Goal: Task Accomplishment & Management: Manage account settings

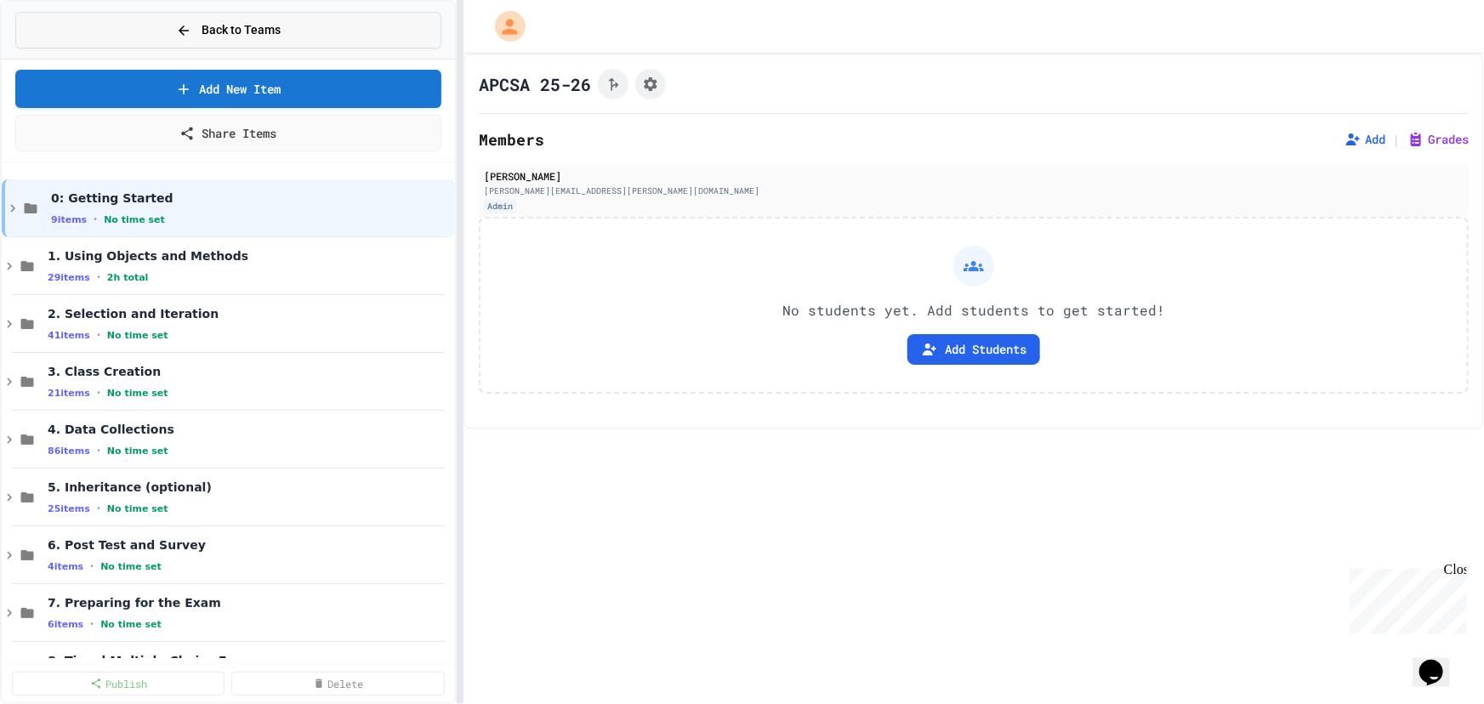
click at [249, 17] on button "Back to Teams" at bounding box center [228, 30] width 426 height 37
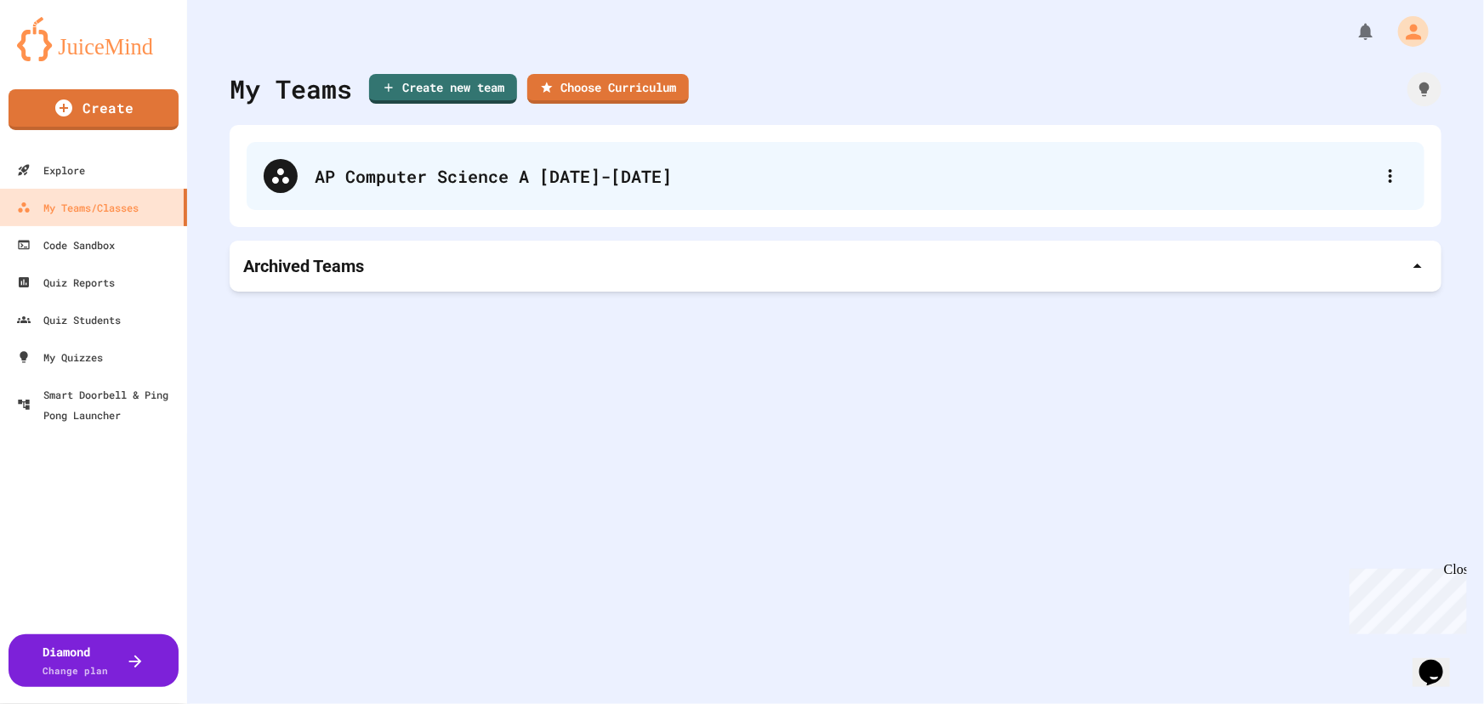
click at [367, 170] on div "AP Computer Science A [DATE]-[DATE]" at bounding box center [844, 176] width 1059 height 26
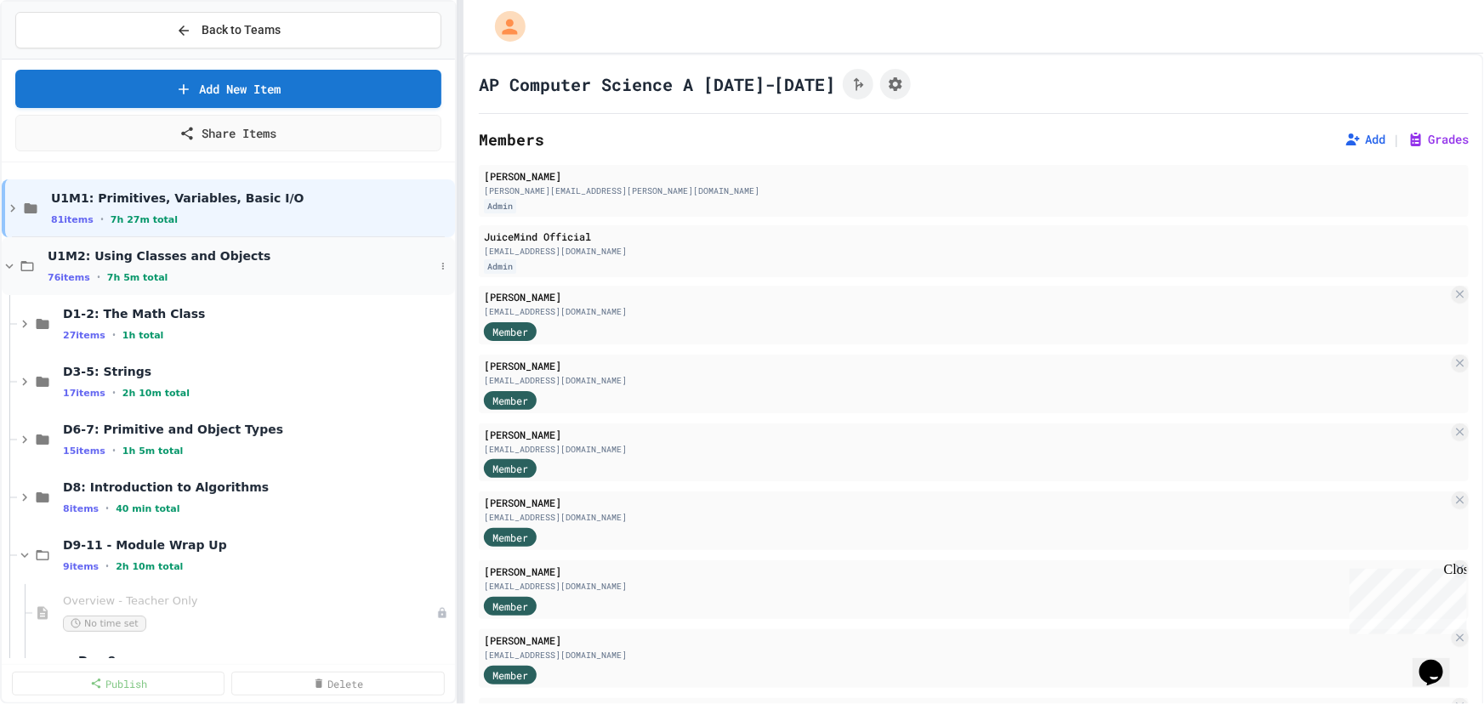
click at [9, 264] on icon at bounding box center [9, 265] width 15 height 15
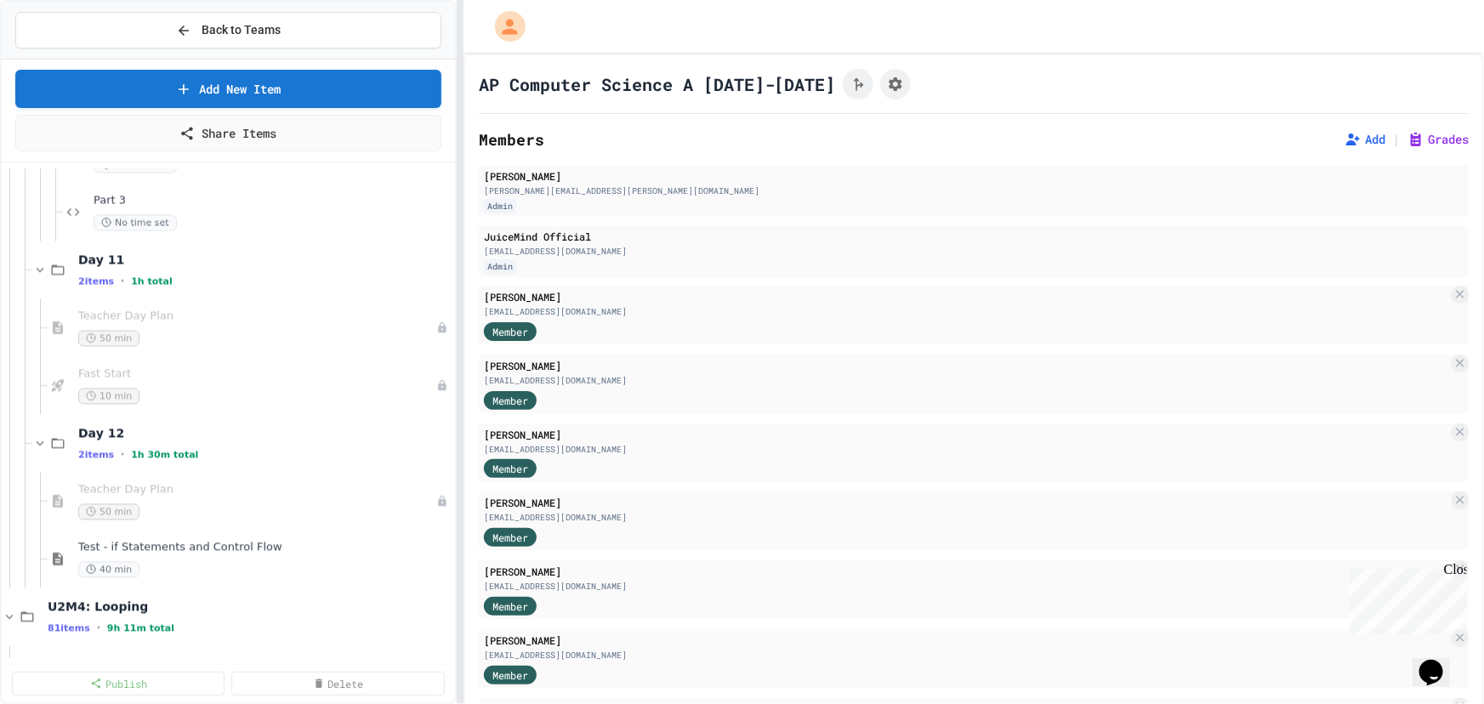
scroll to position [1701, 0]
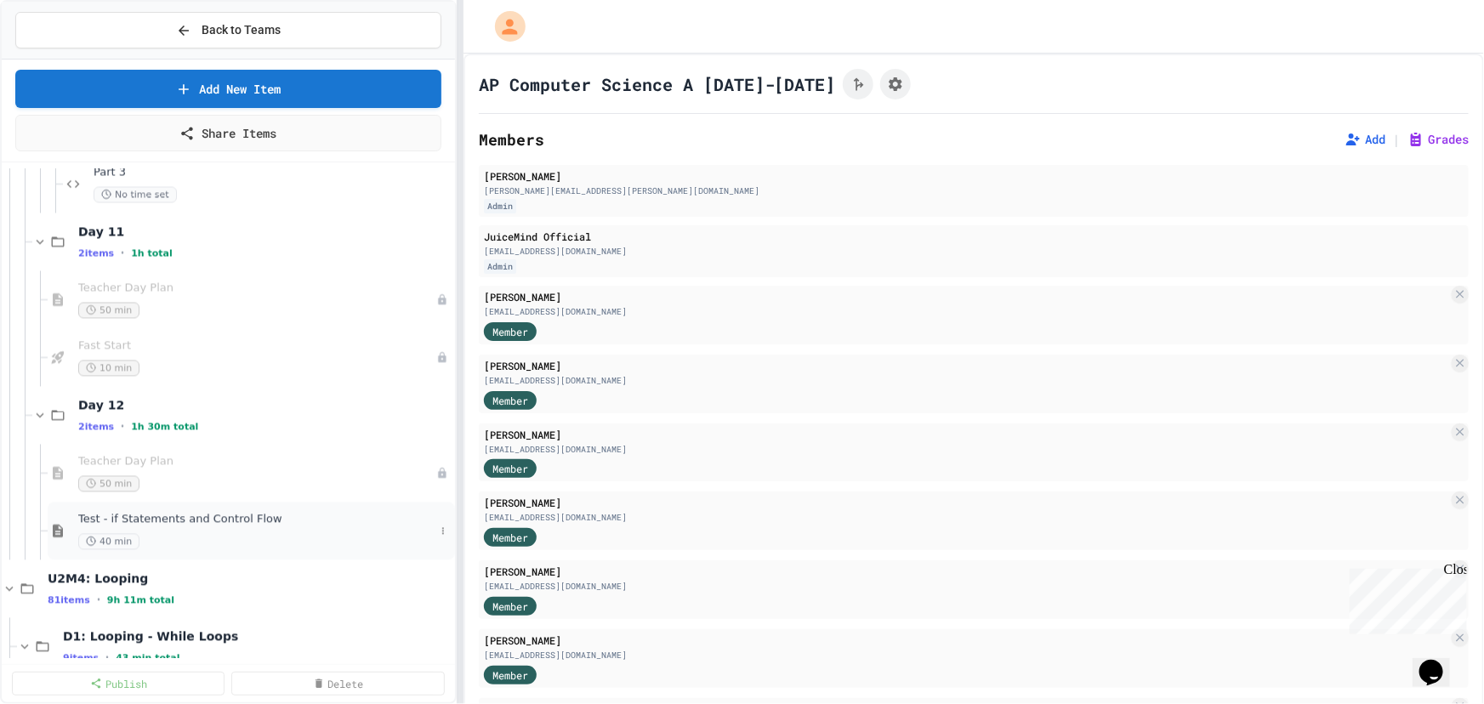
click at [184, 536] on div "40 min" at bounding box center [256, 542] width 356 height 16
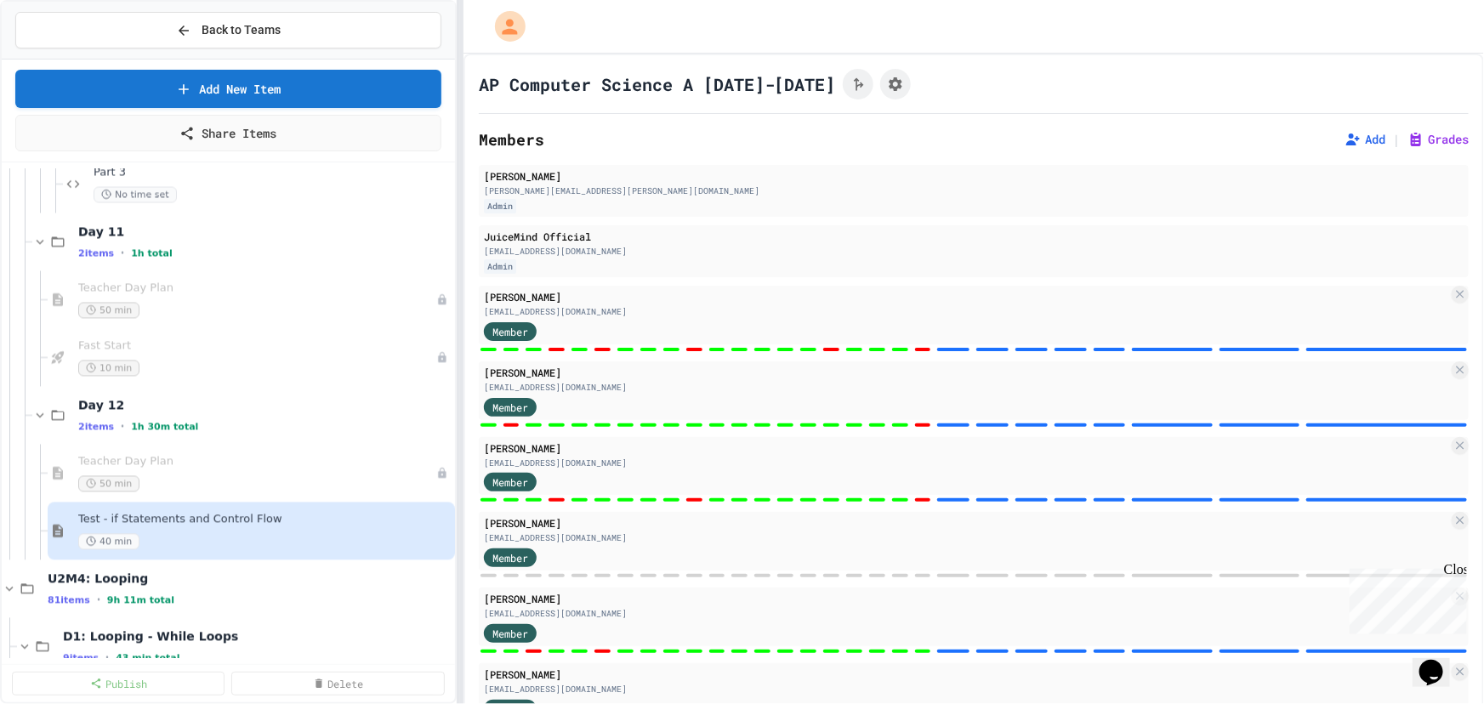
scroll to position [281, 0]
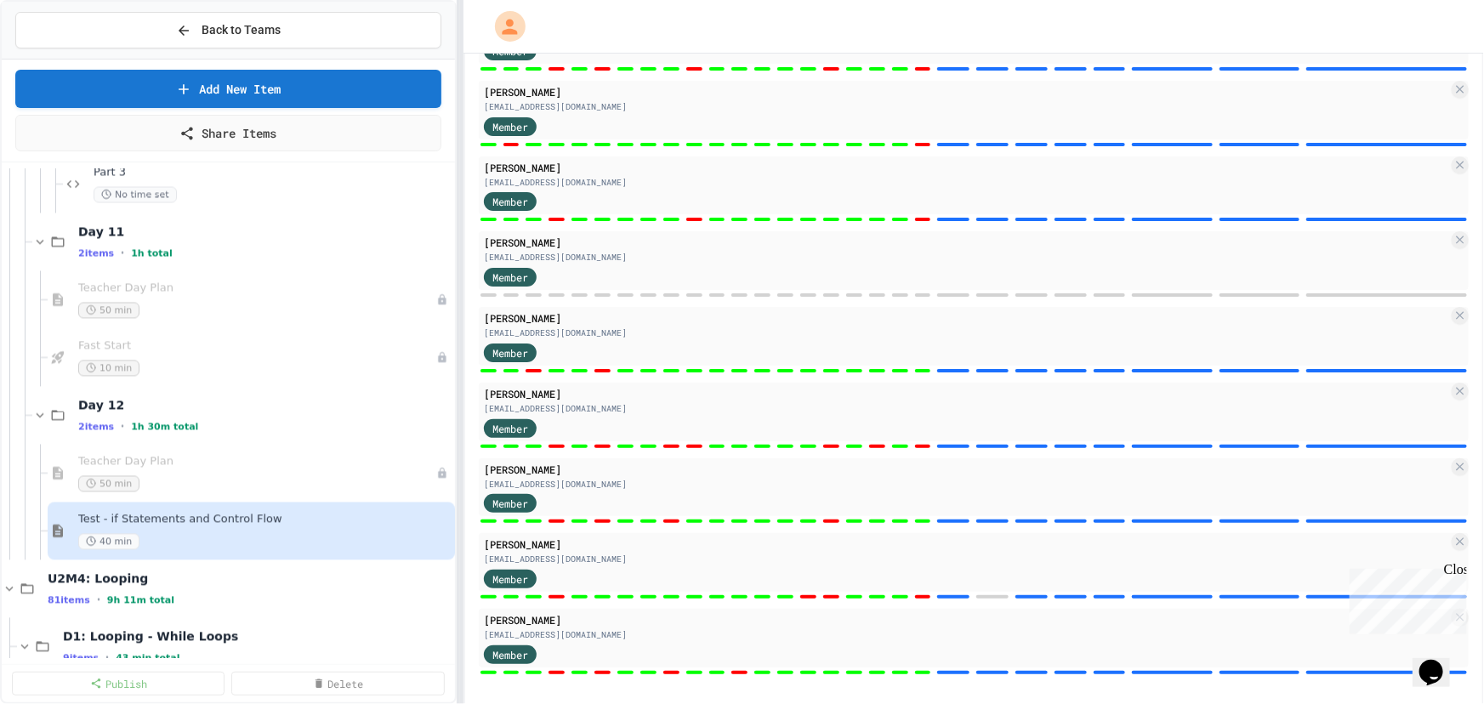
click at [1461, 571] on div "Close" at bounding box center [1453, 571] width 21 height 21
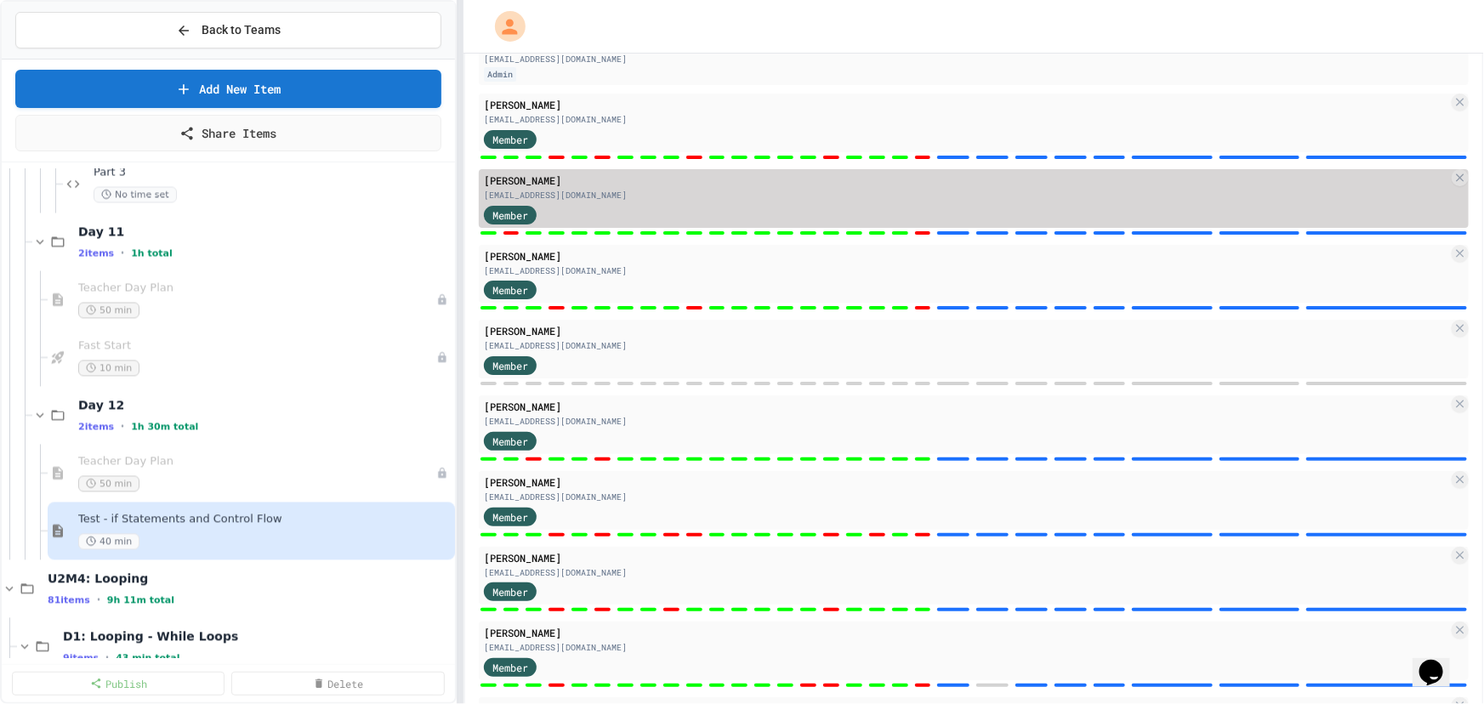
scroll to position [0, 0]
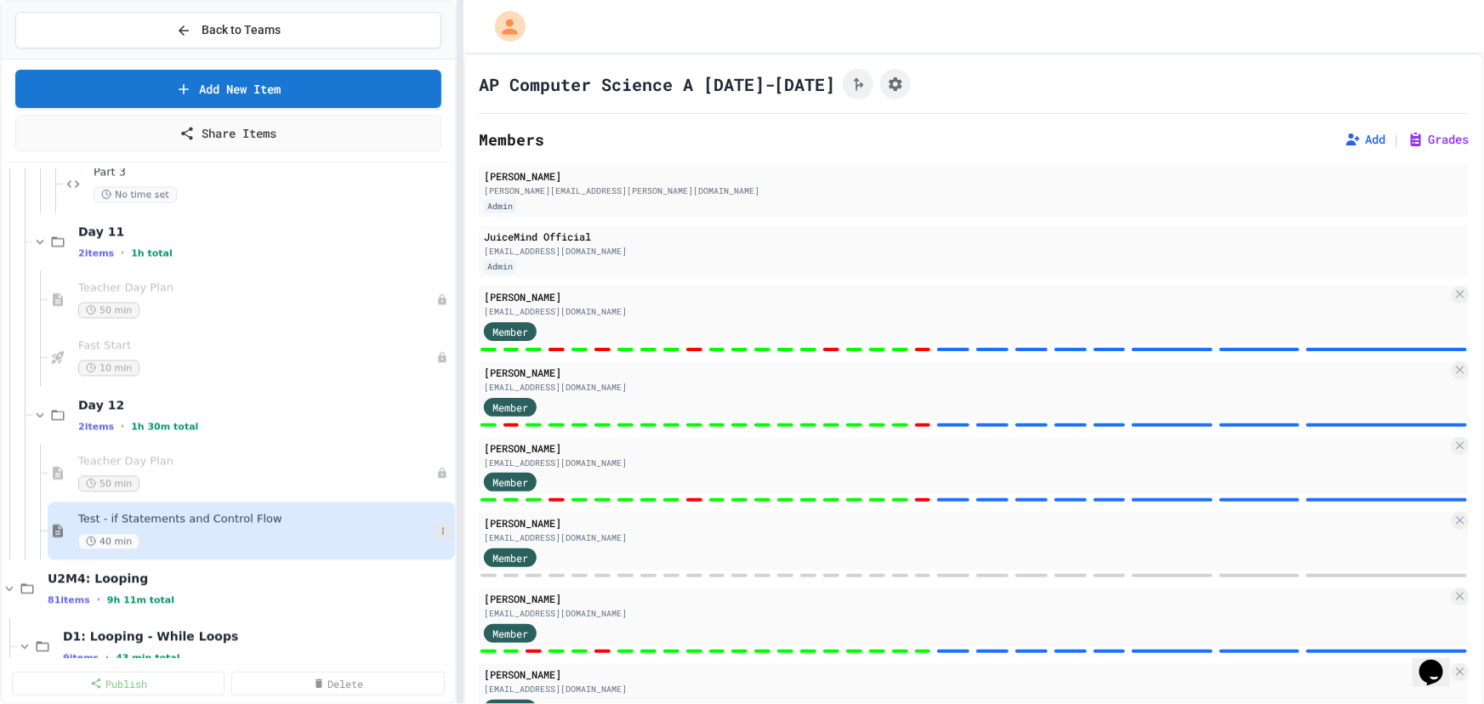
click at [438, 536] on icon at bounding box center [443, 531] width 10 height 10
click at [400, 619] on button "Unpublish" at bounding box center [397, 623] width 131 height 31
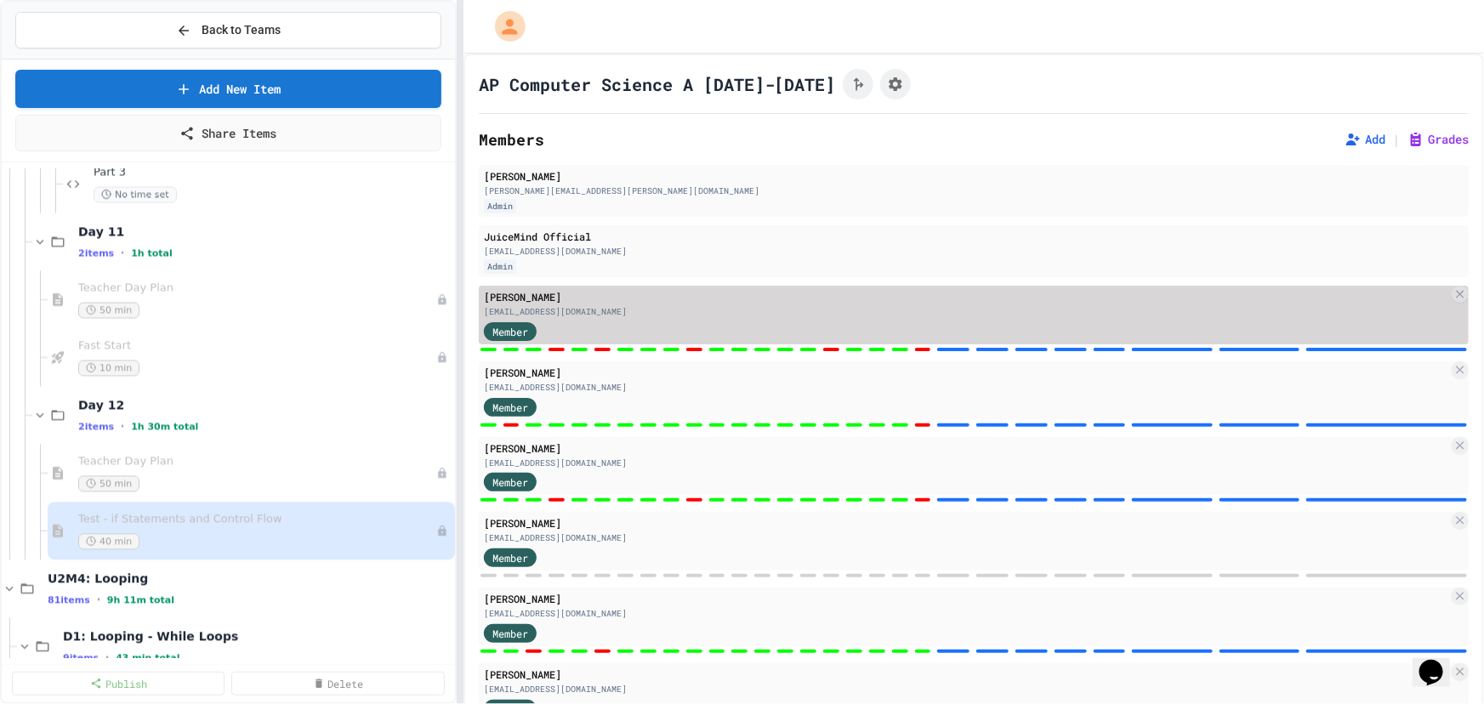
click at [738, 304] on div "[PERSON_NAME]" at bounding box center [966, 296] width 964 height 15
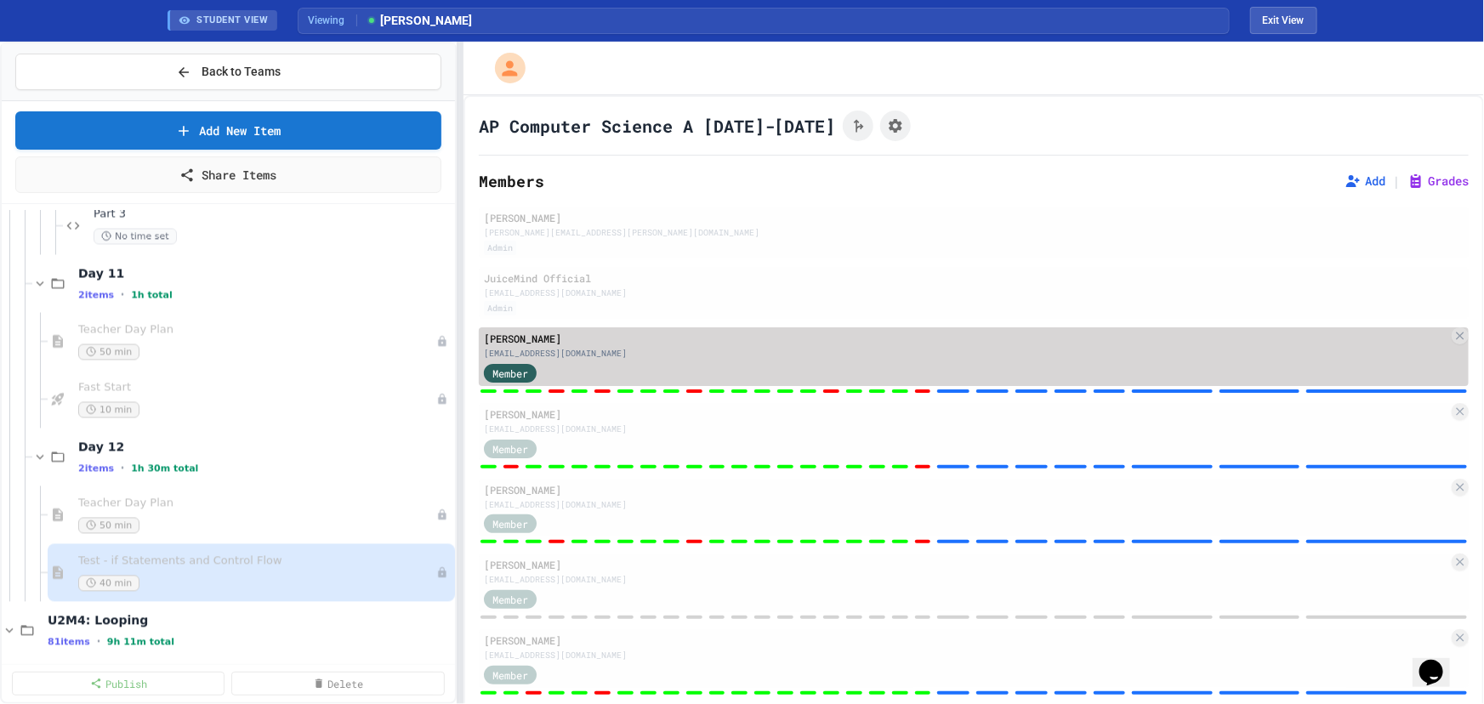
click at [780, 327] on div "[PERSON_NAME] [EMAIL_ADDRESS][DOMAIN_NAME] Member" at bounding box center [974, 356] width 990 height 59
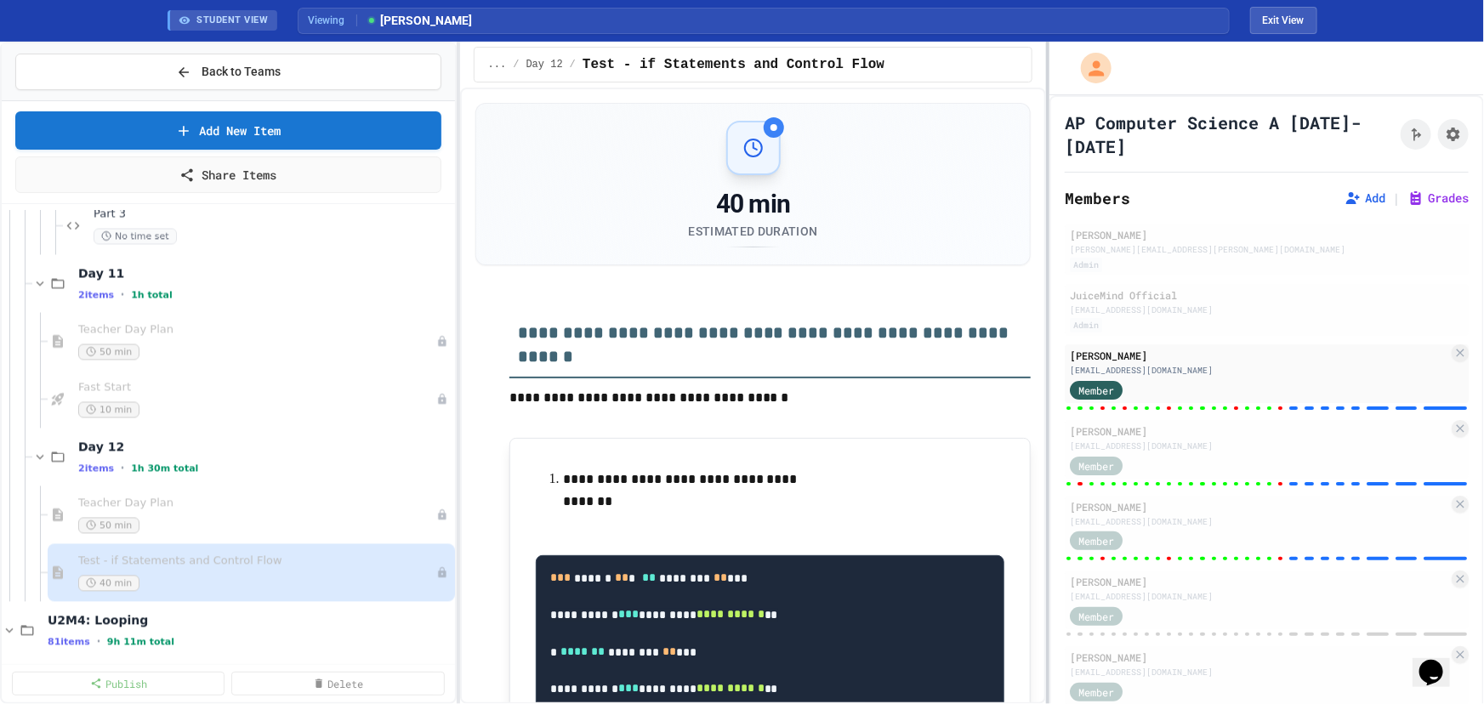
click at [1049, 279] on div at bounding box center [1047, 373] width 3 height 662
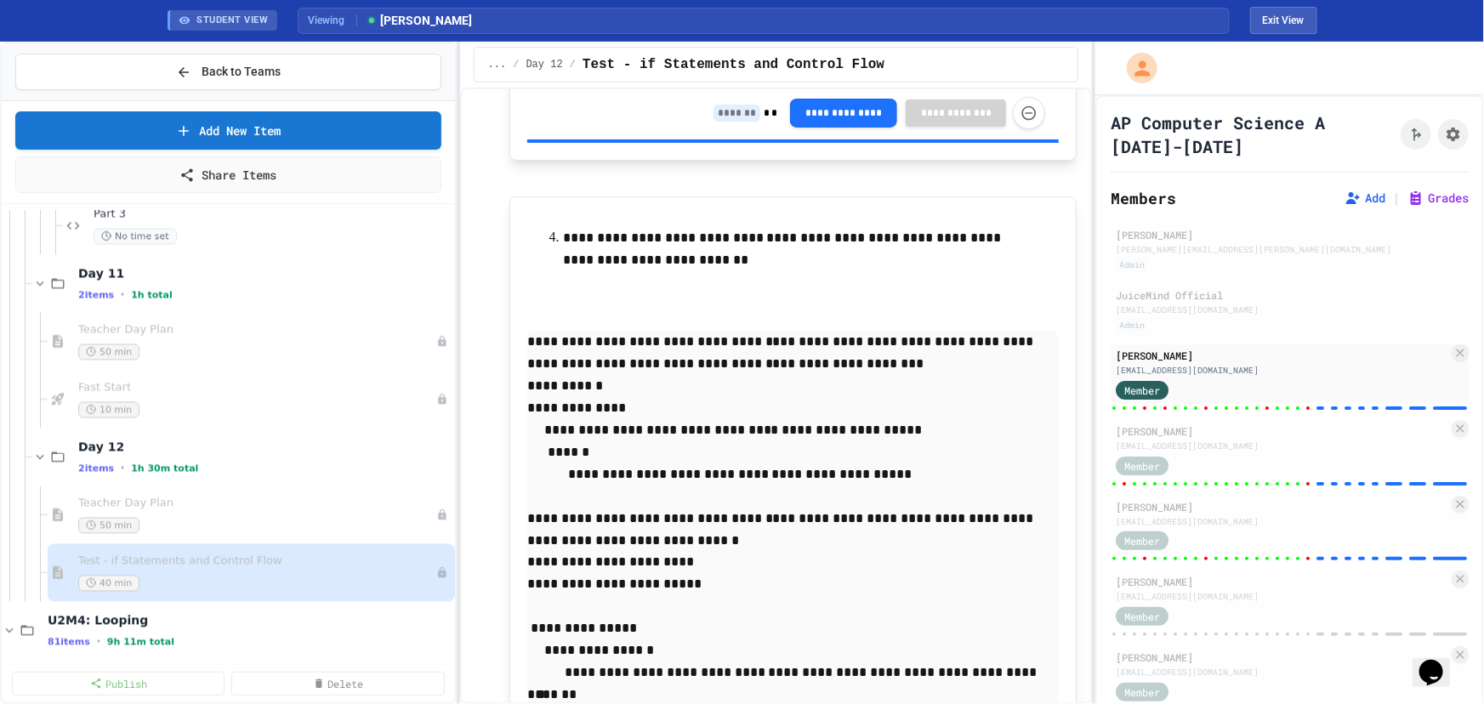
scroll to position [12754, 0]
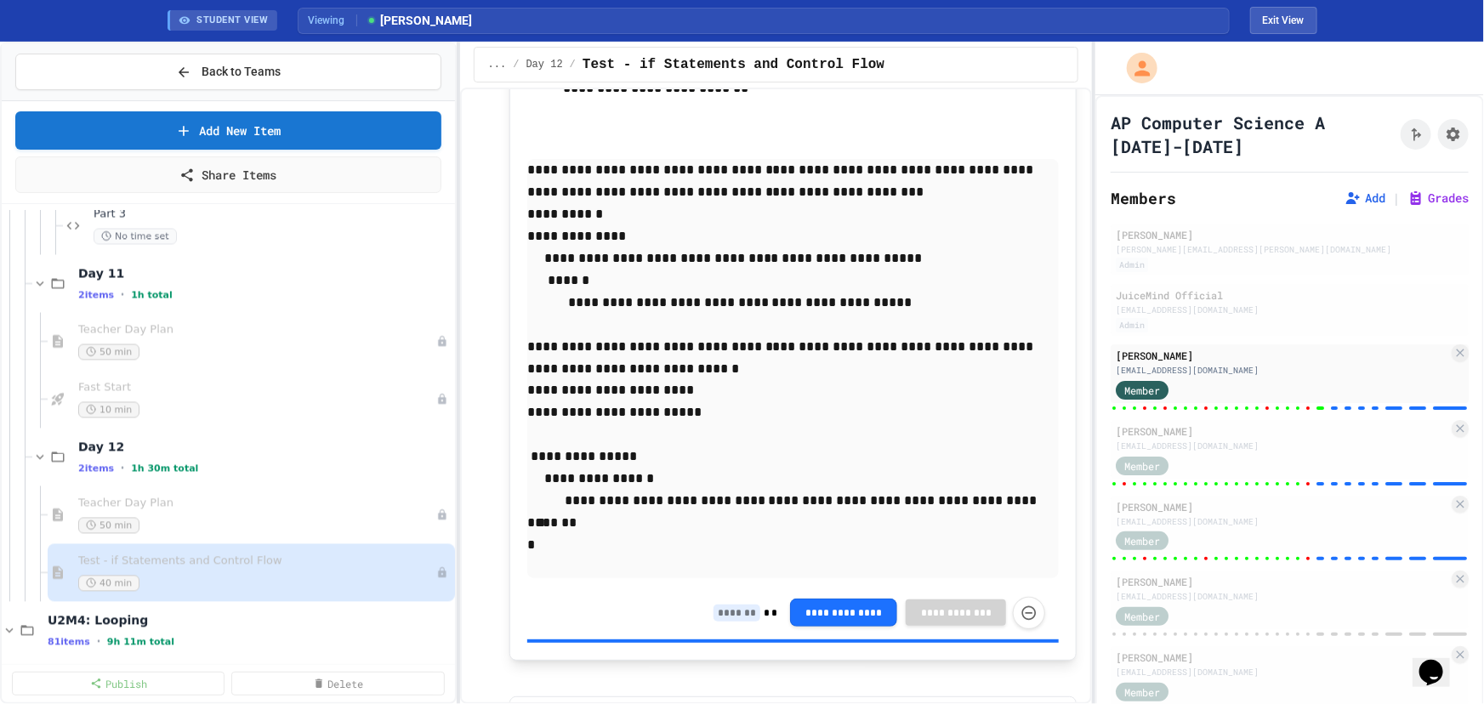
scroll to position [13140, 0]
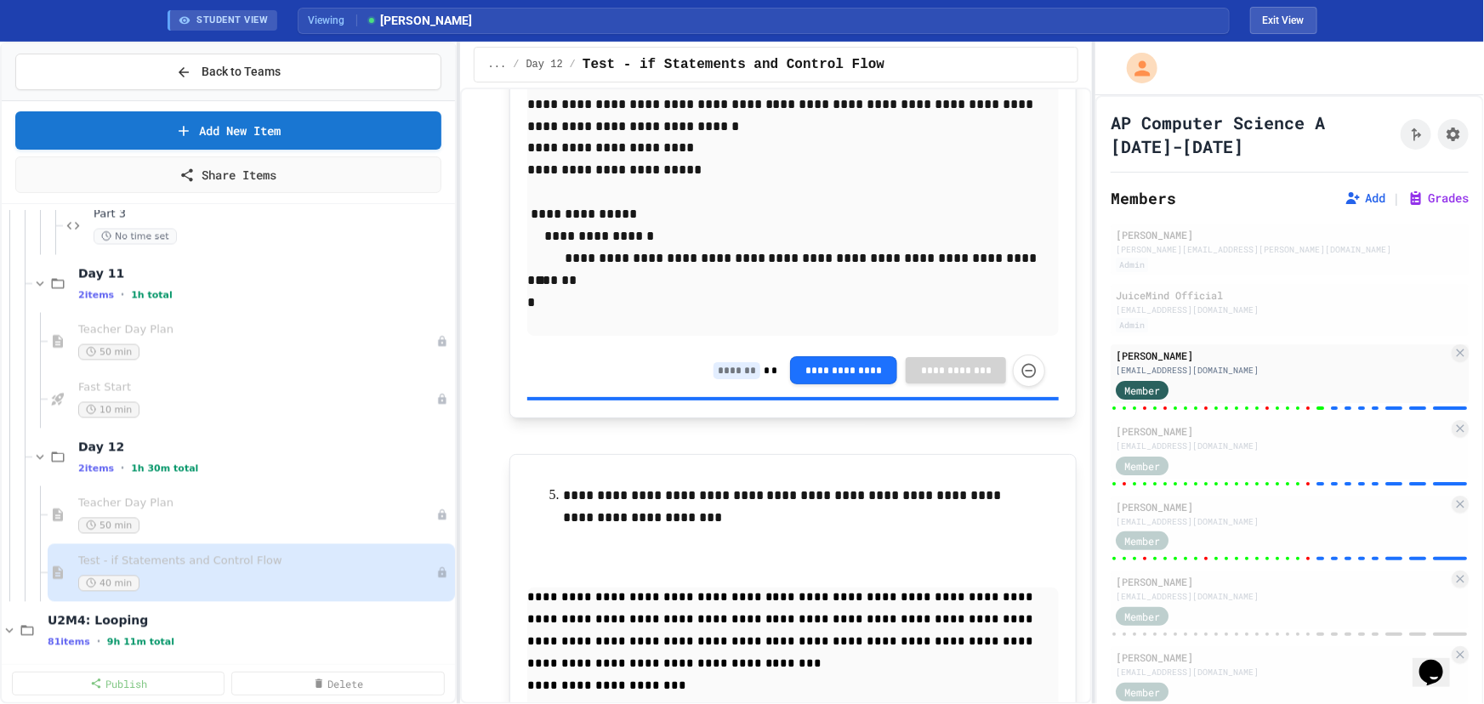
type input "*"
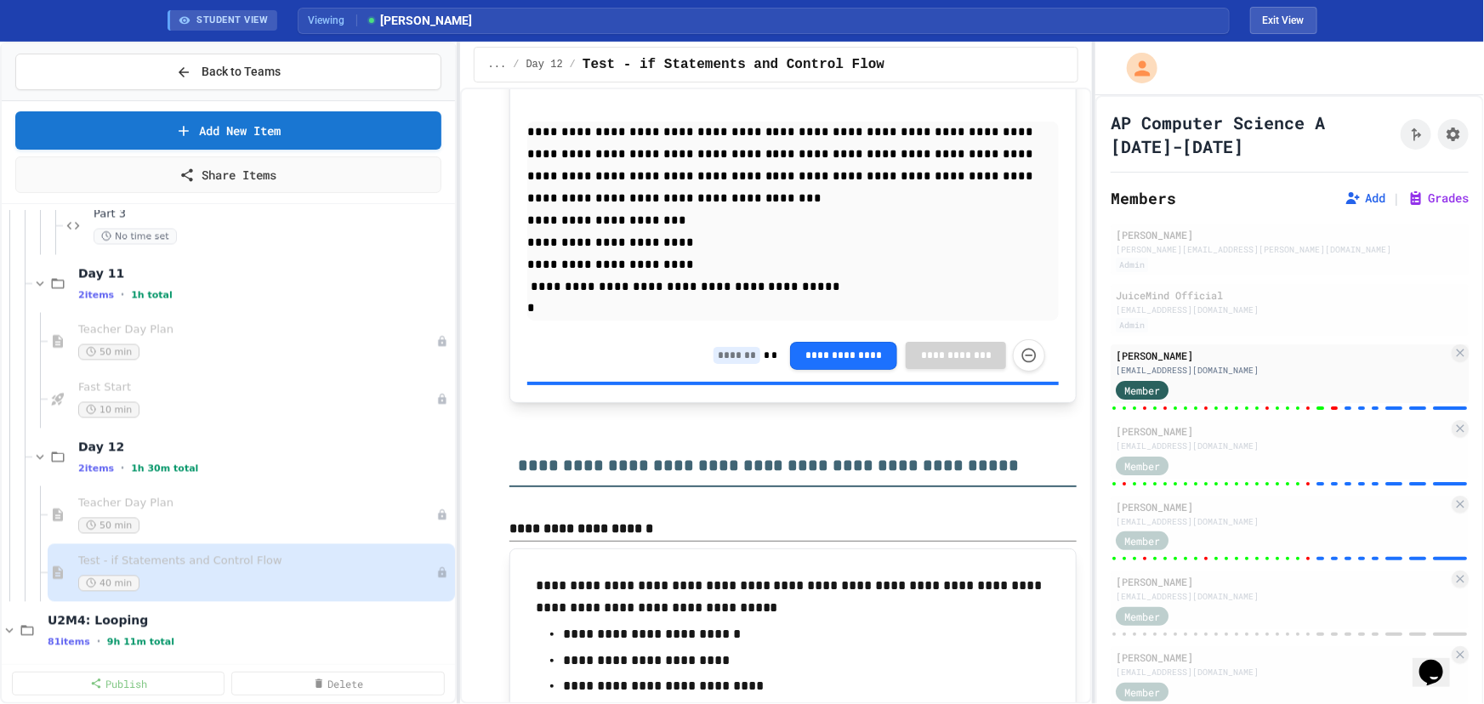
scroll to position [13681, 0]
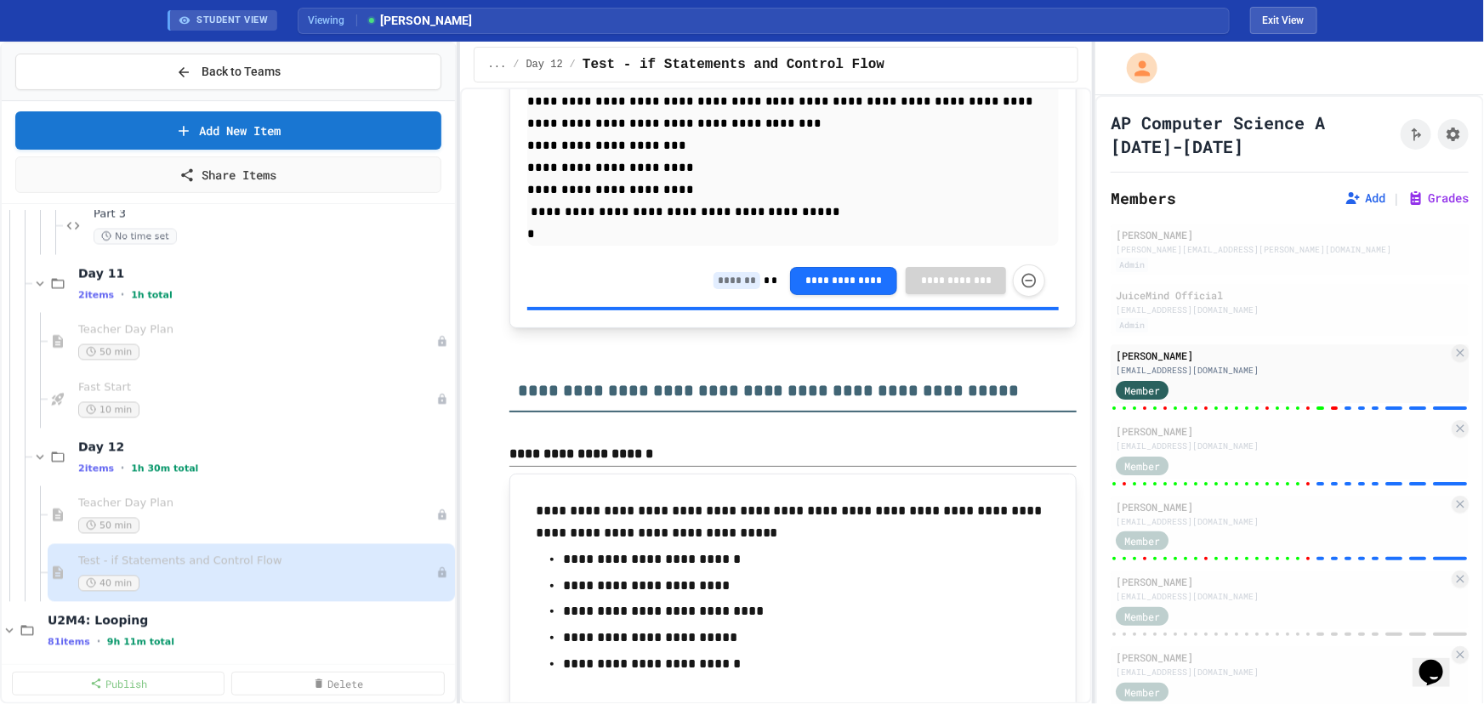
type input "*"
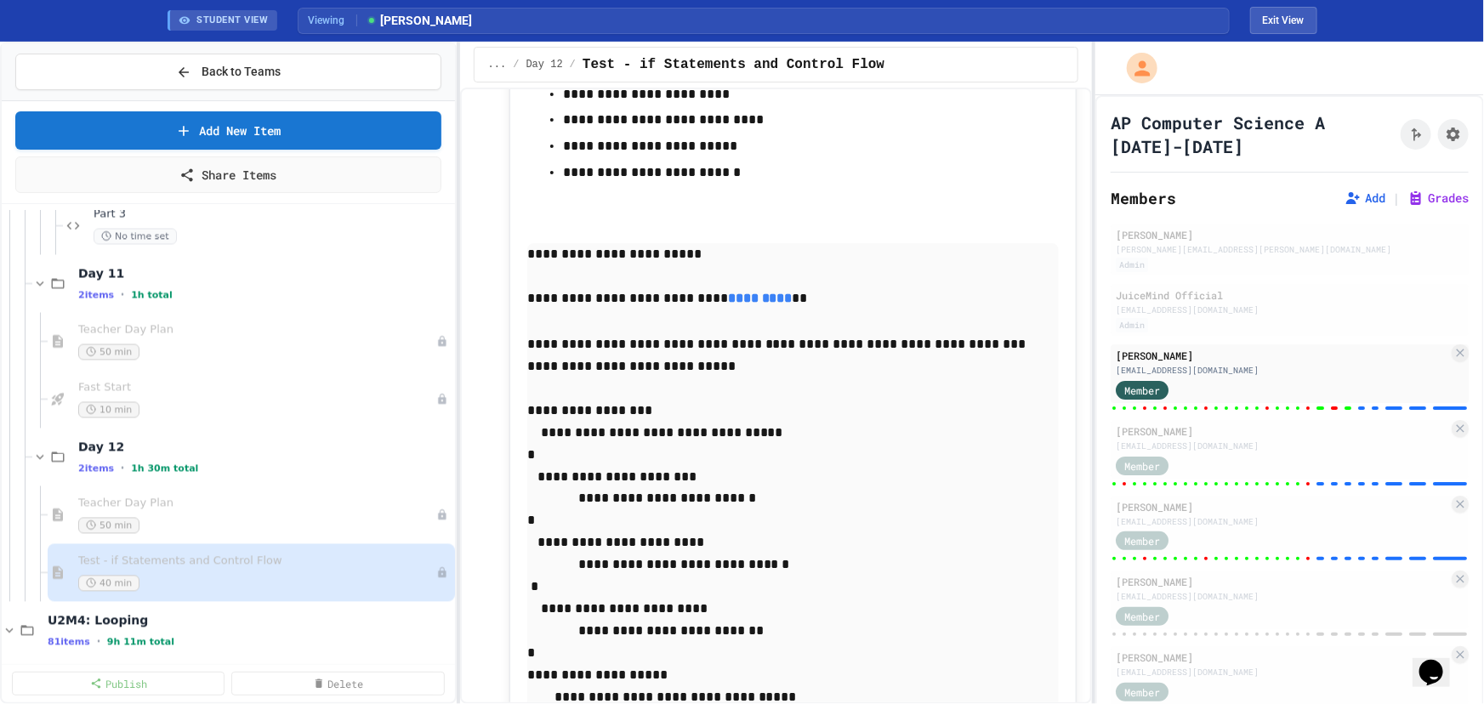
scroll to position [14145, 0]
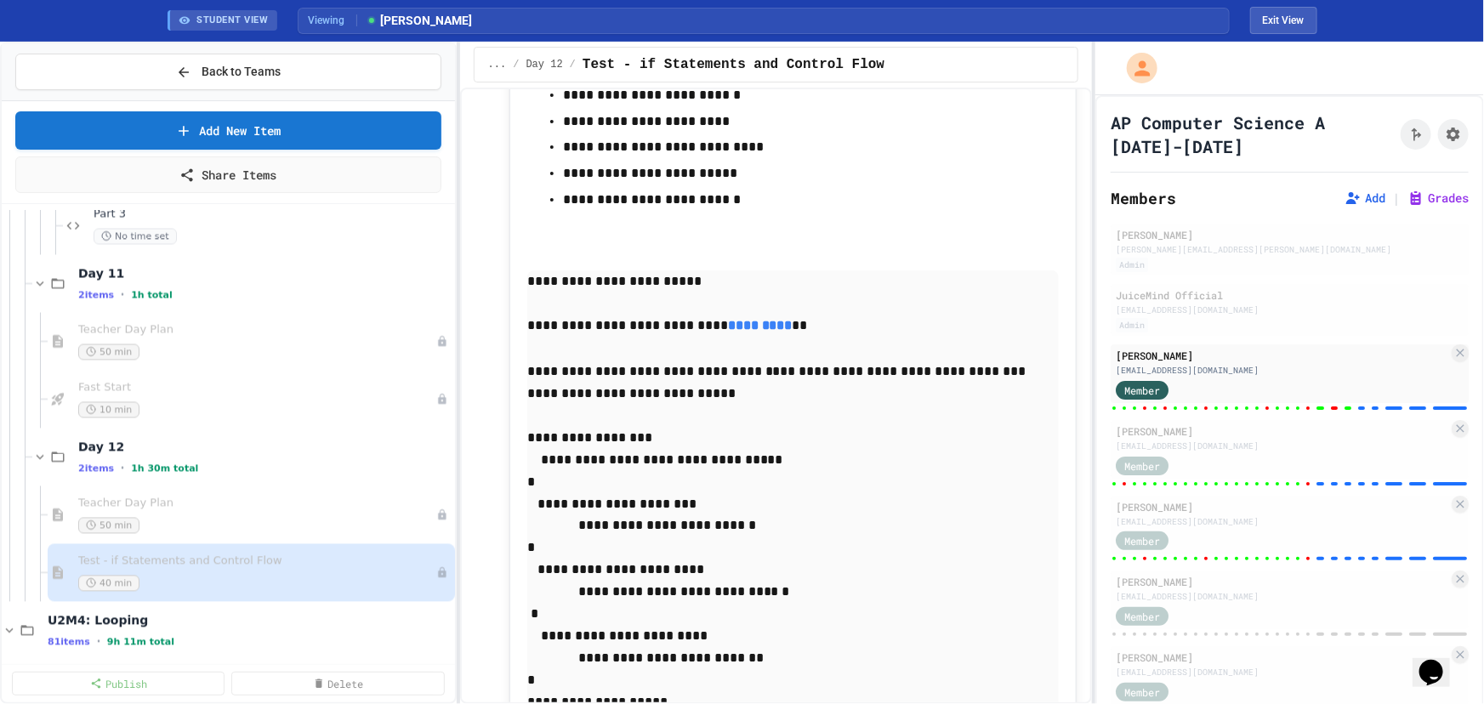
type input "*"
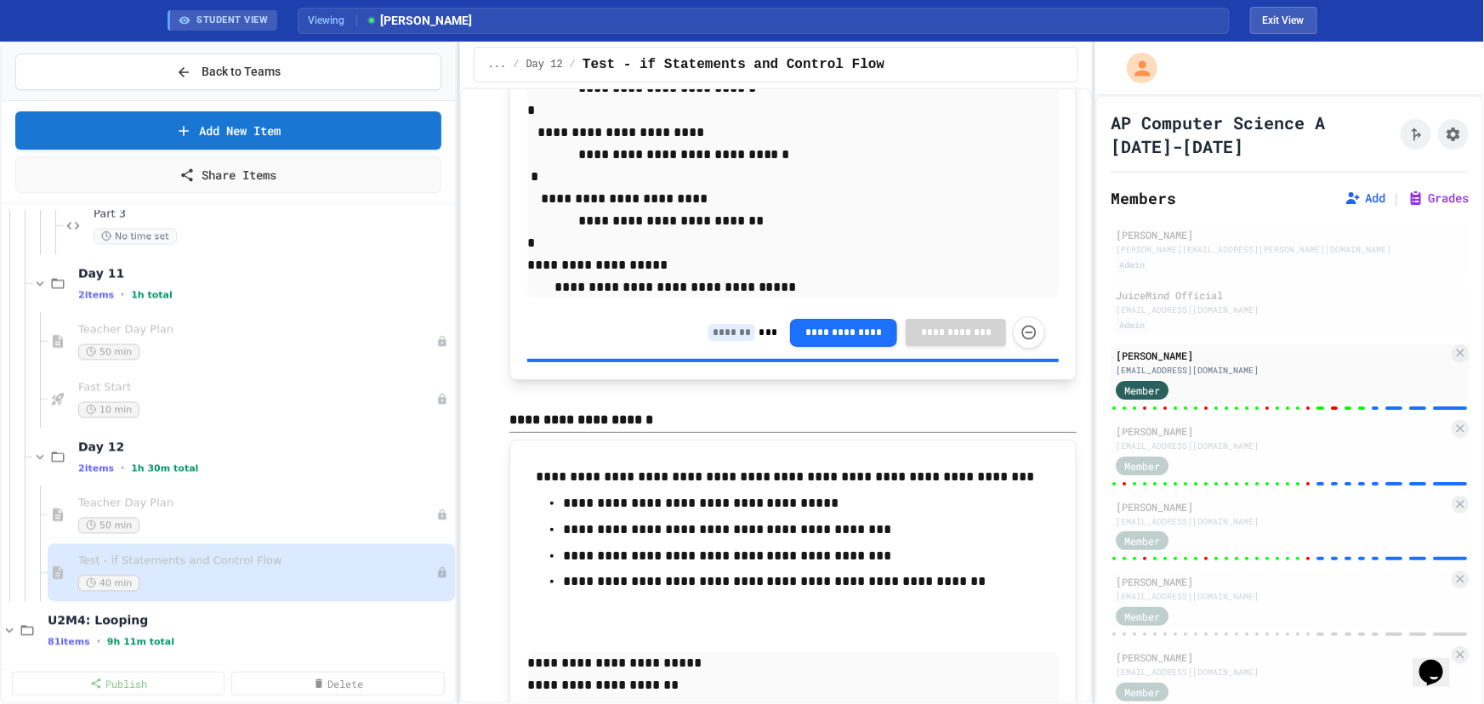
scroll to position [14609, 0]
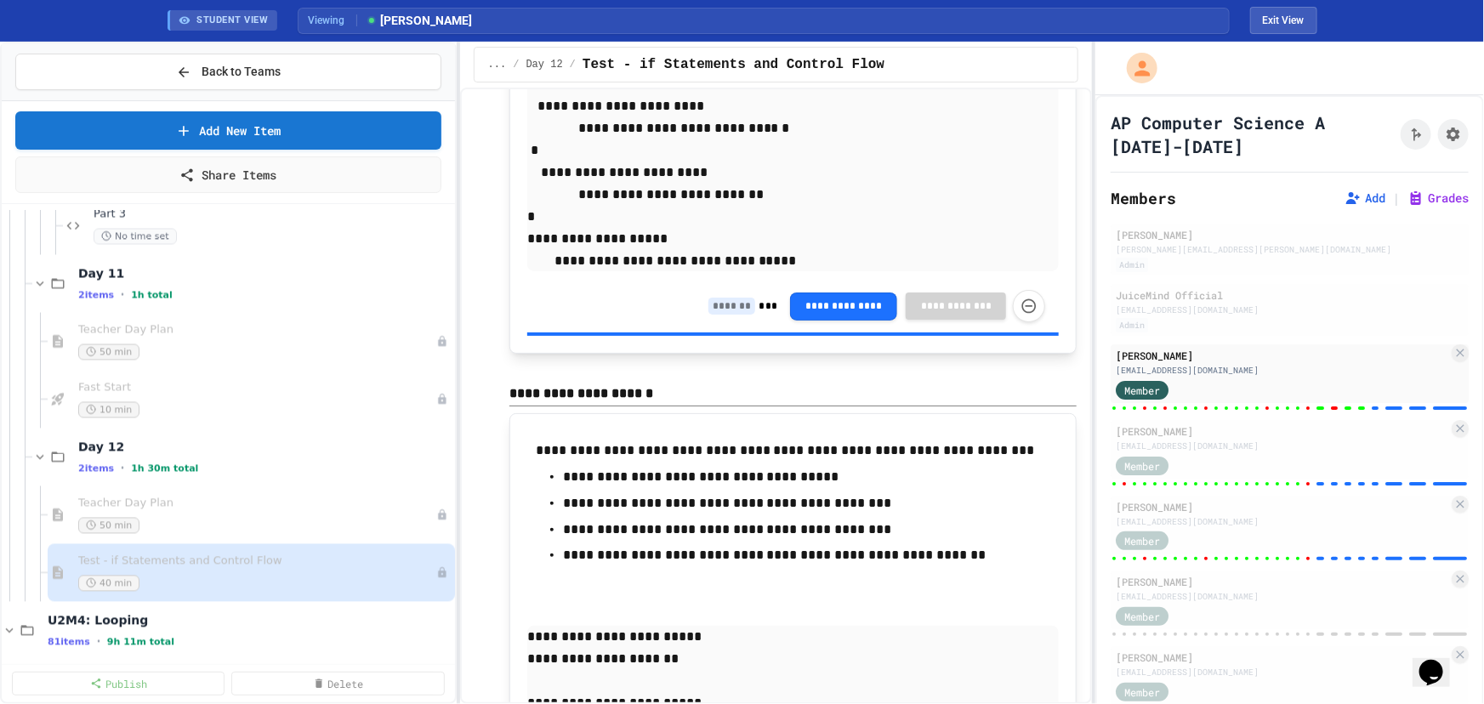
type input "*"
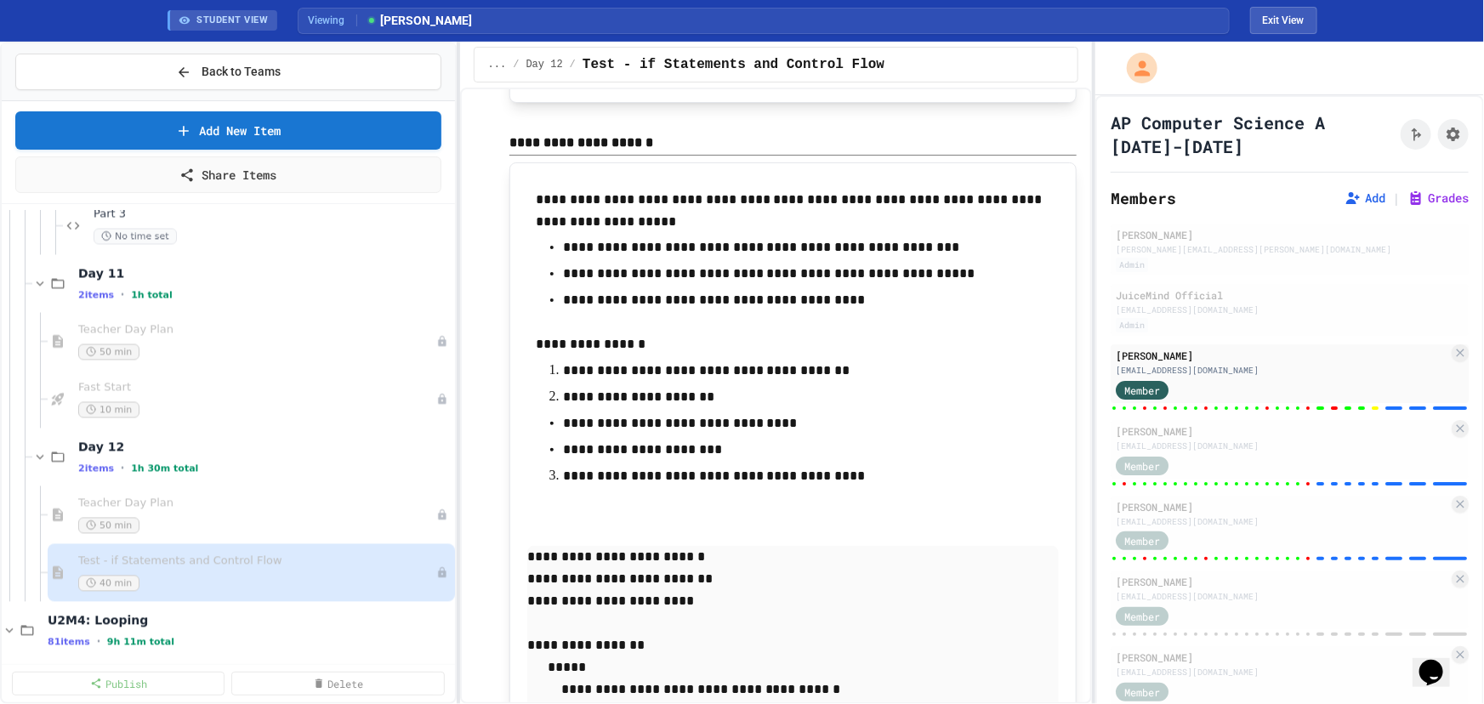
scroll to position [15536, 0]
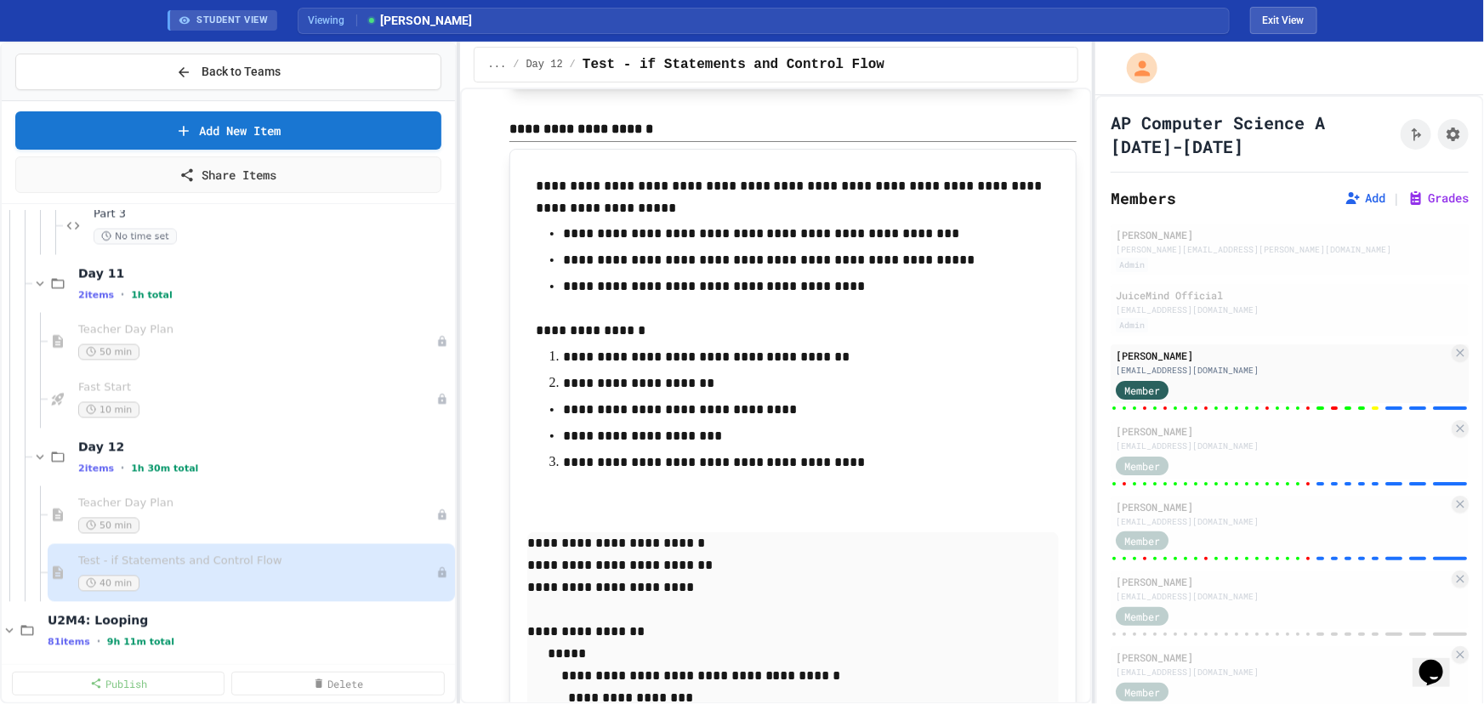
type input "*"
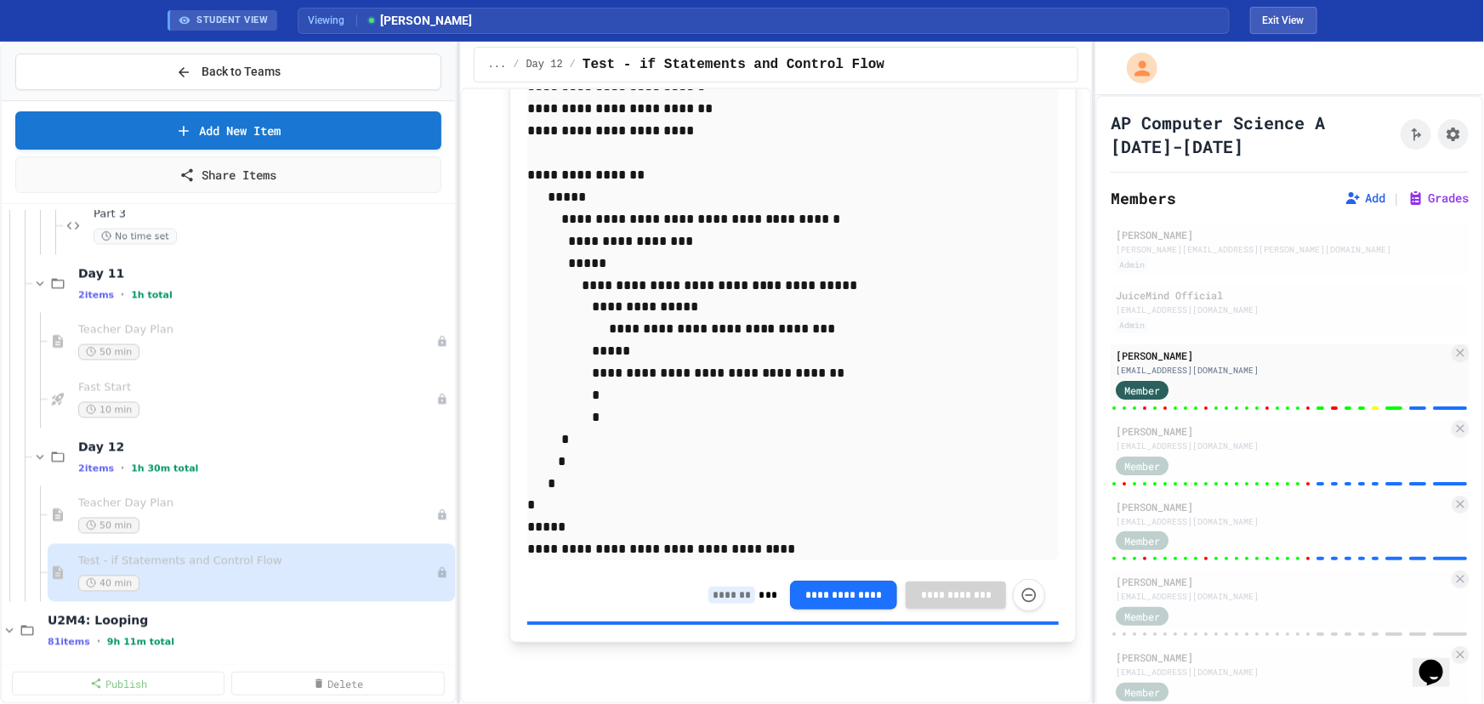
scroll to position [16232, 0]
type input "**"
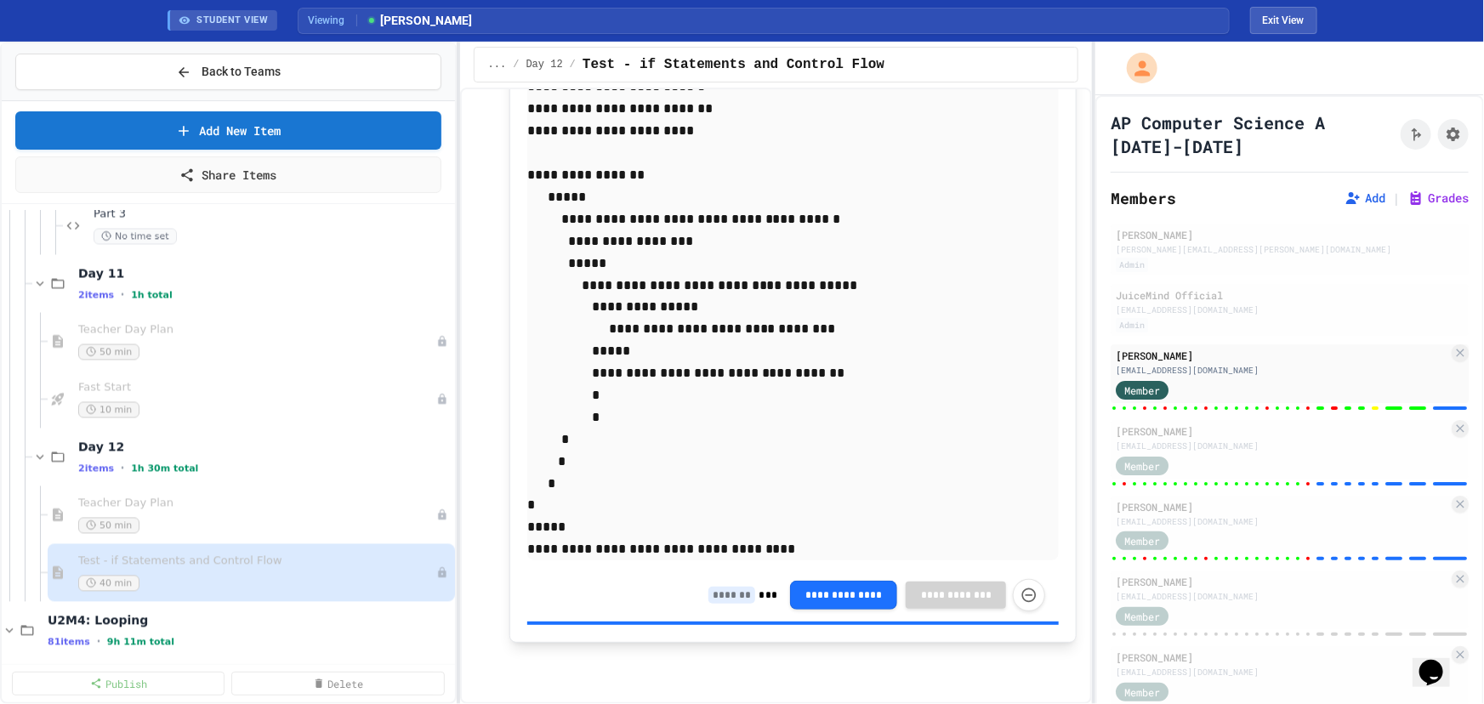
click at [732, 599] on input at bounding box center [731, 595] width 47 height 17
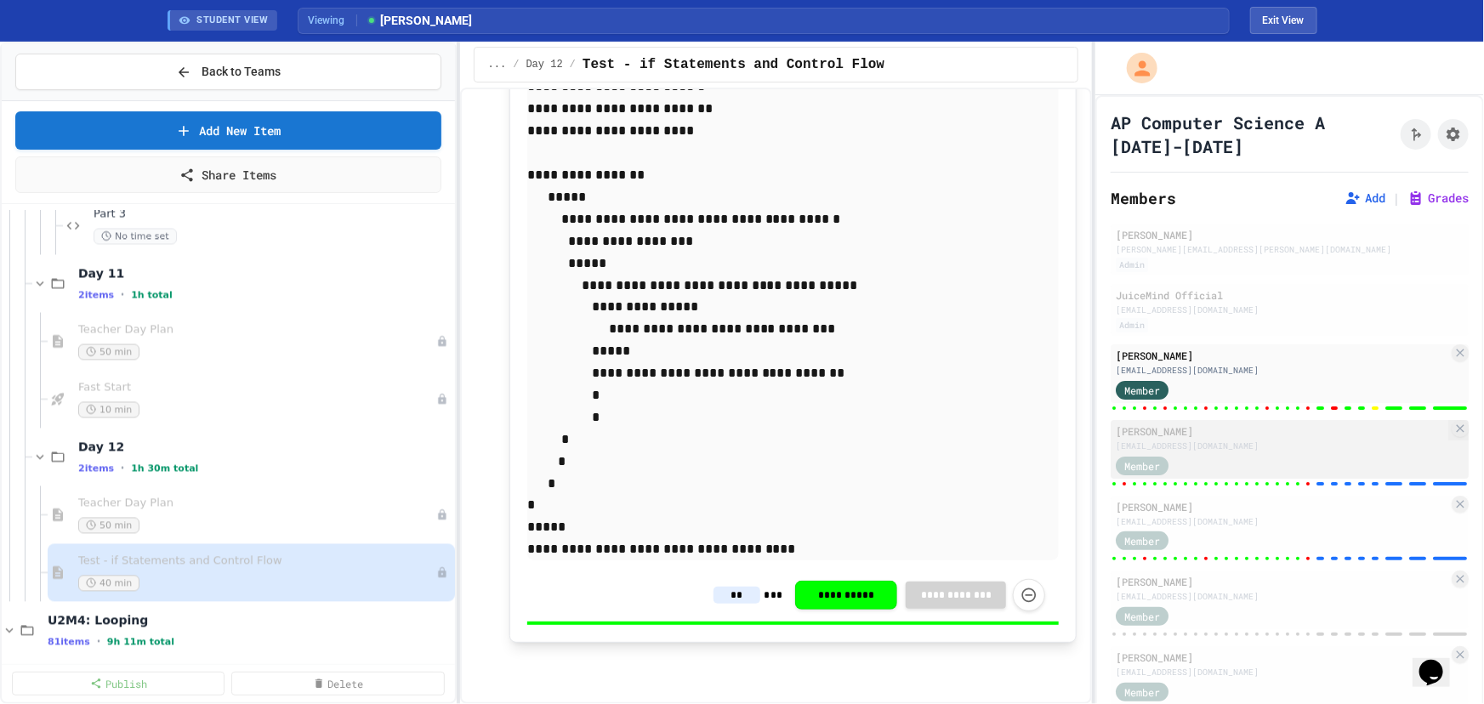
type input "**"
click at [1247, 457] on div "Member" at bounding box center [1282, 464] width 332 height 21
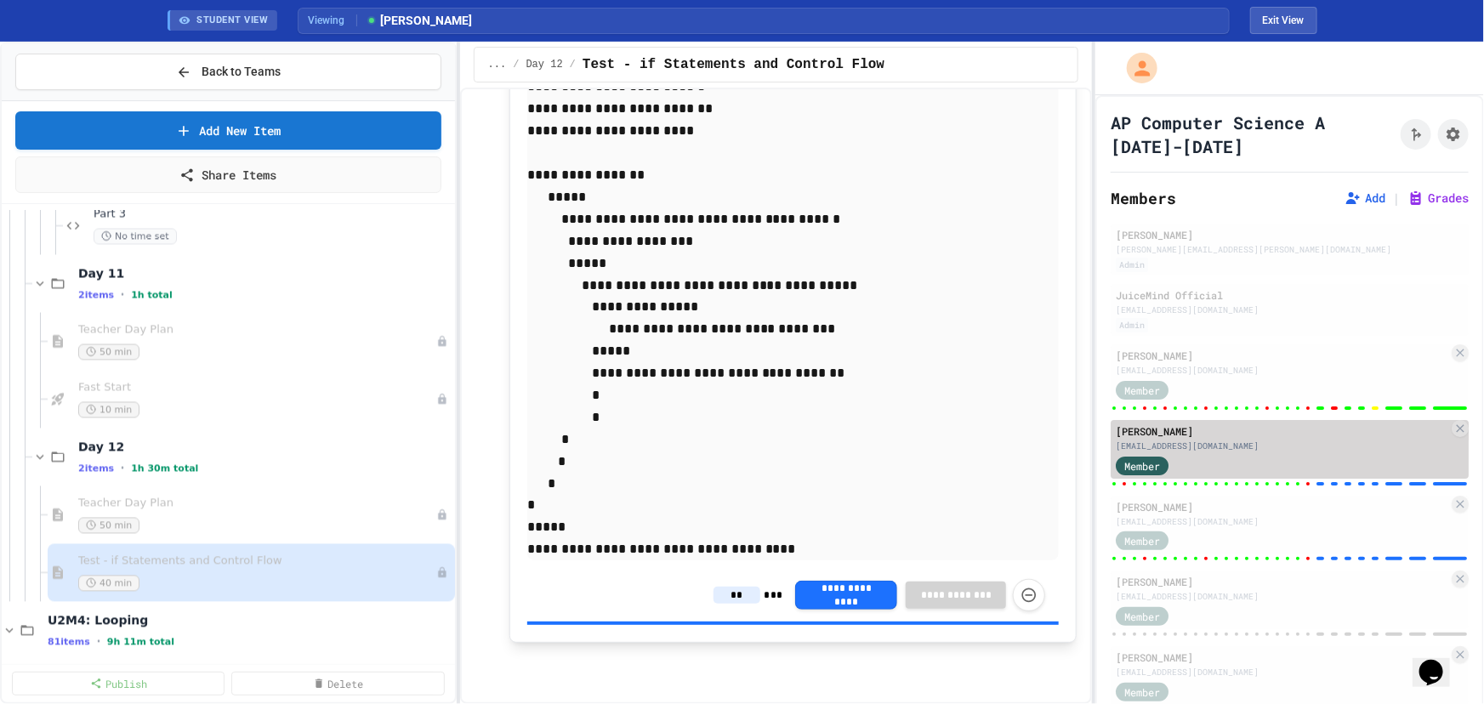
type input "*"
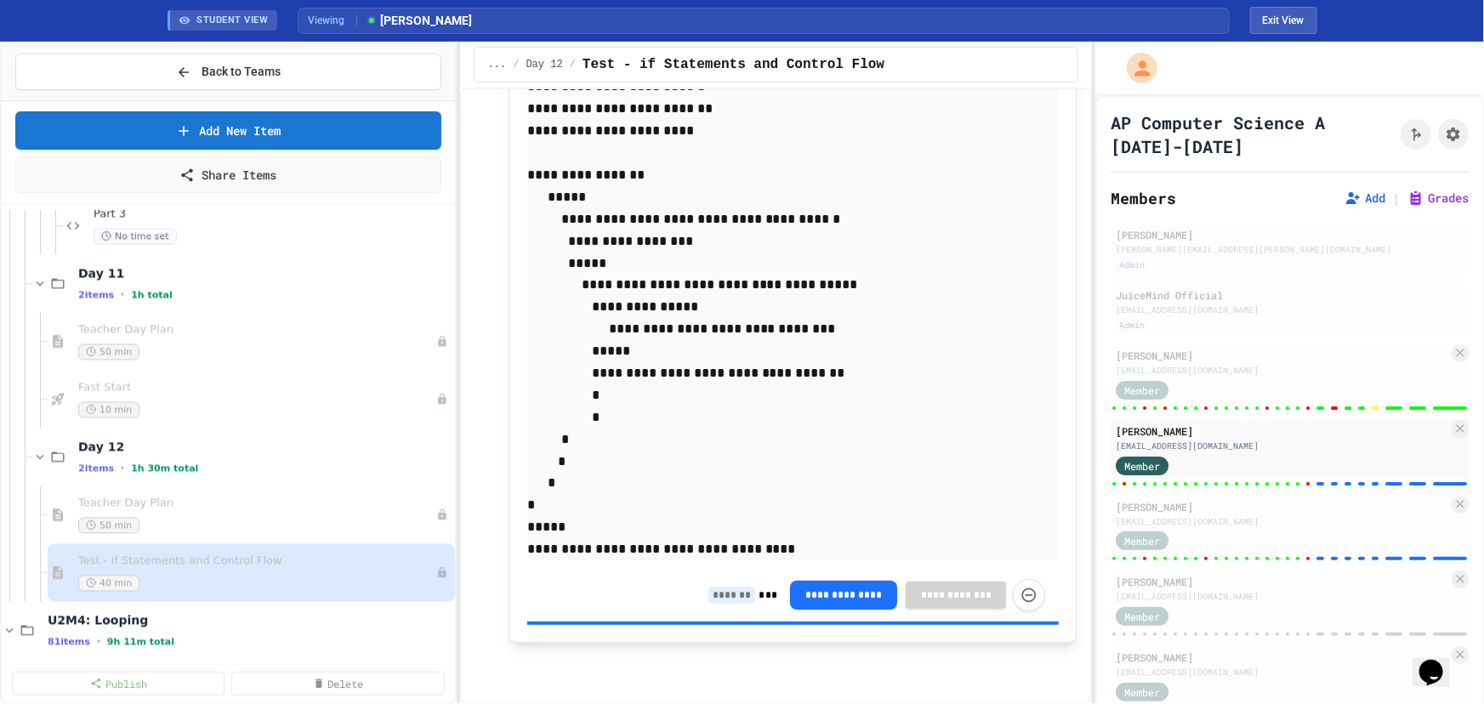
scroll to position [16451, 0]
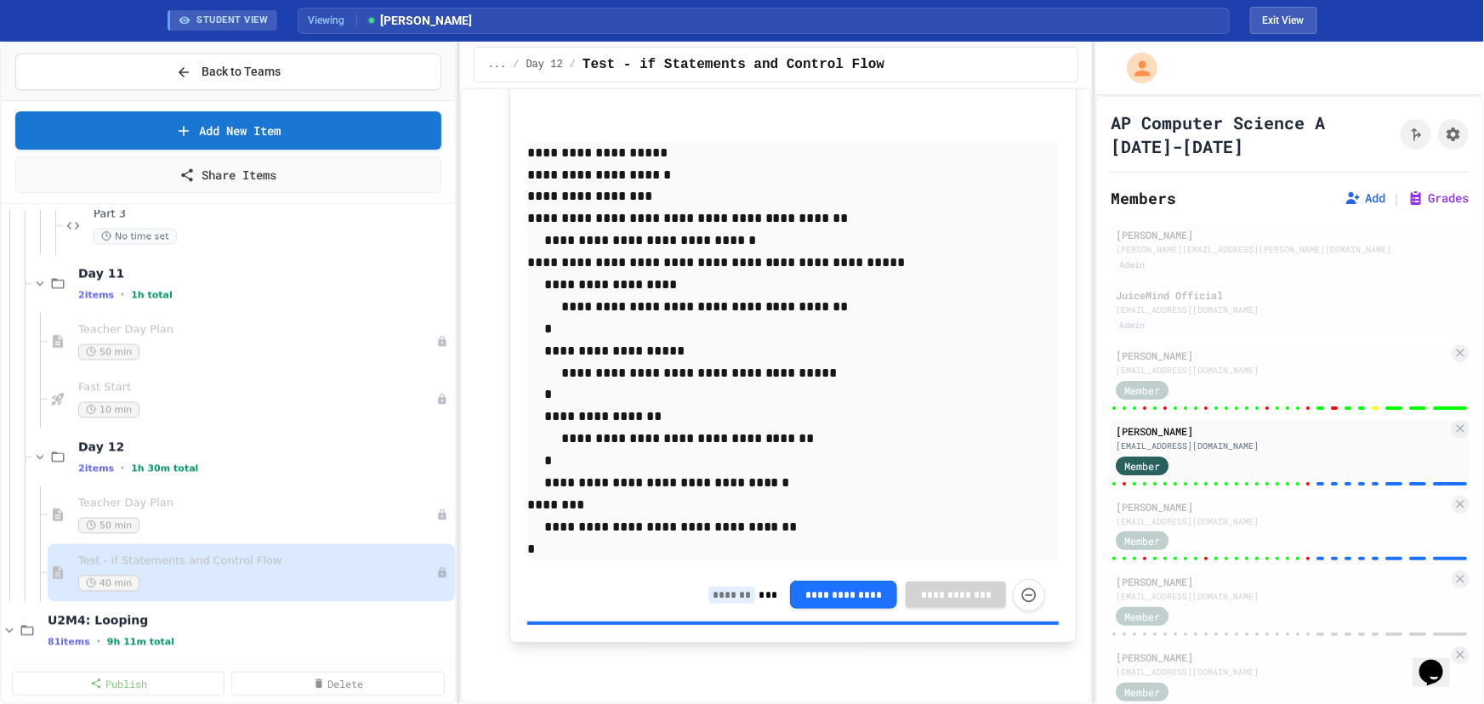
click at [723, 595] on input at bounding box center [731, 595] width 47 height 17
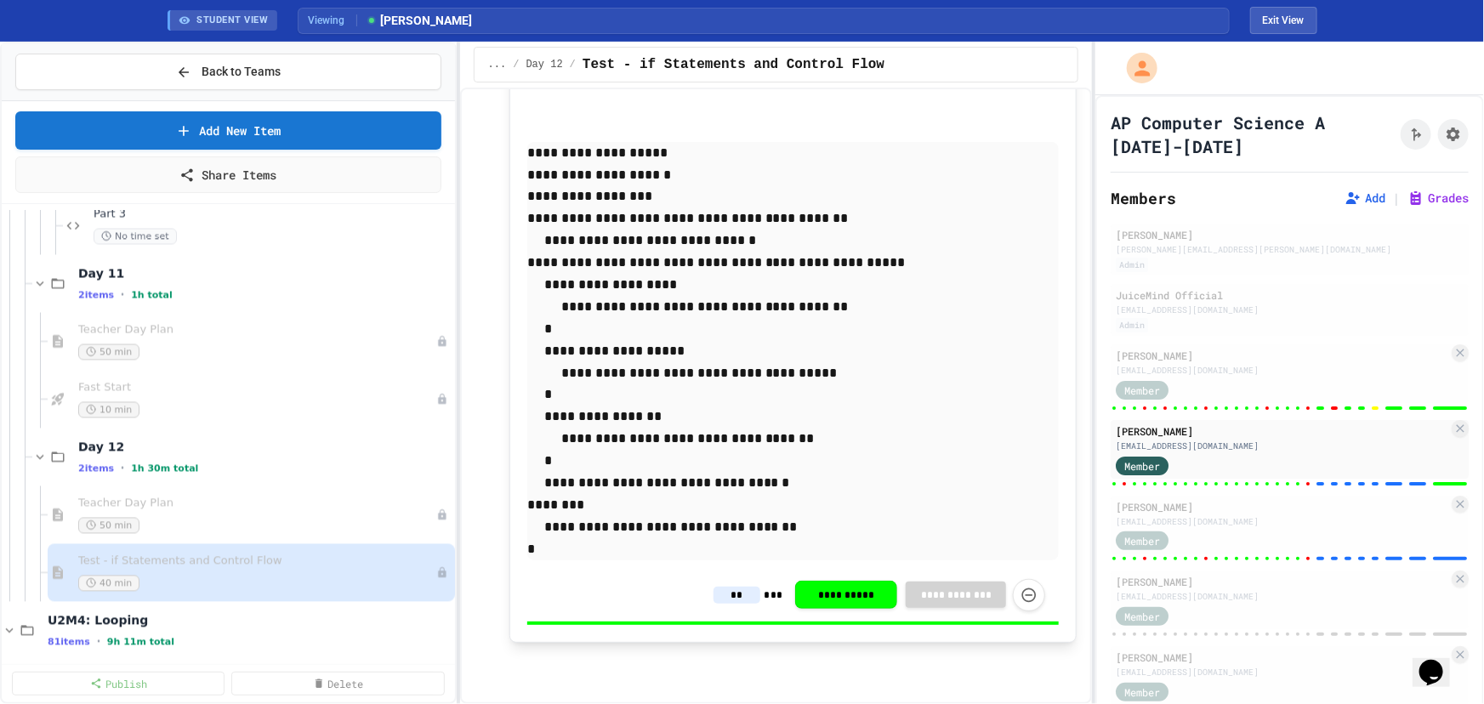
scroll to position [15755, 0]
type input "**"
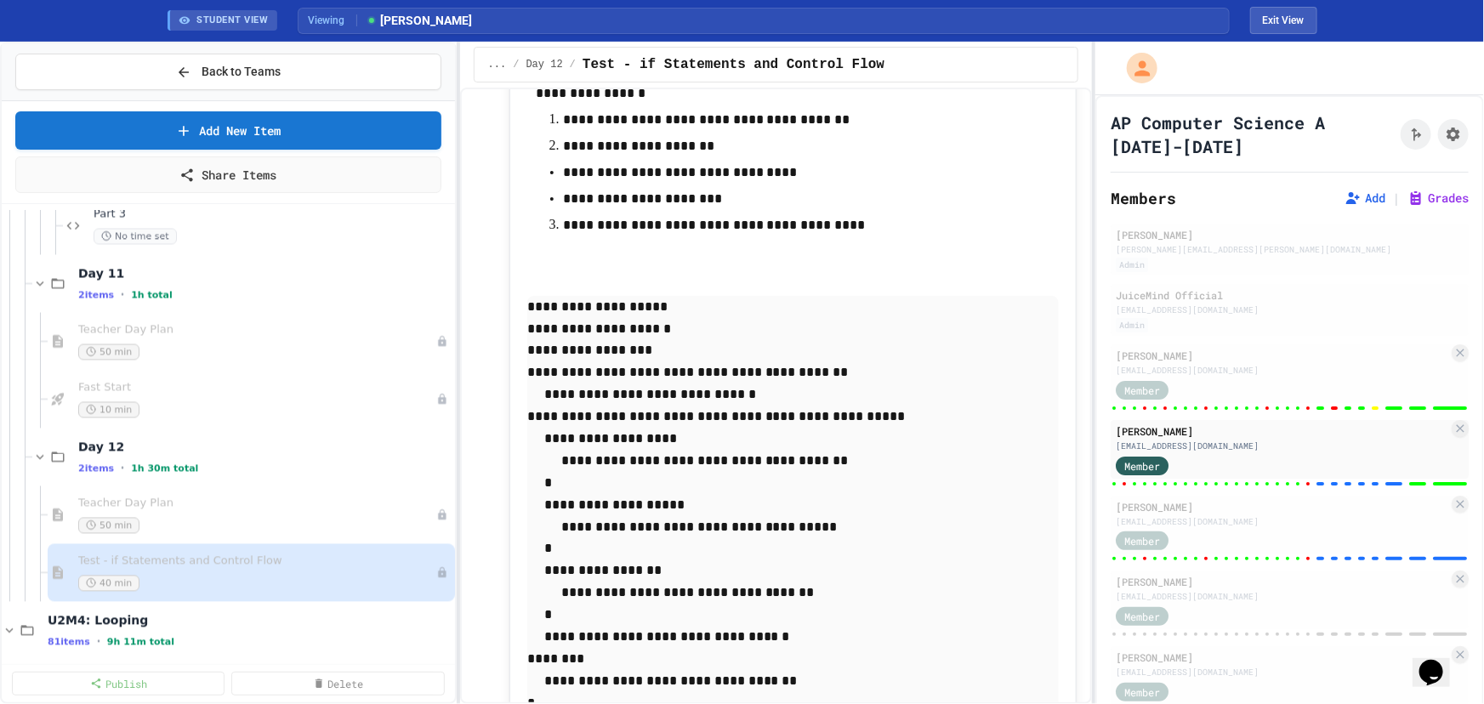
scroll to position [15136, 0]
type input "**"
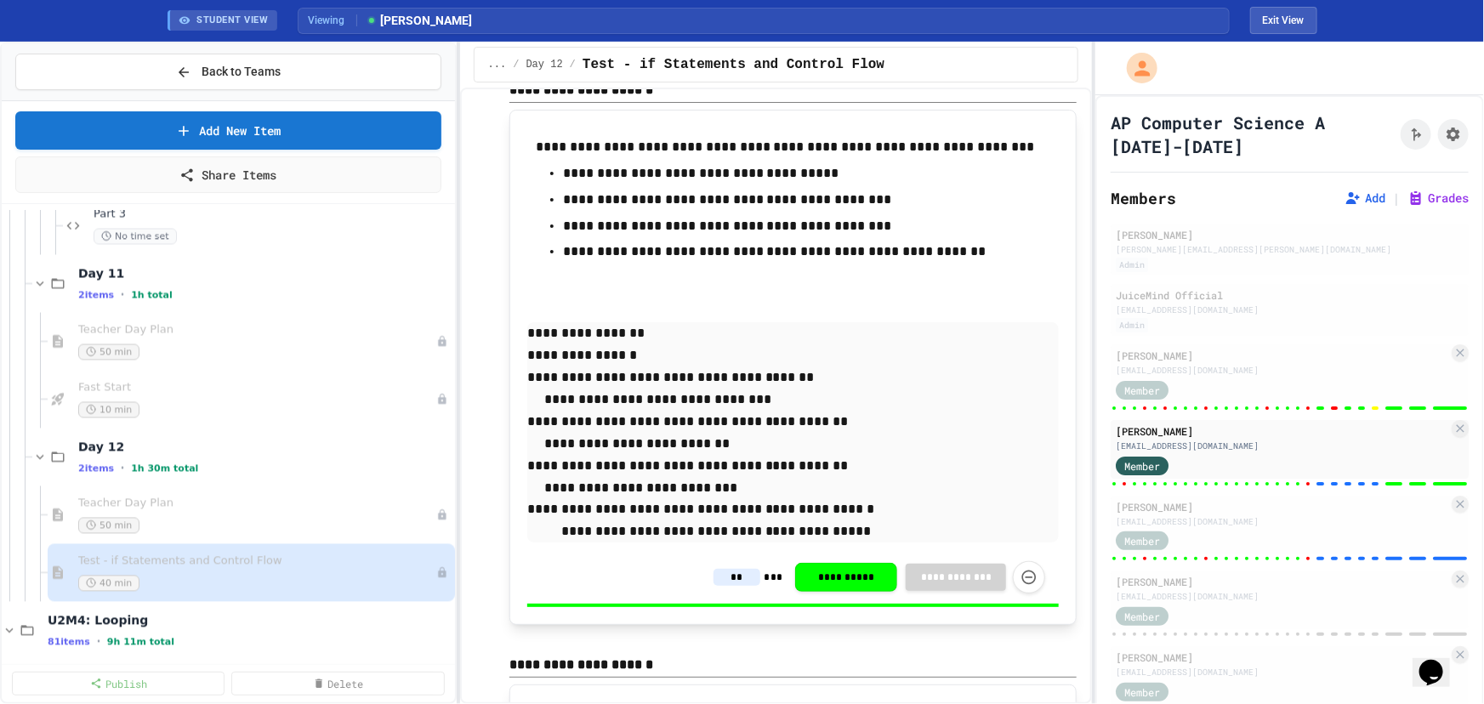
scroll to position [14363, 0]
type input "**"
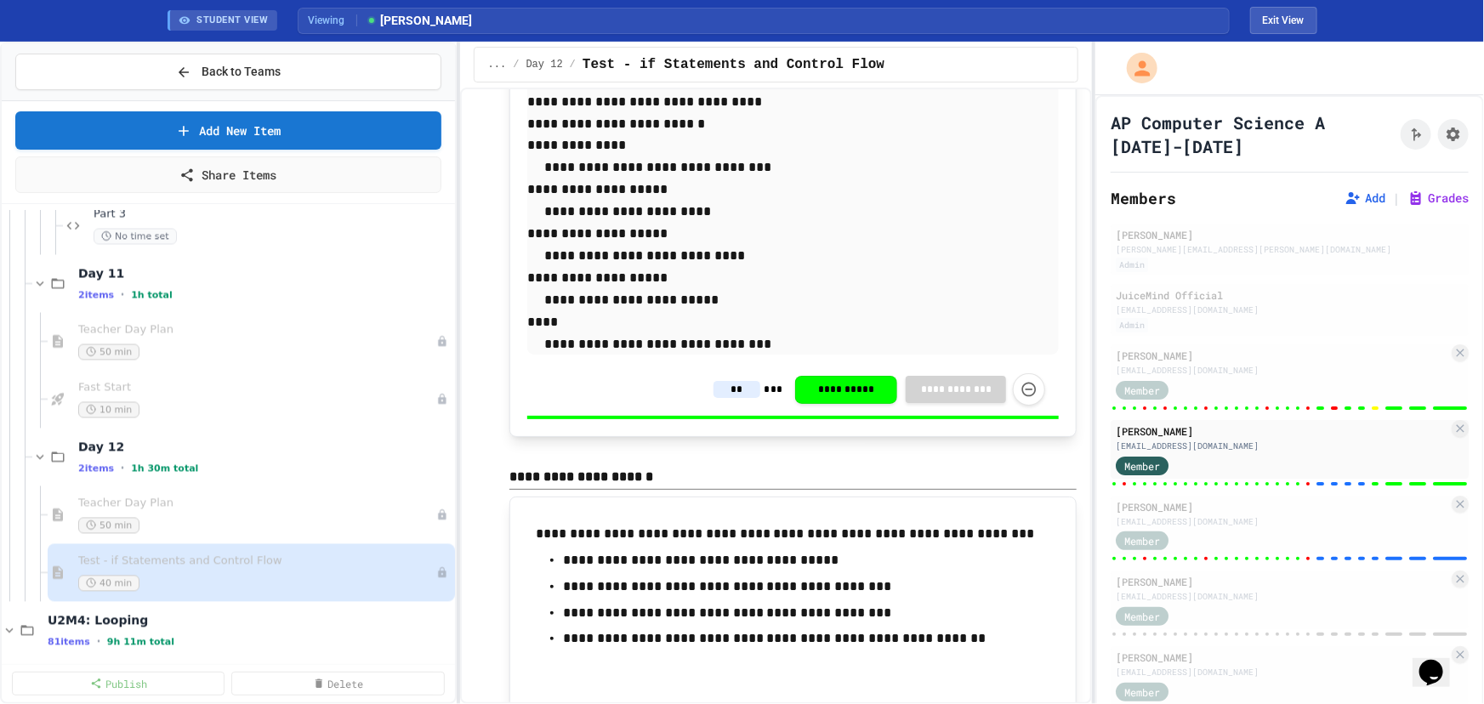
scroll to position [13900, 0]
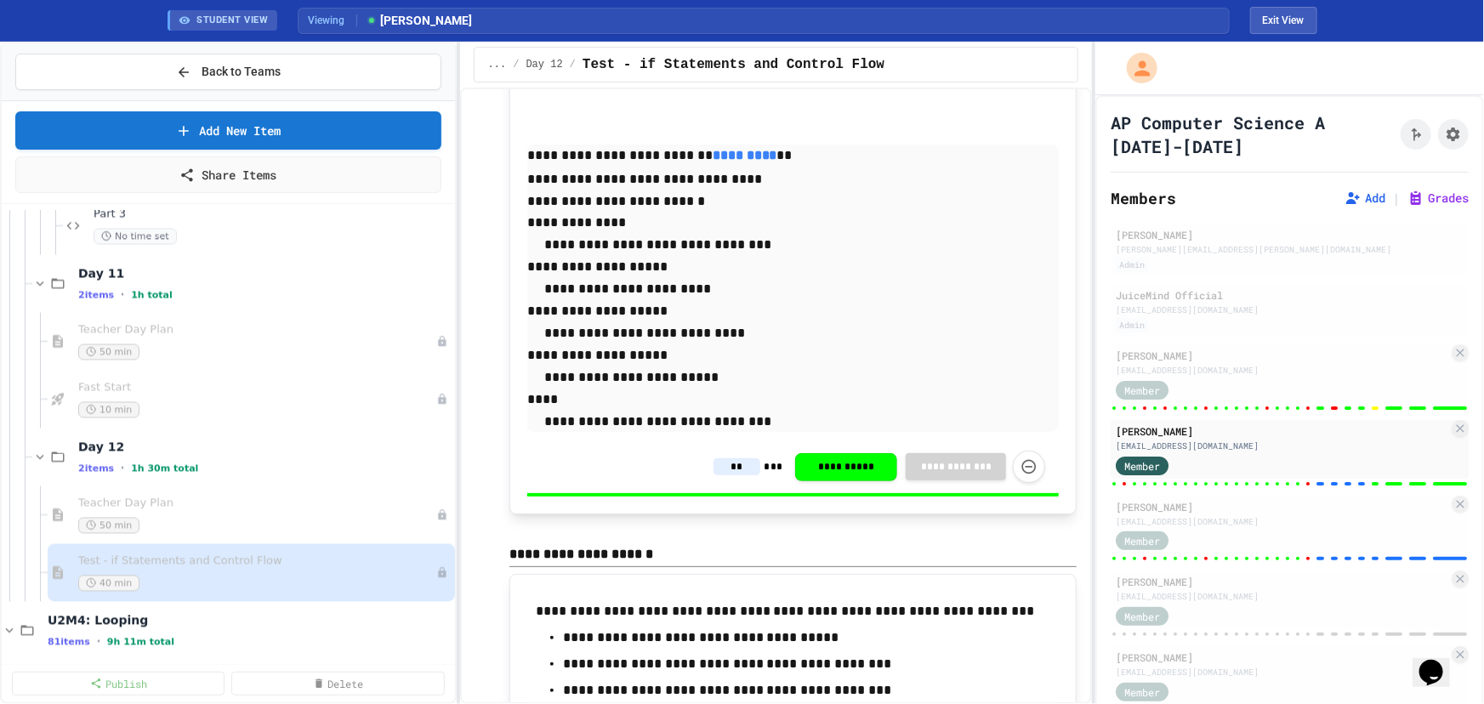
type input "*"
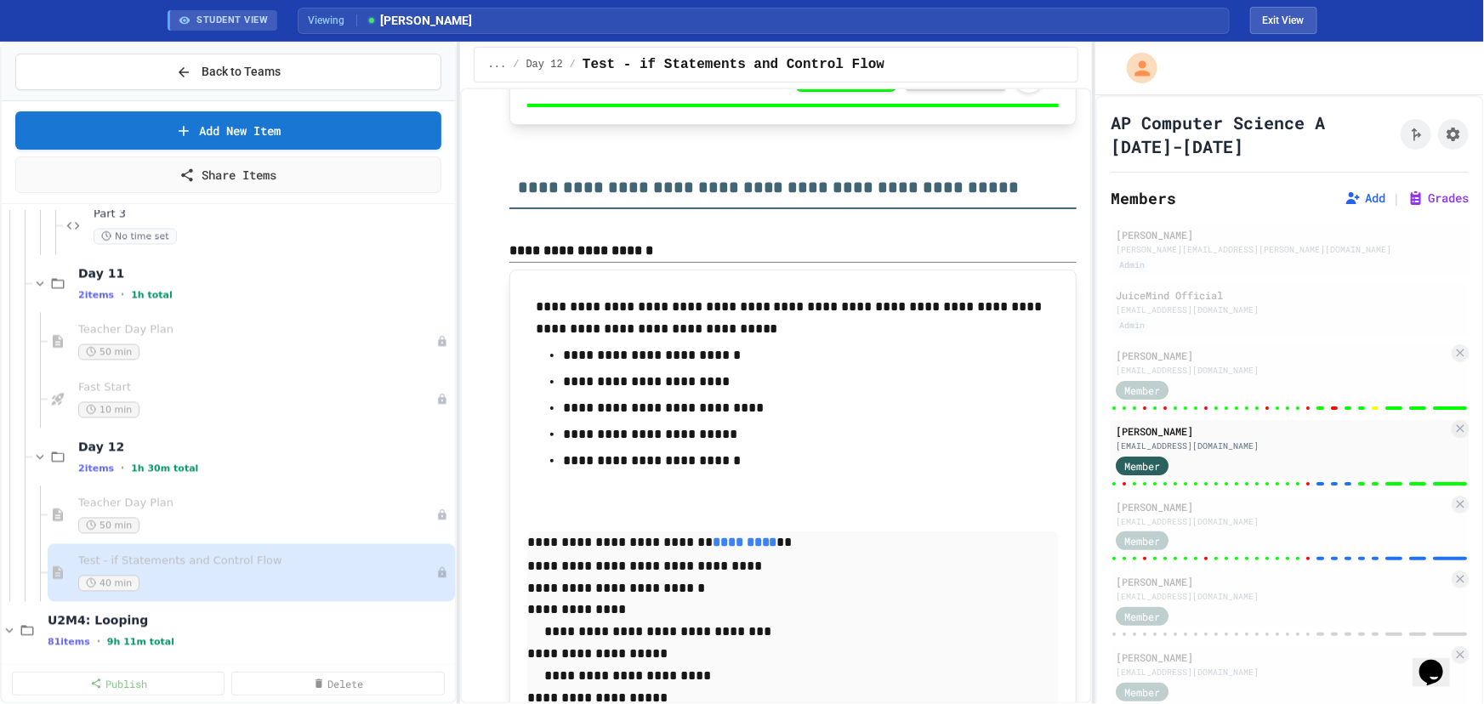
scroll to position [13358, 0]
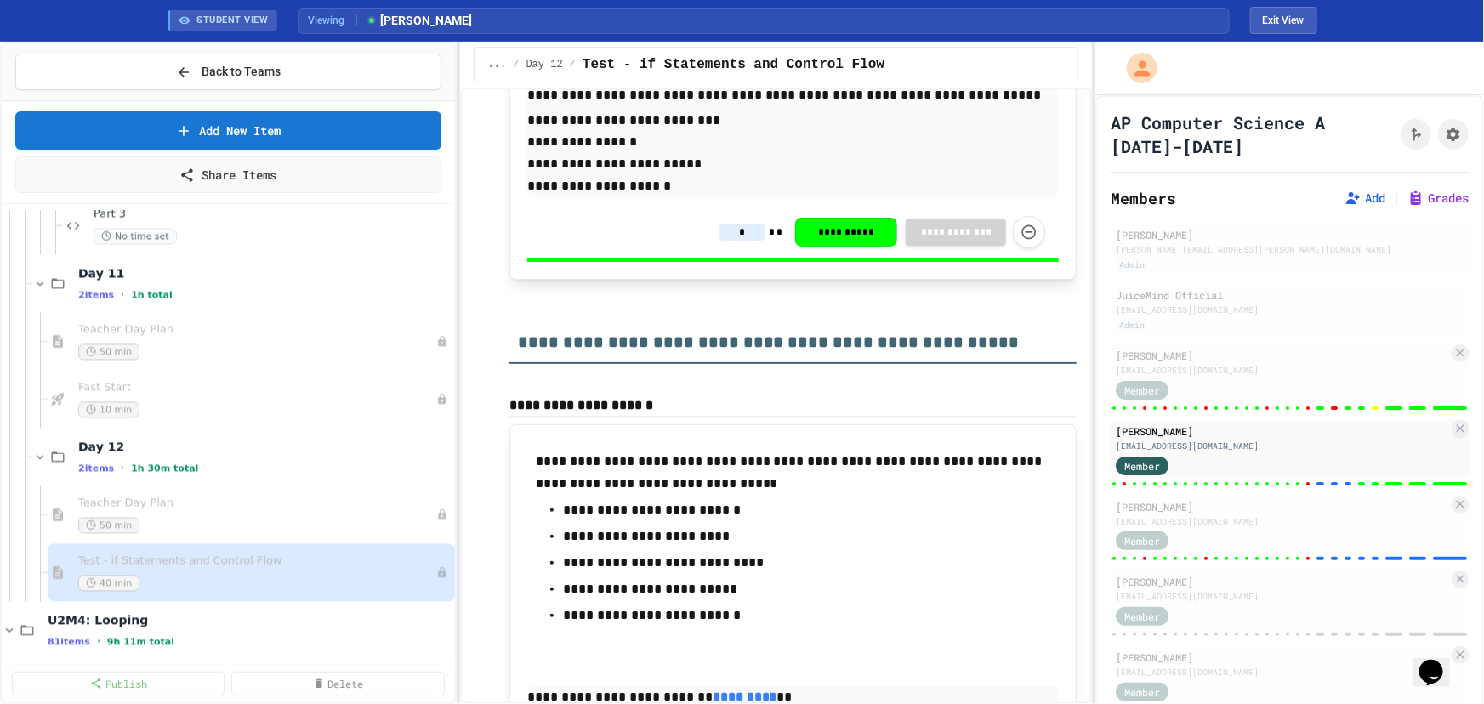
type input "*"
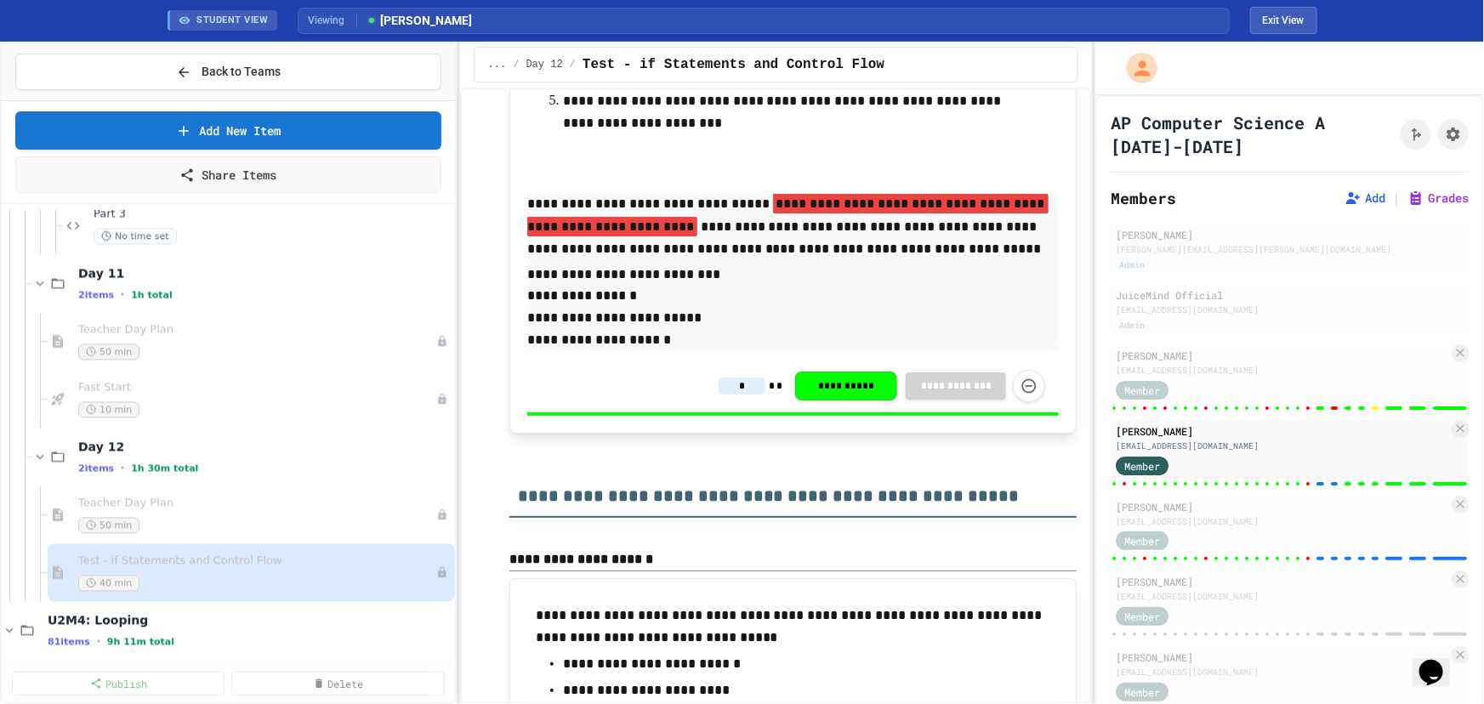
scroll to position [13049, 0]
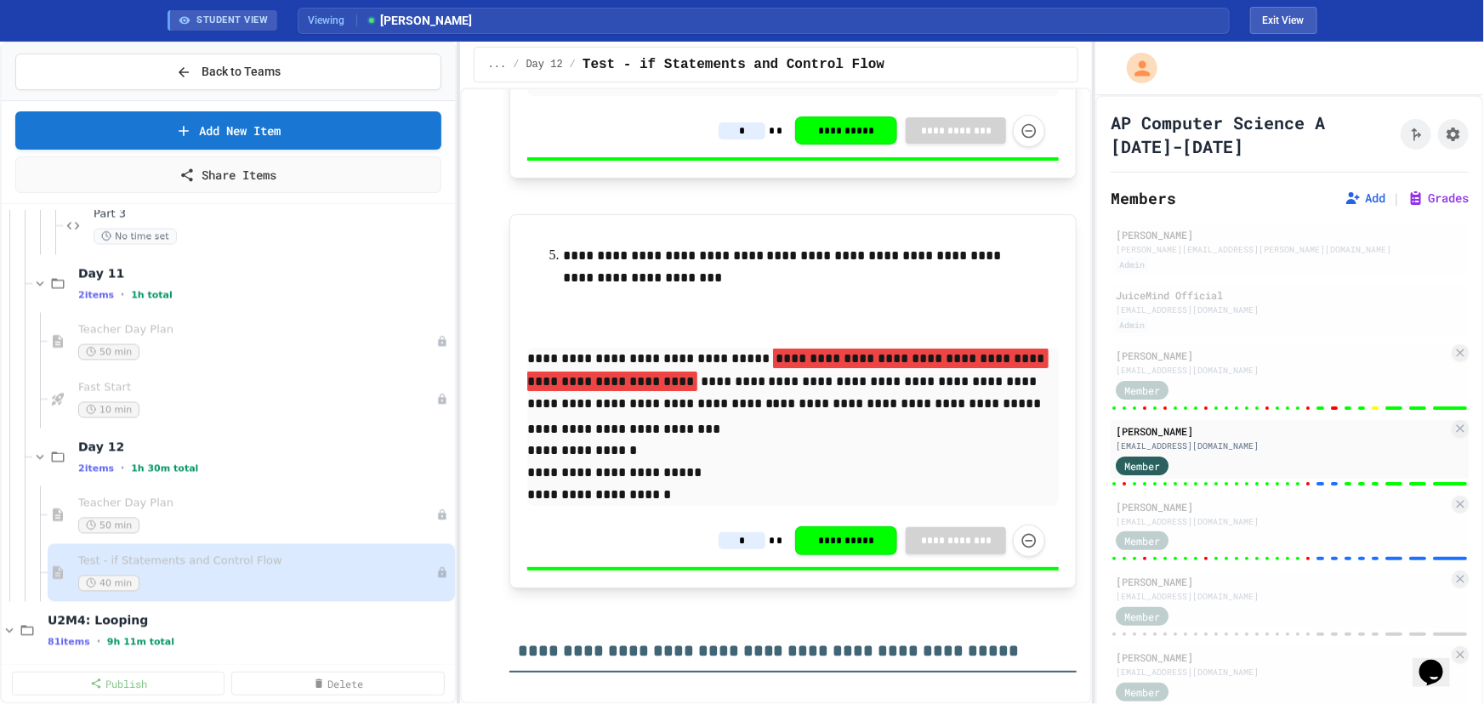
type input "*"
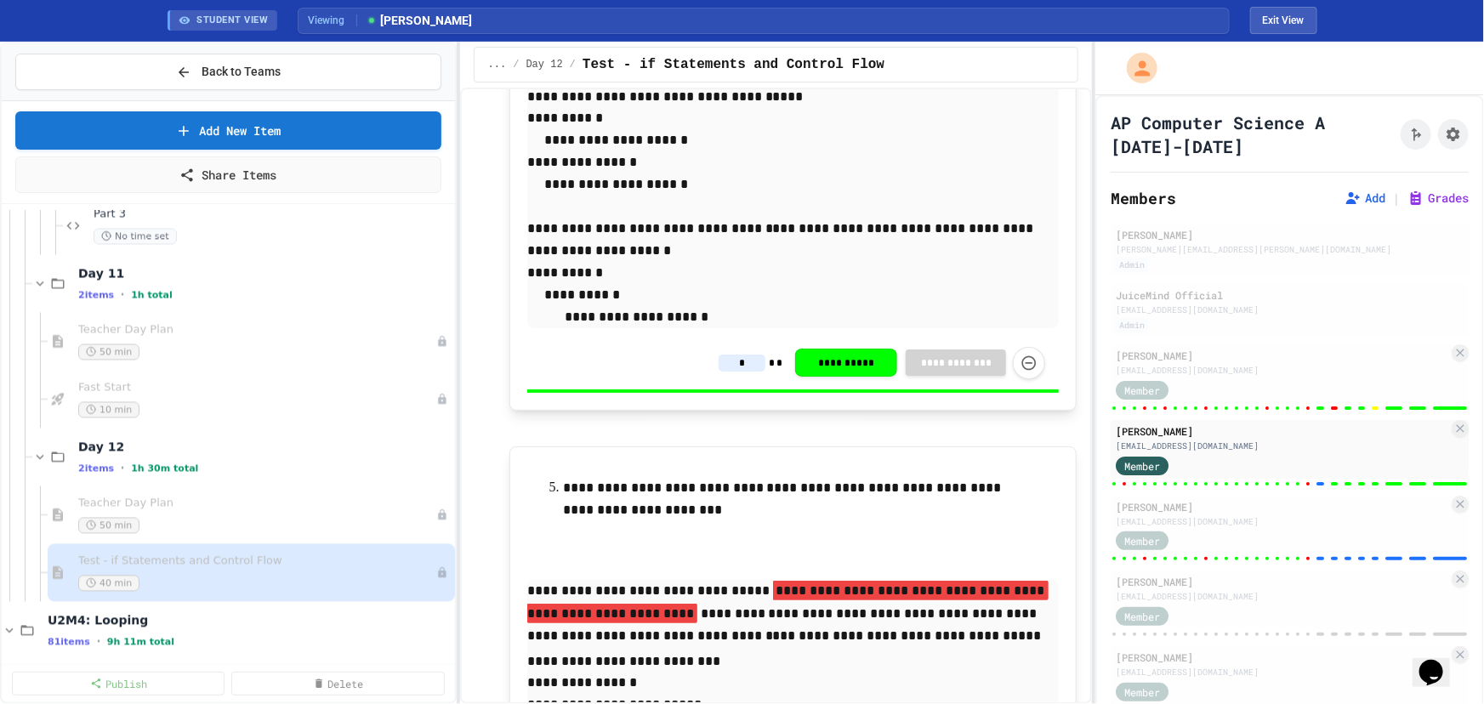
scroll to position [12740, 0]
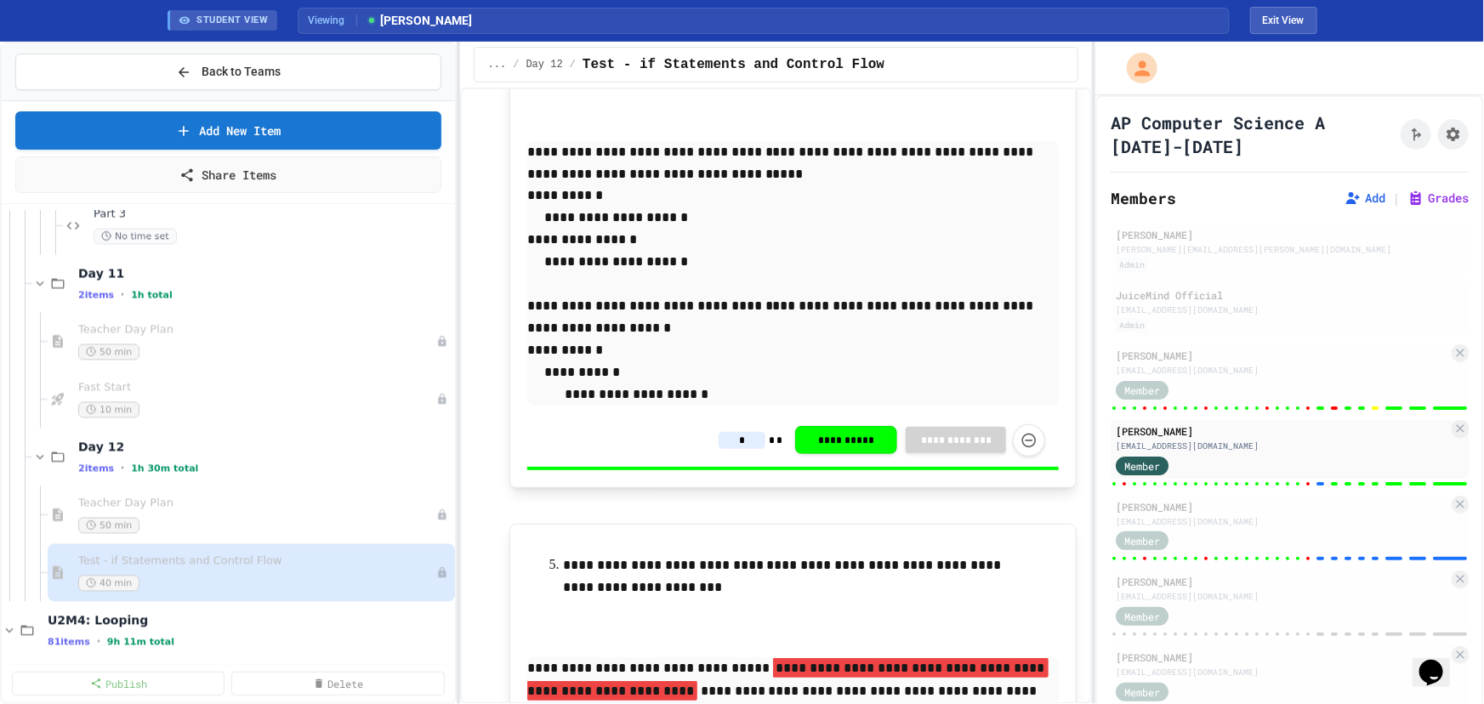
type input "*"
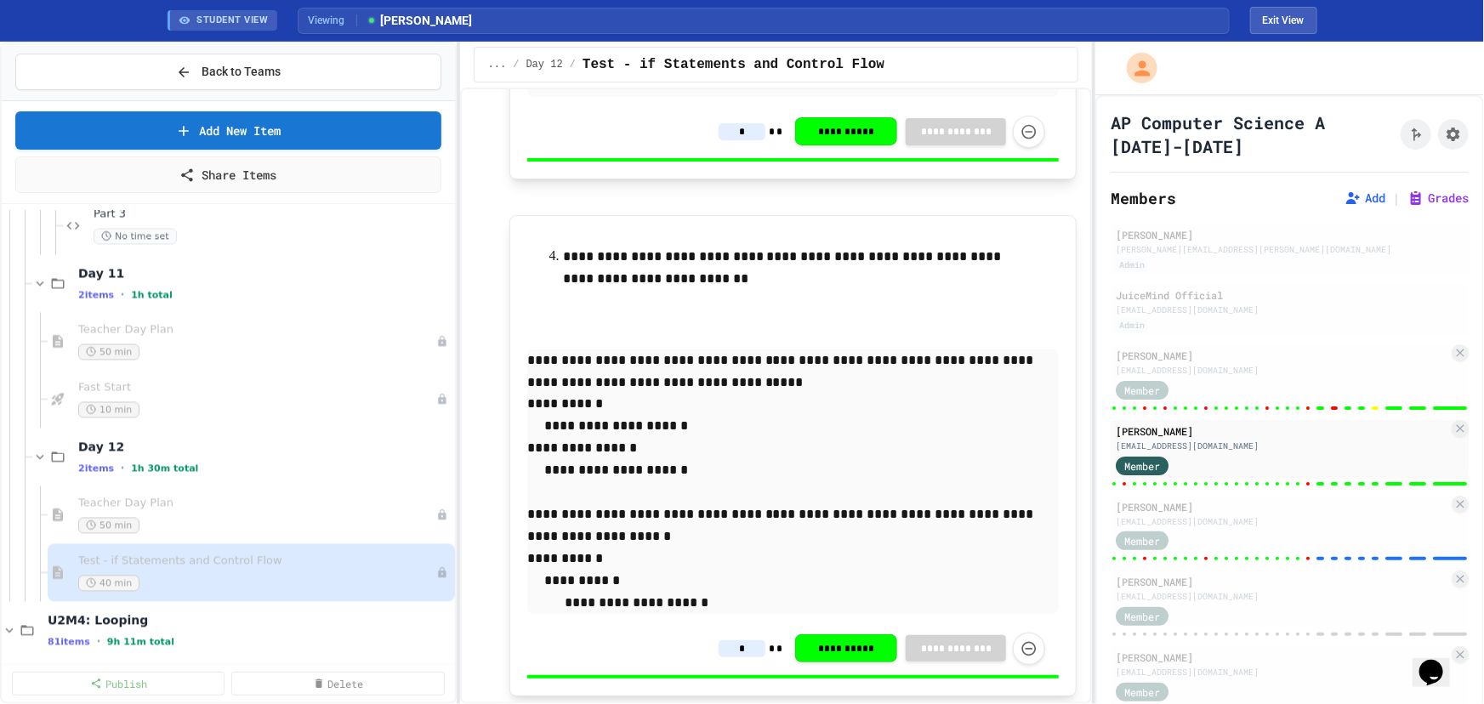
scroll to position [12508, 0]
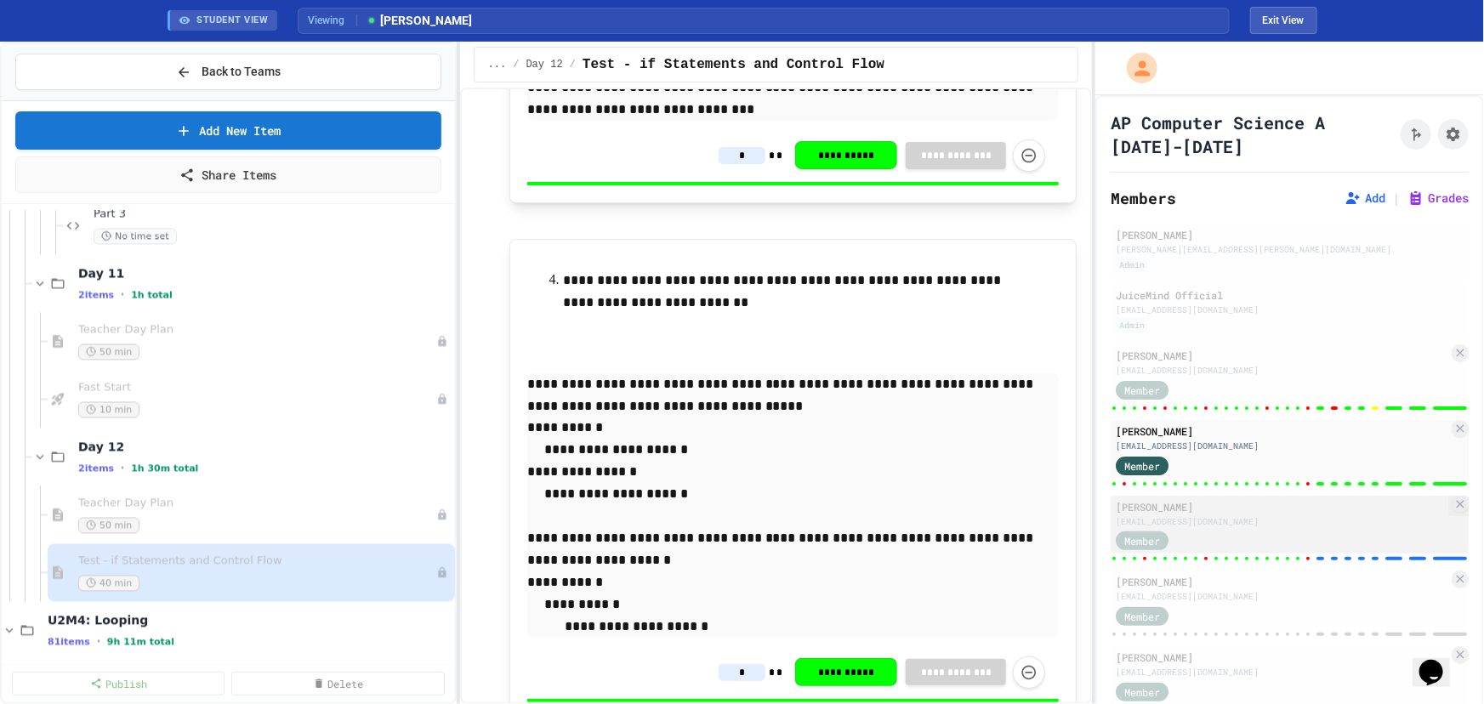
type input "*"
click at [1296, 520] on div "[EMAIL_ADDRESS][DOMAIN_NAME]" at bounding box center [1282, 521] width 332 height 13
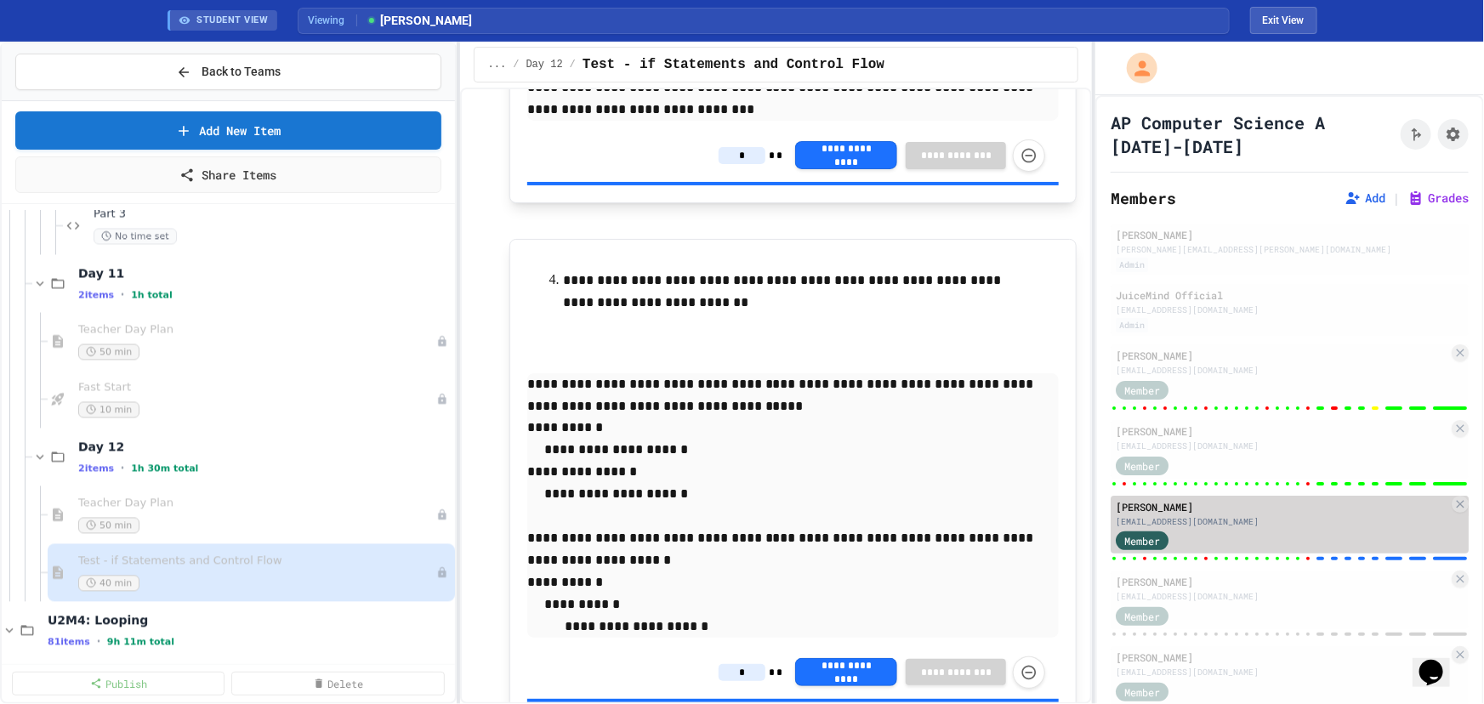
type input "*"
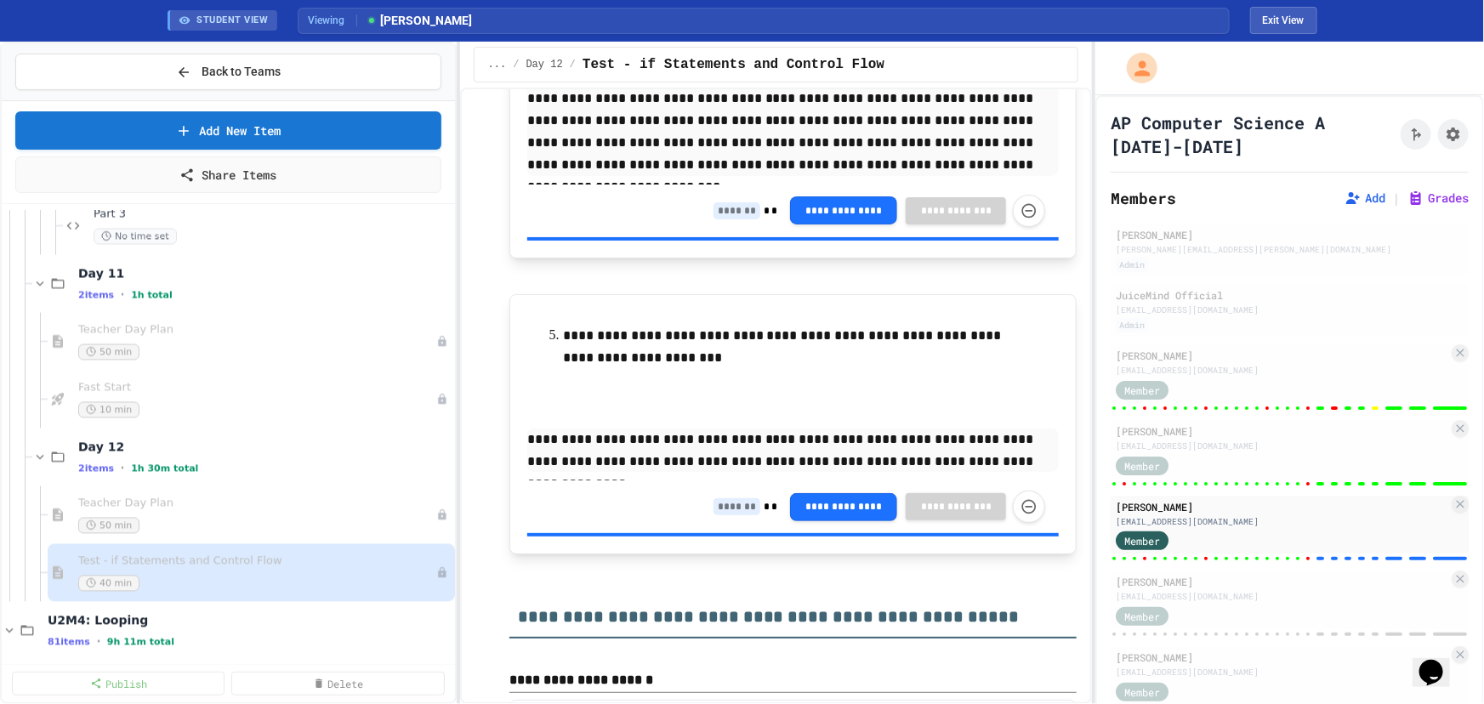
scroll to position [12740, 0]
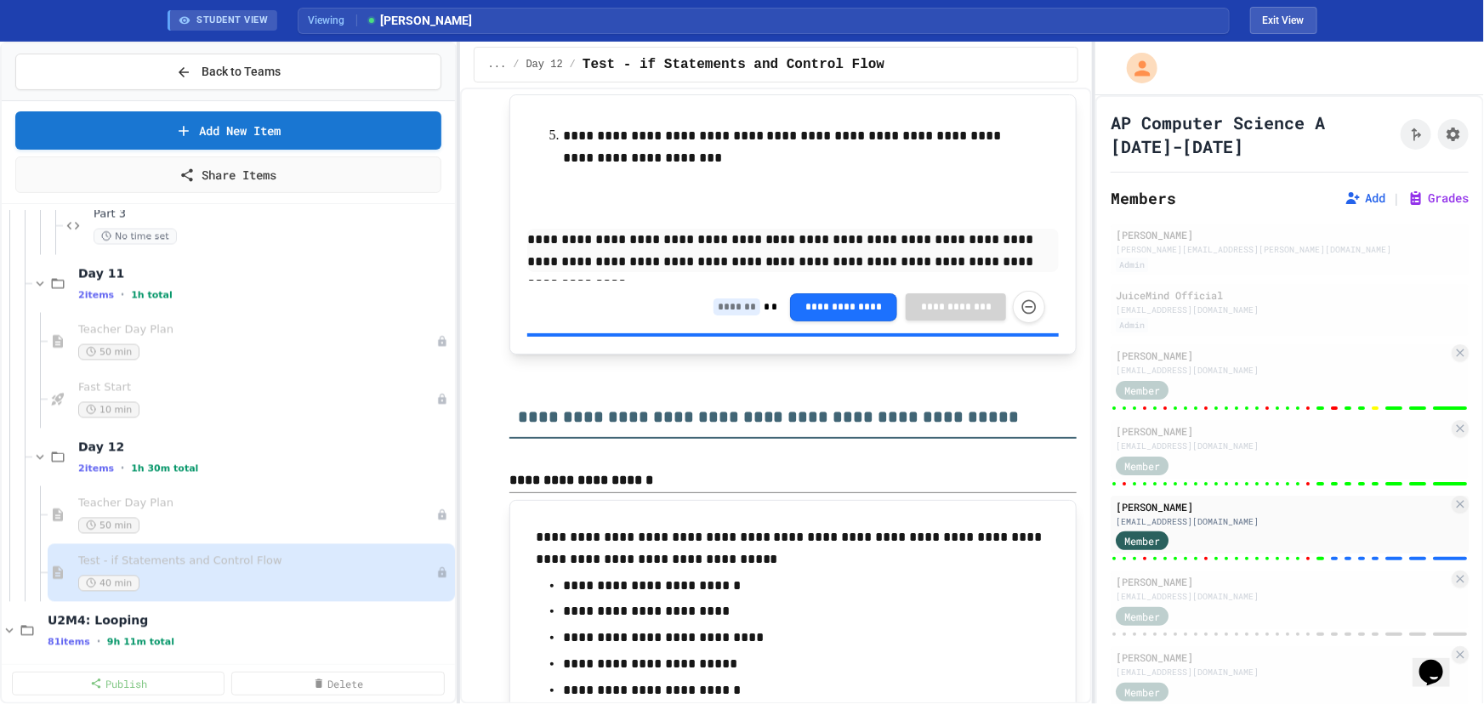
scroll to position [12972, 0]
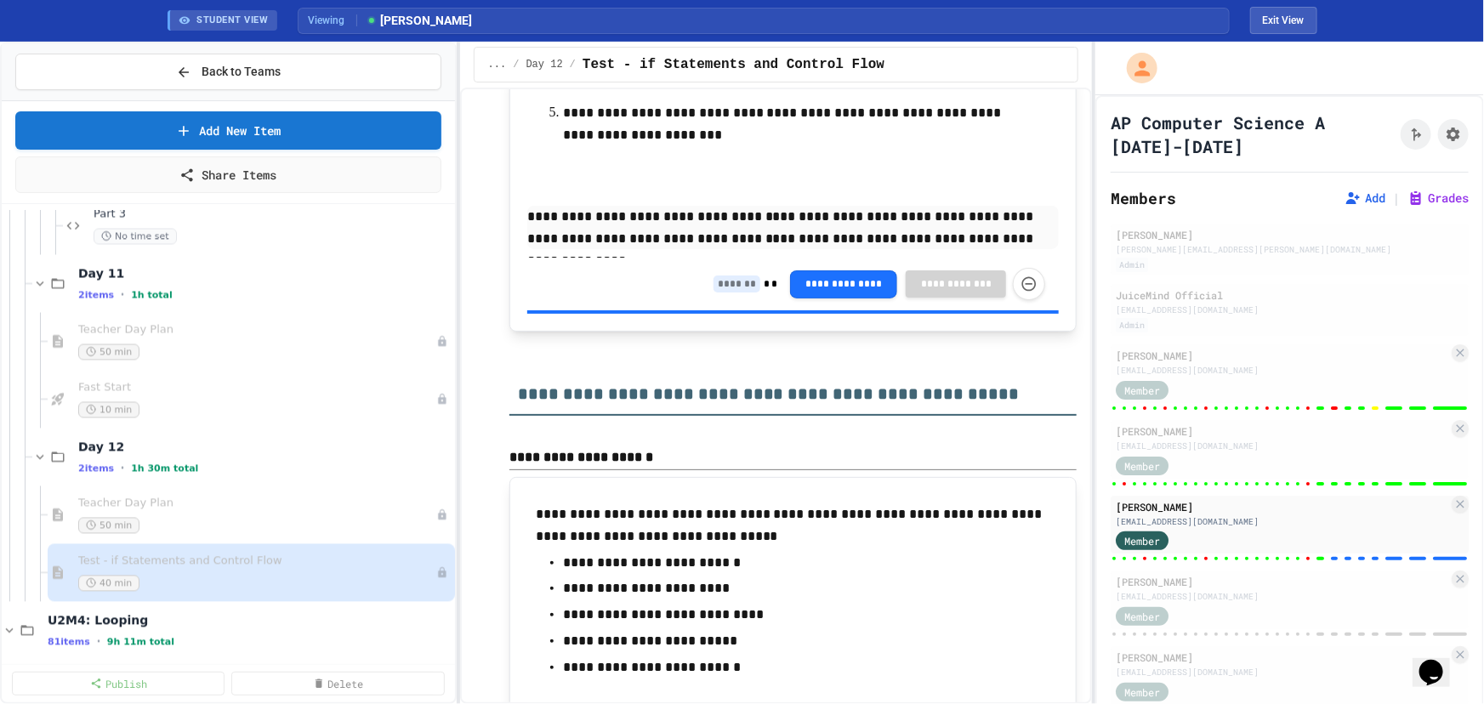
type input "*"
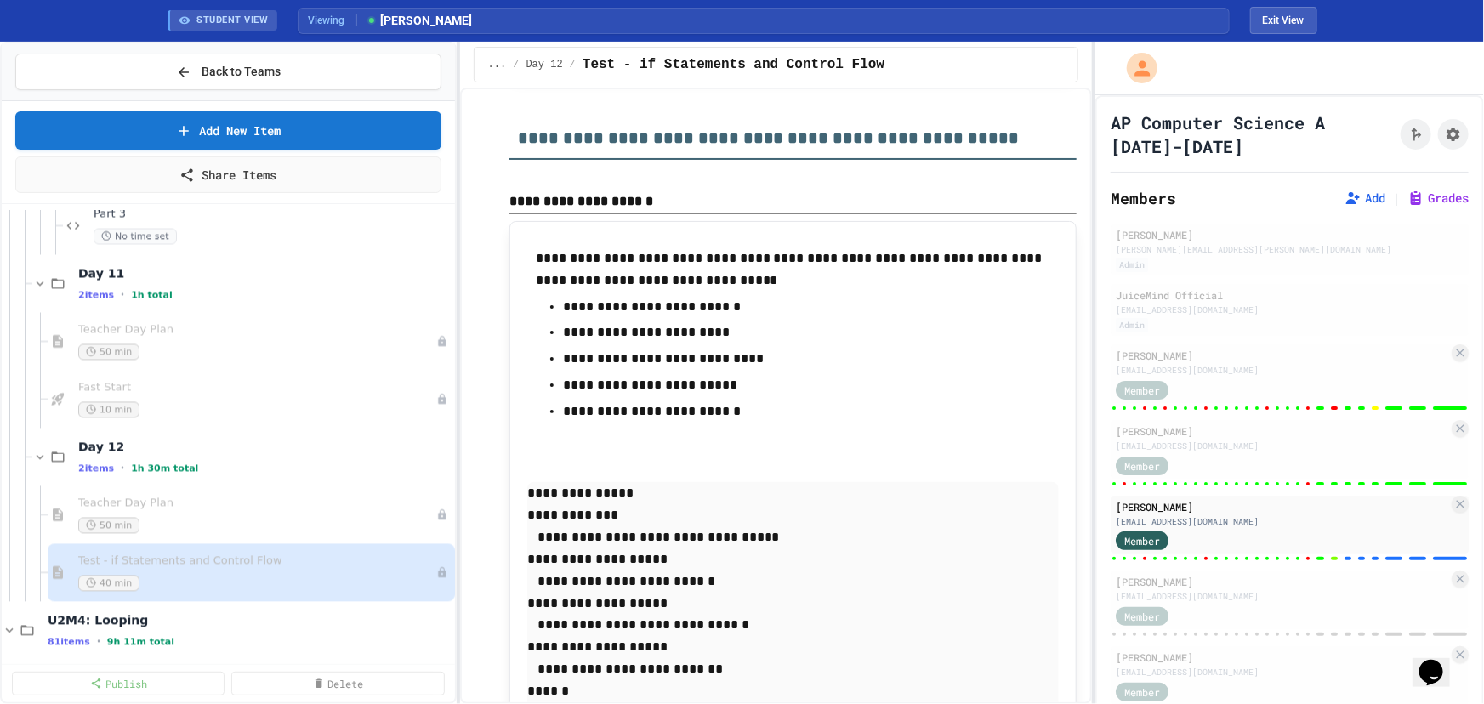
scroll to position [13282, 0]
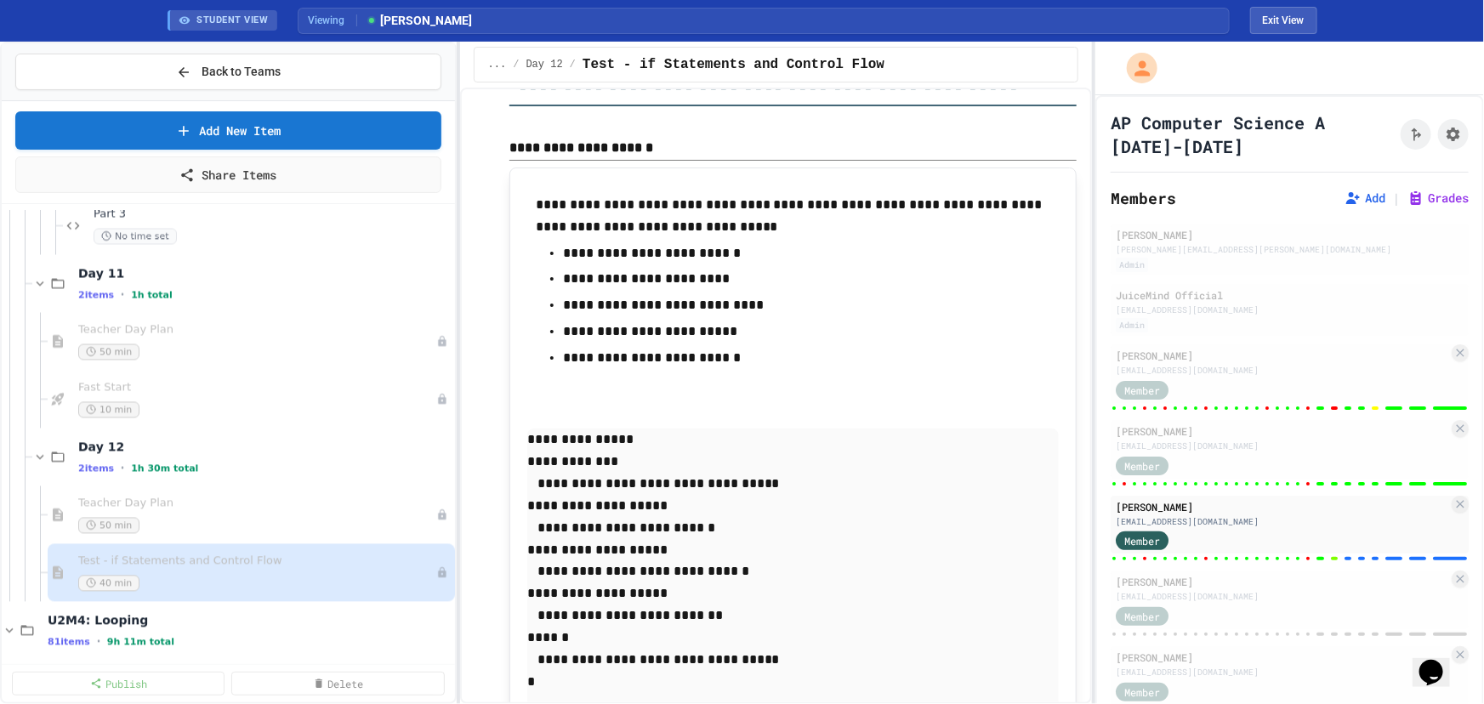
type input "*"
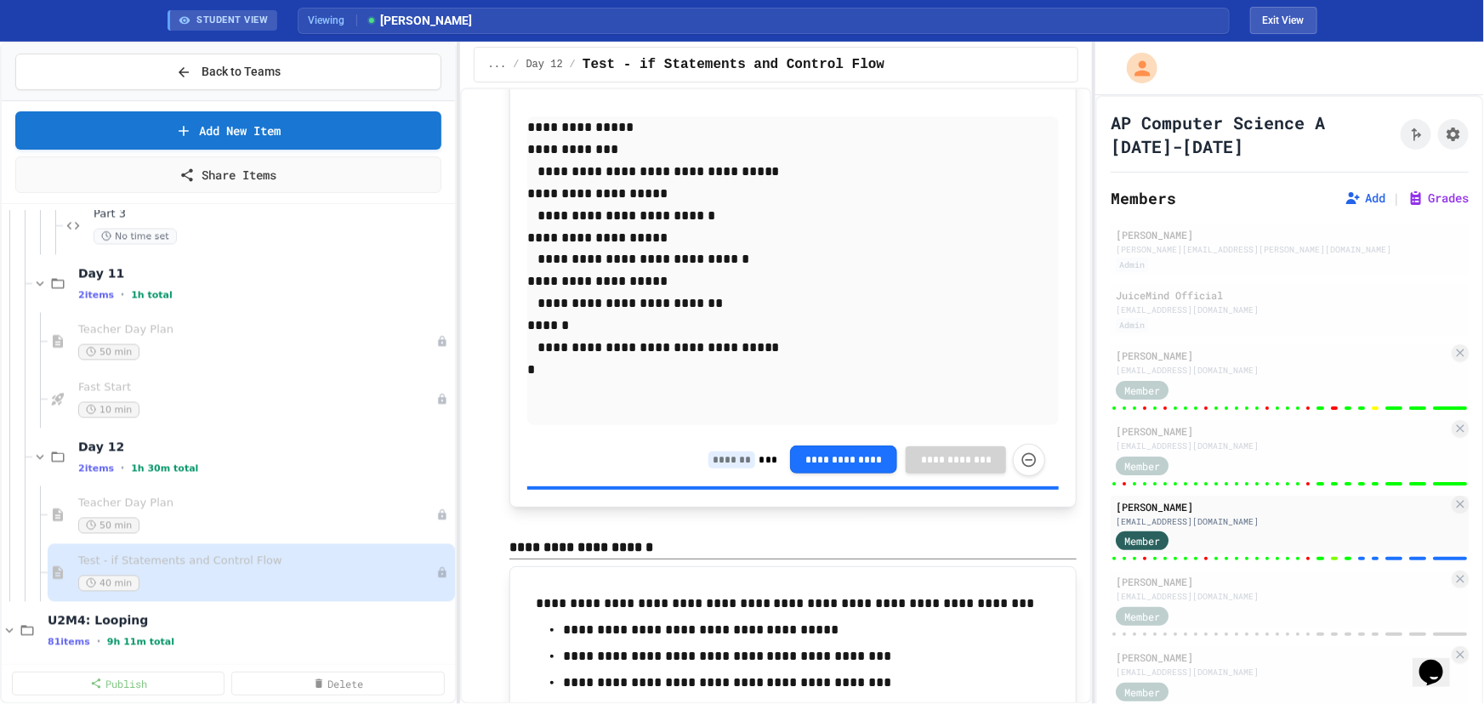
scroll to position [13668, 0]
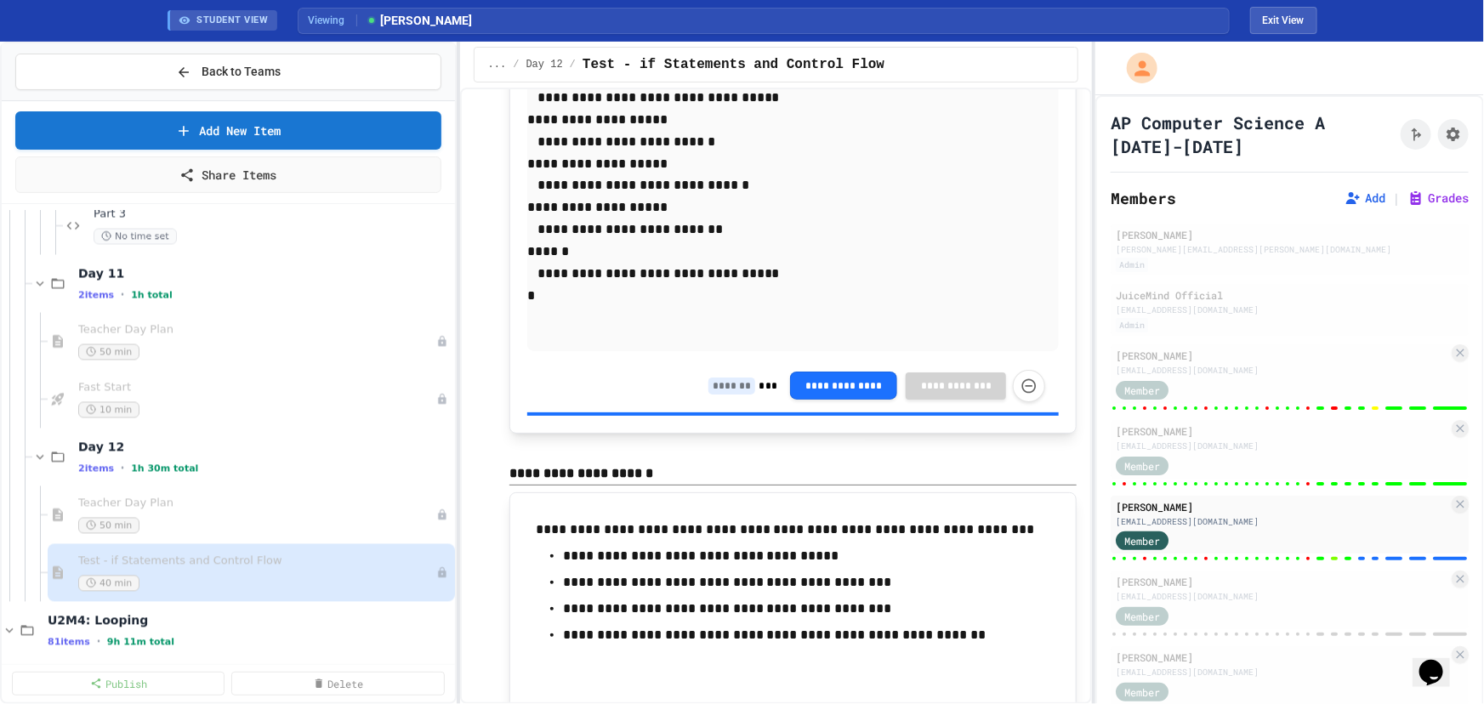
type input "*"
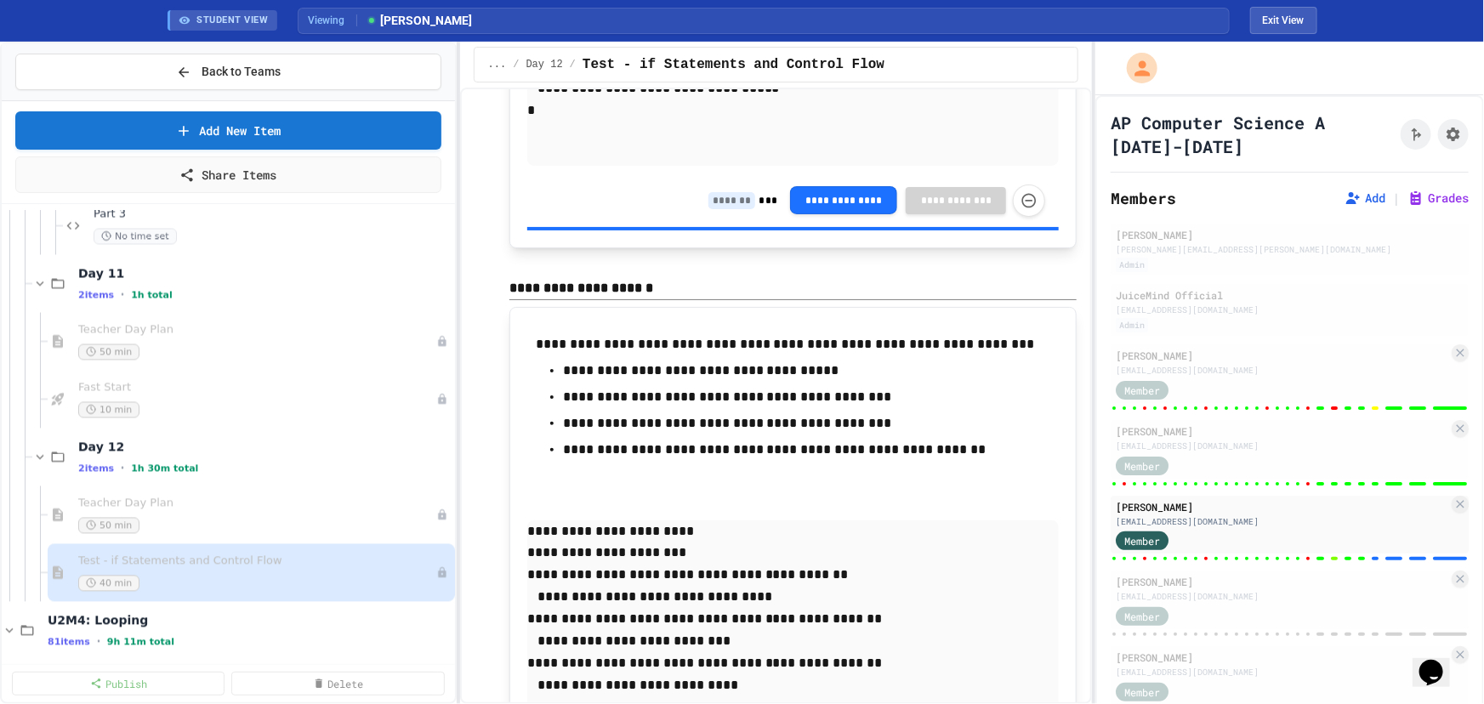
scroll to position [13900, 0]
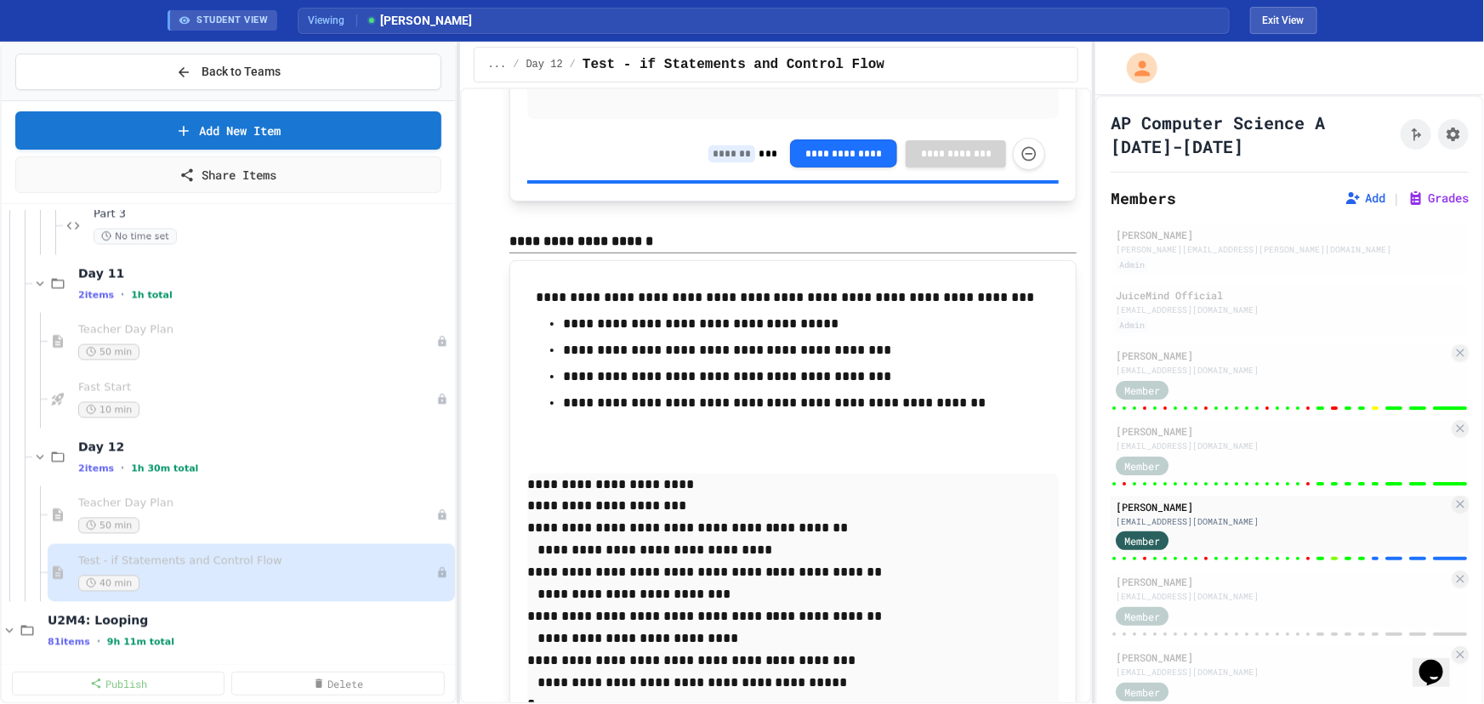
type input "*"
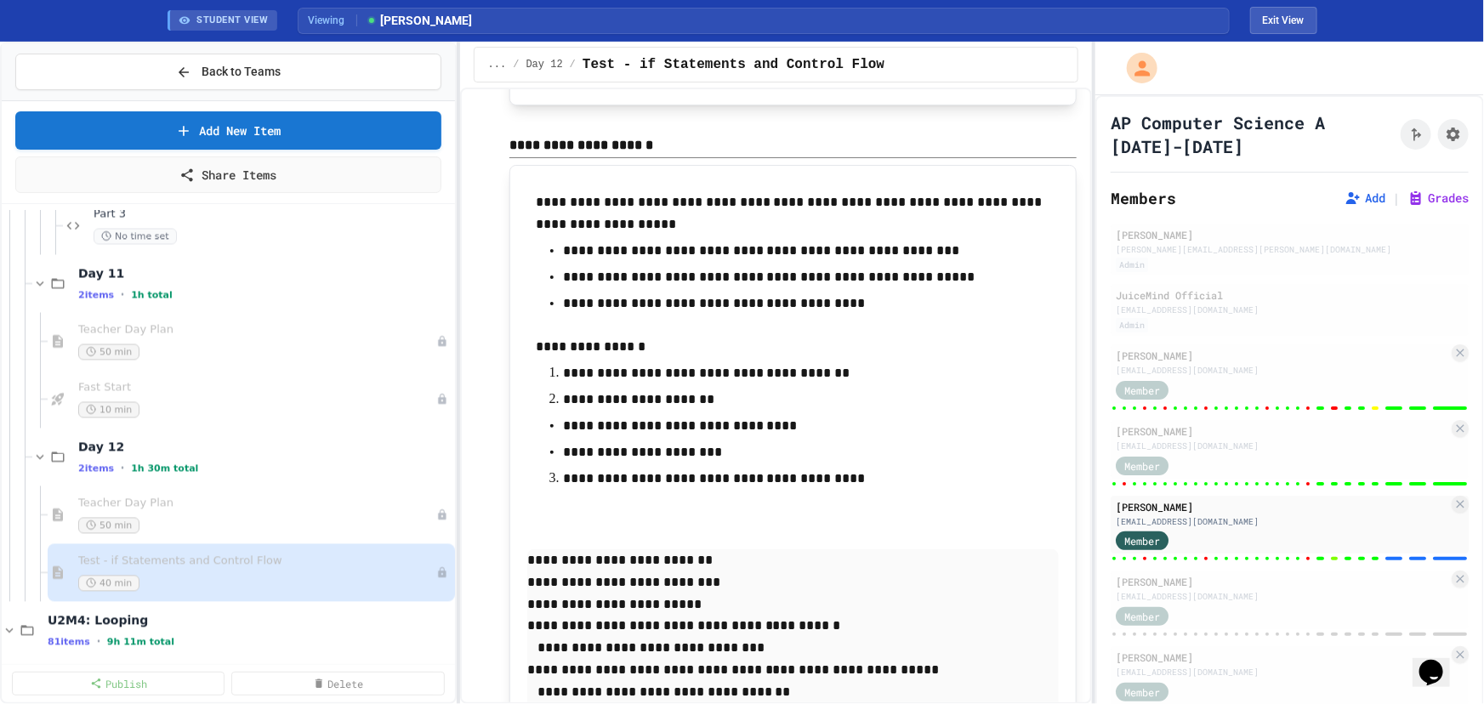
scroll to position [14750, 0]
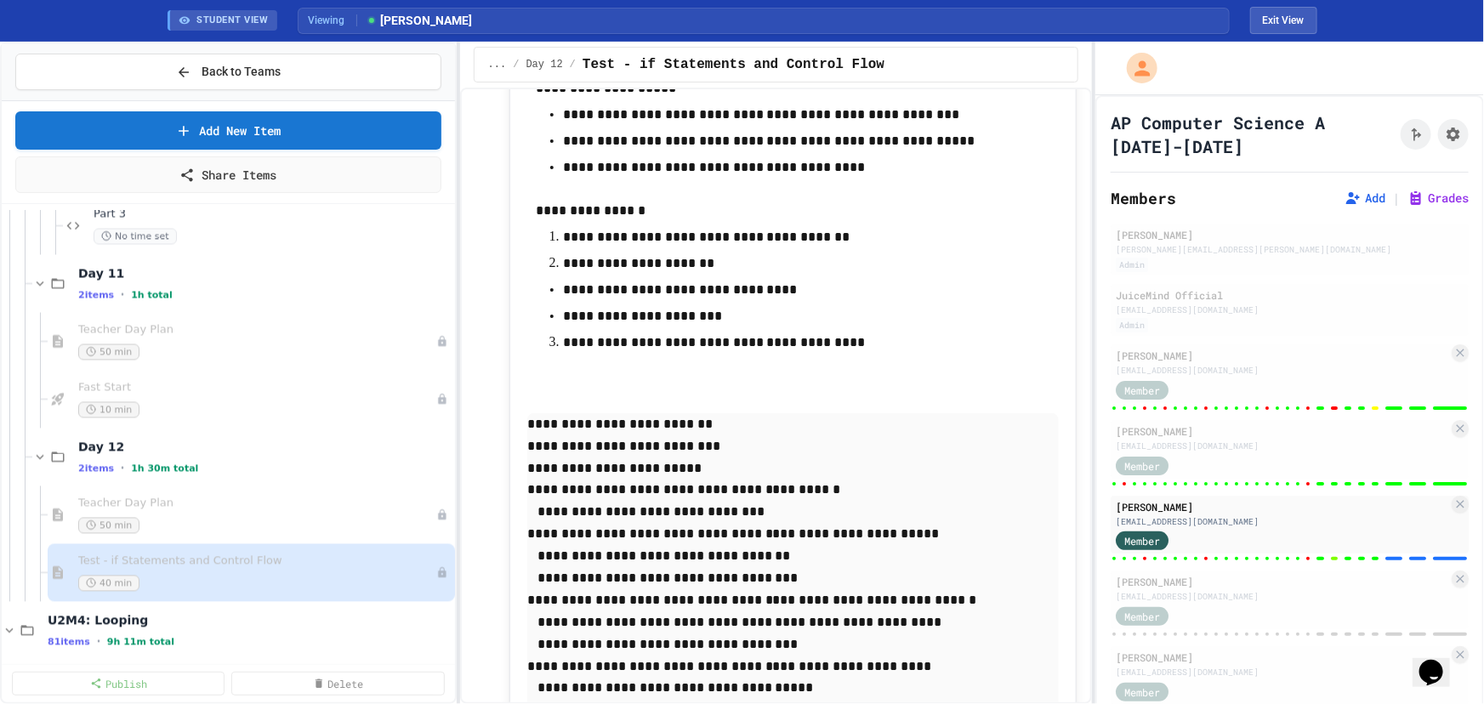
type input "*"
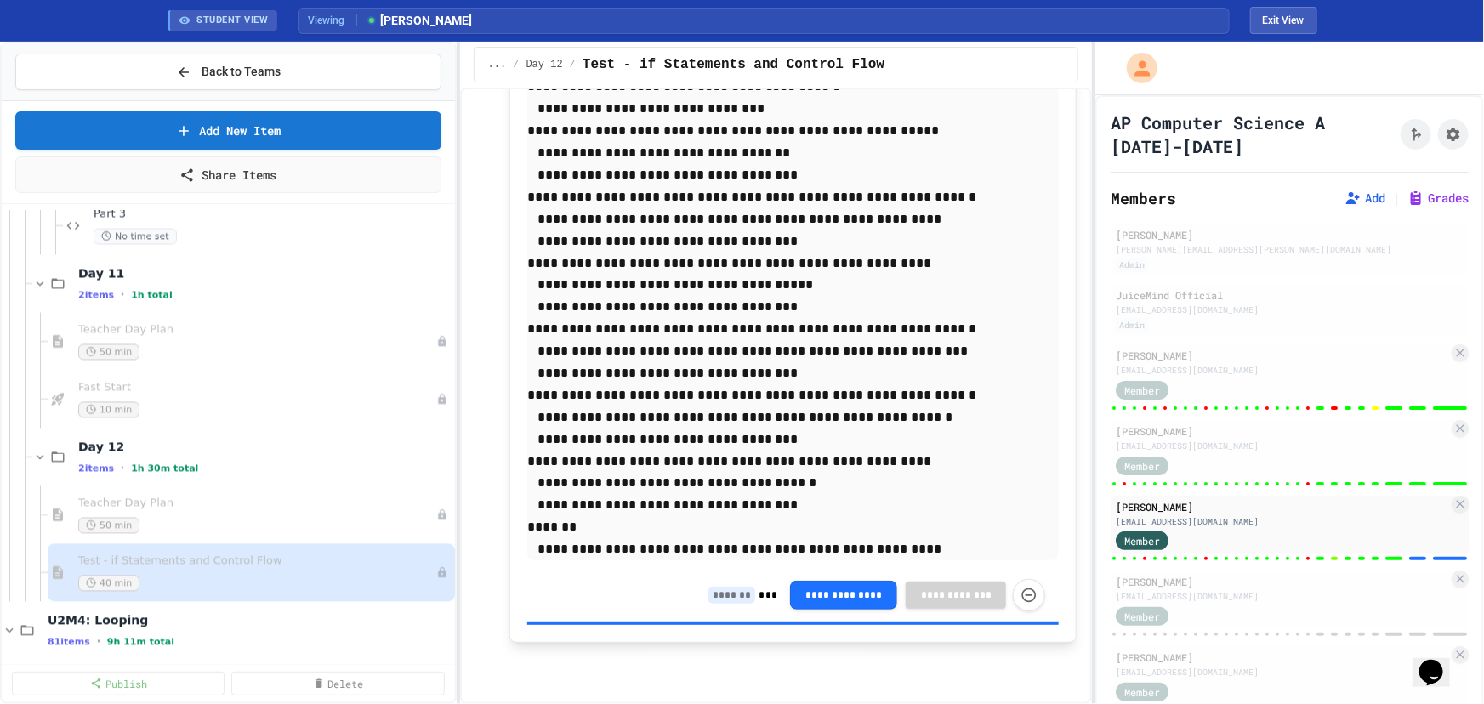
scroll to position [15291, 0]
type input "**"
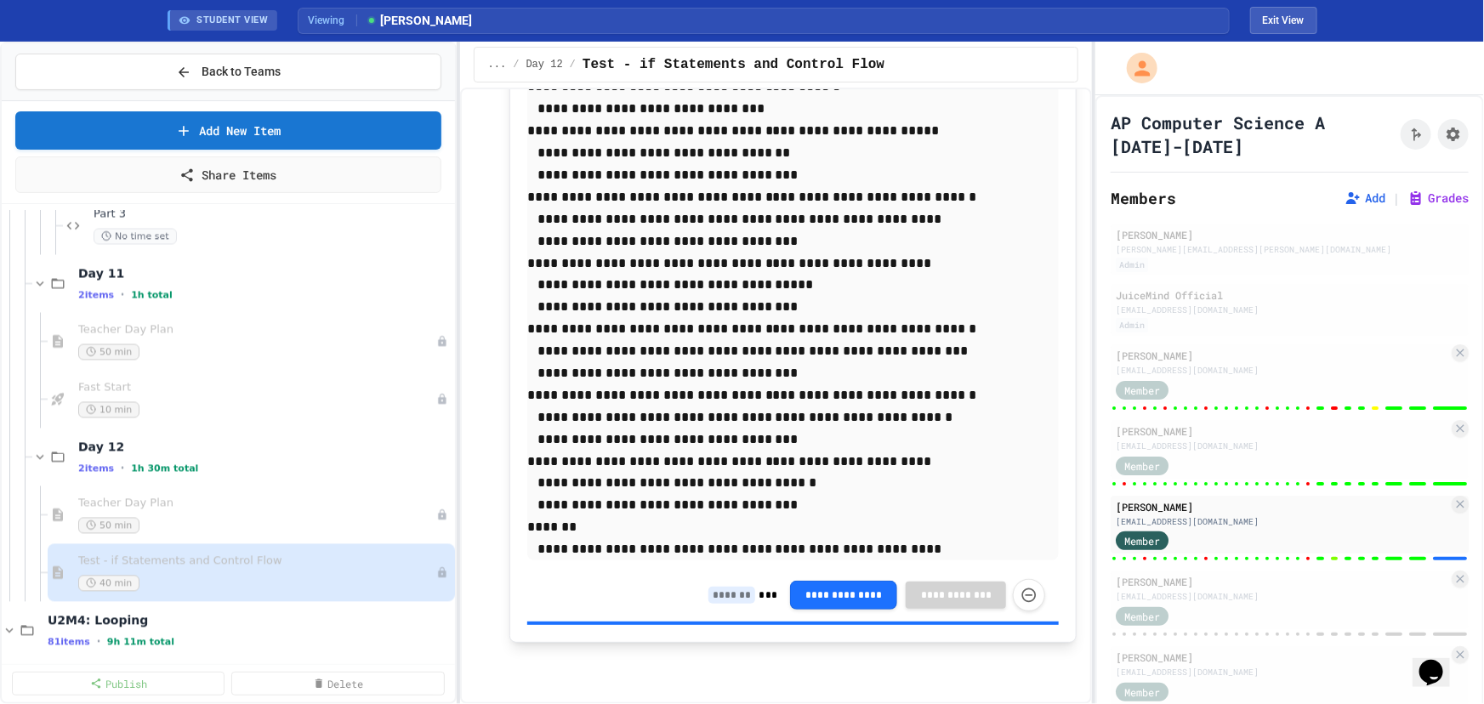
click at [723, 597] on input at bounding box center [731, 595] width 47 height 17
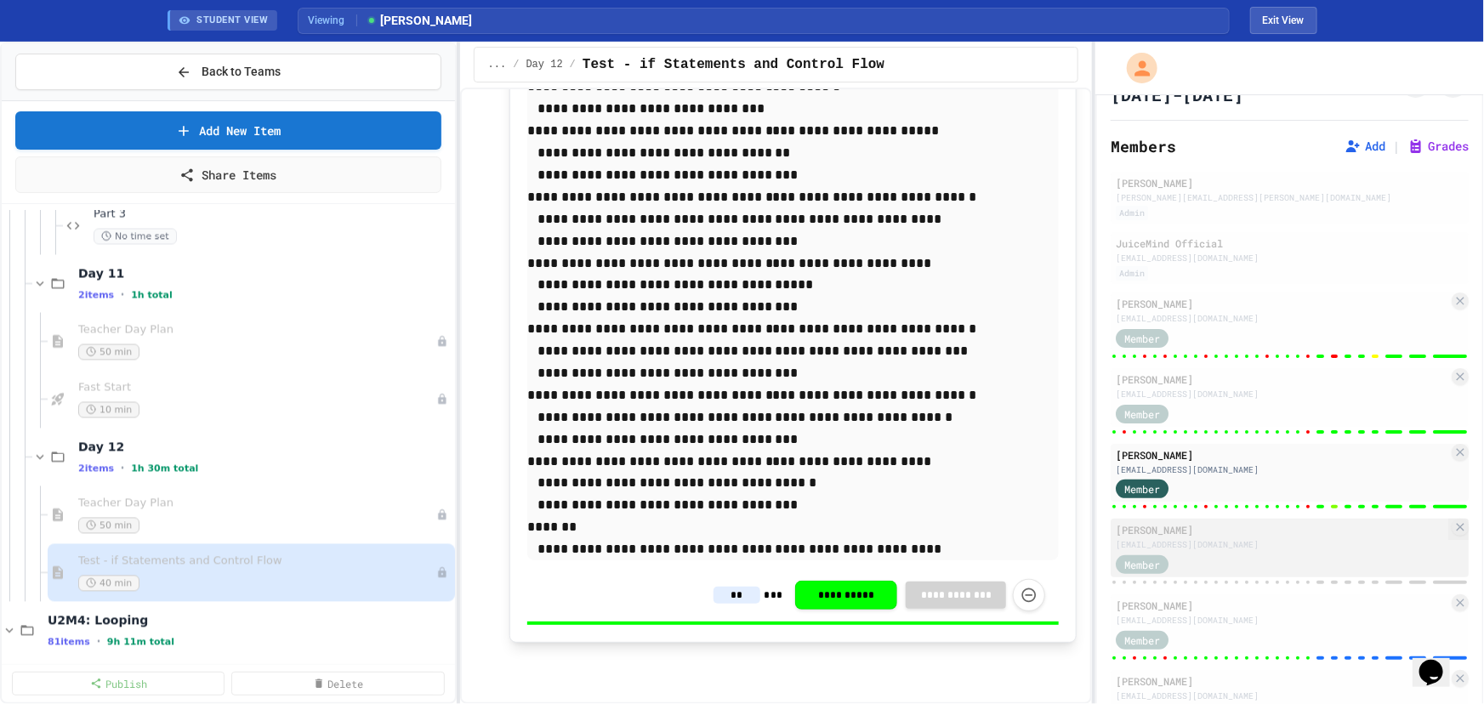
scroll to position [154, 0]
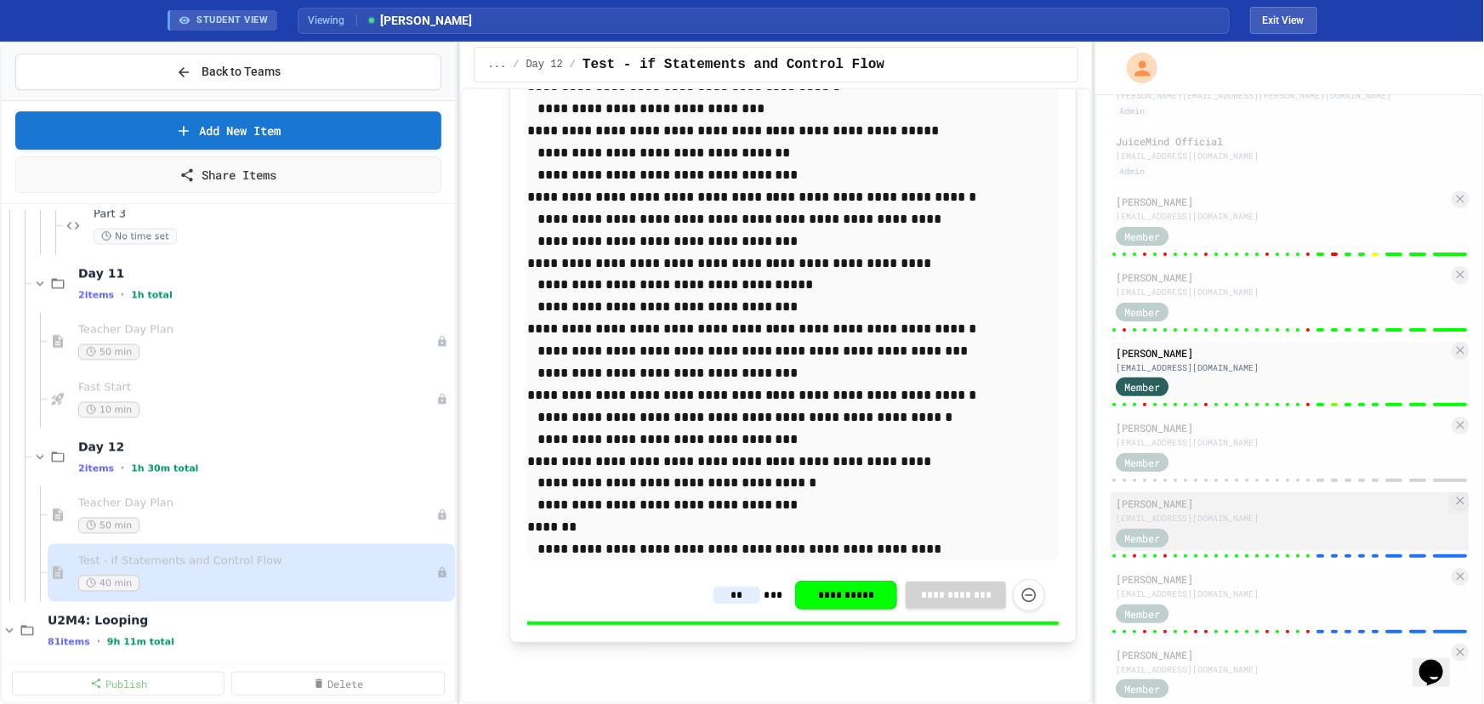
type input "**"
click at [1269, 500] on div "[PERSON_NAME] [EMAIL_ADDRESS][DOMAIN_NAME]" at bounding box center [1282, 510] width 332 height 29
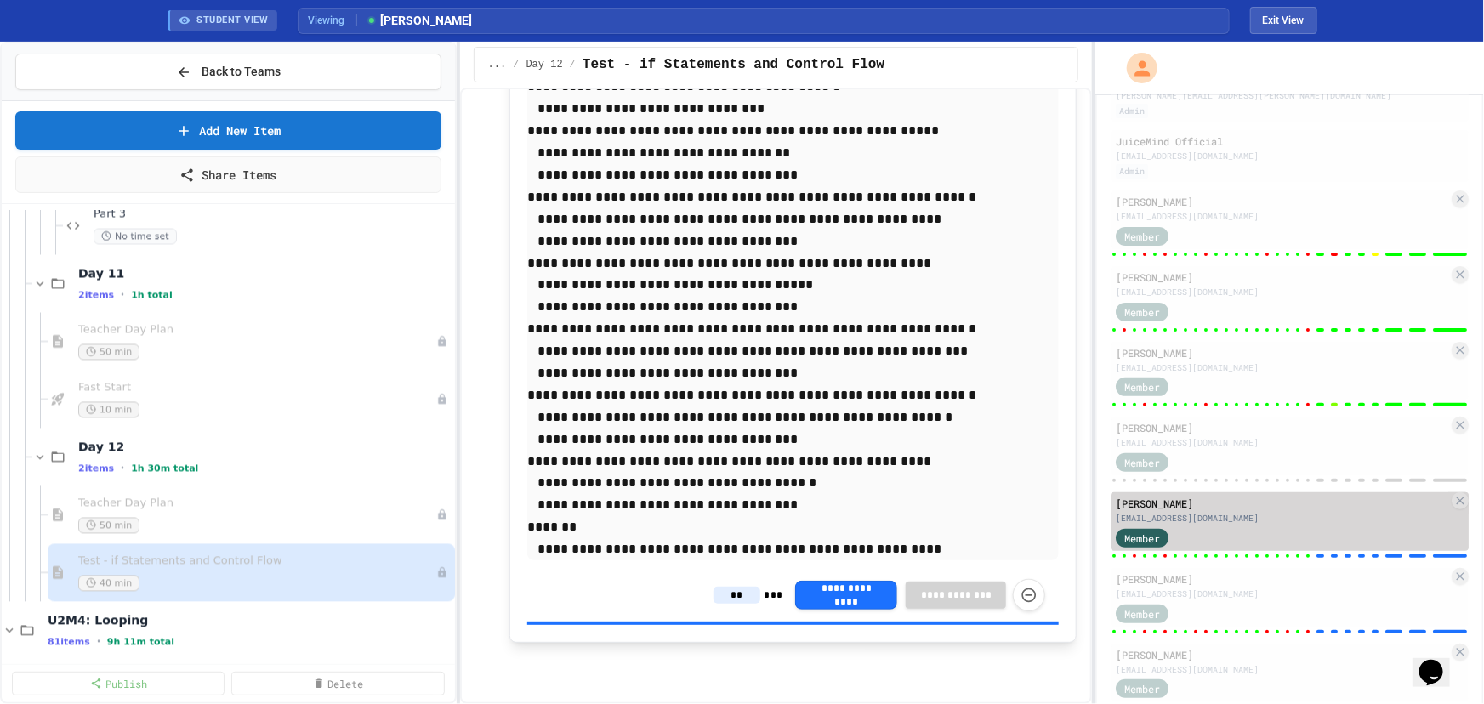
type input "*"
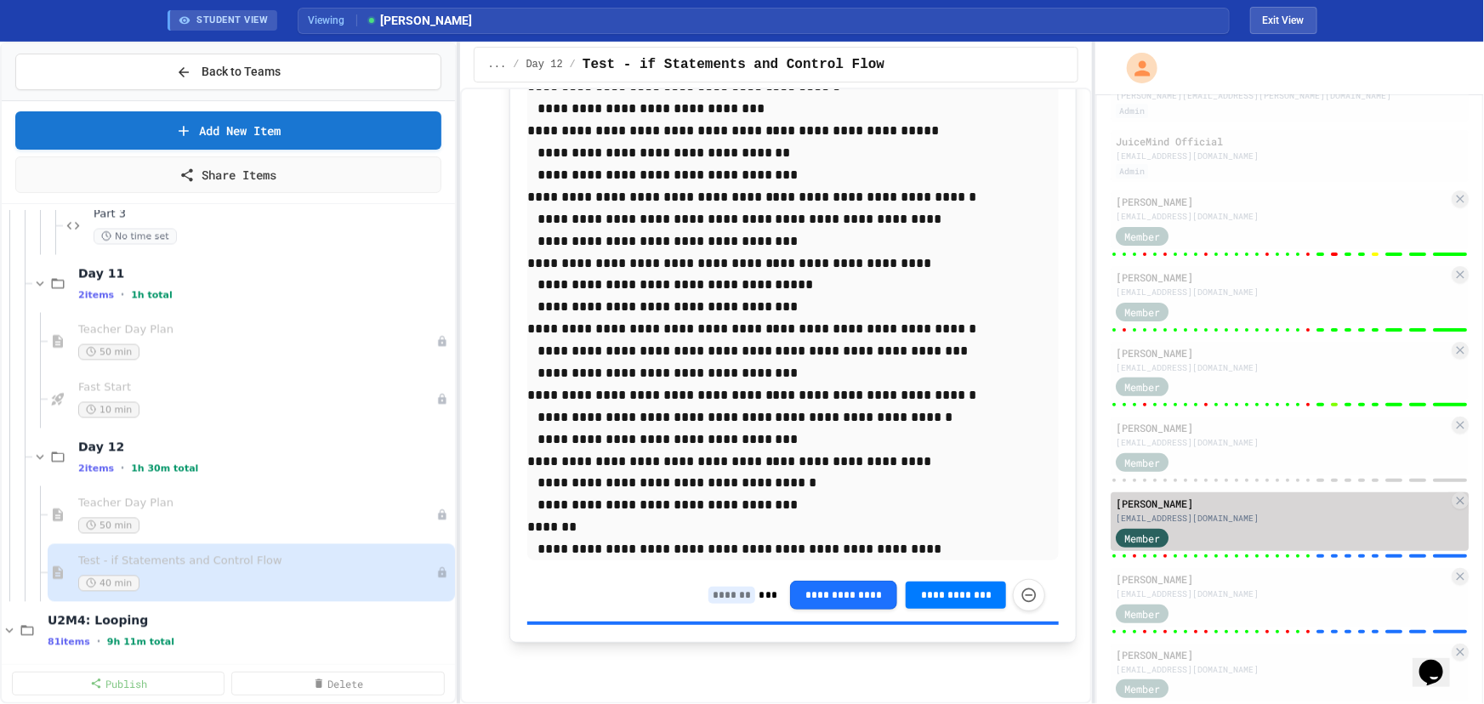
click at [1263, 517] on div "[EMAIL_ADDRESS][DOMAIN_NAME]" at bounding box center [1282, 518] width 332 height 13
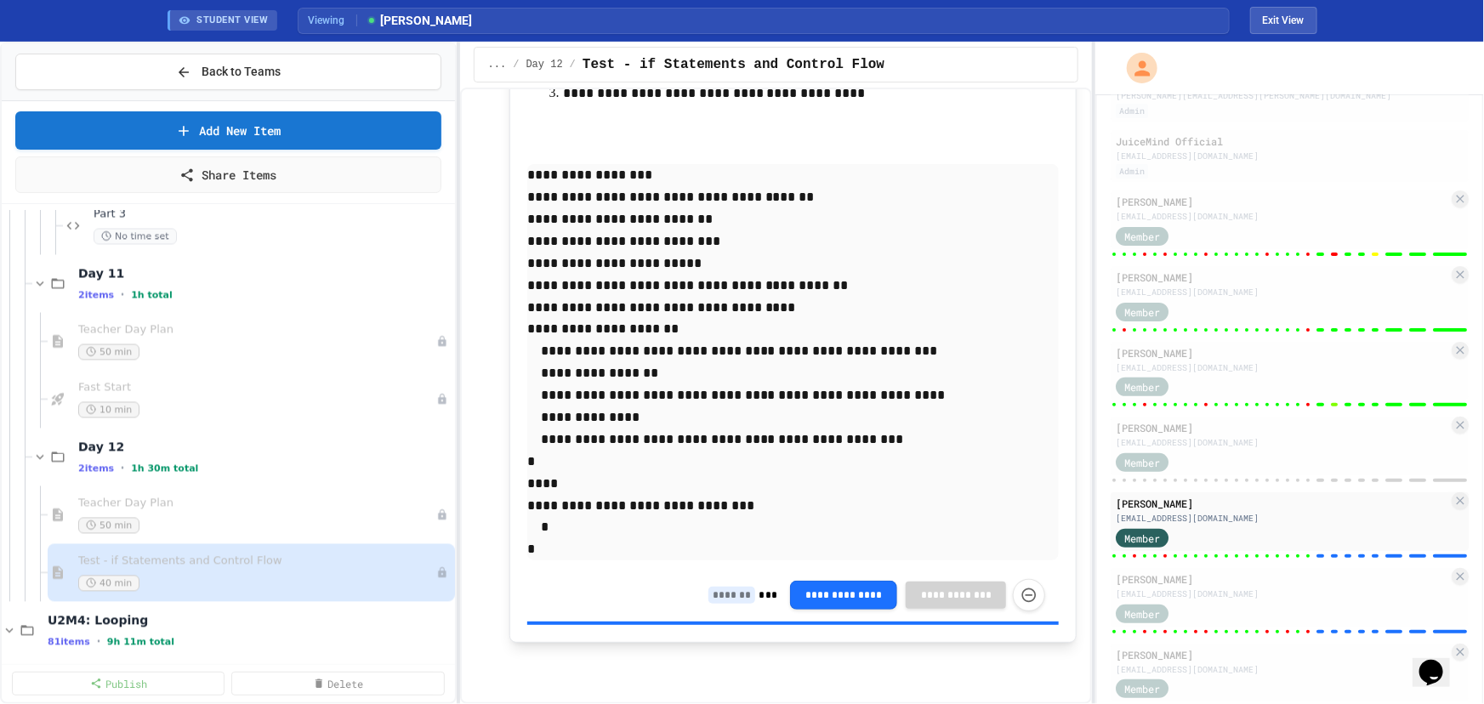
click at [718, 592] on input at bounding box center [731, 595] width 47 height 17
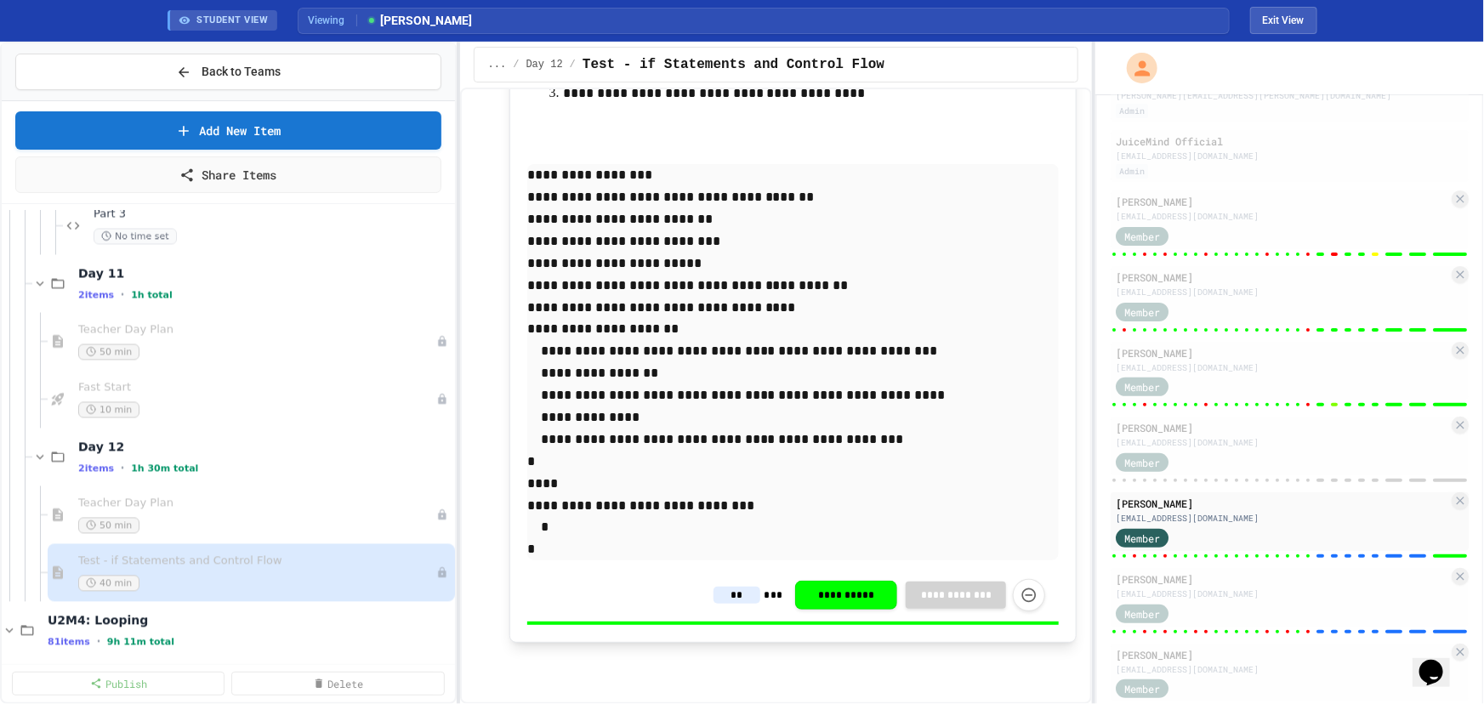
scroll to position [15593, 0]
type input "**"
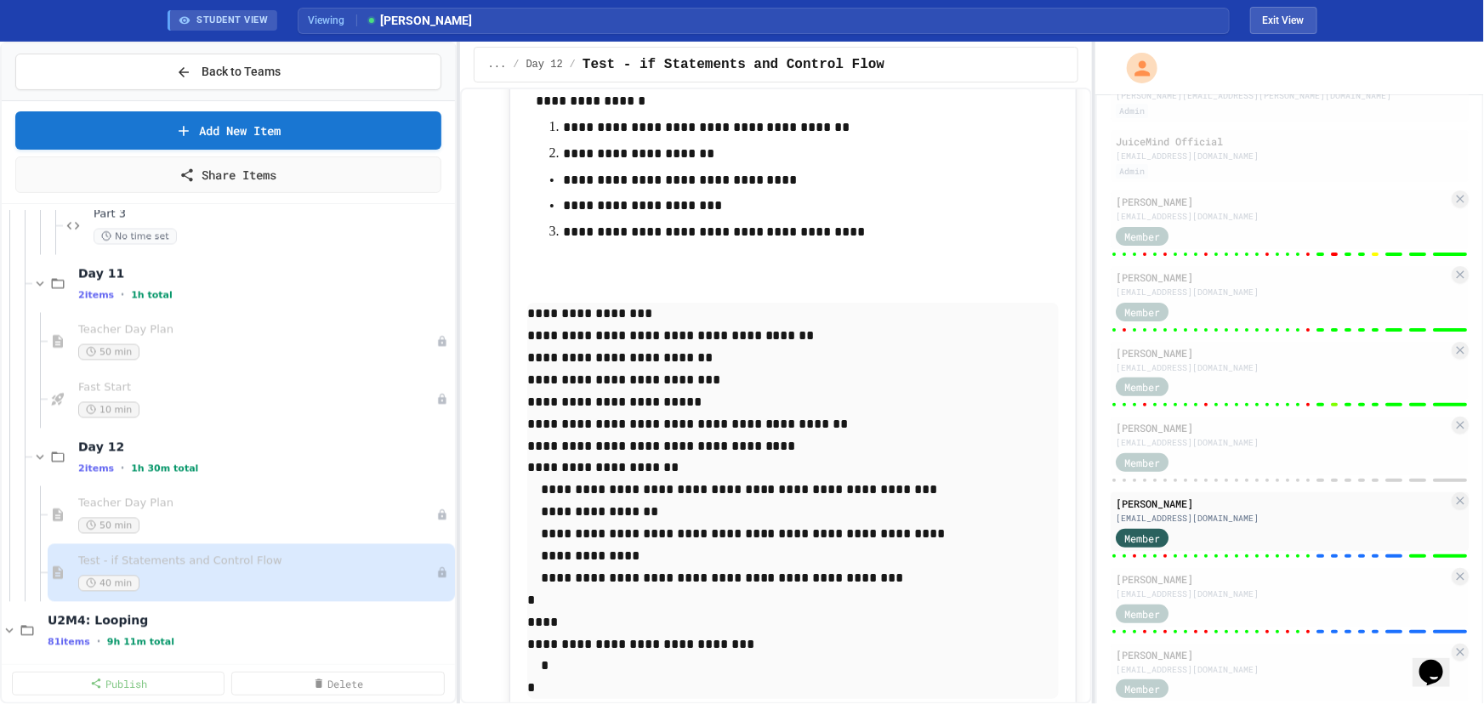
scroll to position [15052, 0]
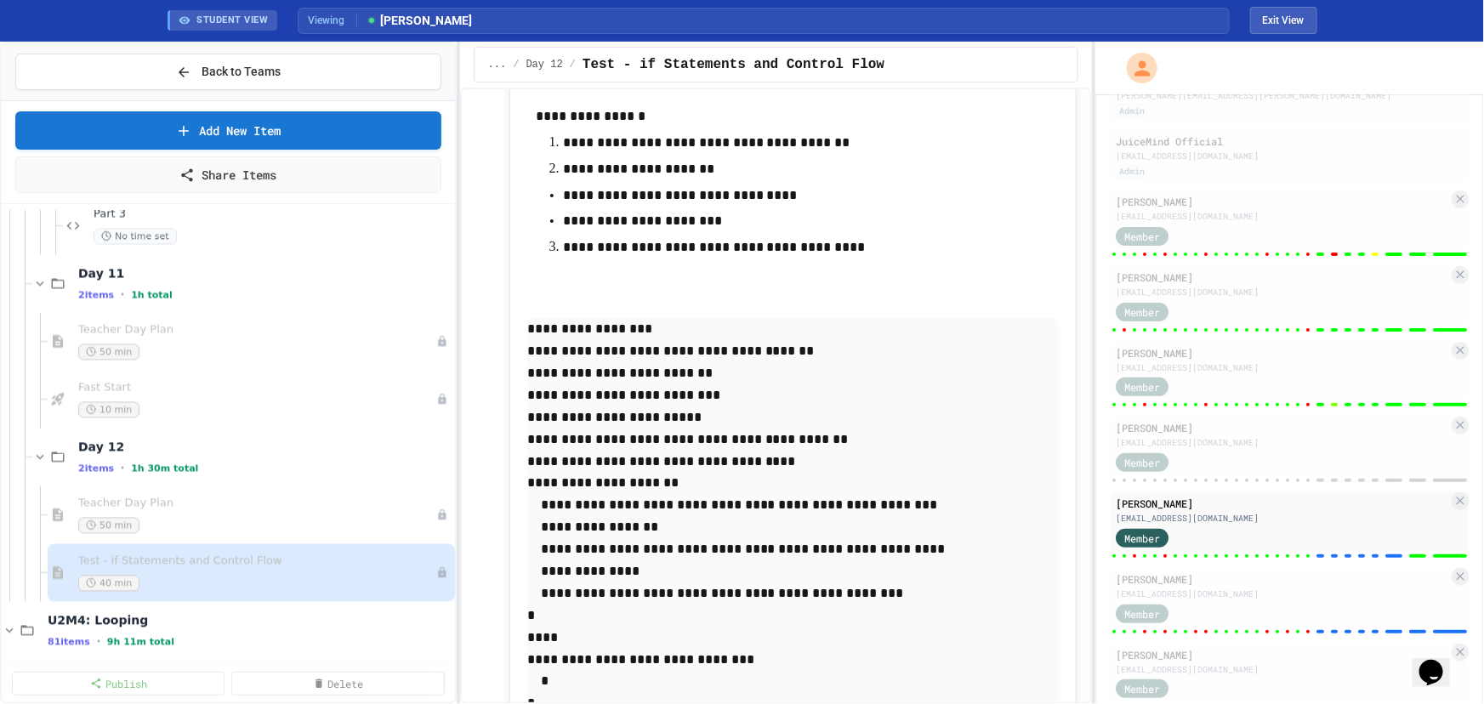
type input "**"
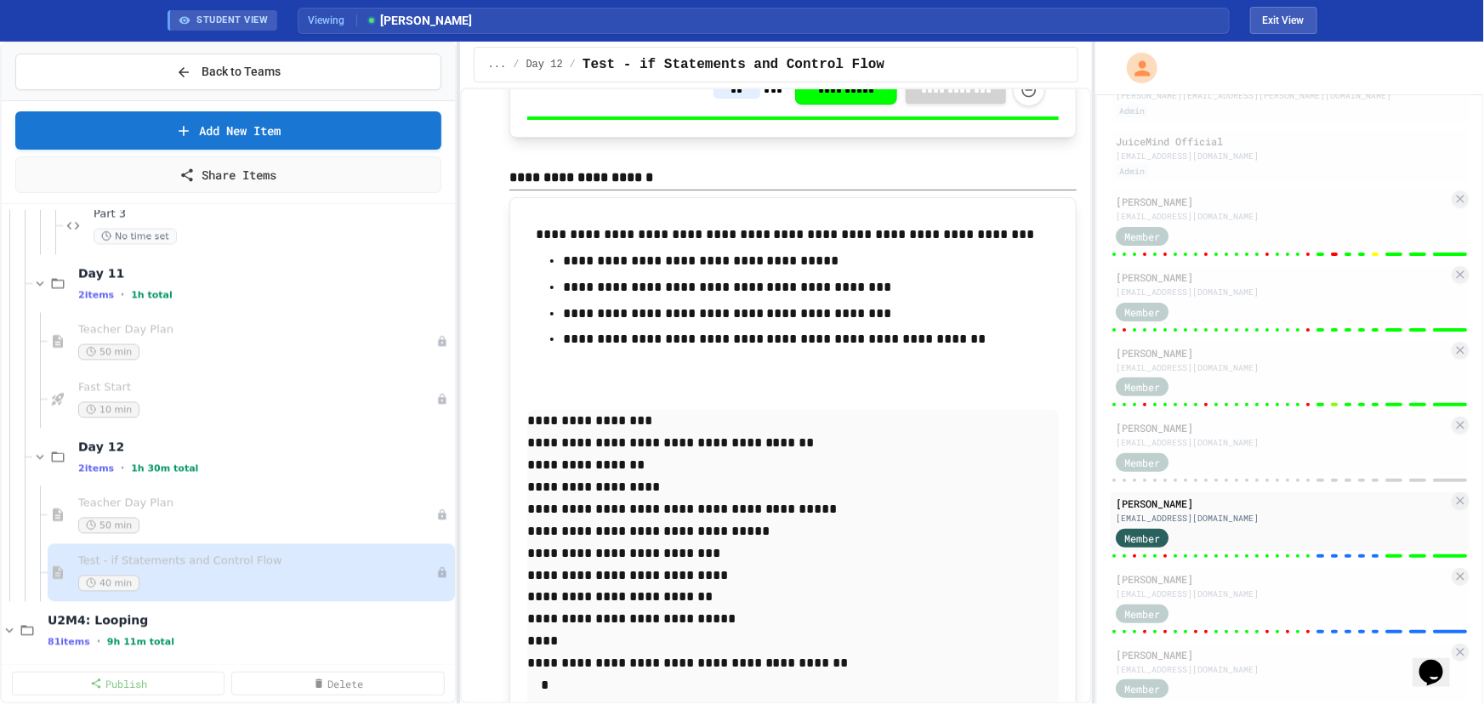
scroll to position [14124, 0]
type input "**"
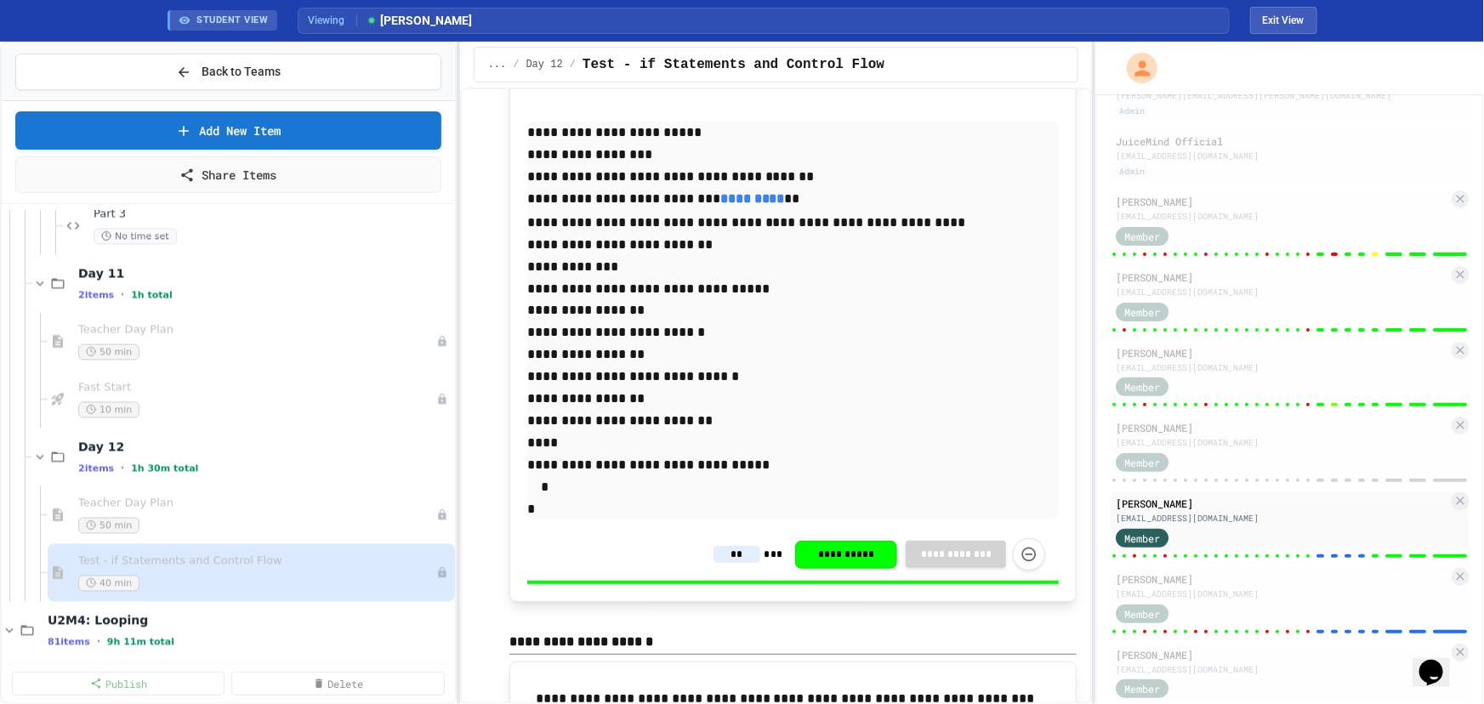
scroll to position [13661, 0]
type input "*"
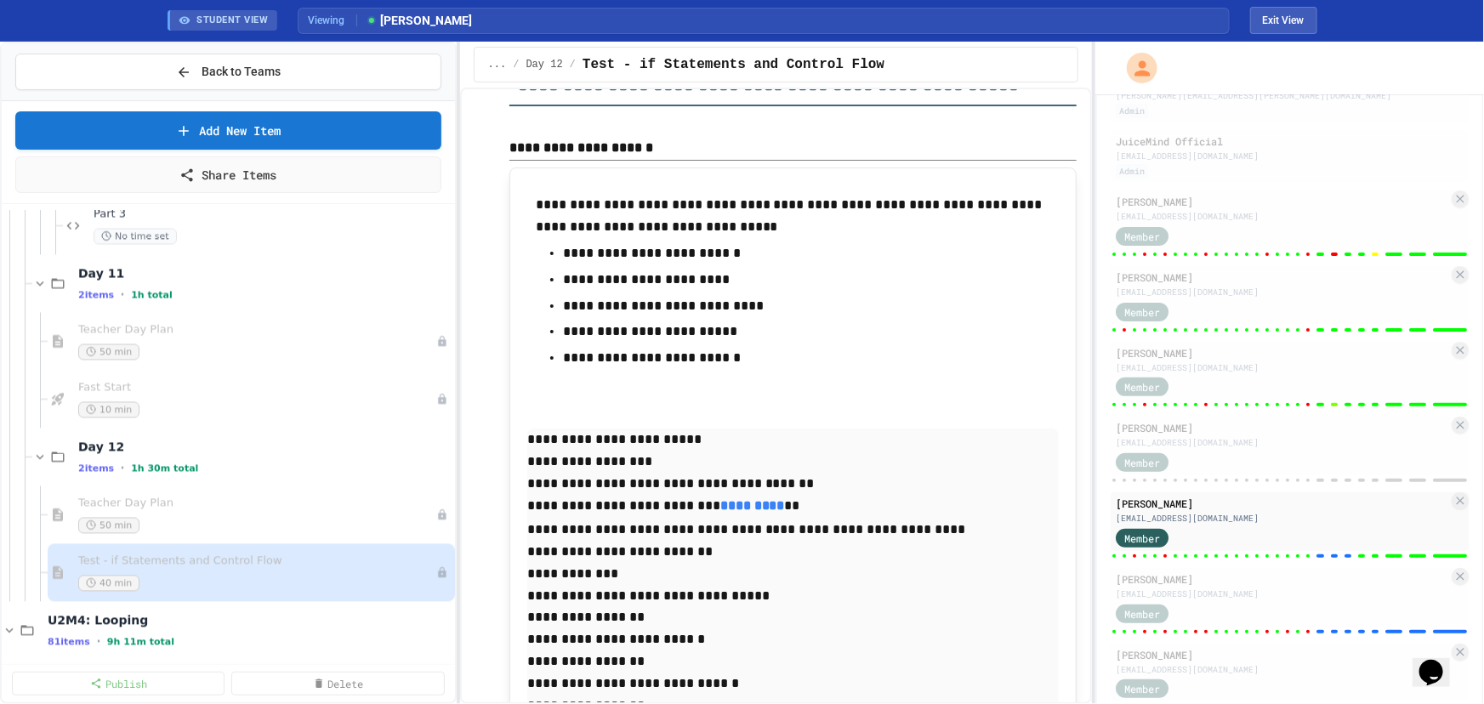
scroll to position [13351, 0]
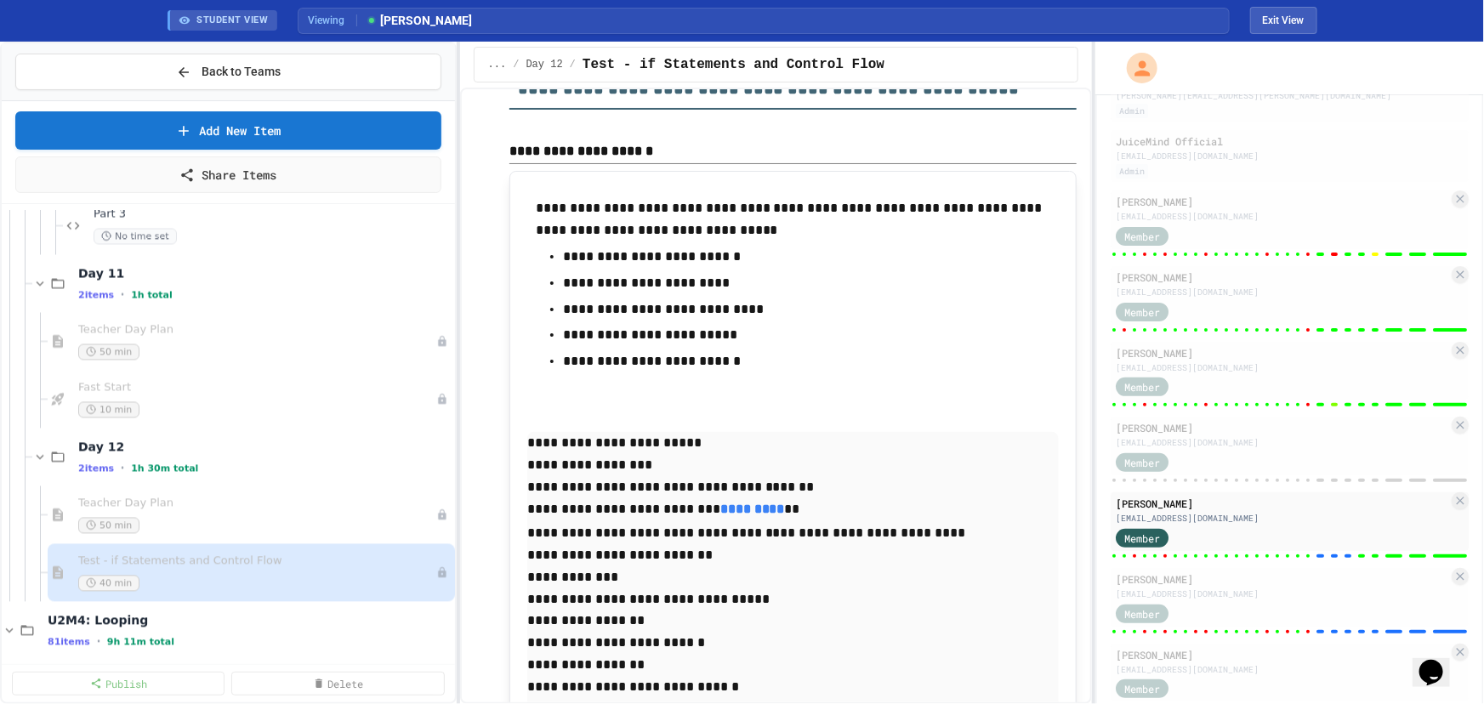
type input "*"
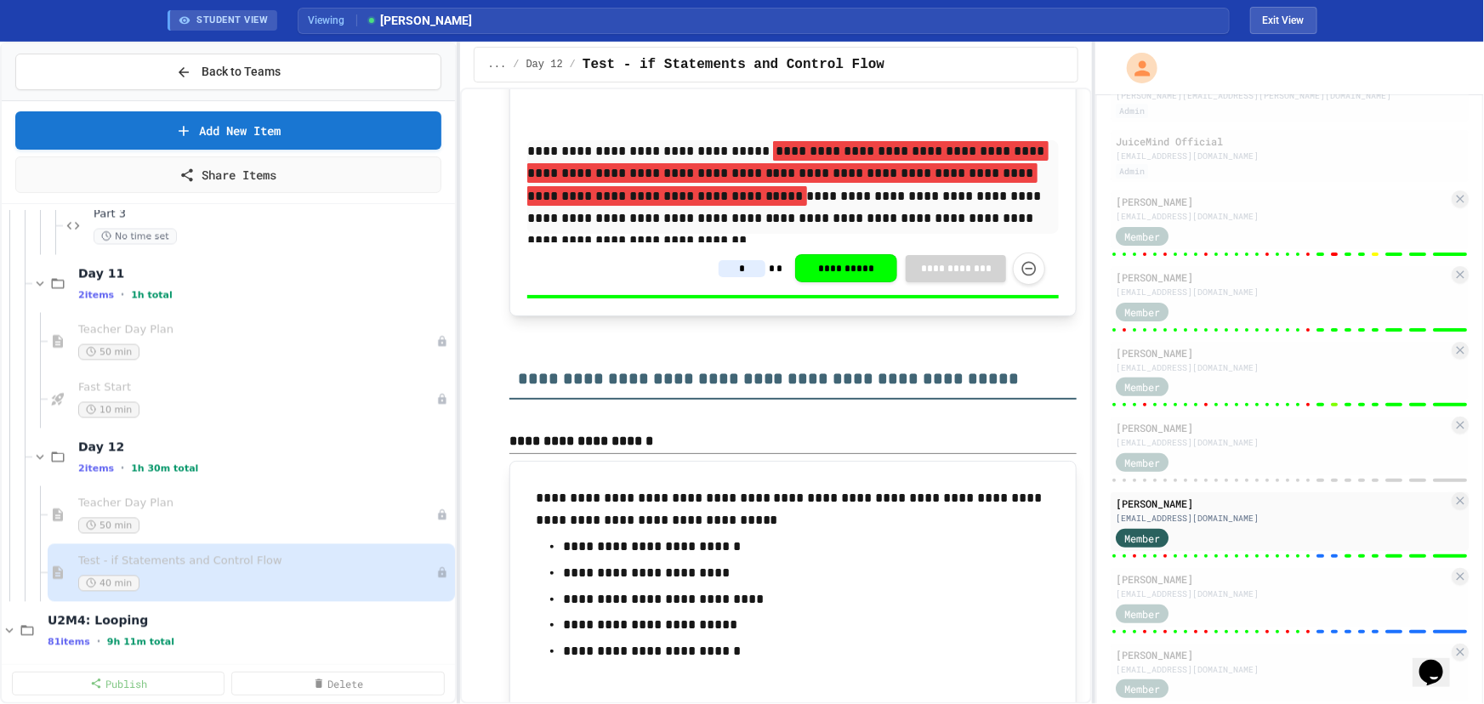
scroll to position [13043, 0]
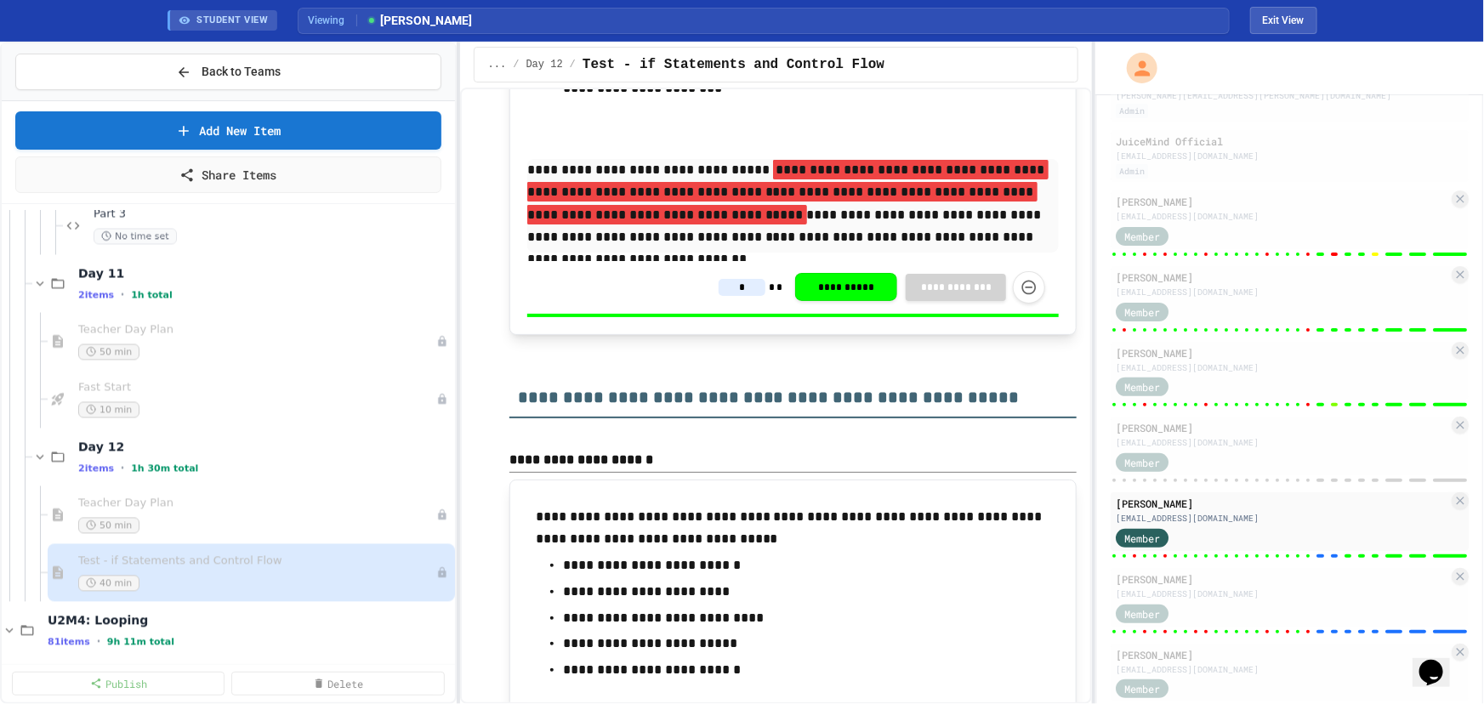
type input "*"
drag, startPoint x: 731, startPoint y: 393, endPoint x: 711, endPoint y: 397, distance: 20.8
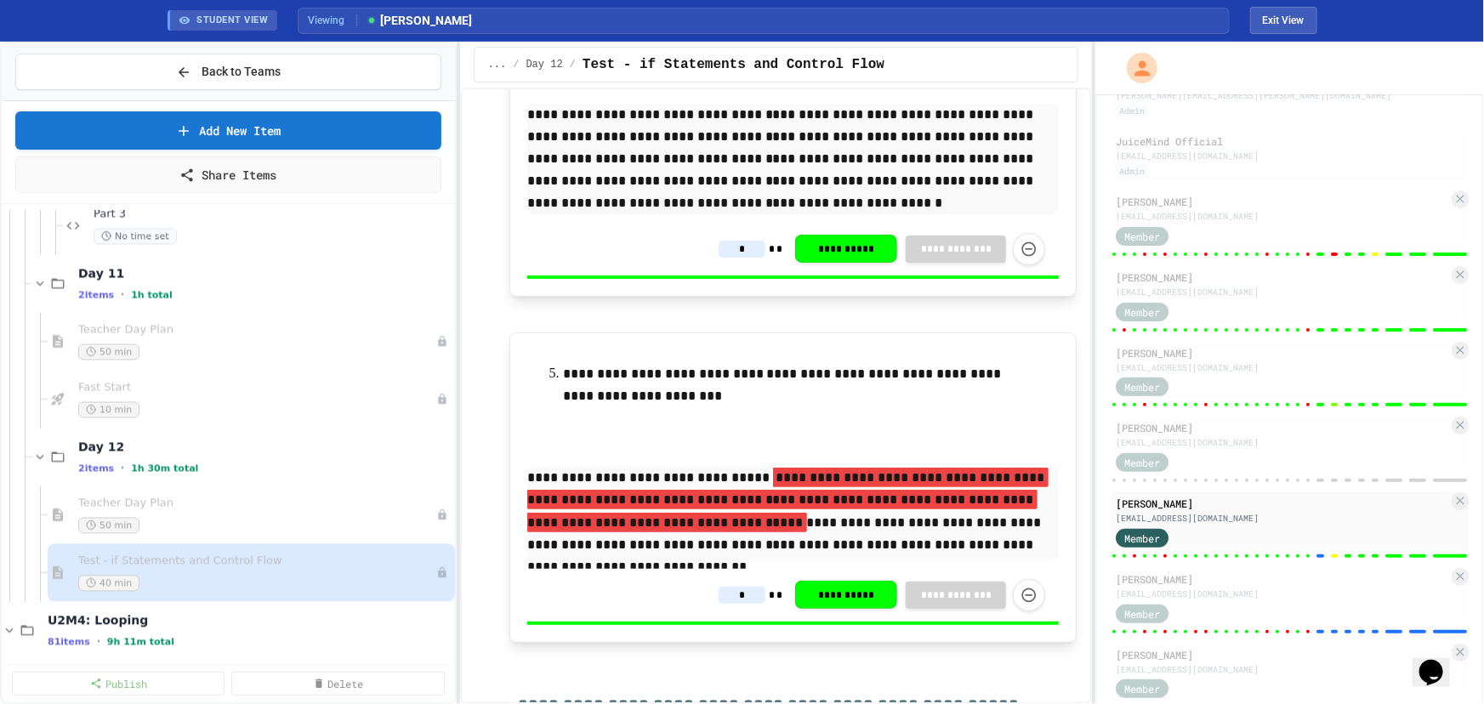
scroll to position [12733, 0]
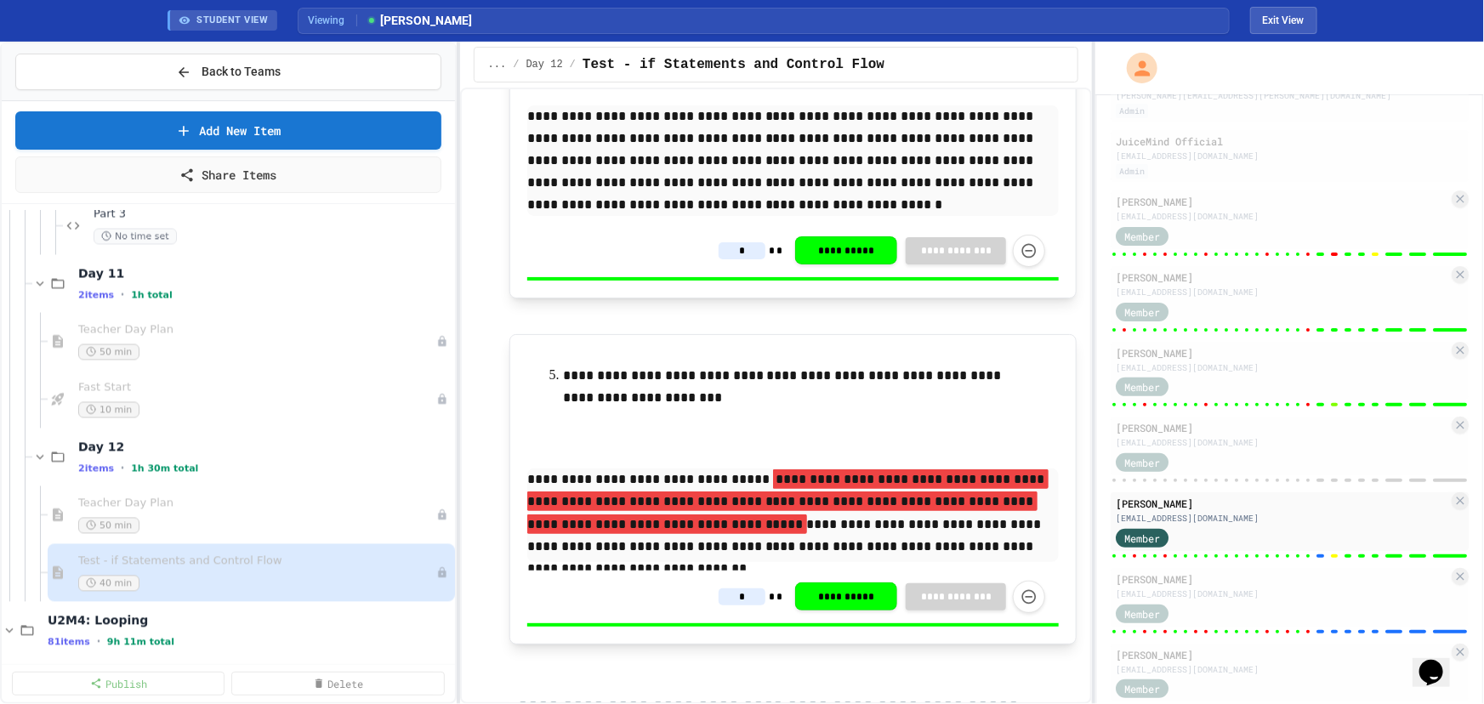
type input "*"
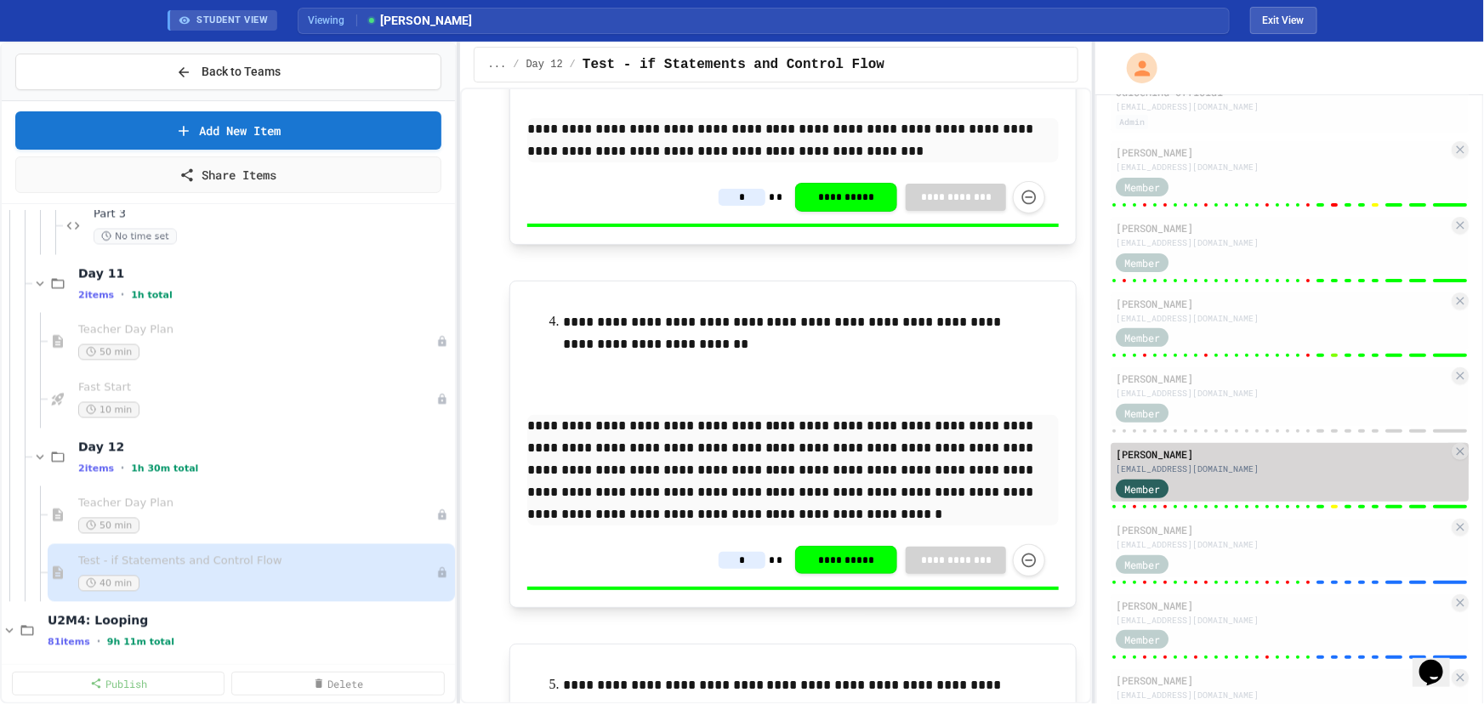
scroll to position [309, 0]
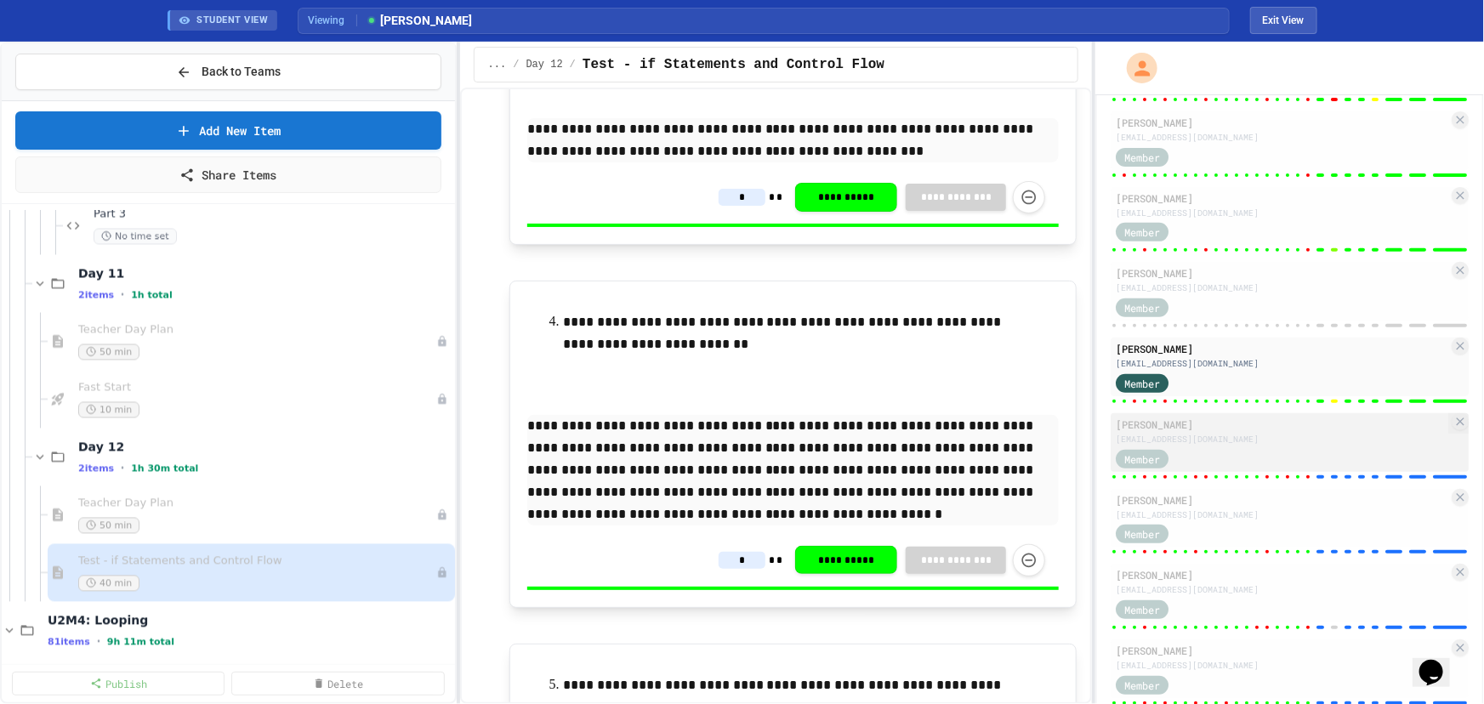
type input "*"
click at [1281, 447] on div "Member" at bounding box center [1282, 457] width 332 height 21
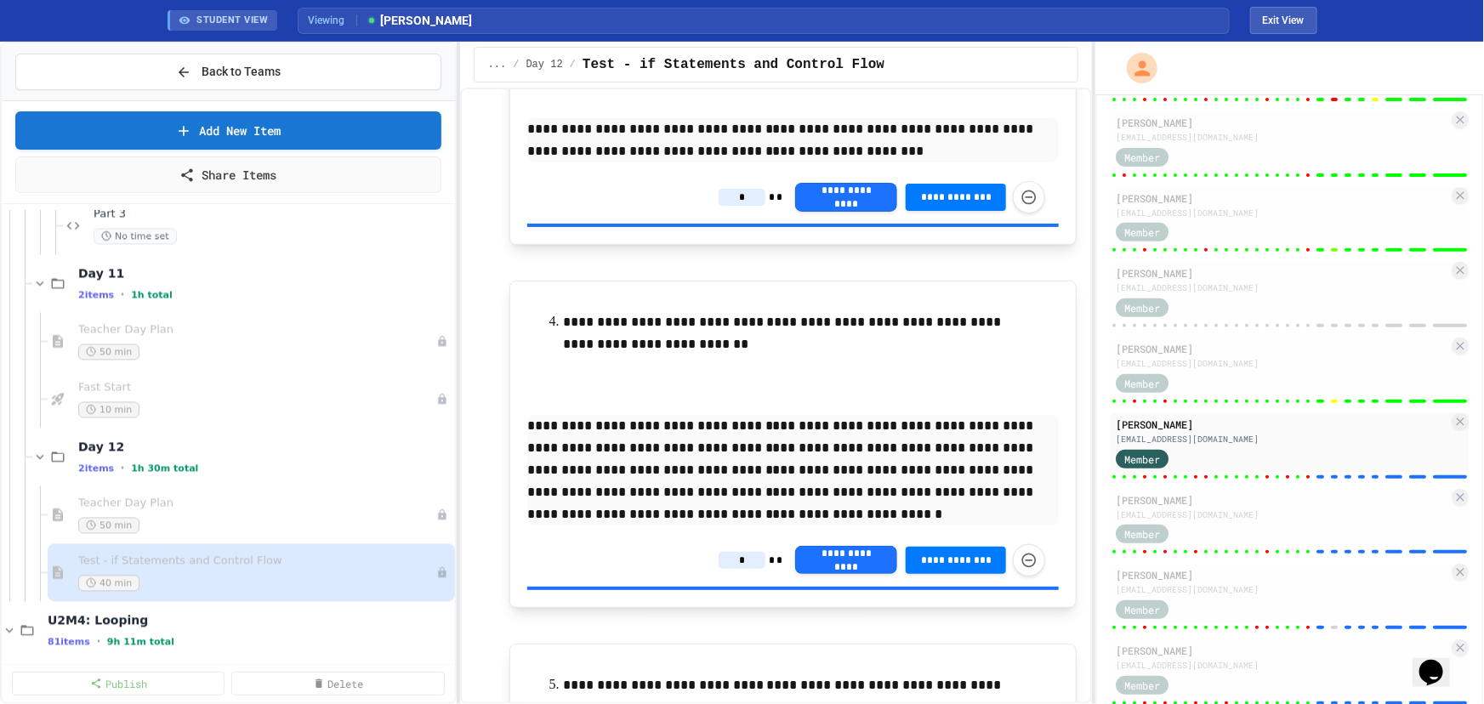
type input "*"
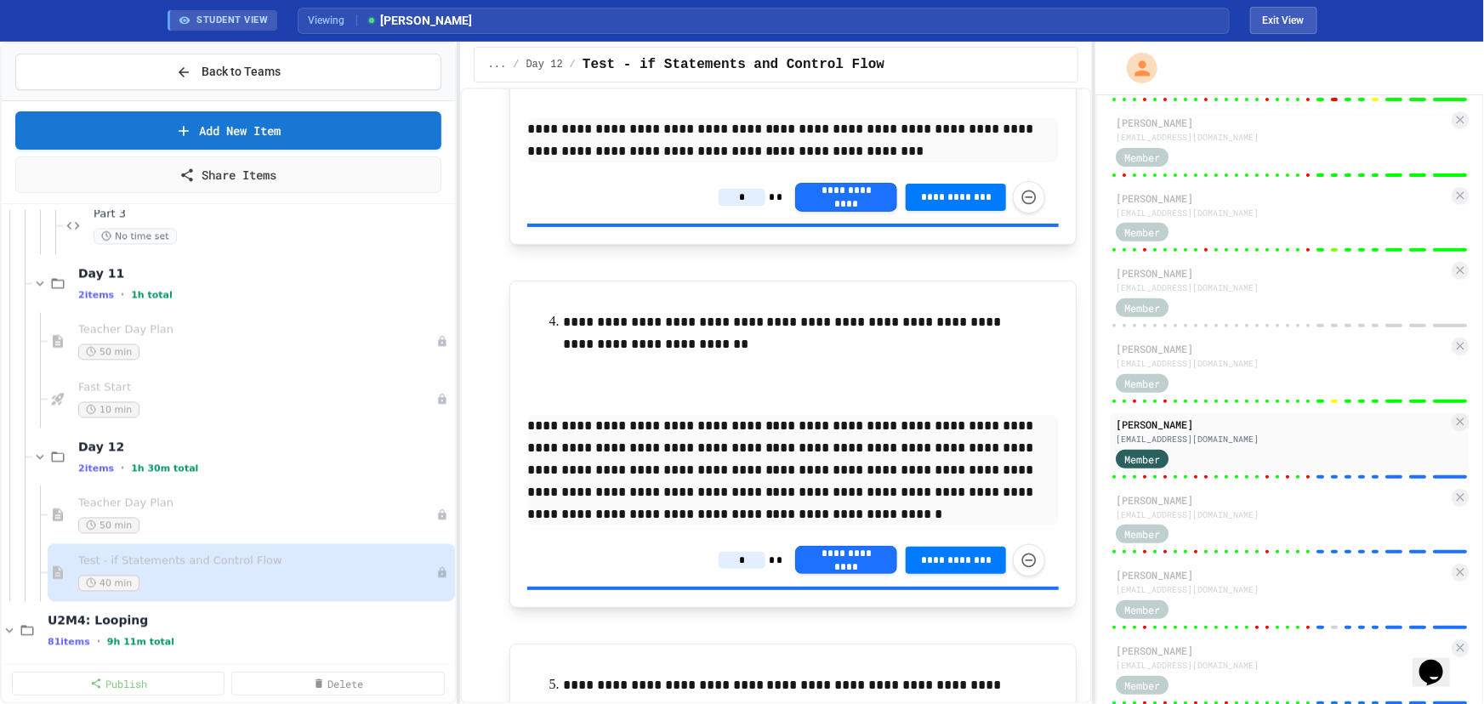
type input "*"
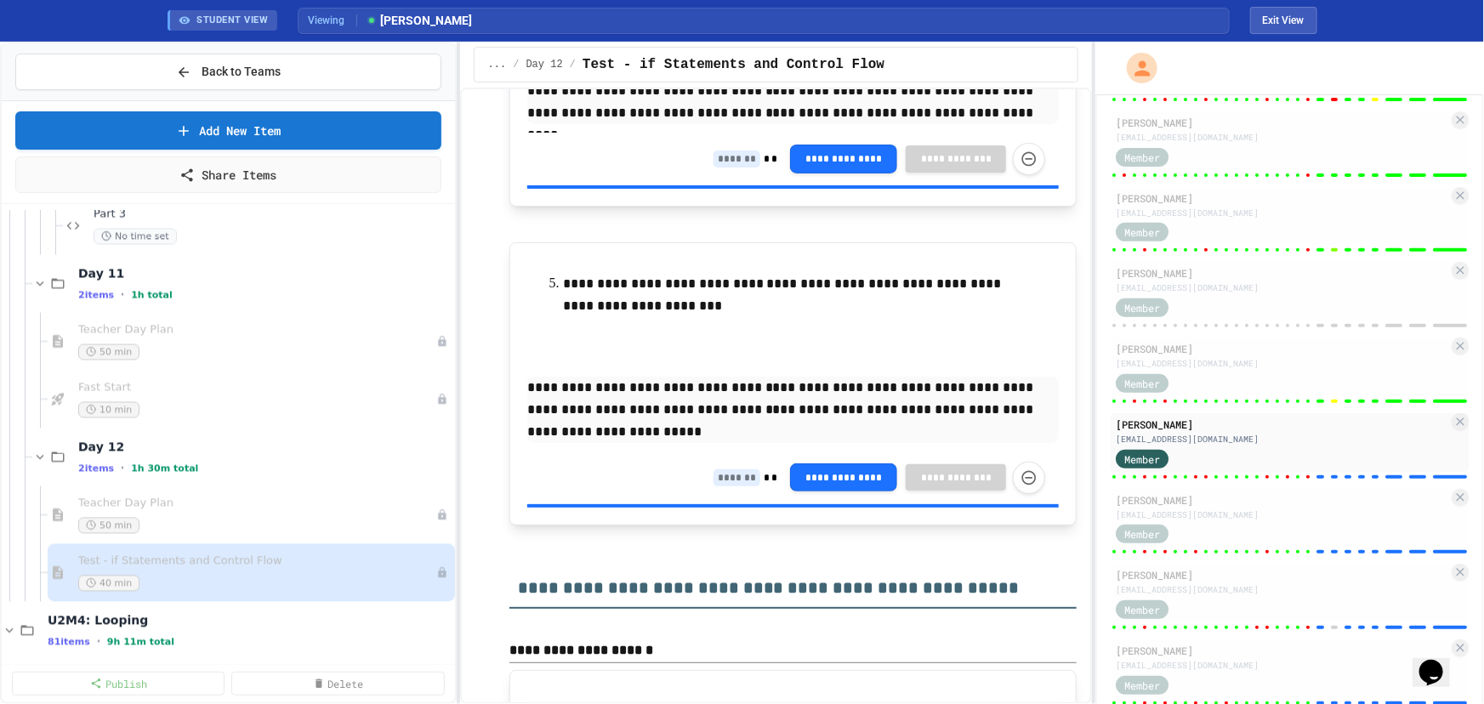
scroll to position [12810, 0]
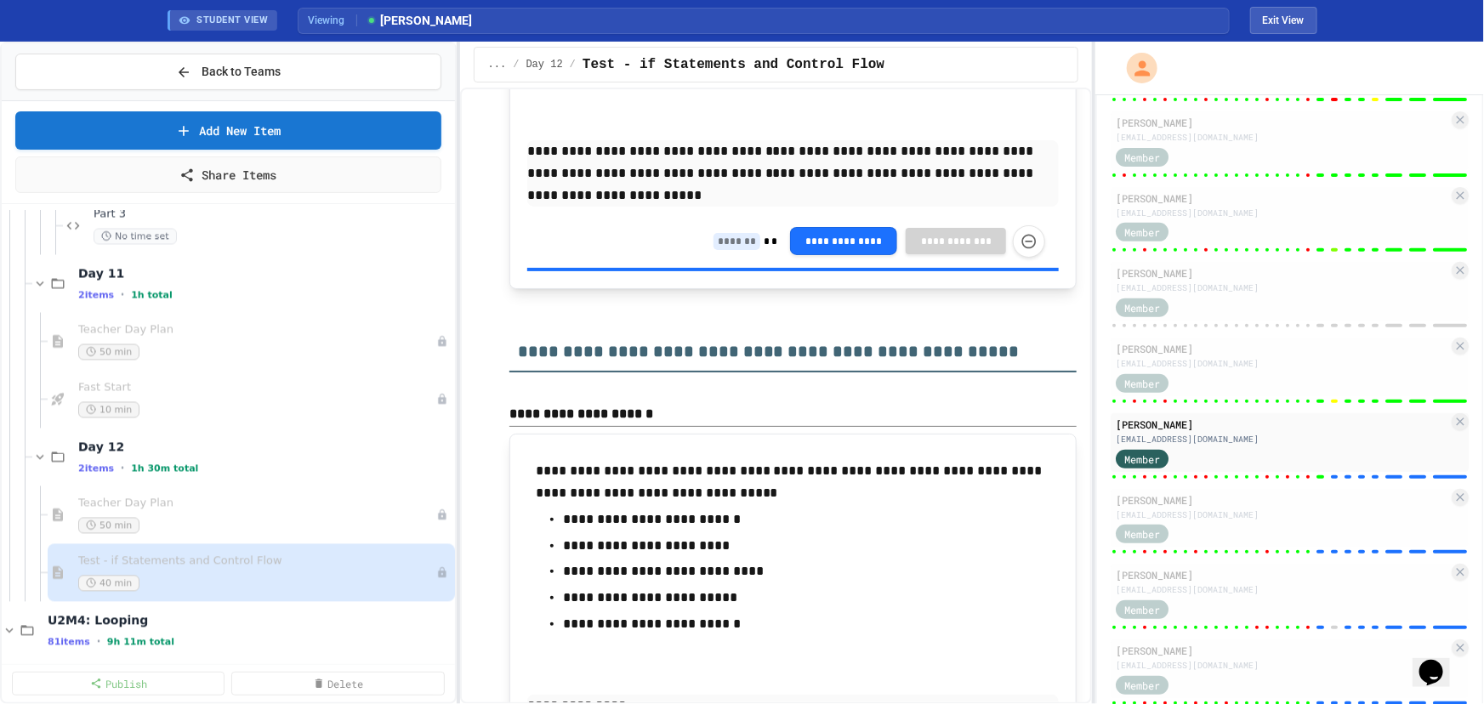
scroll to position [13043, 0]
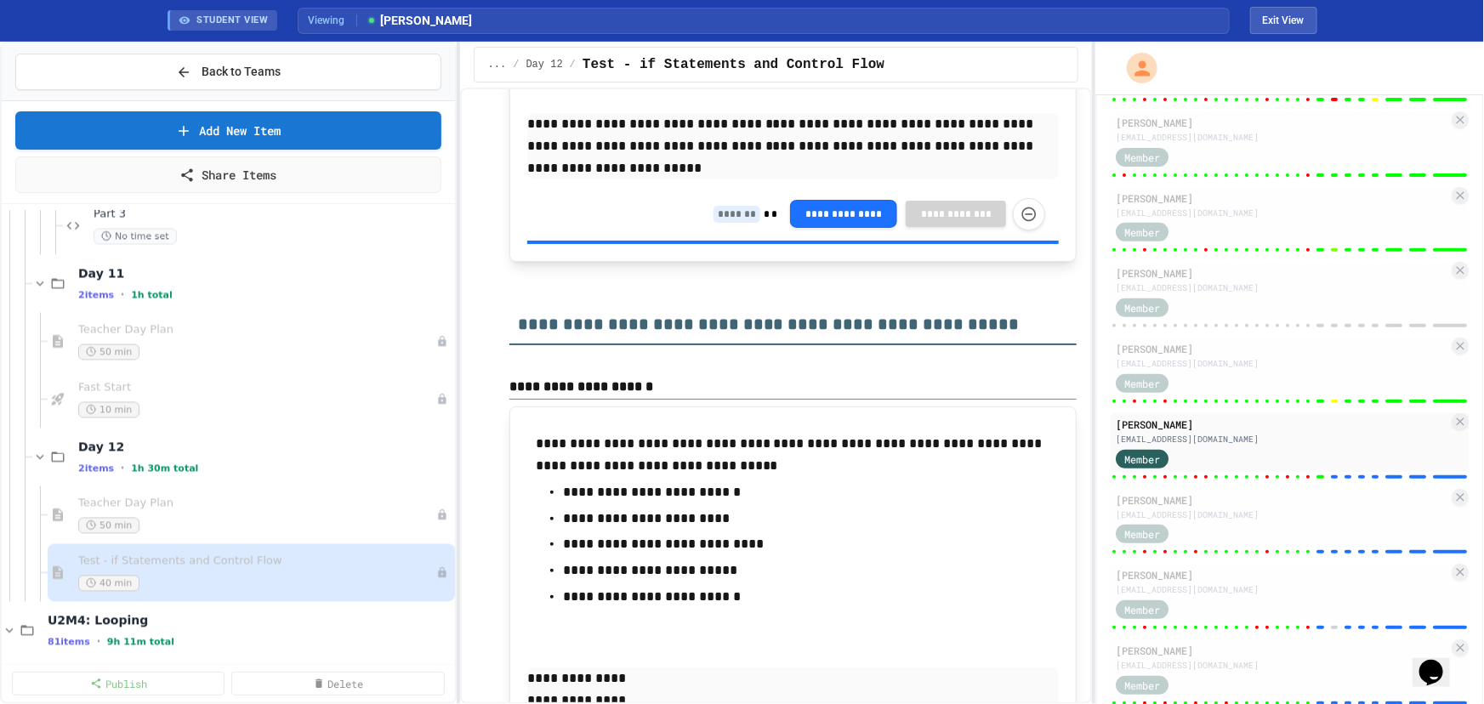
type input "*"
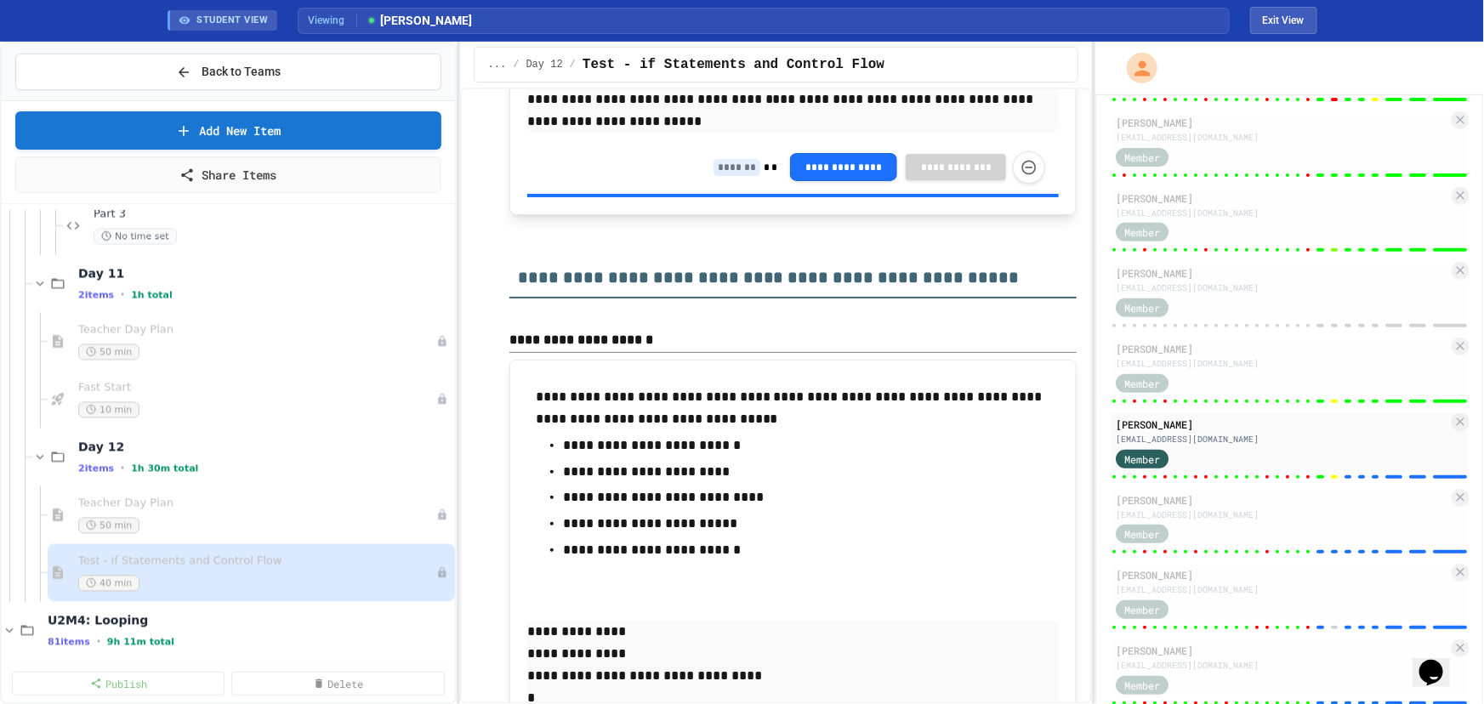
scroll to position [13274, 0]
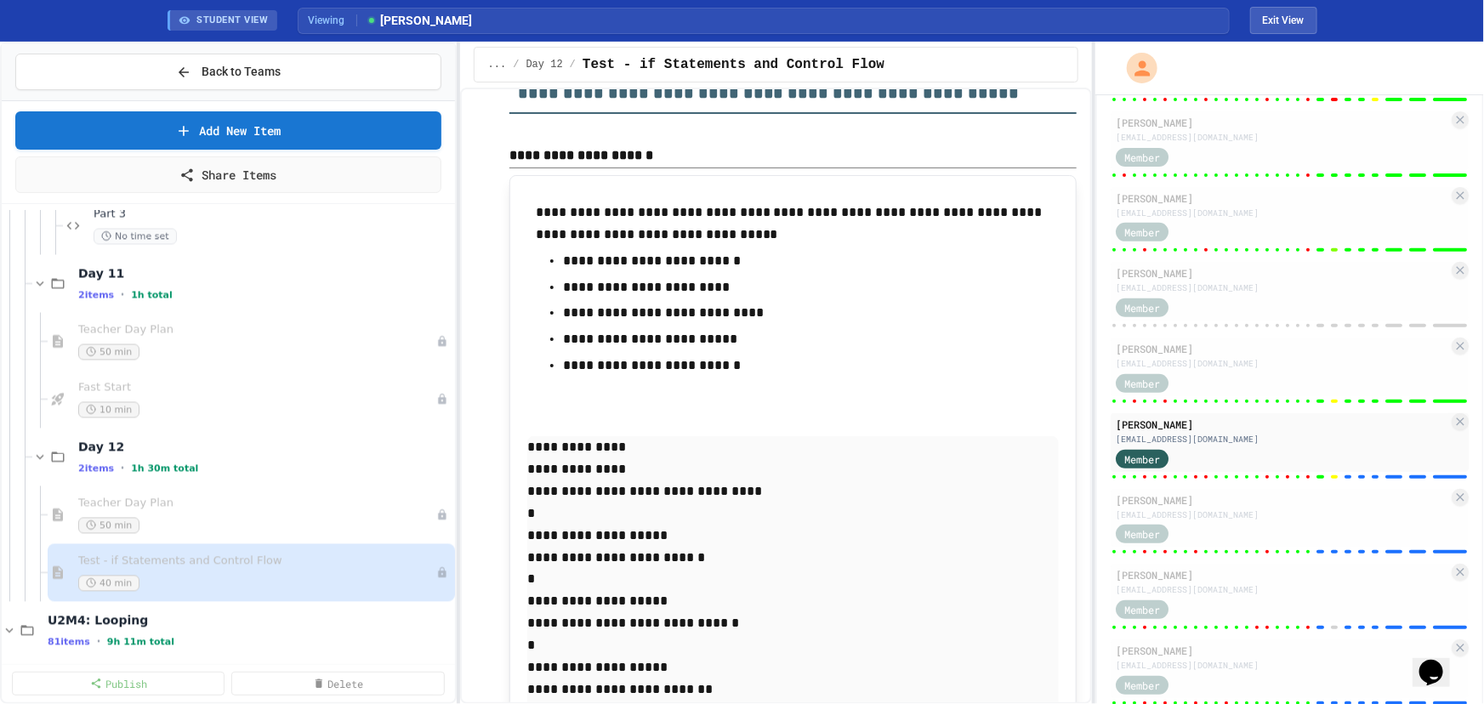
type input "*"
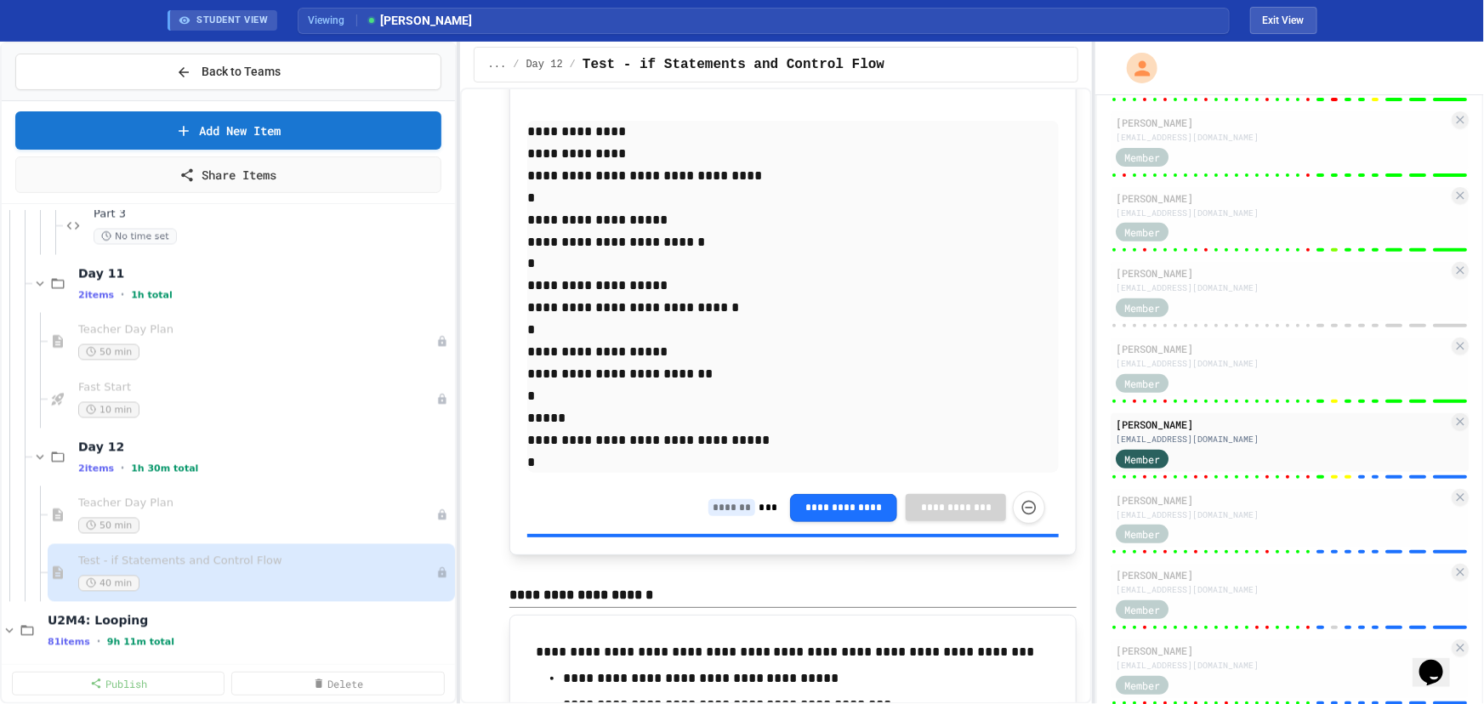
scroll to position [13738, 0]
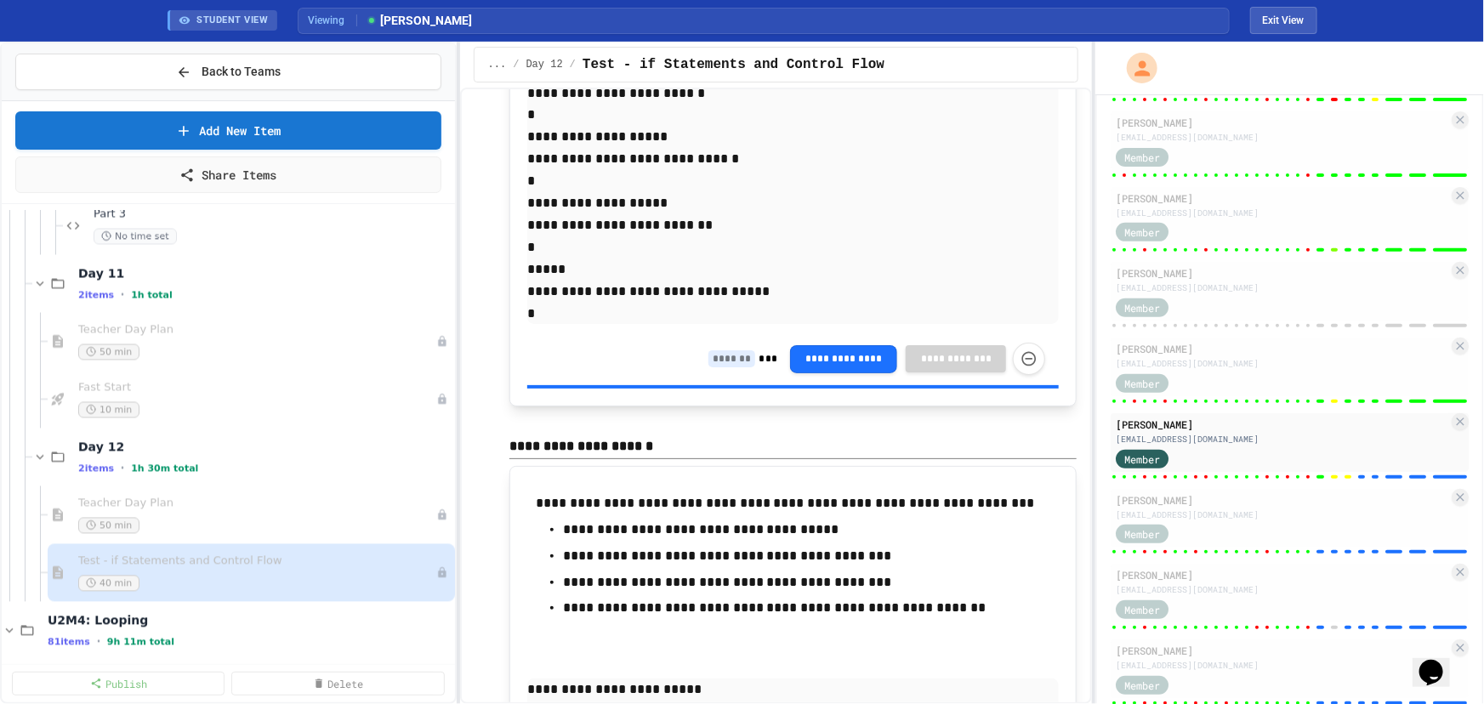
type input "*"
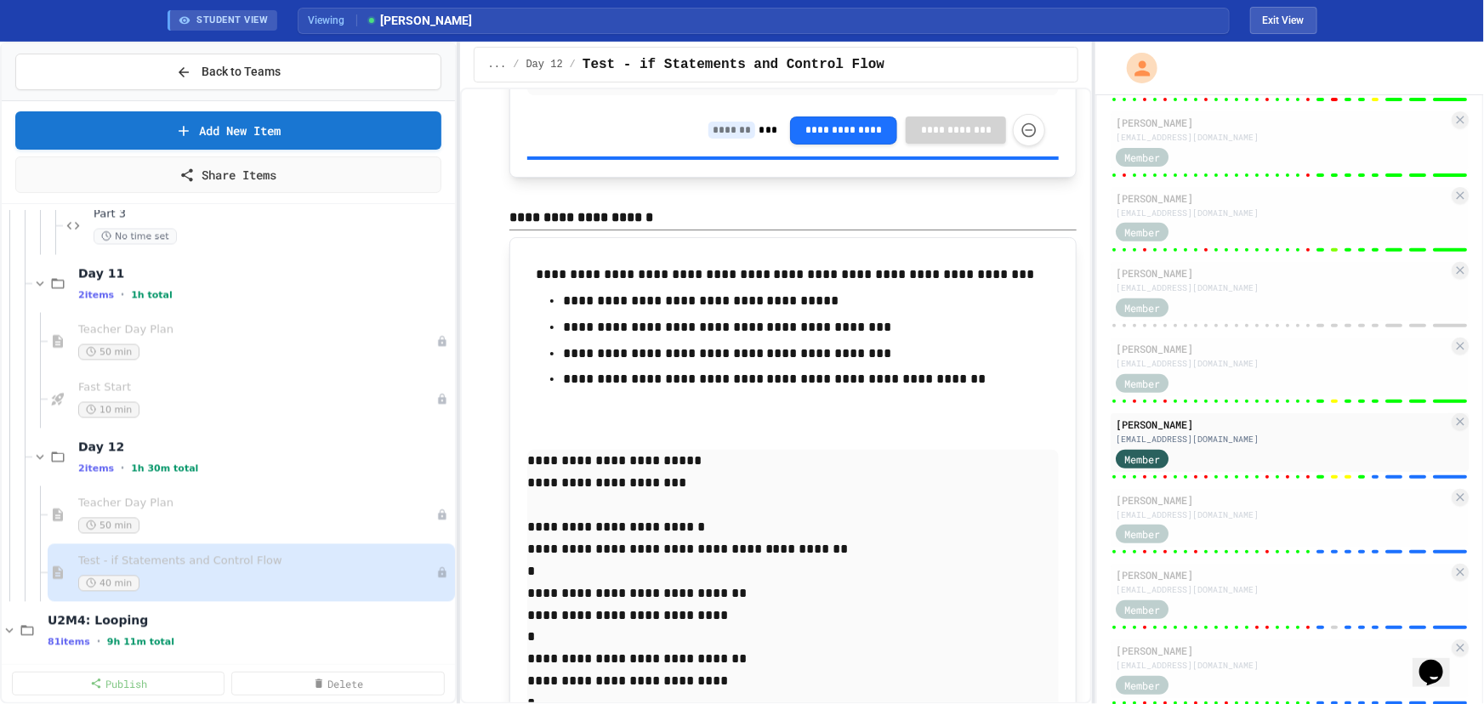
scroll to position [13970, 0]
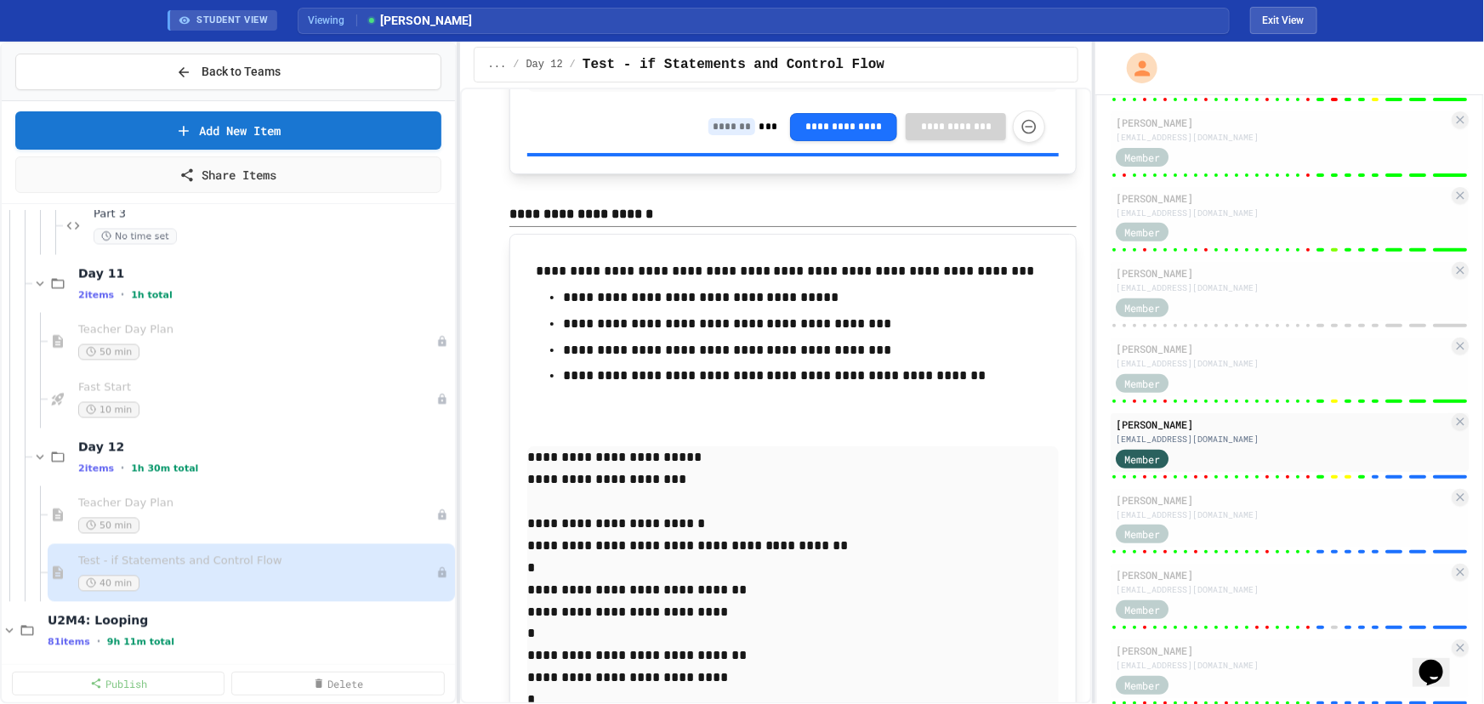
type input "*"
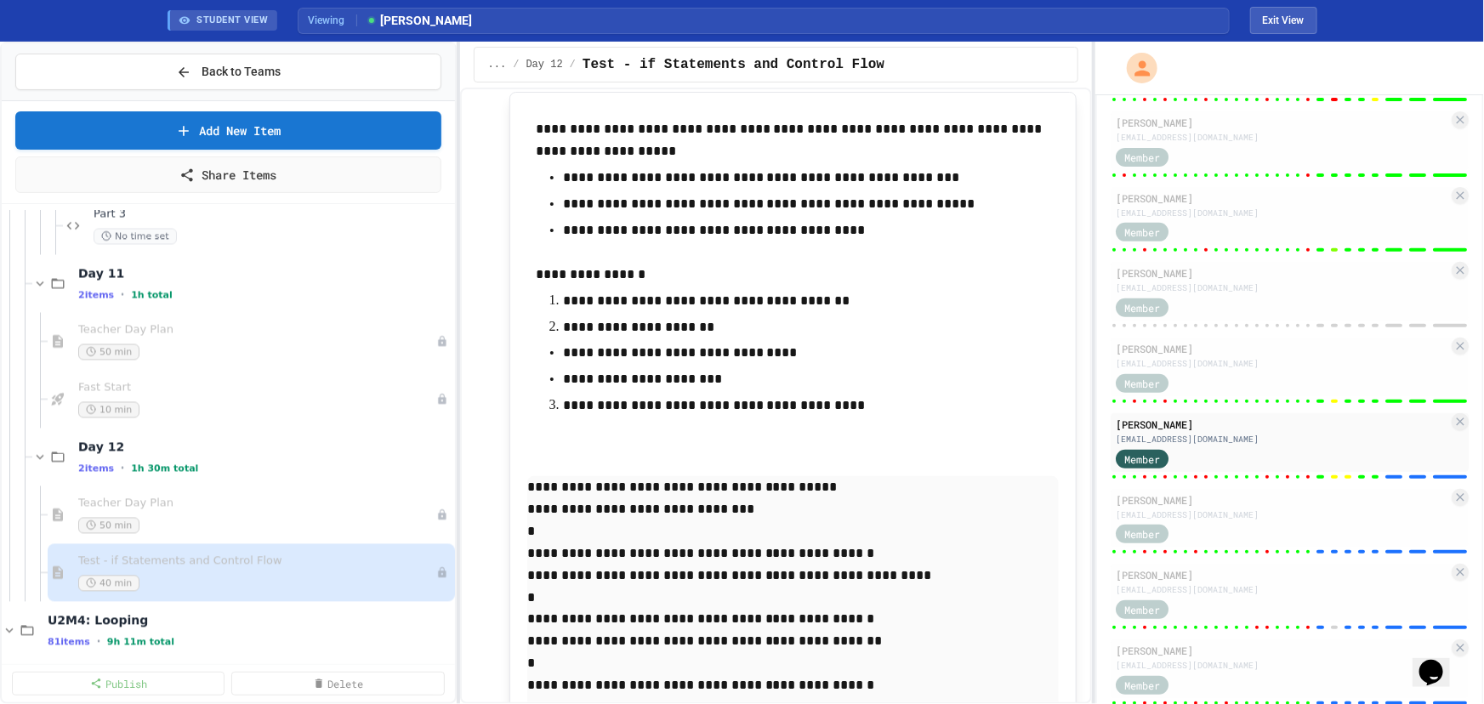
scroll to position [14821, 0]
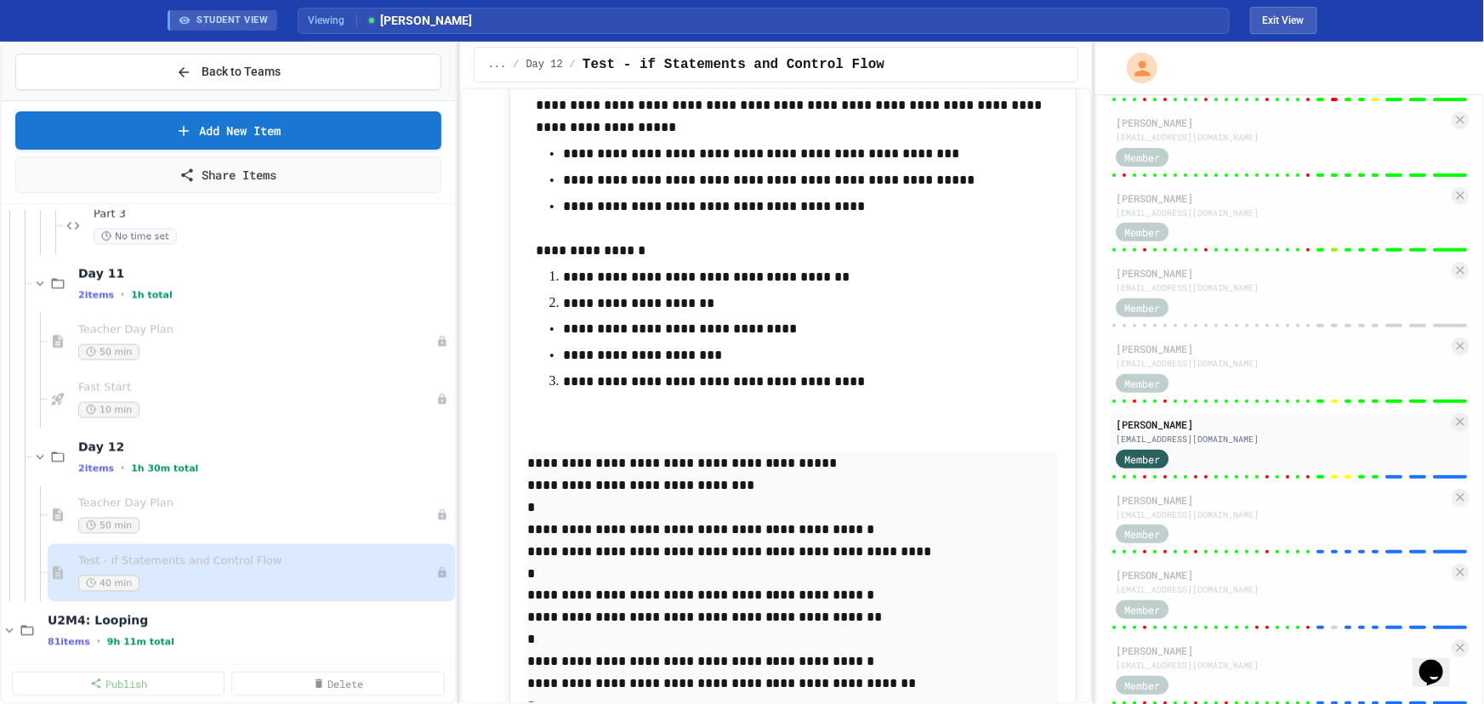
type input "*"
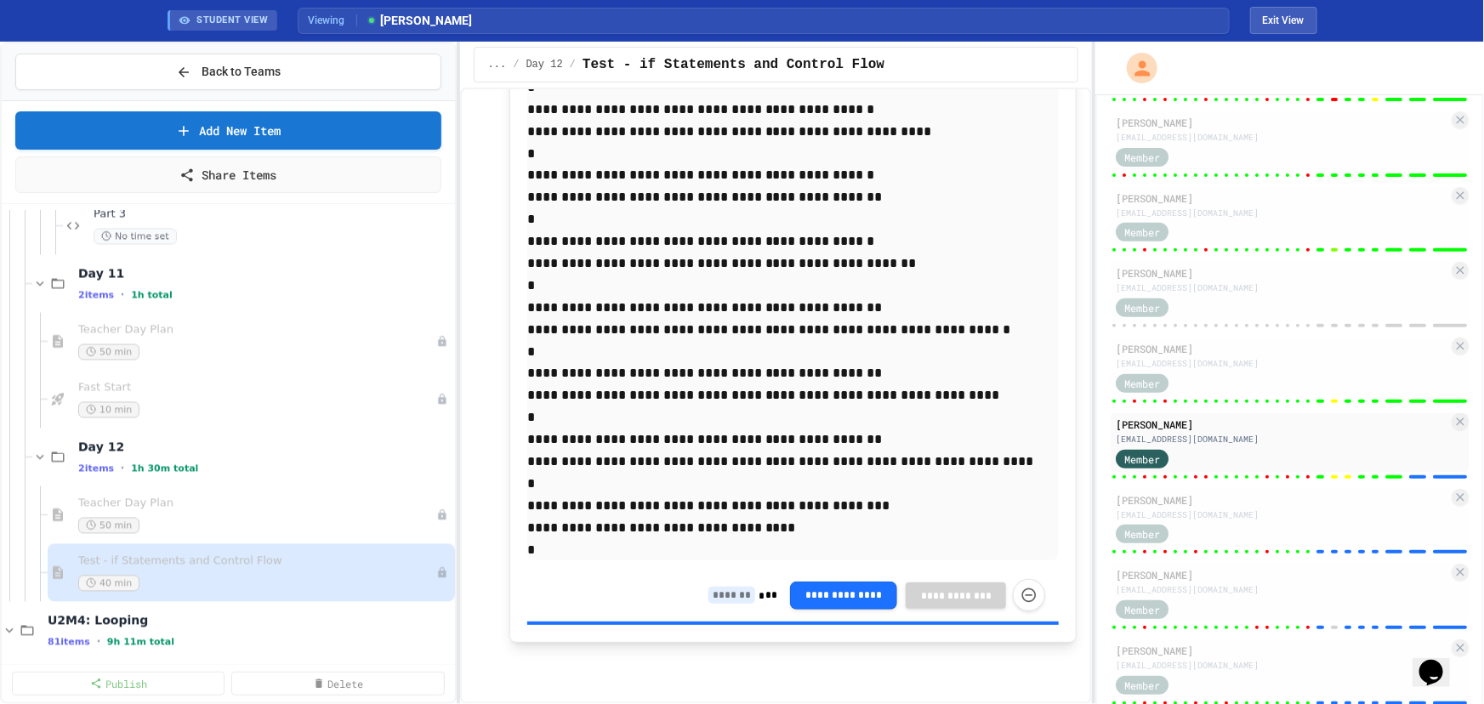
scroll to position [15593, 0]
type input "**"
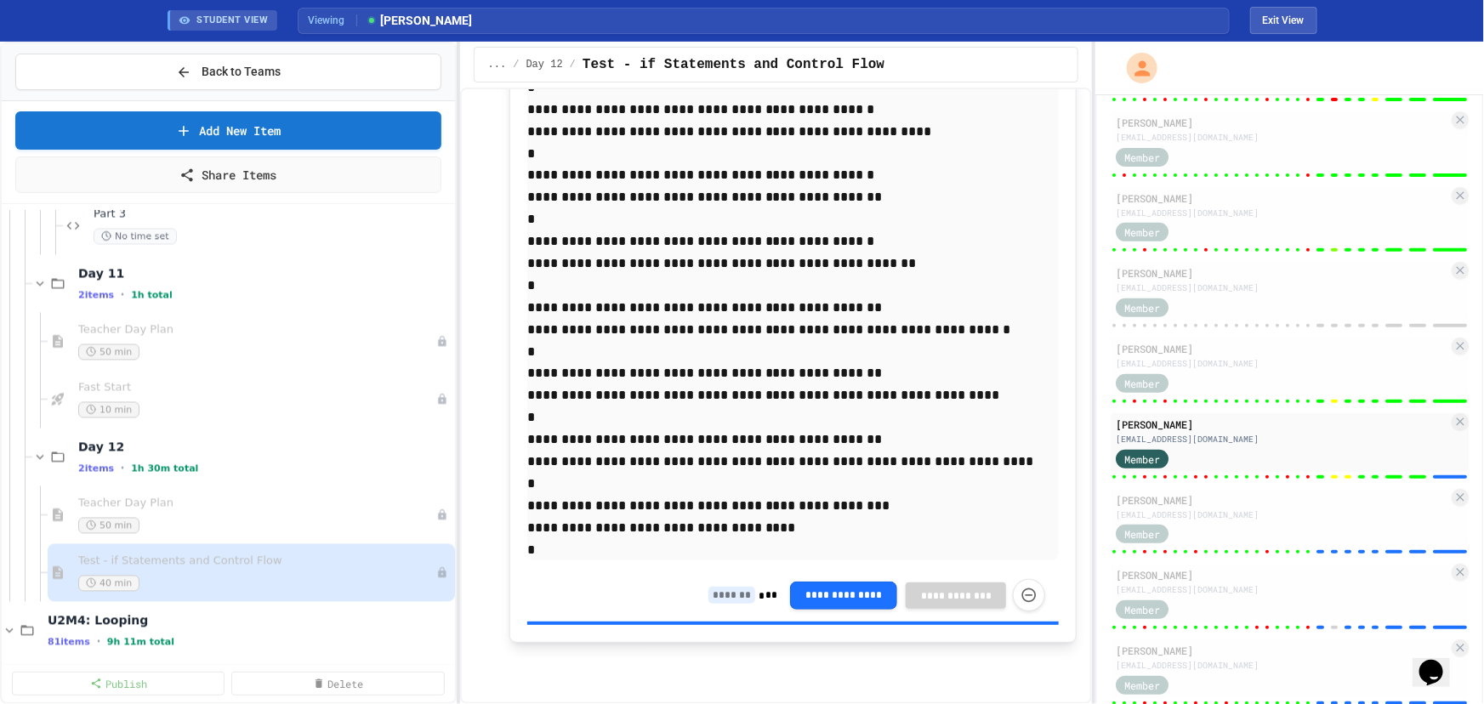
click at [709, 588] on input at bounding box center [731, 595] width 47 height 17
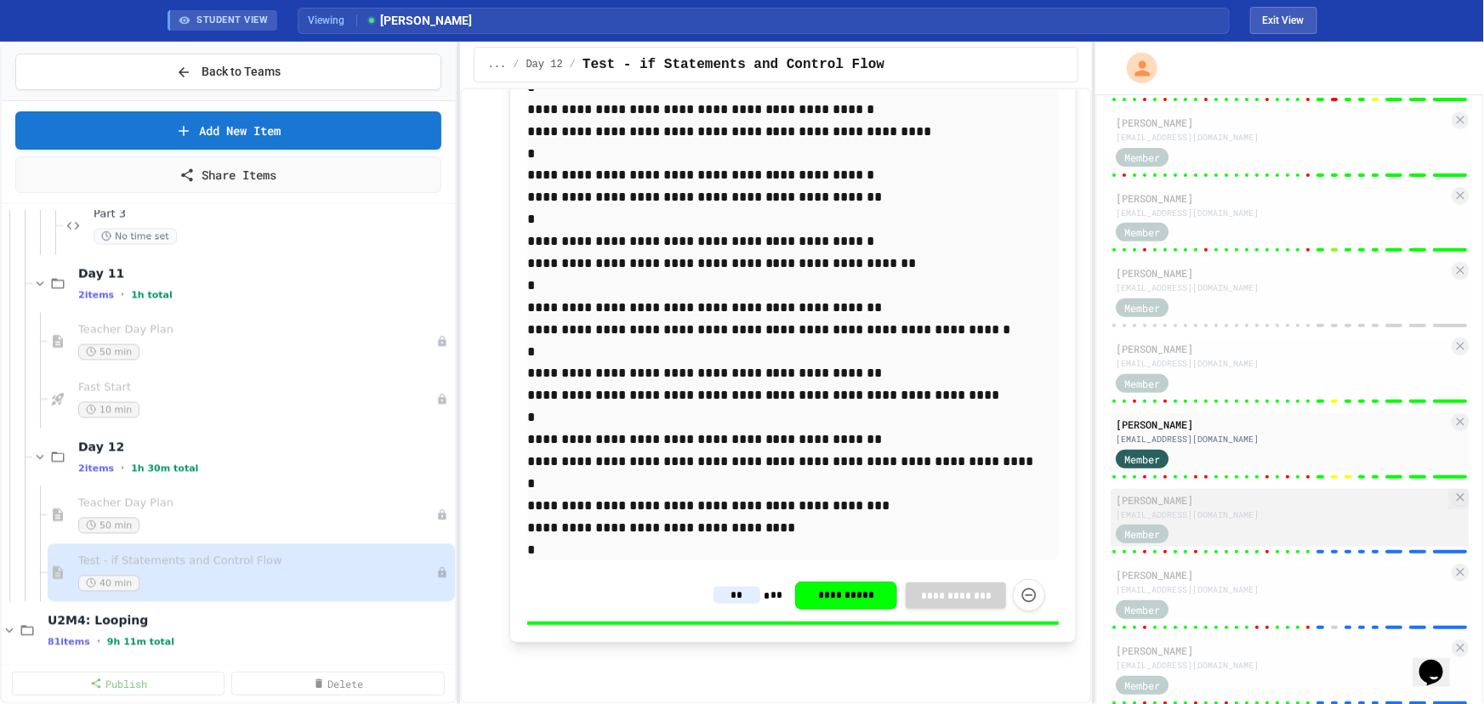
type input "**"
click at [1318, 510] on div "[EMAIL_ADDRESS][DOMAIN_NAME]" at bounding box center [1282, 514] width 332 height 13
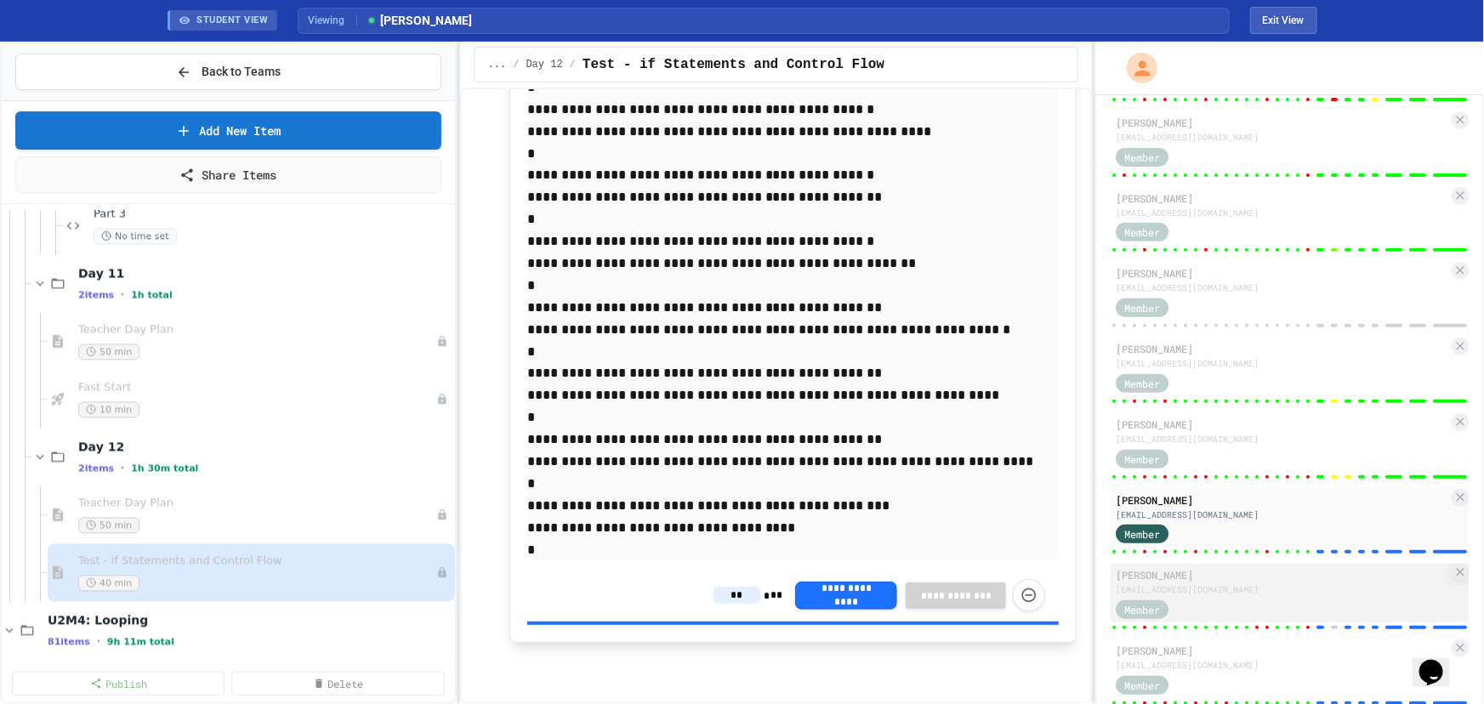
type input "*"
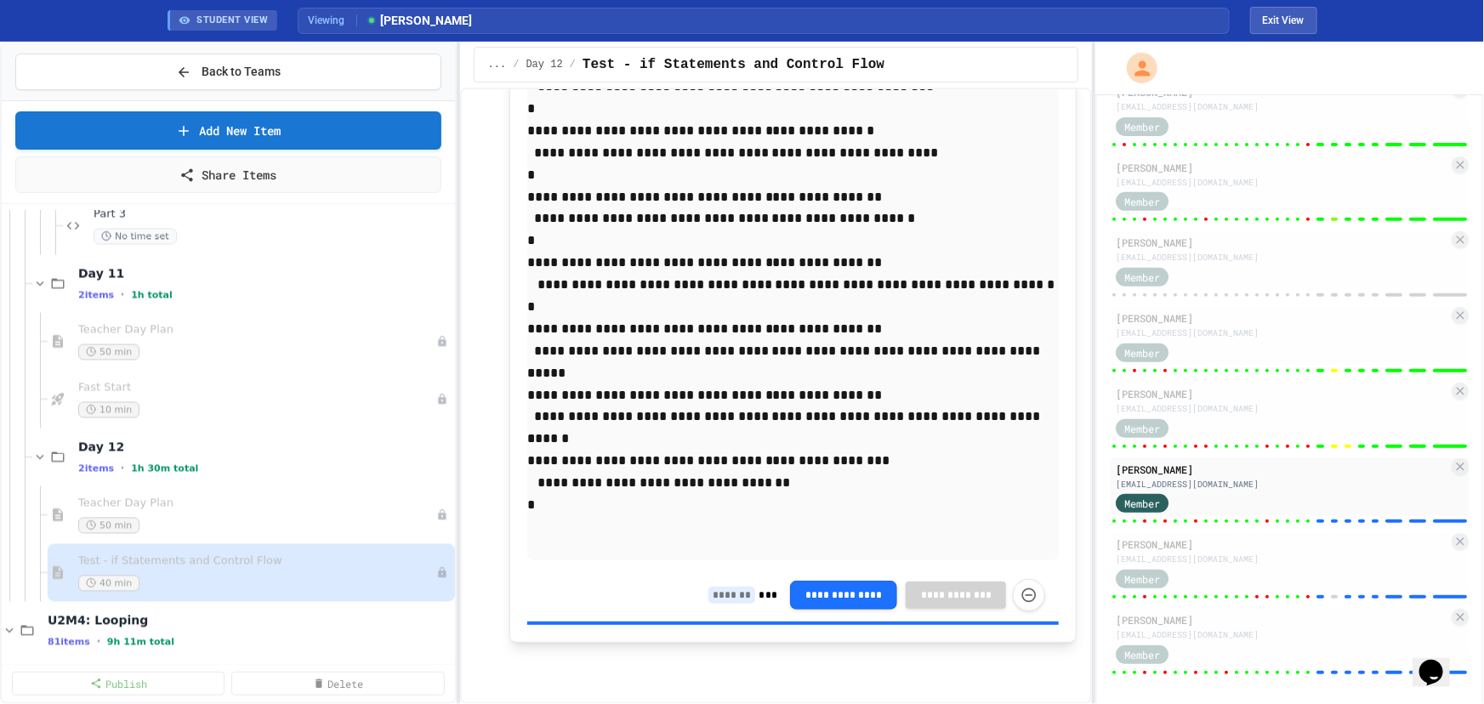
scroll to position [16578, 0]
click at [741, 596] on input at bounding box center [731, 595] width 47 height 17
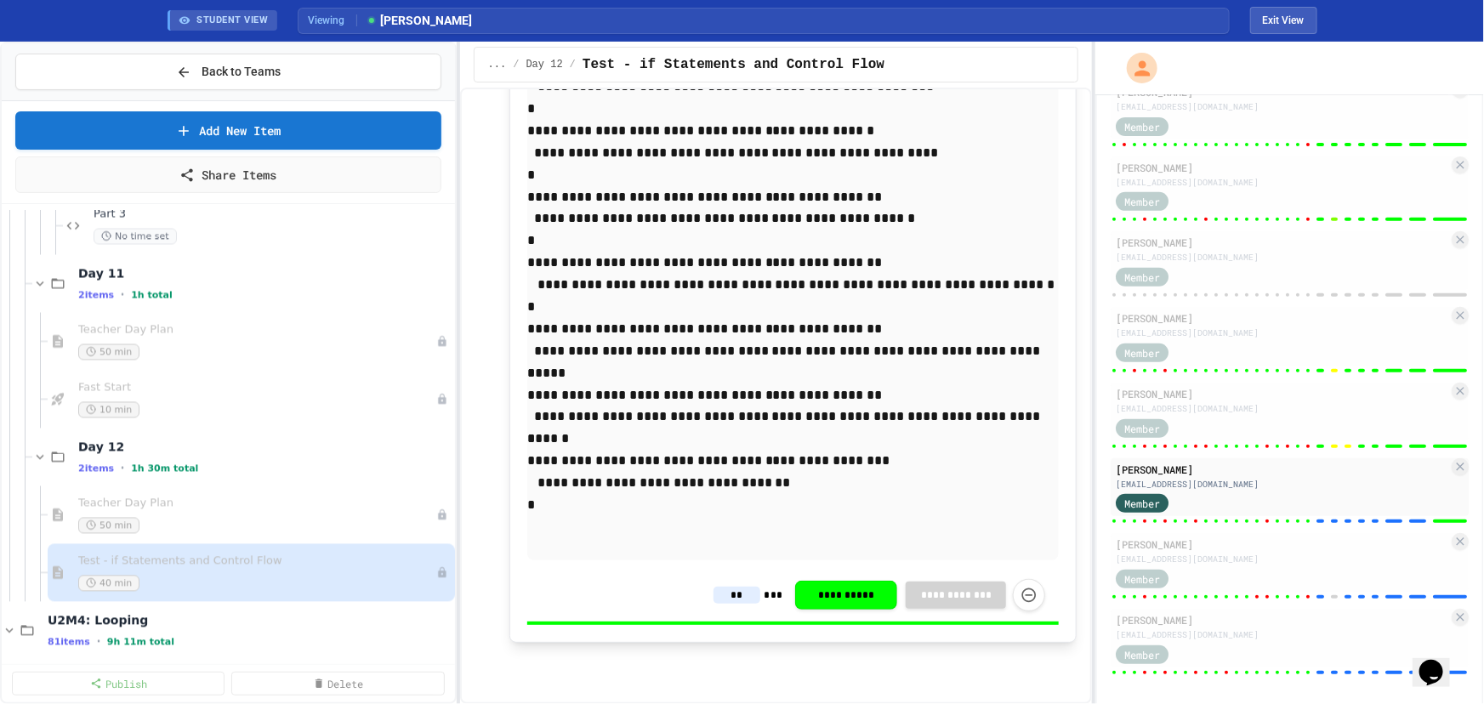
scroll to position [15650, 0]
type input "**"
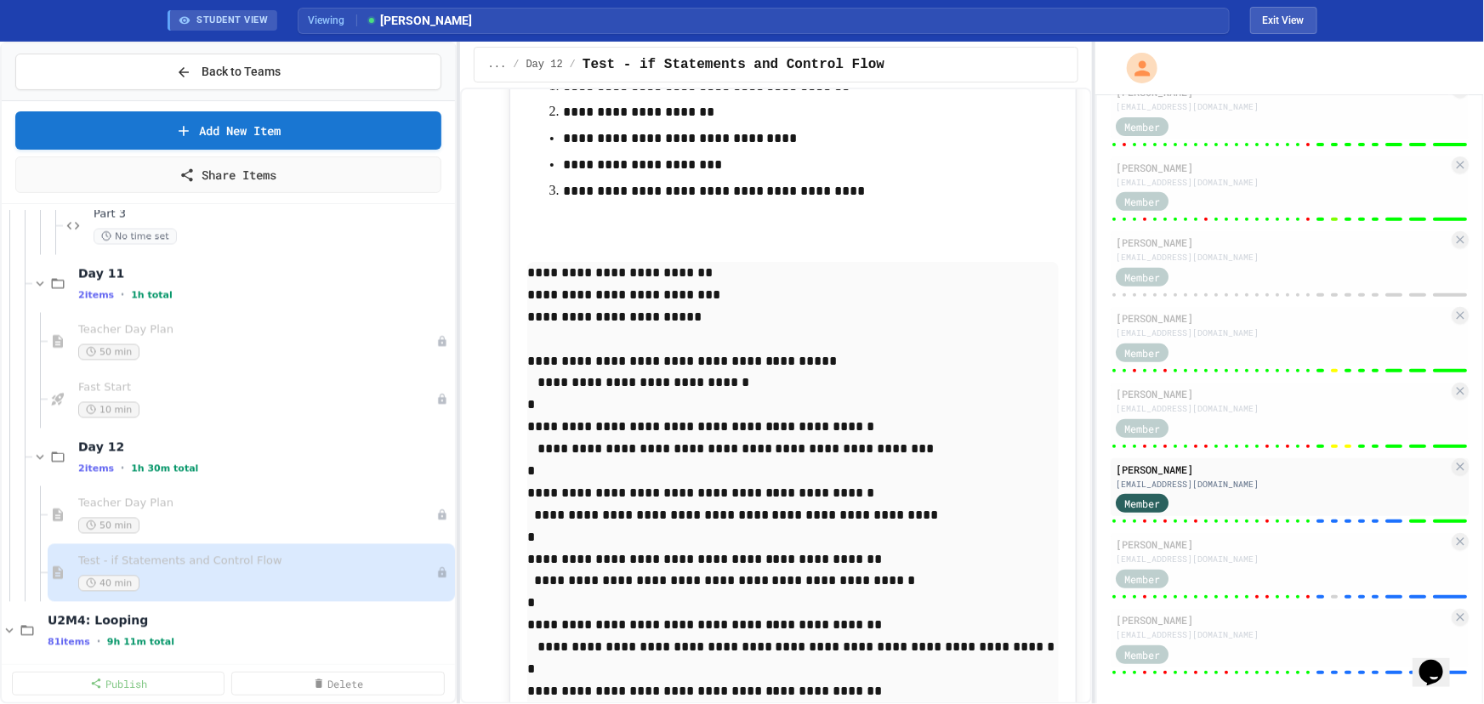
scroll to position [15032, 0]
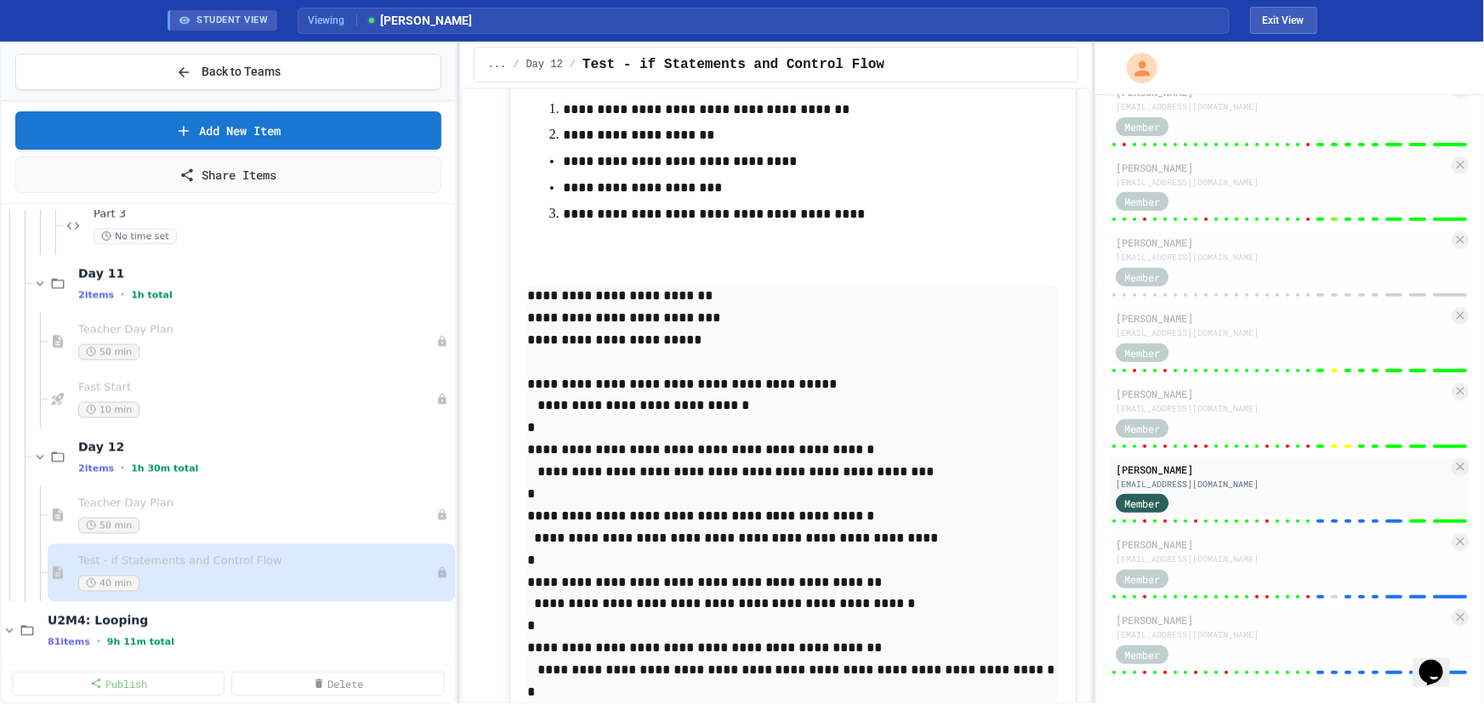
type input "**"
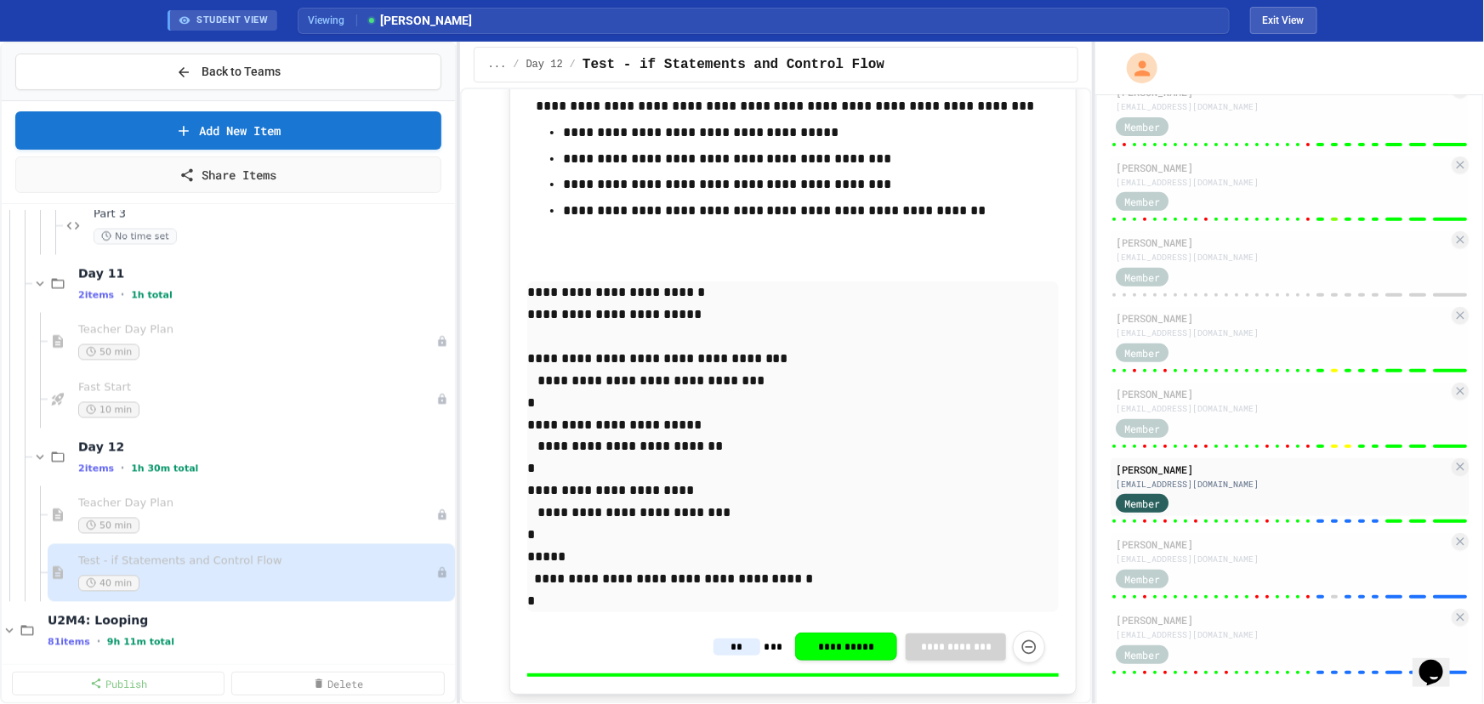
scroll to position [14105, 0]
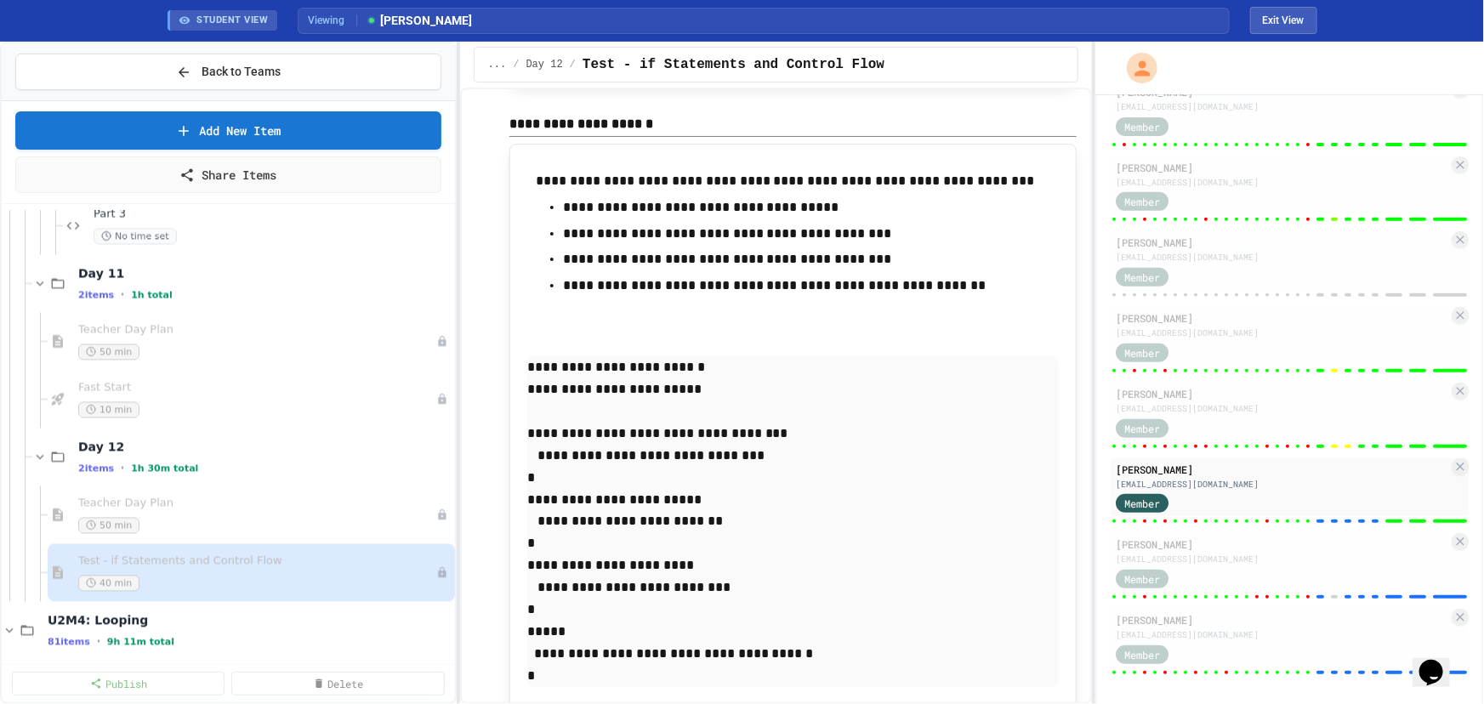
type input "**"
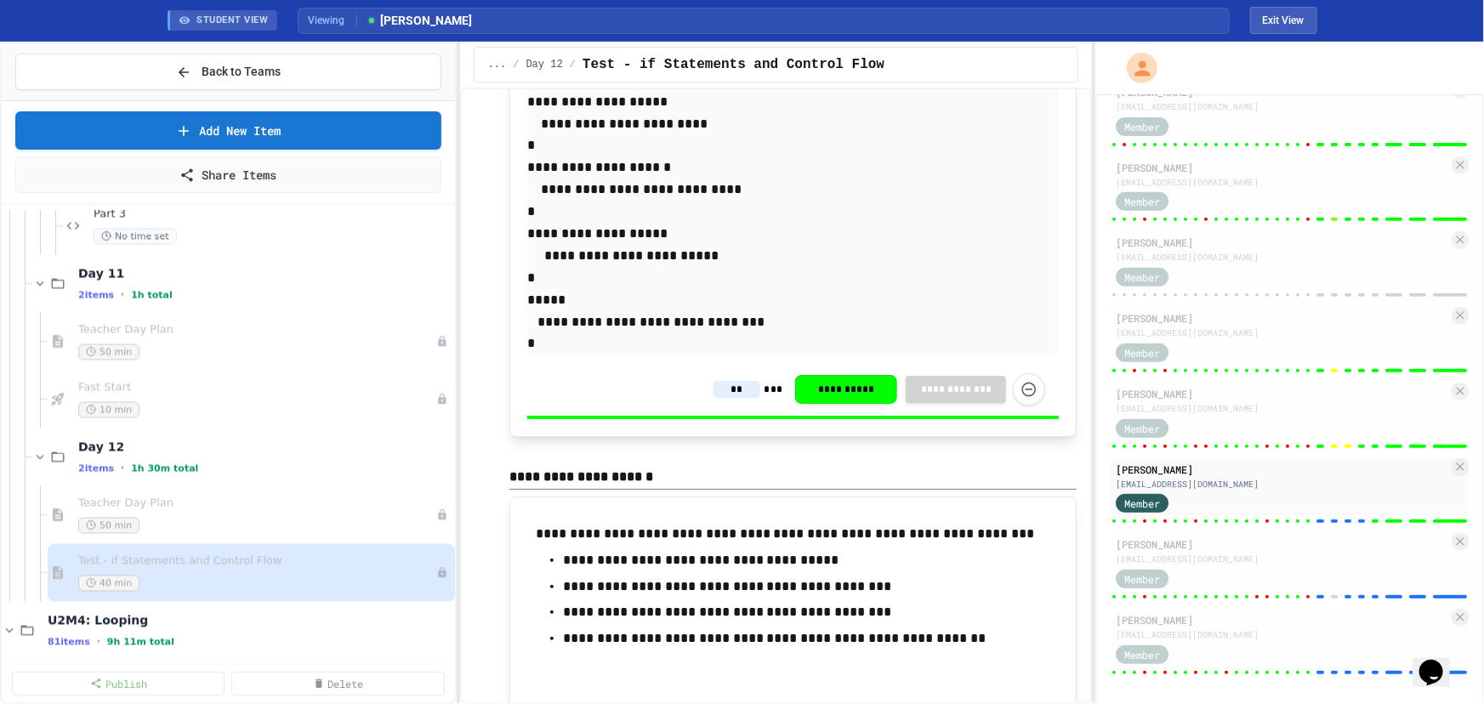
scroll to position [13718, 0]
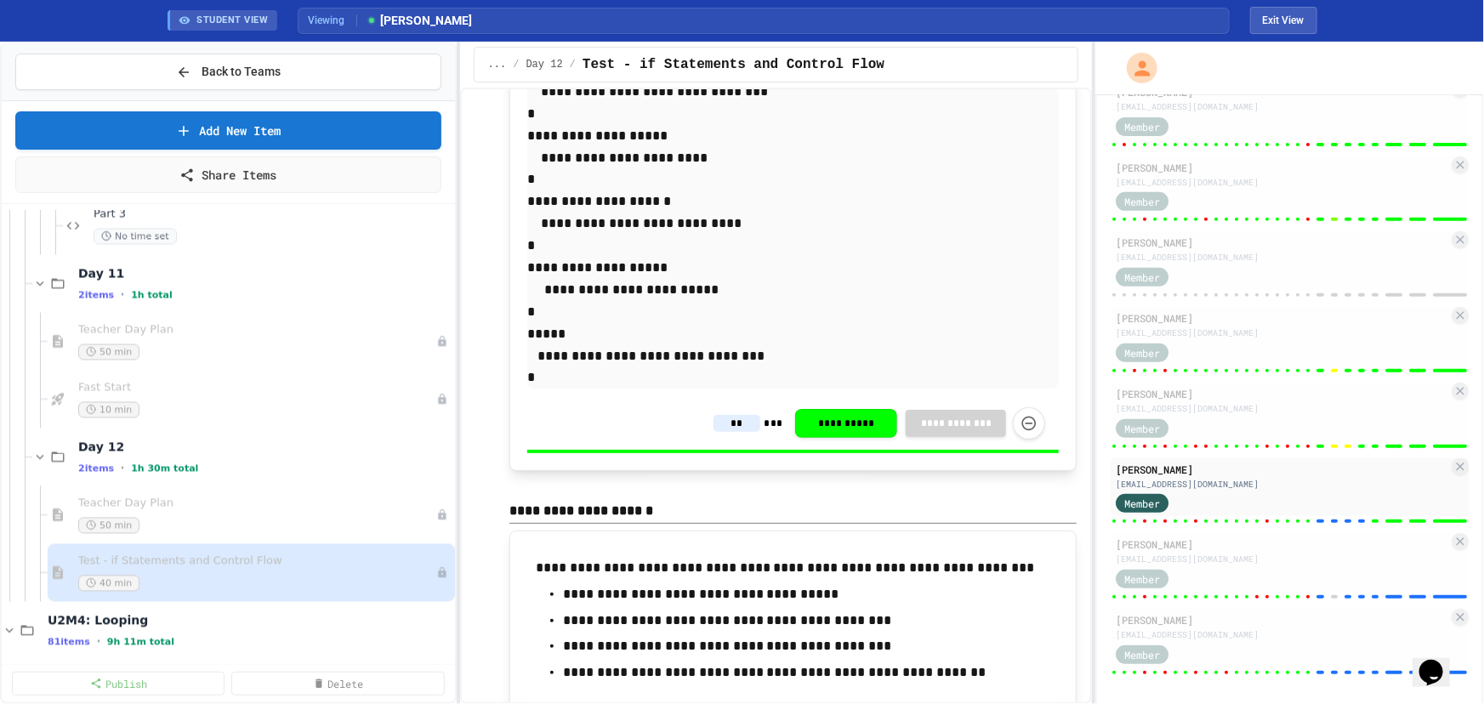
type input "*"
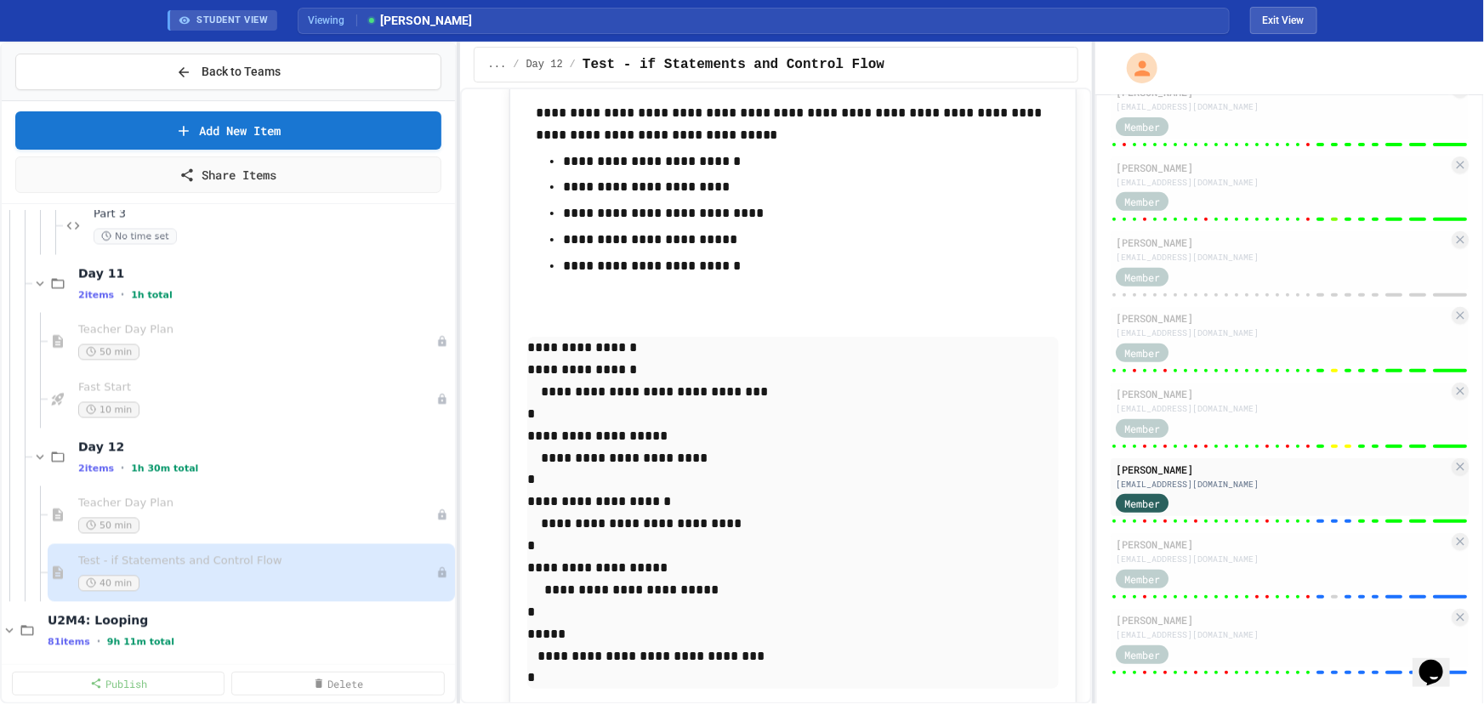
scroll to position [13409, 0]
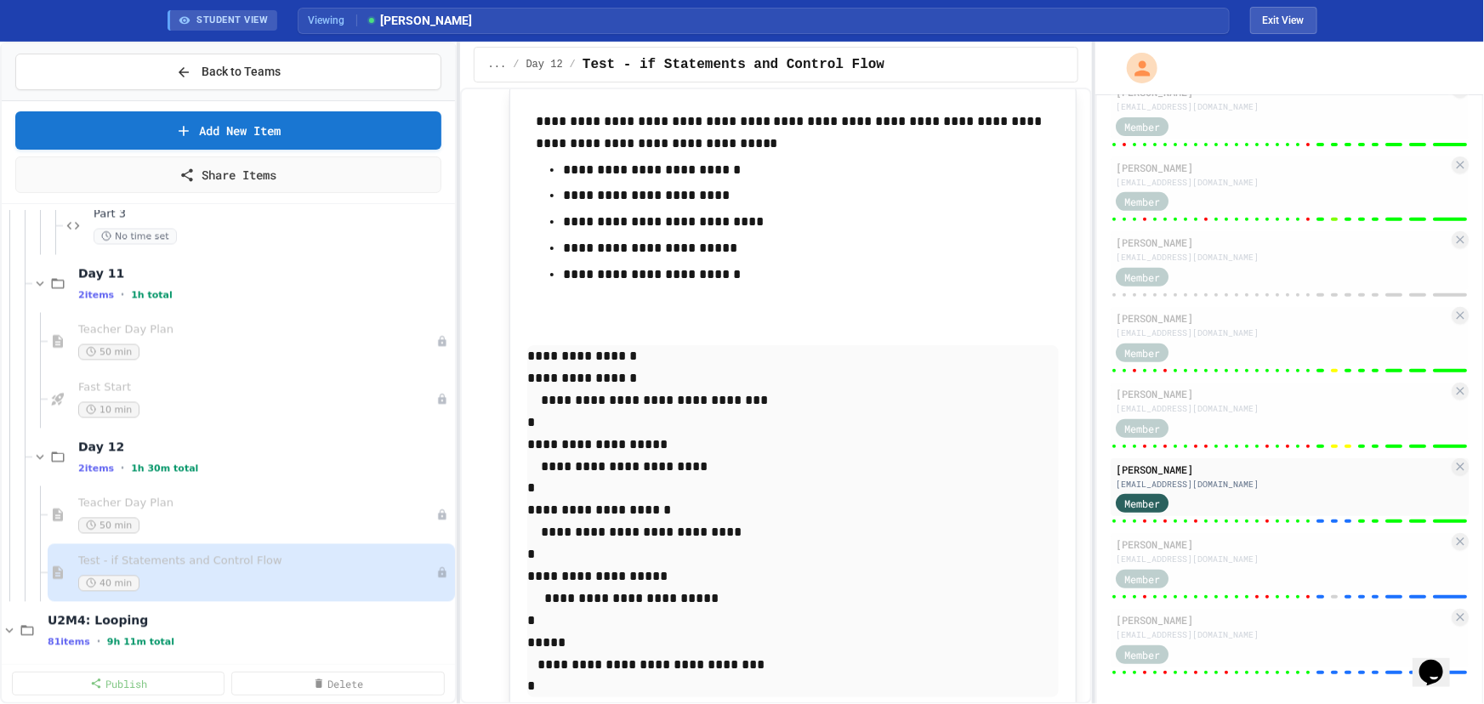
type input "*"
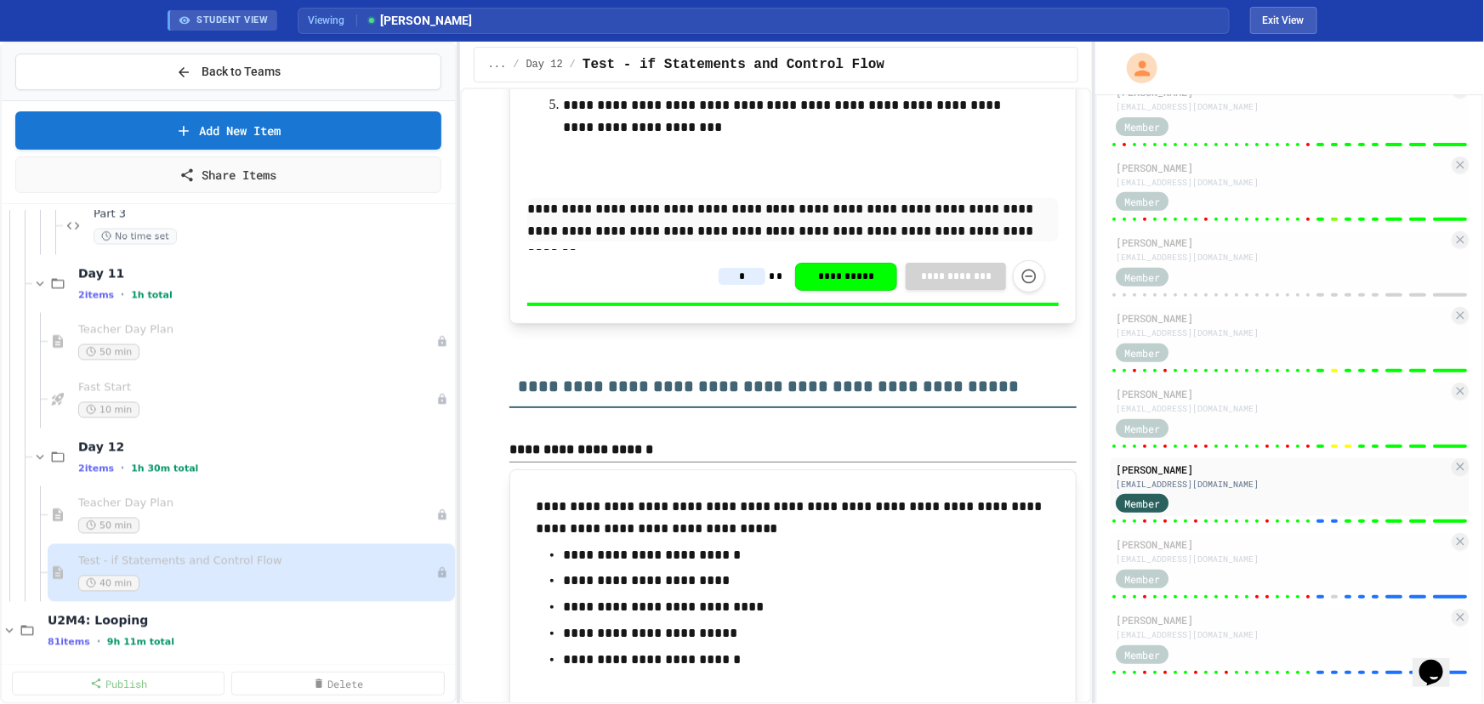
scroll to position [13022, 0]
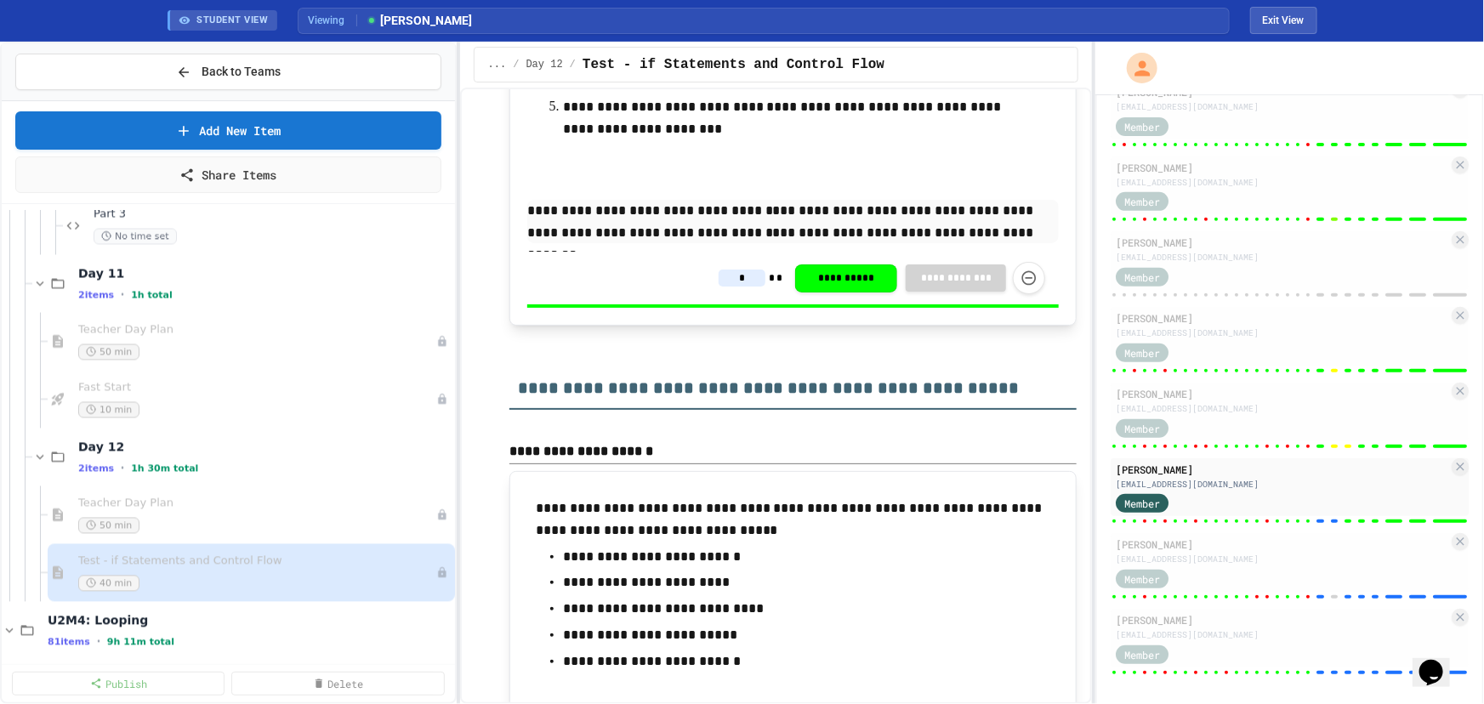
type input "*"
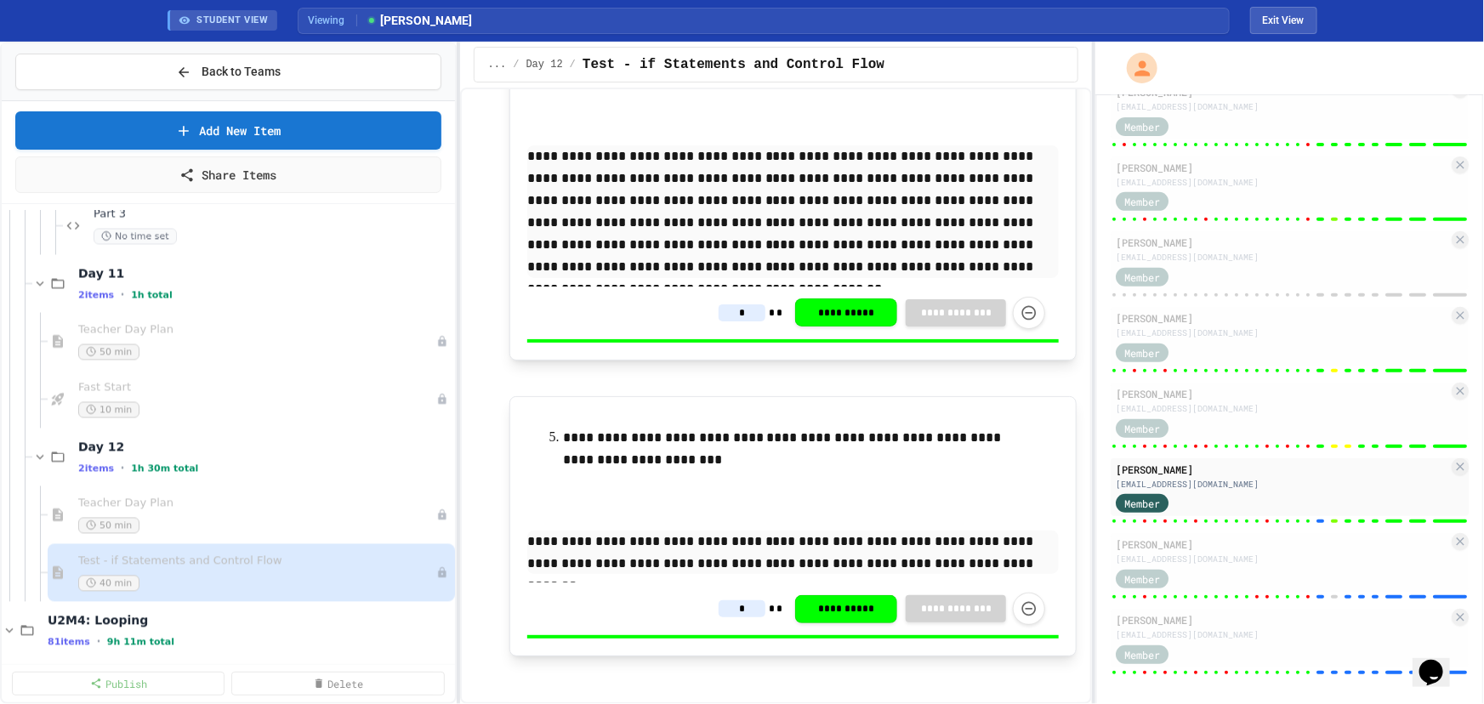
scroll to position [12635, 0]
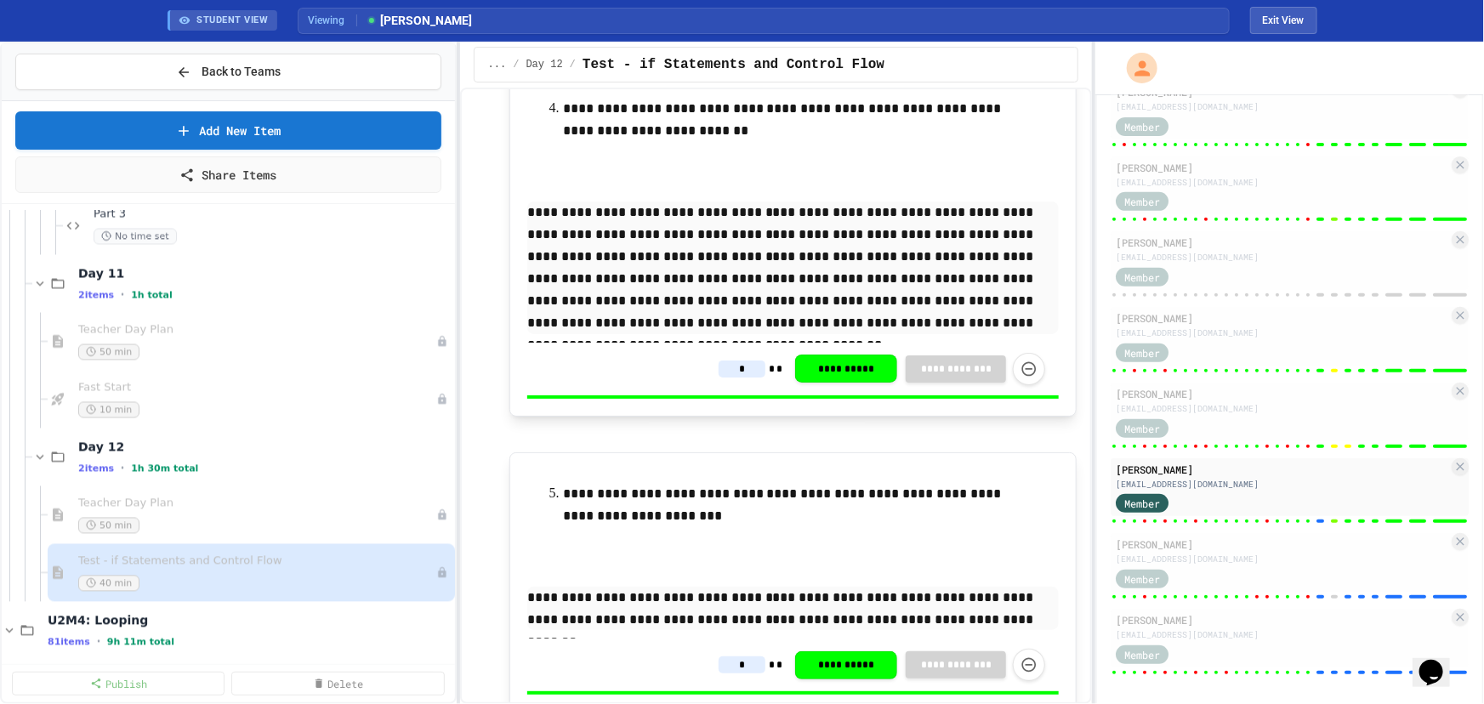
type input "*"
click at [1295, 567] on div "Member" at bounding box center [1282, 577] width 332 height 21
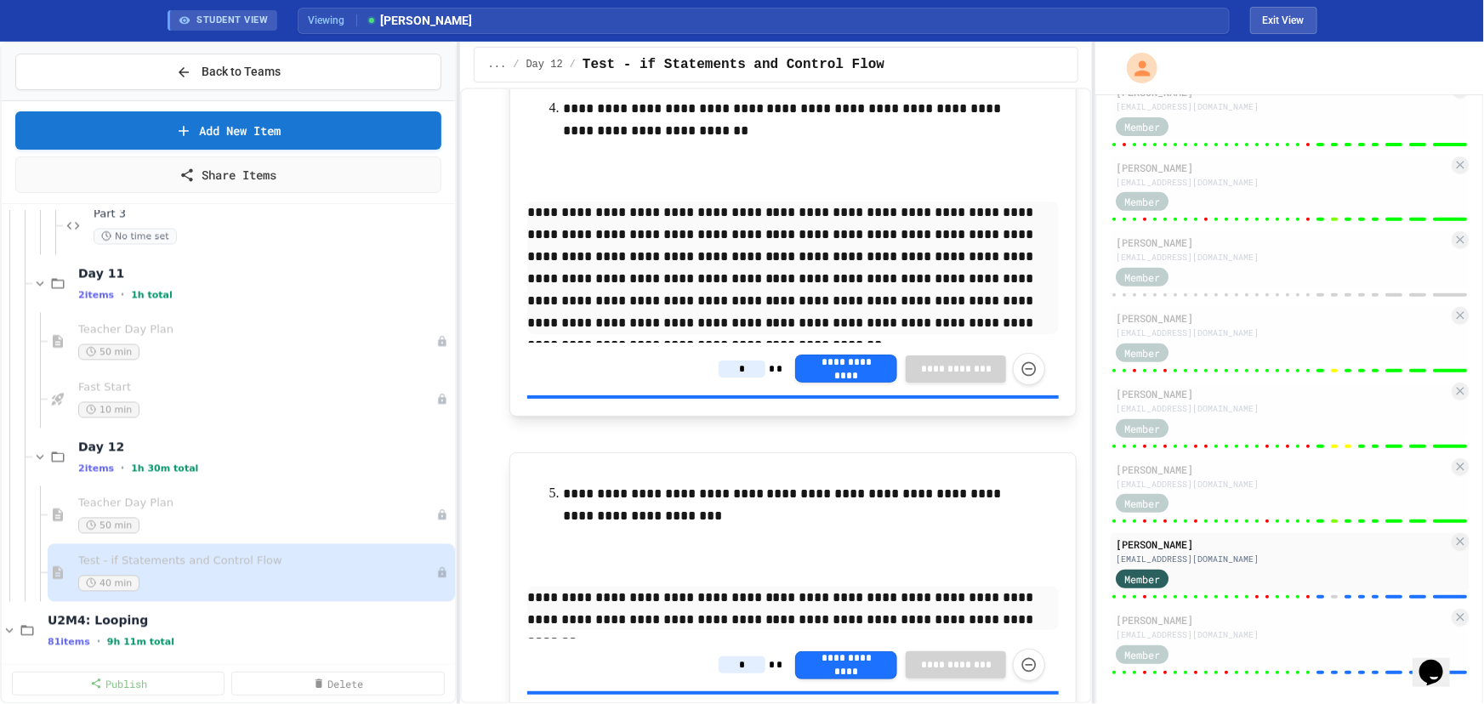
type input "*"
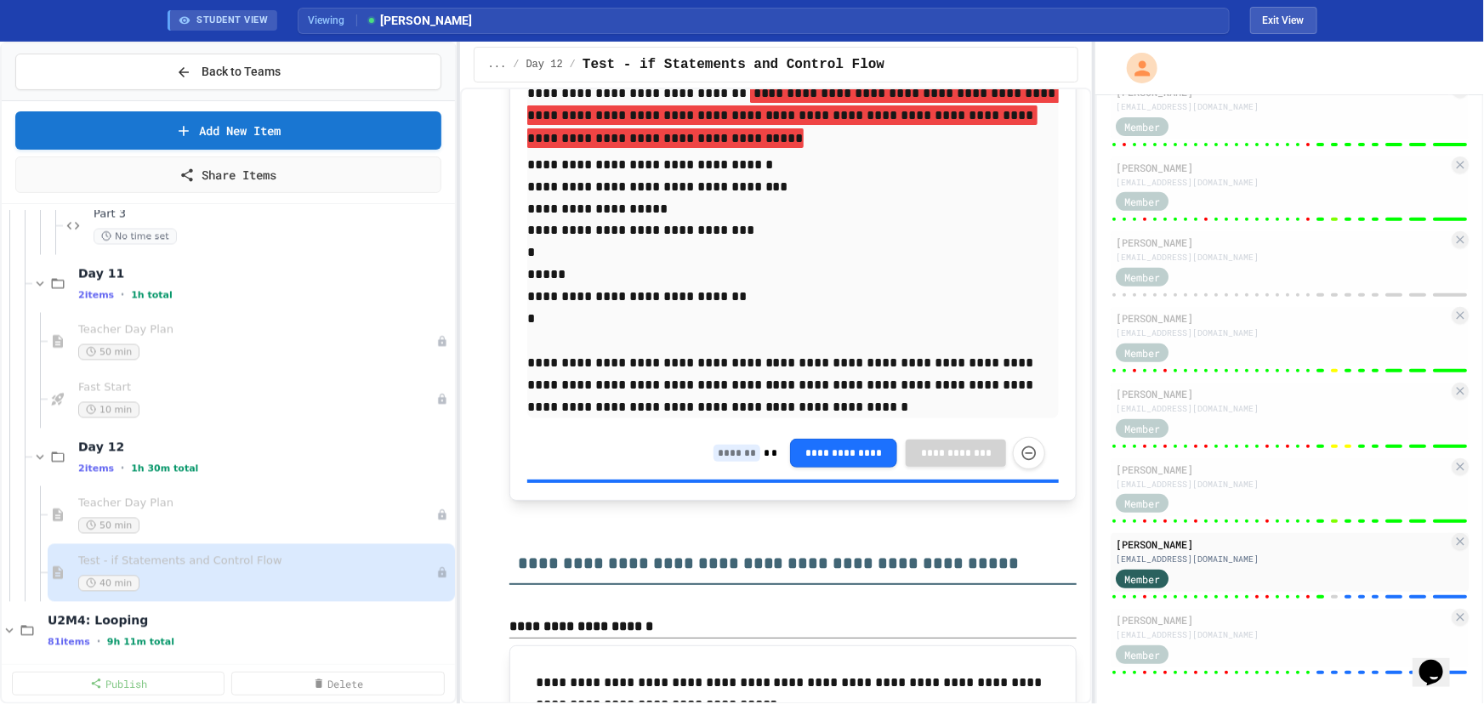
scroll to position [13100, 0]
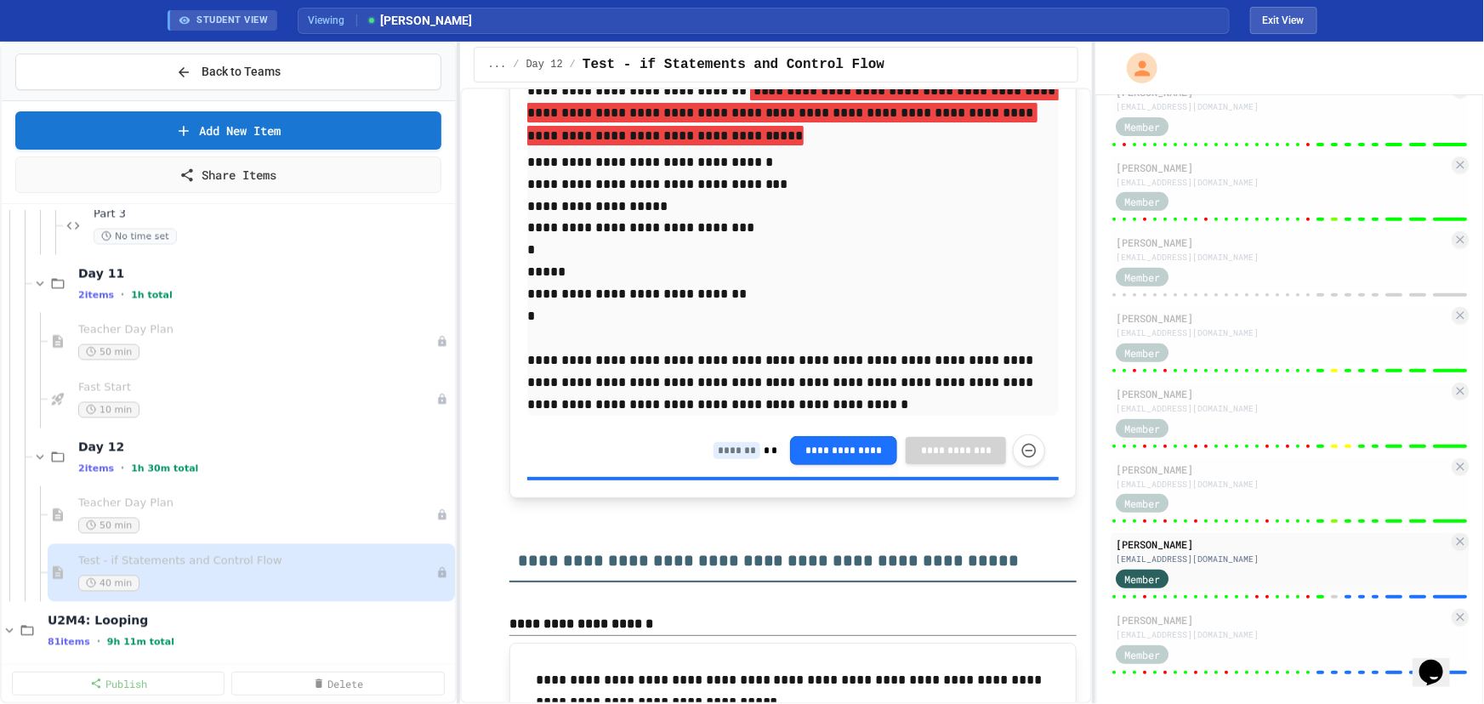
type input "*"
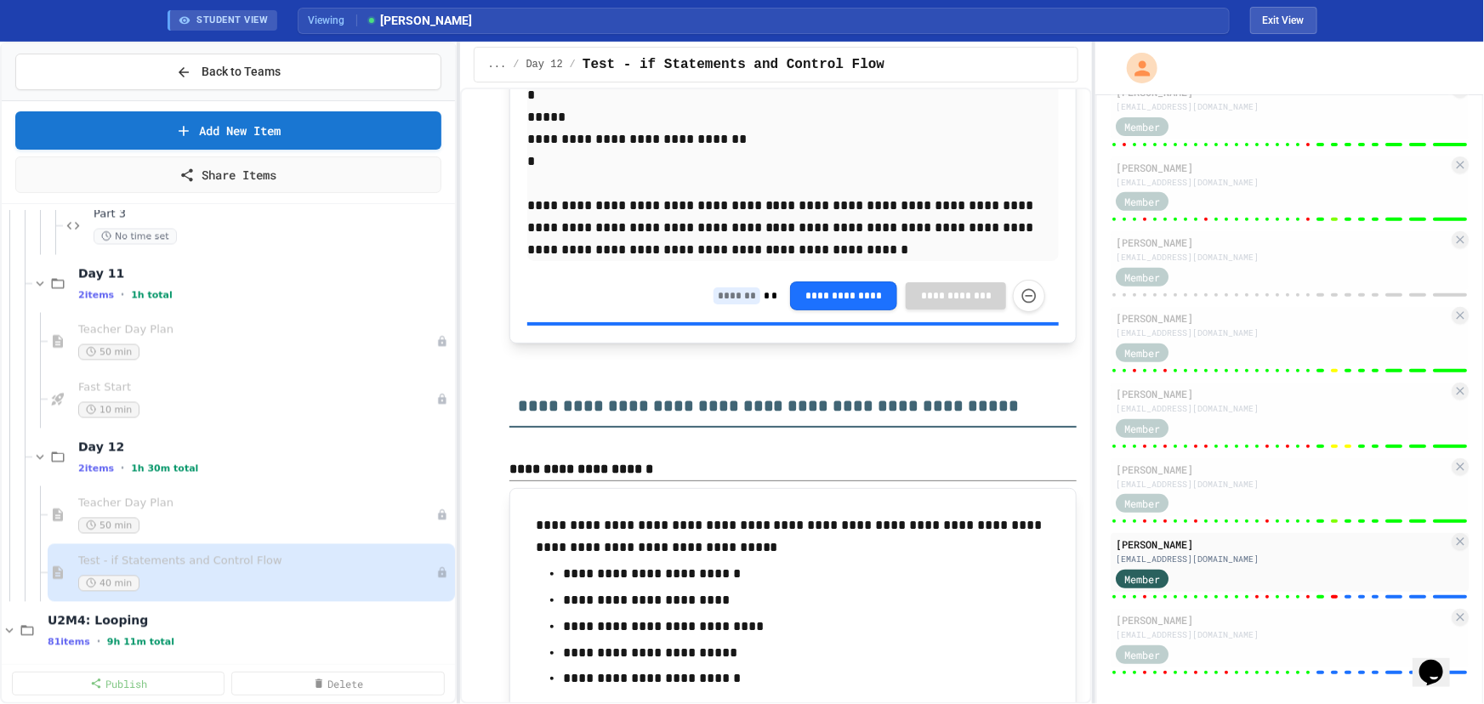
type input "*"
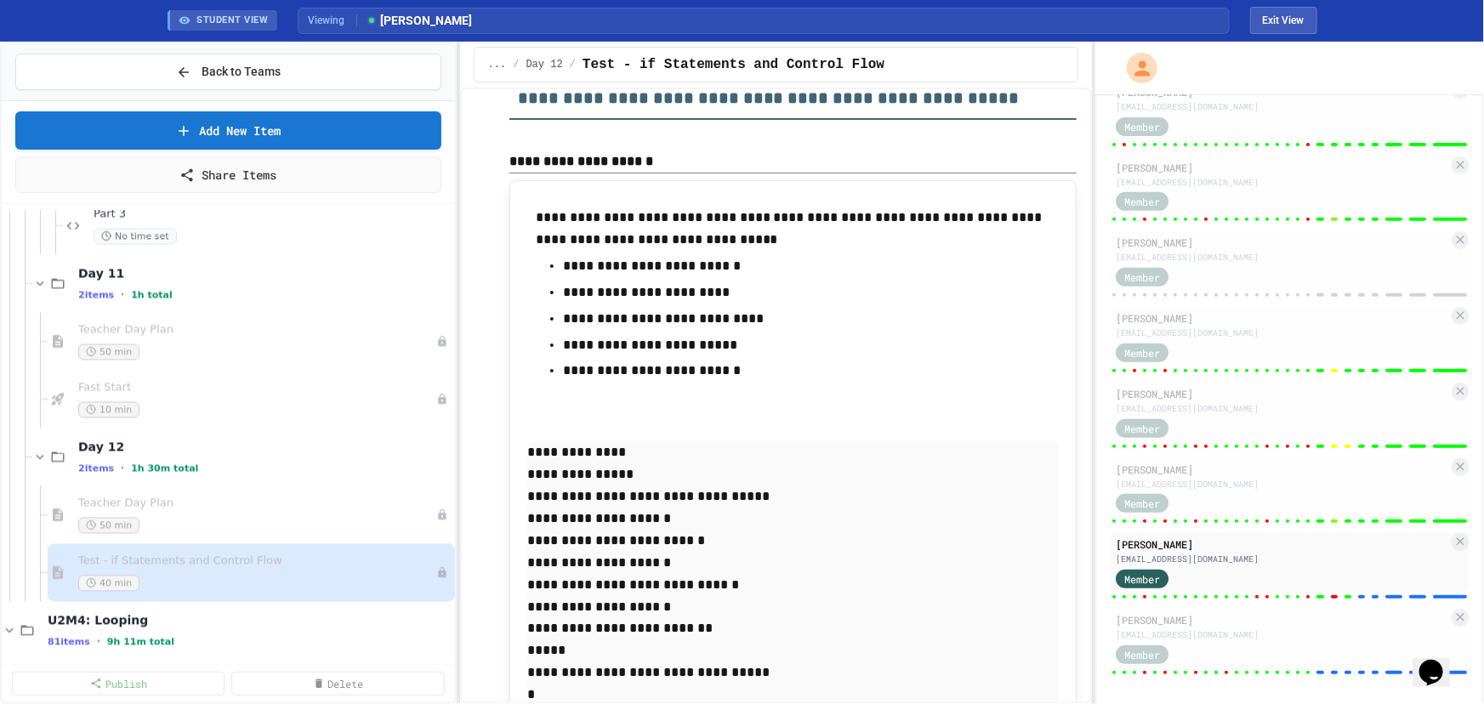
scroll to position [13563, 0]
type input "*"
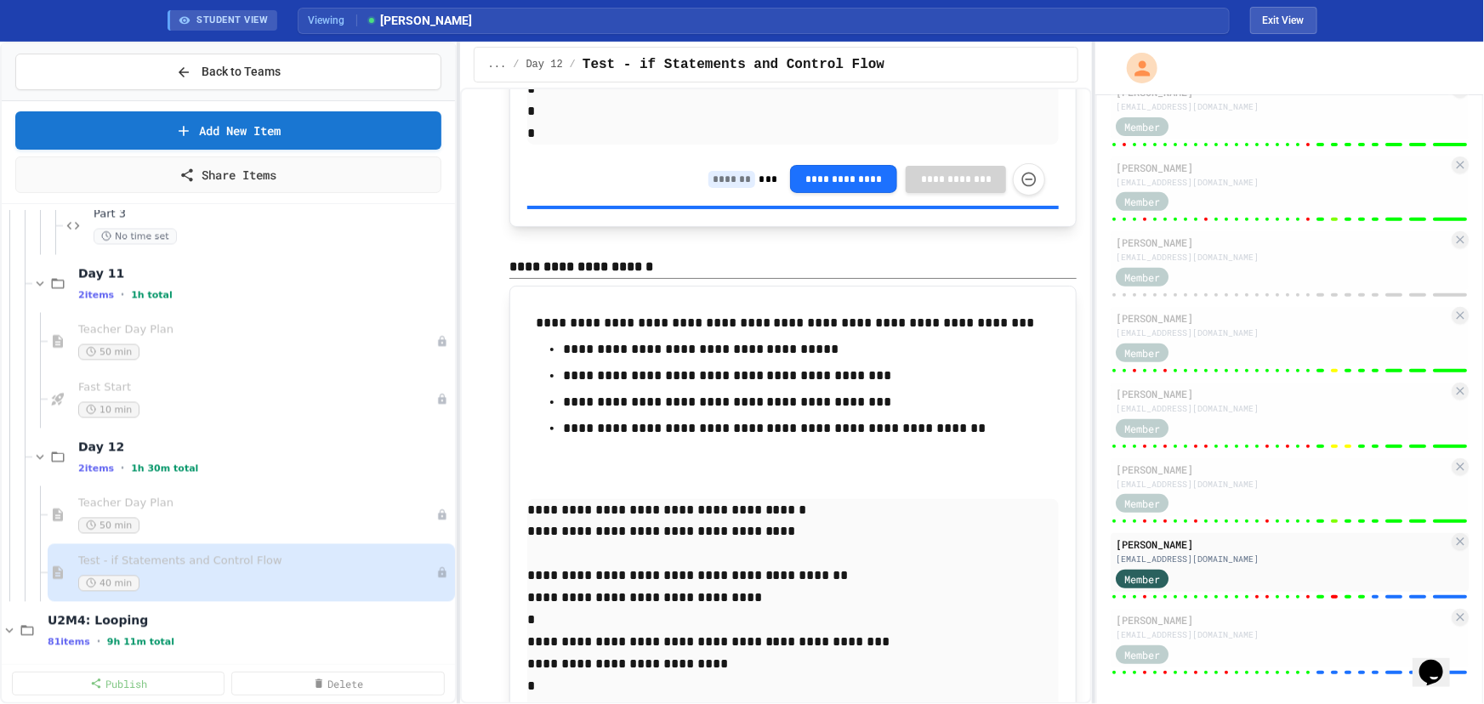
scroll to position [14259, 0]
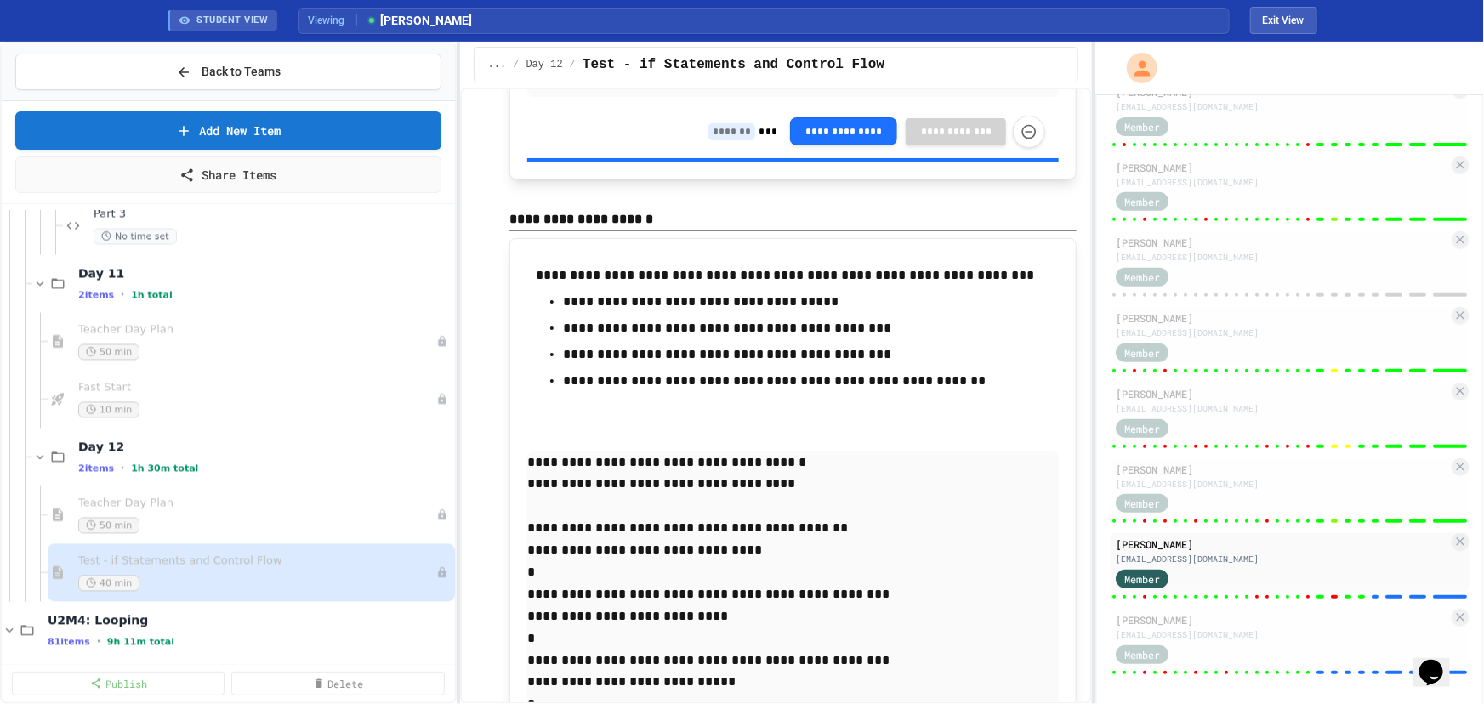
type input "*"
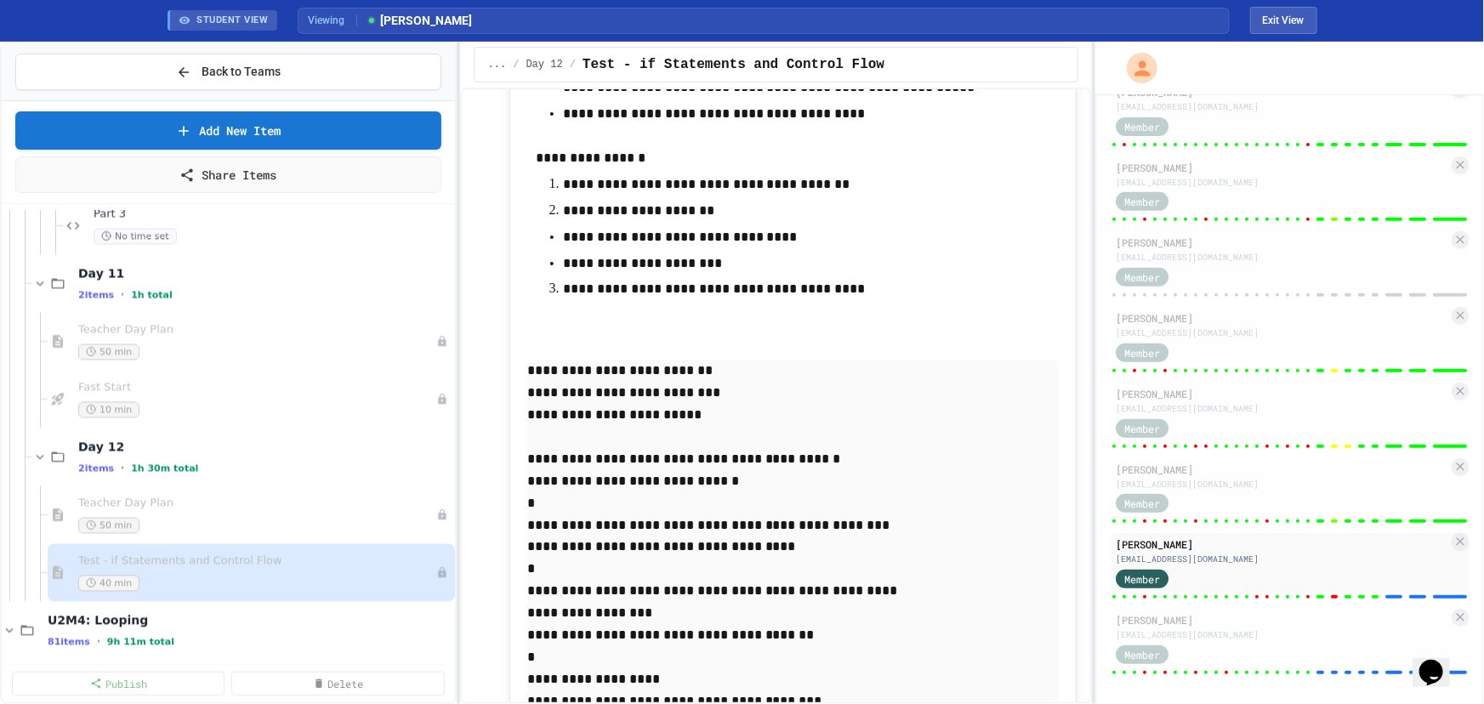
scroll to position [15264, 0]
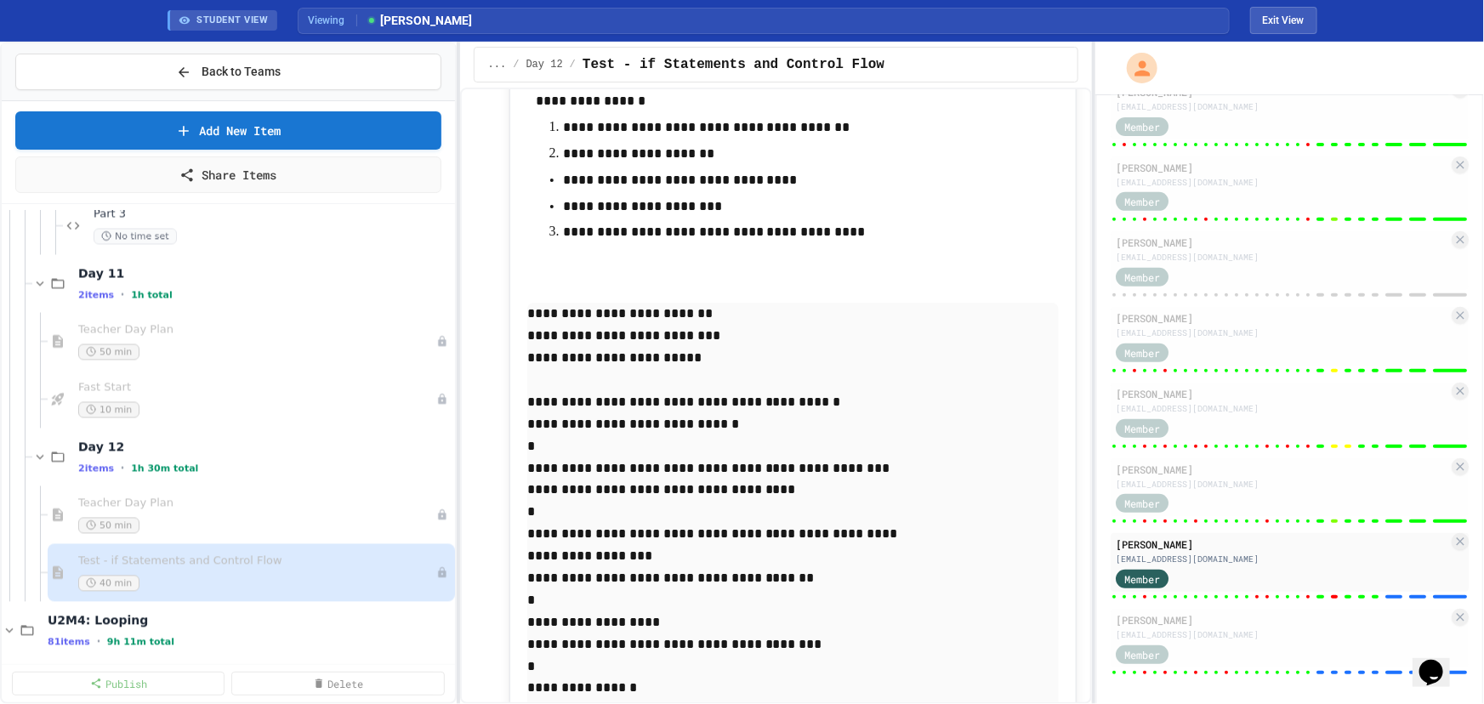
type input "*"
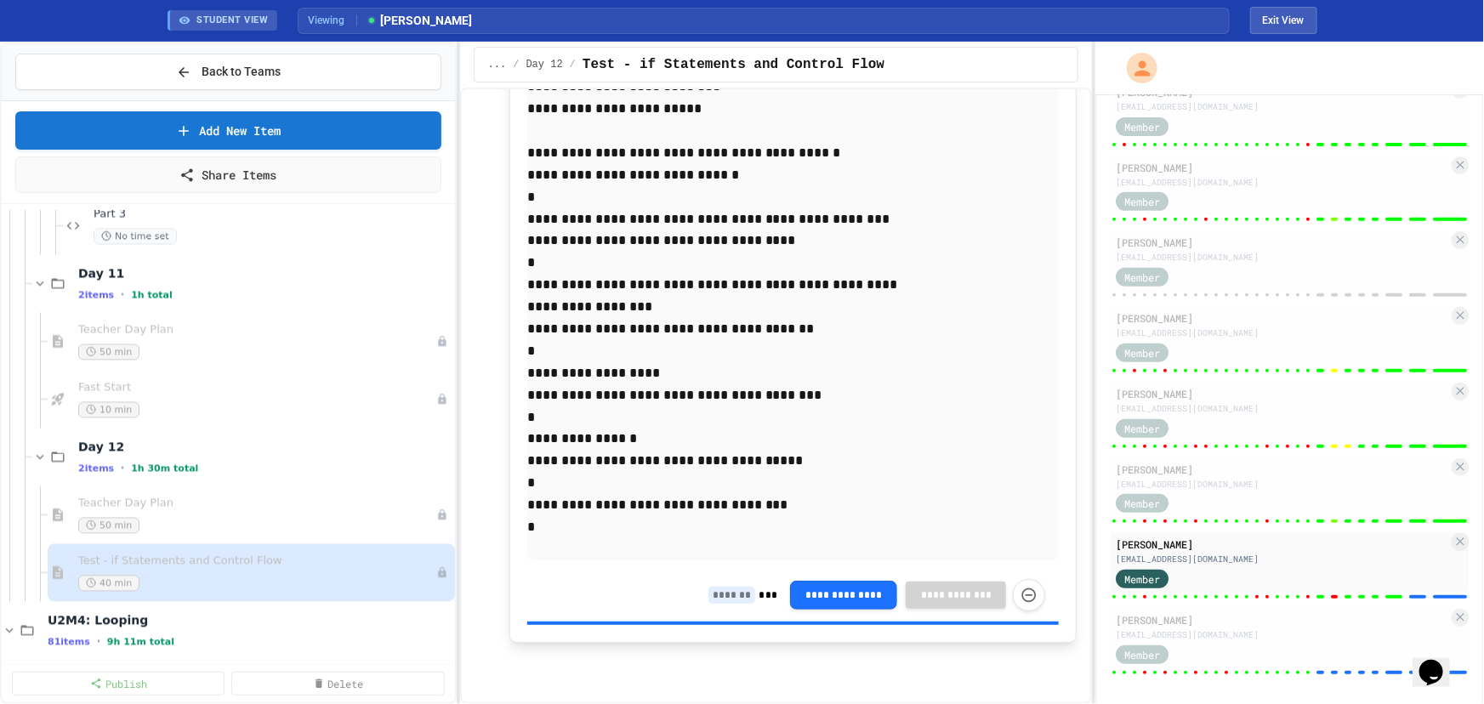
scroll to position [15883, 0]
type input "**"
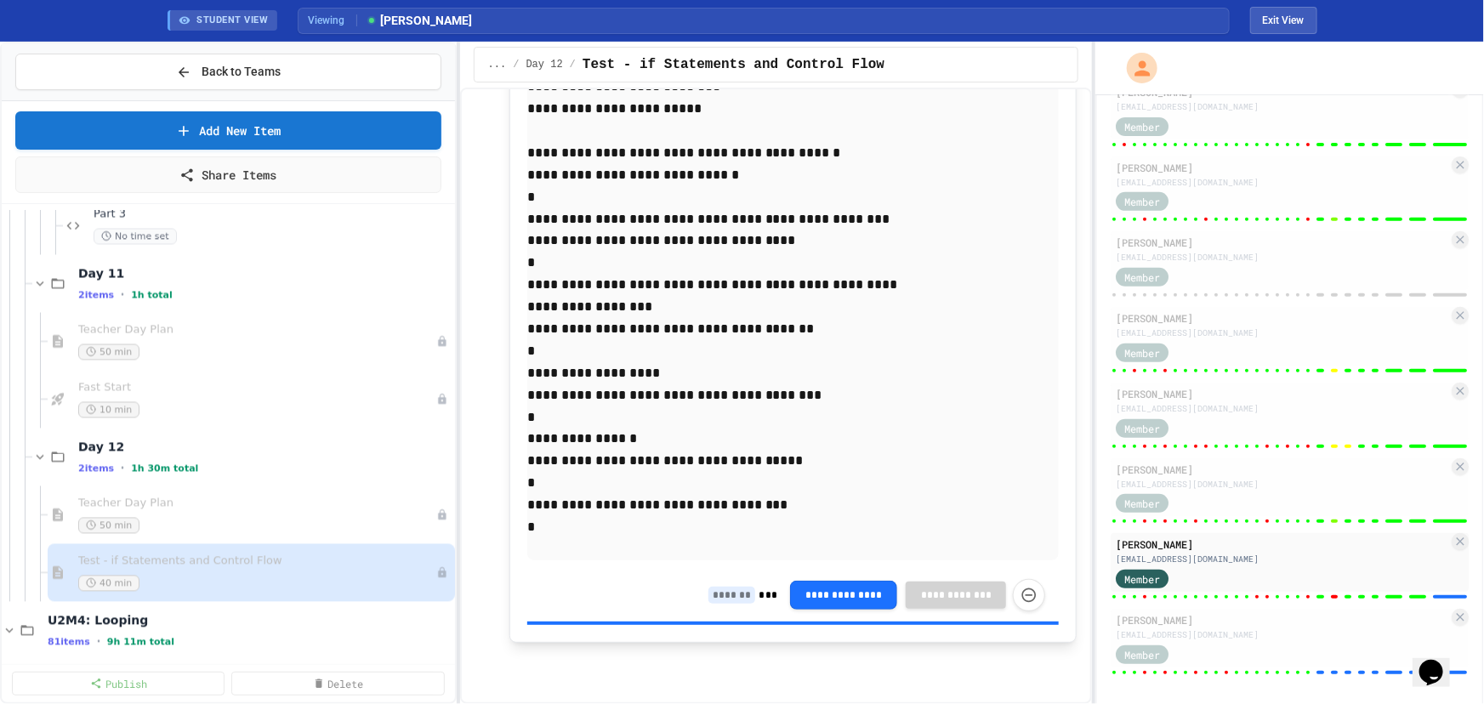
click at [715, 588] on input at bounding box center [731, 595] width 47 height 17
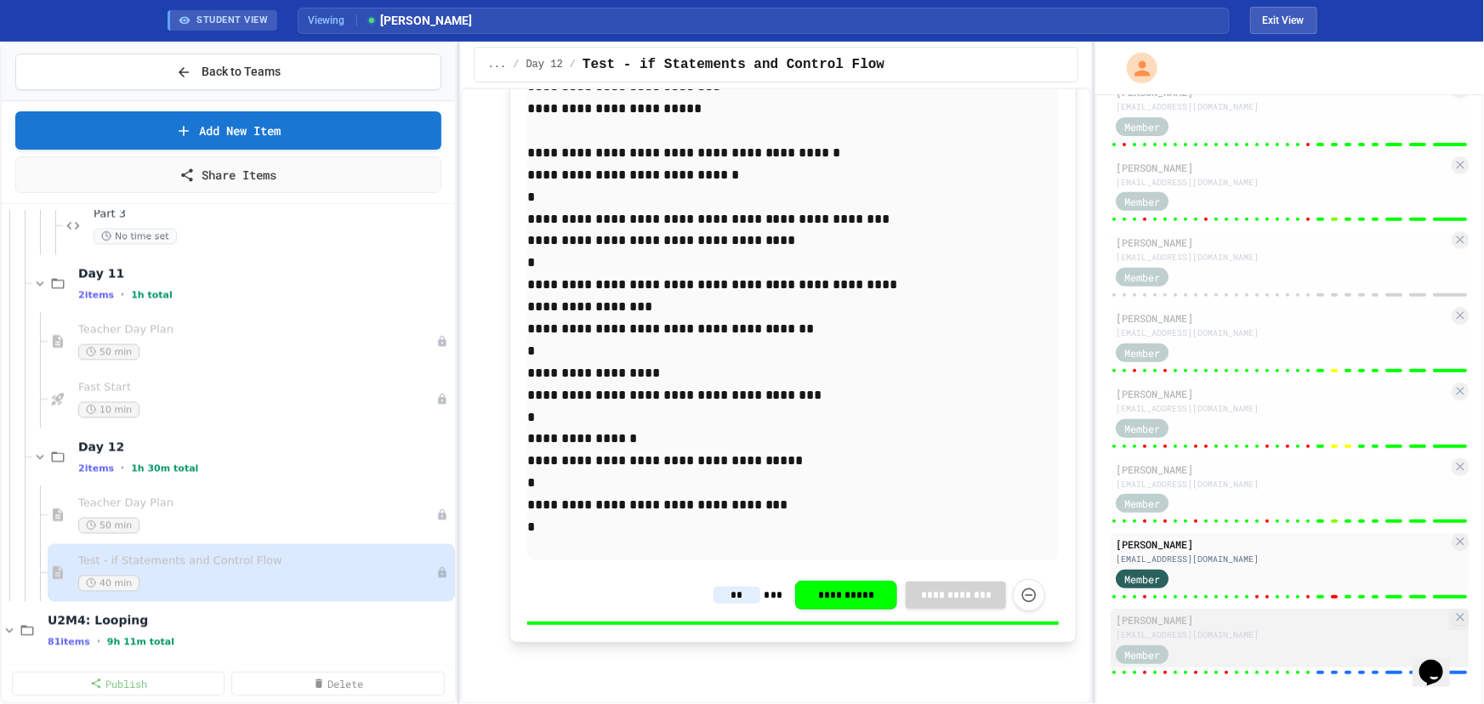
type input "**"
click at [1282, 643] on div "Member" at bounding box center [1282, 653] width 332 height 21
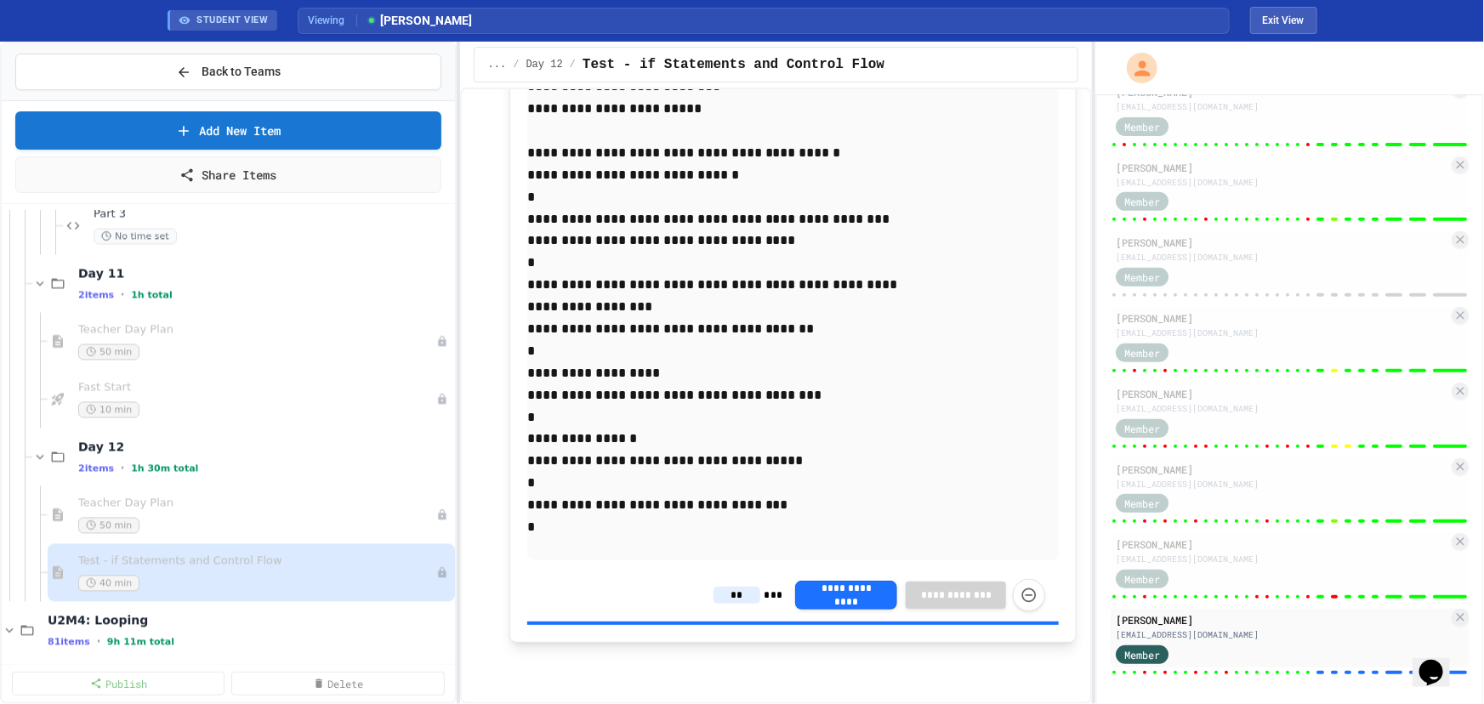
type input "*"
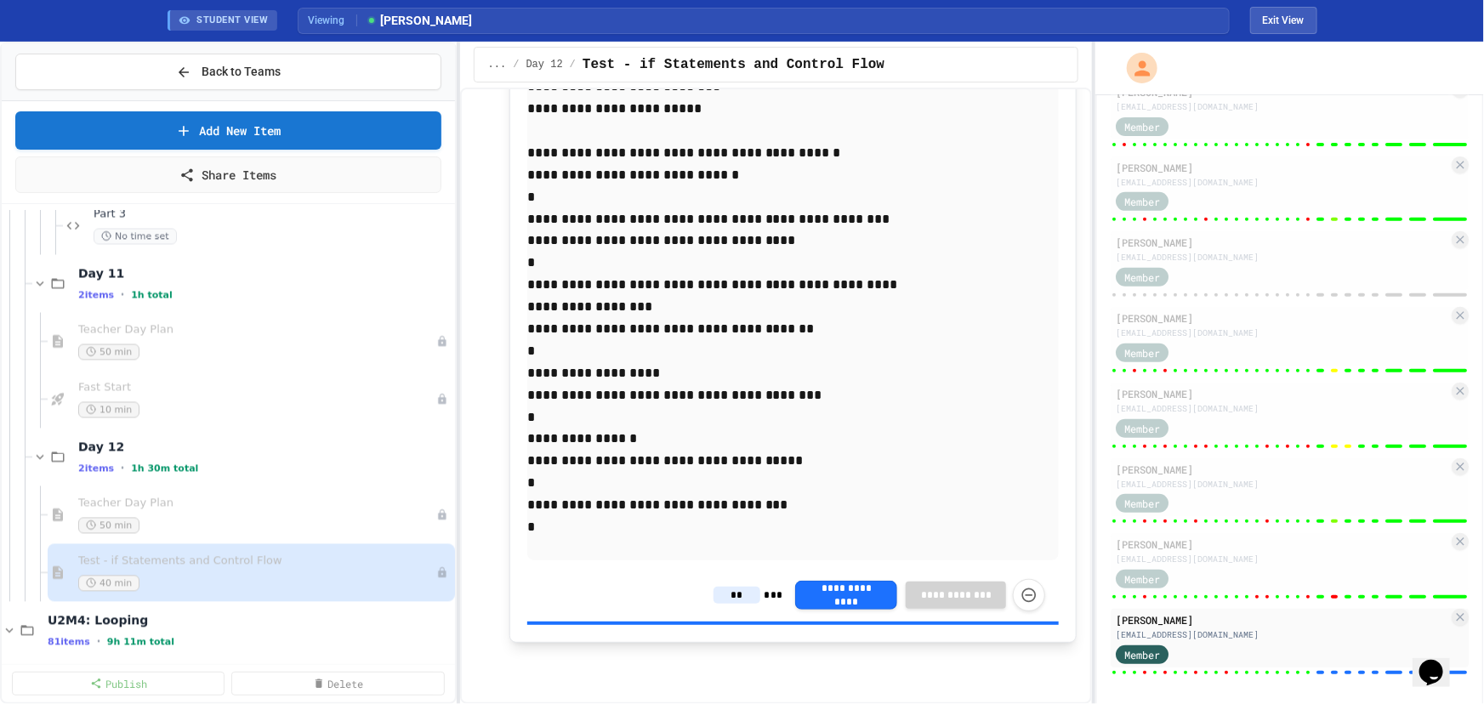
type input "*"
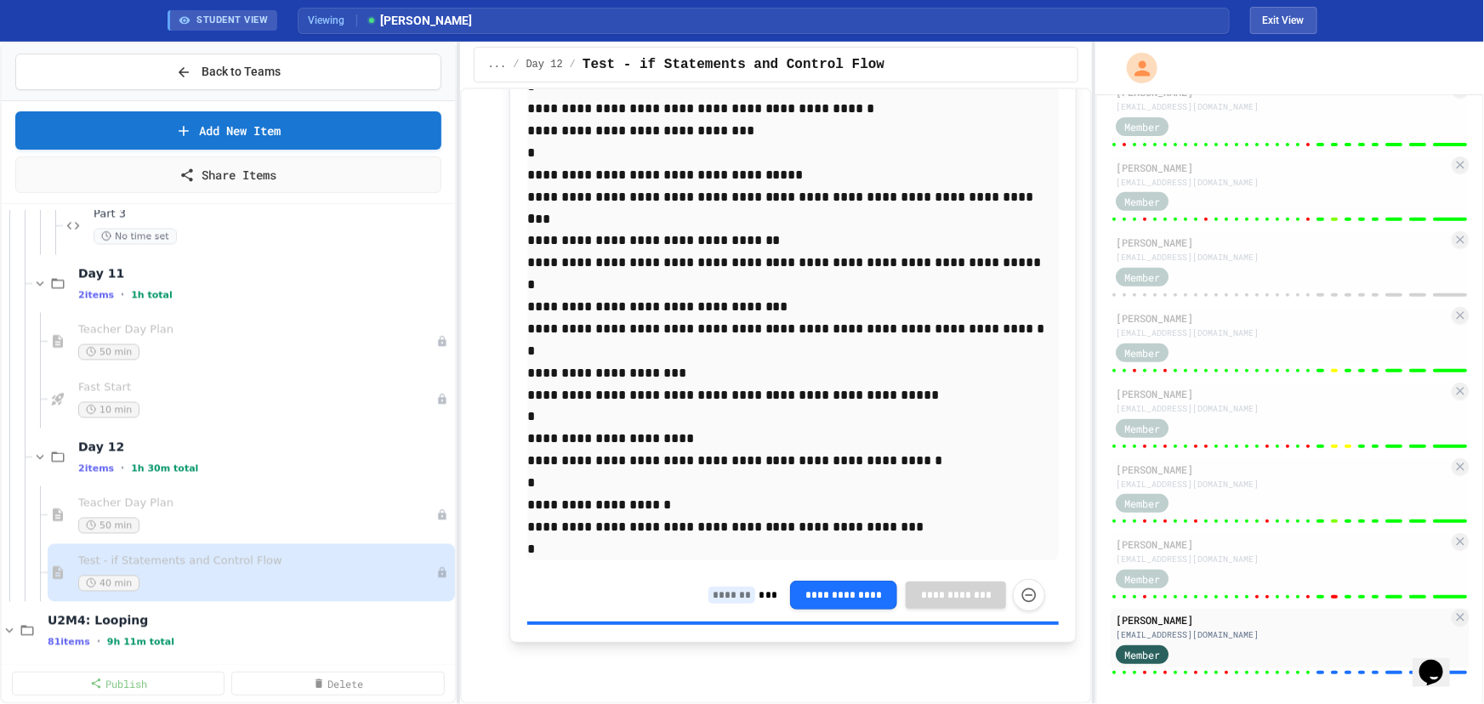
scroll to position [16292, 0]
click at [724, 516] on p "**********" at bounding box center [792, 505] width 531 height 22
click at [715, 601] on input at bounding box center [731, 595] width 47 height 17
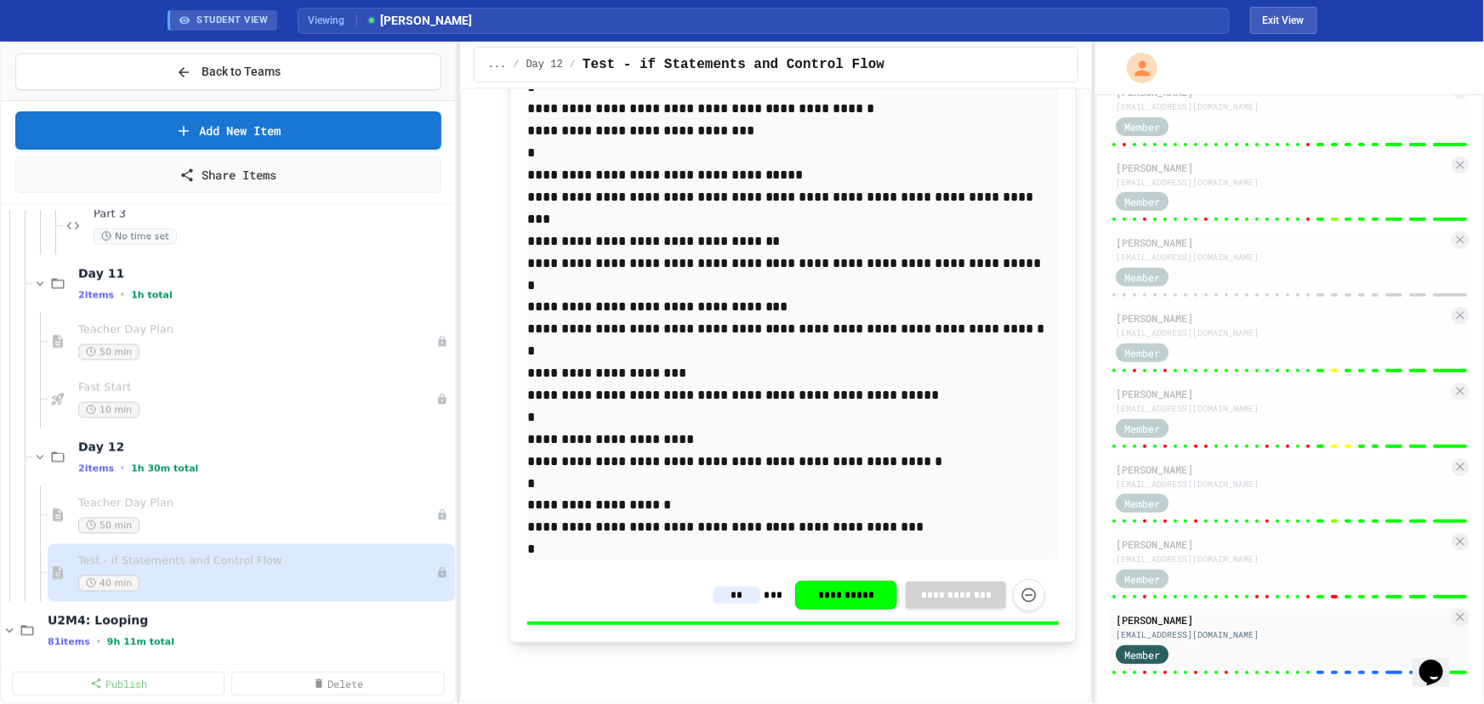
scroll to position [15453, 0]
type input "**"
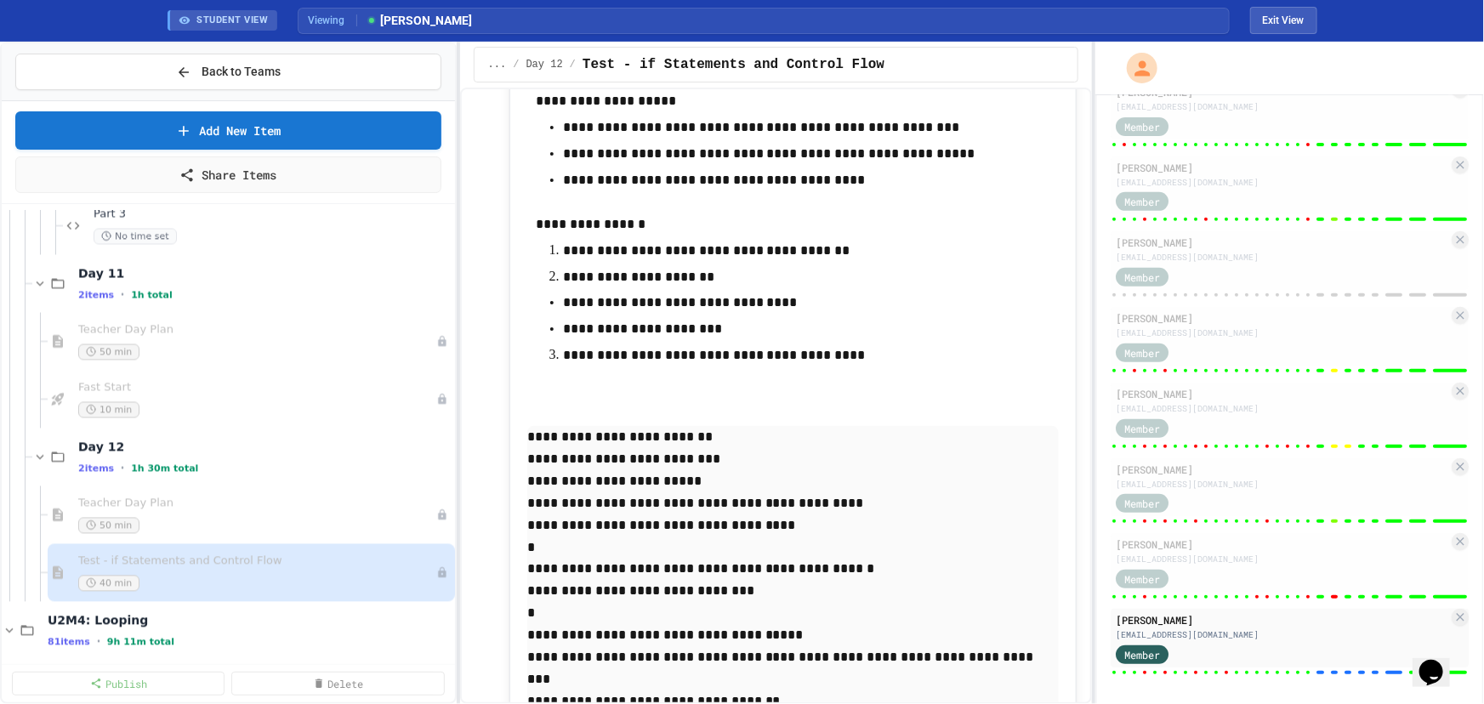
scroll to position [14758, 0]
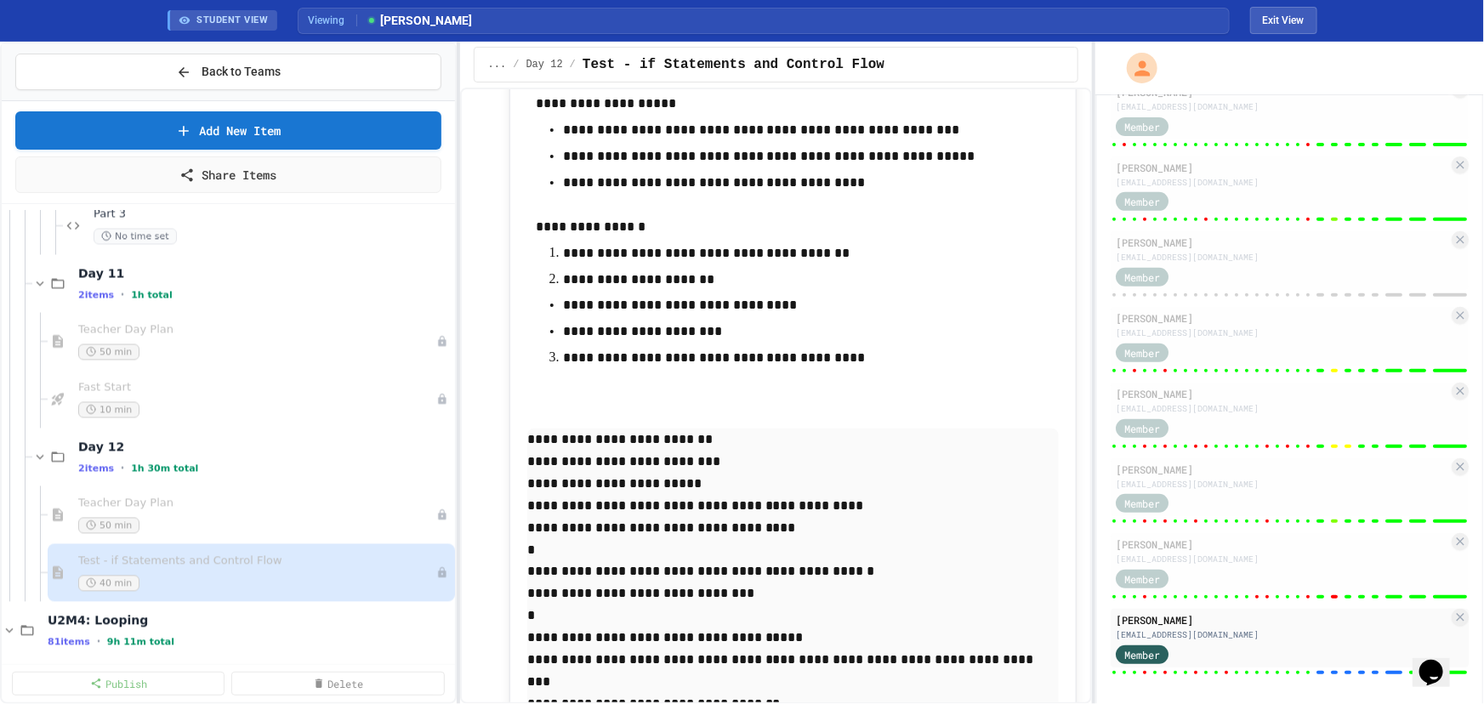
type input "**"
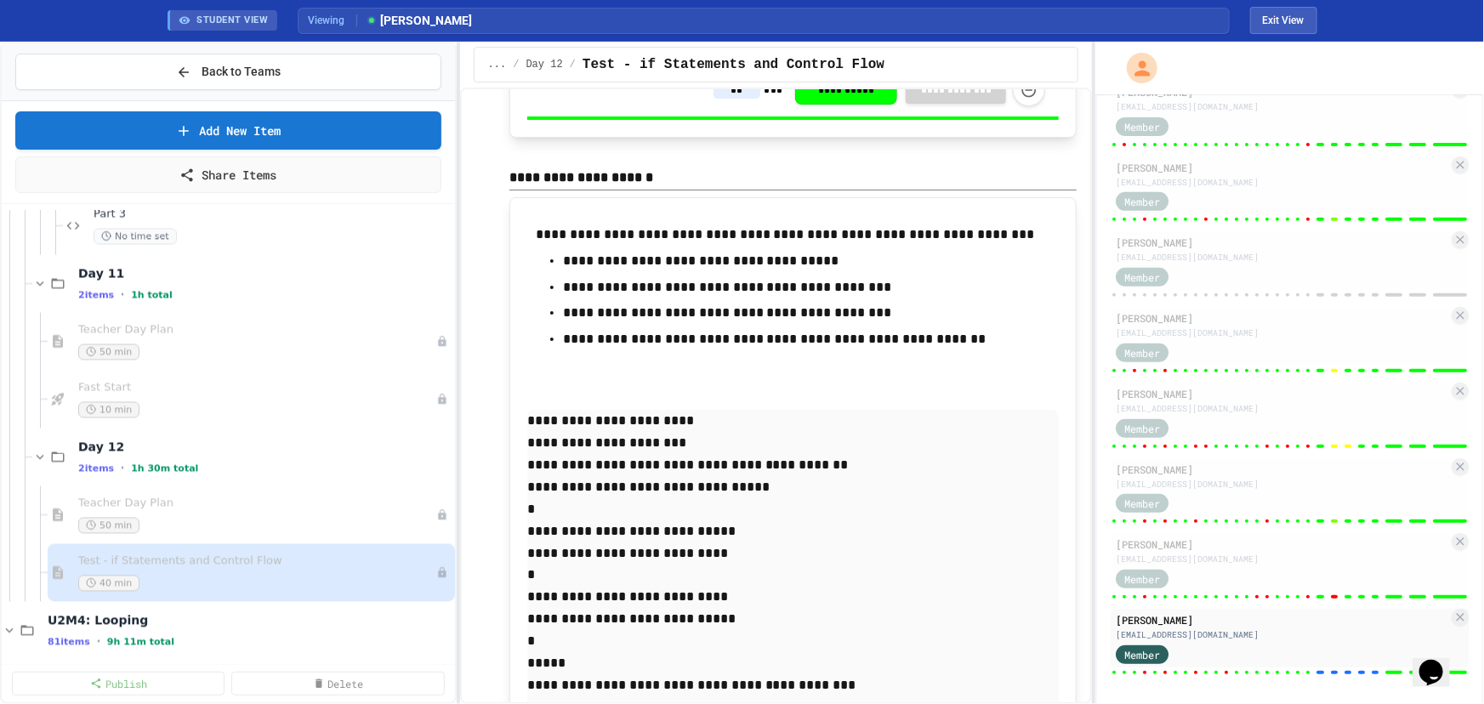
scroll to position [13907, 0]
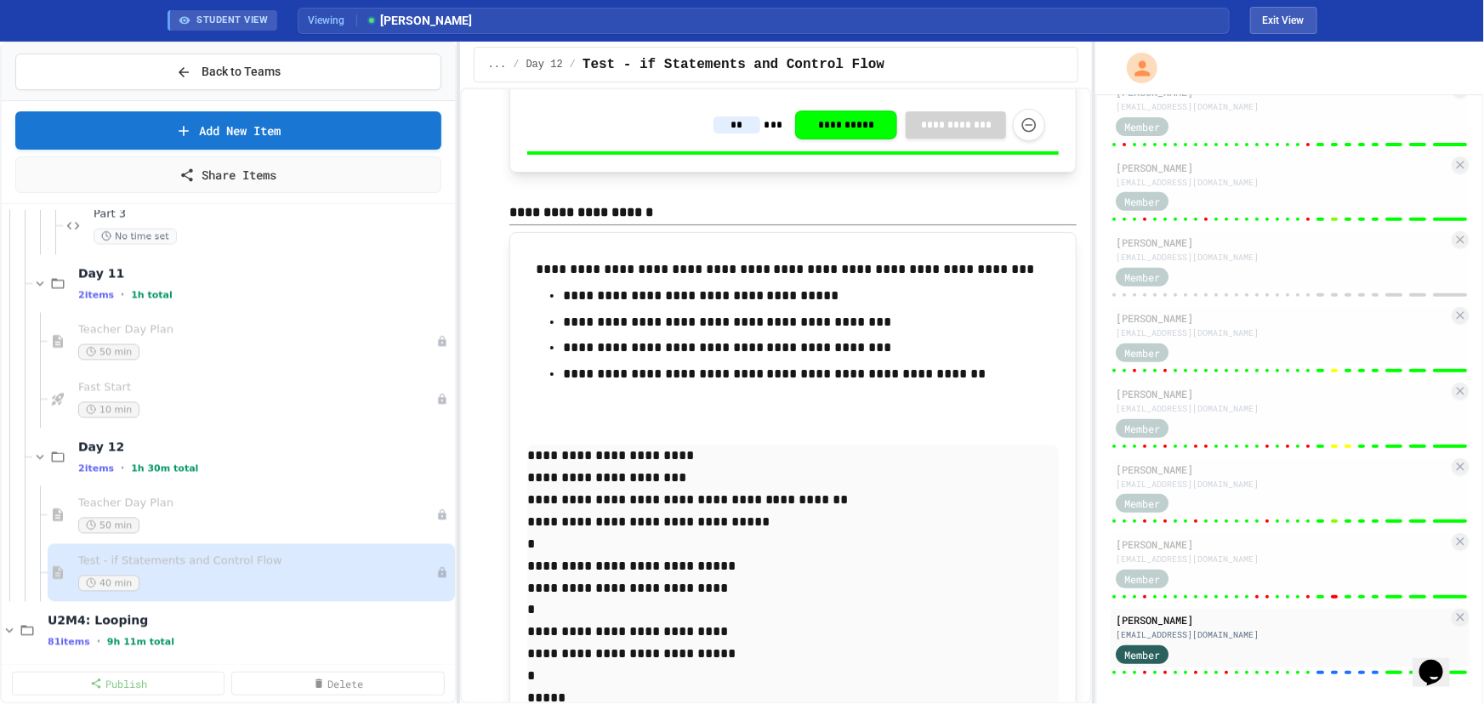
type input "**"
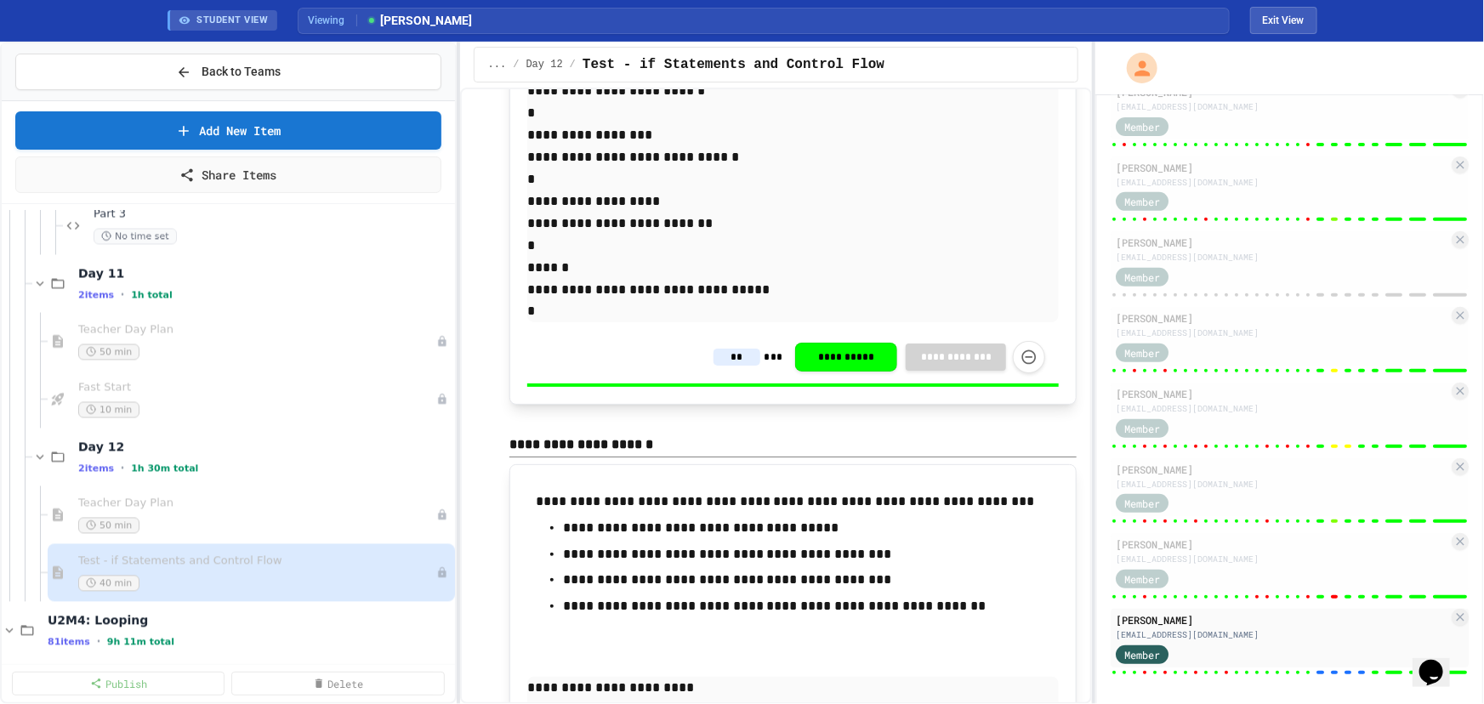
scroll to position [13598, 0]
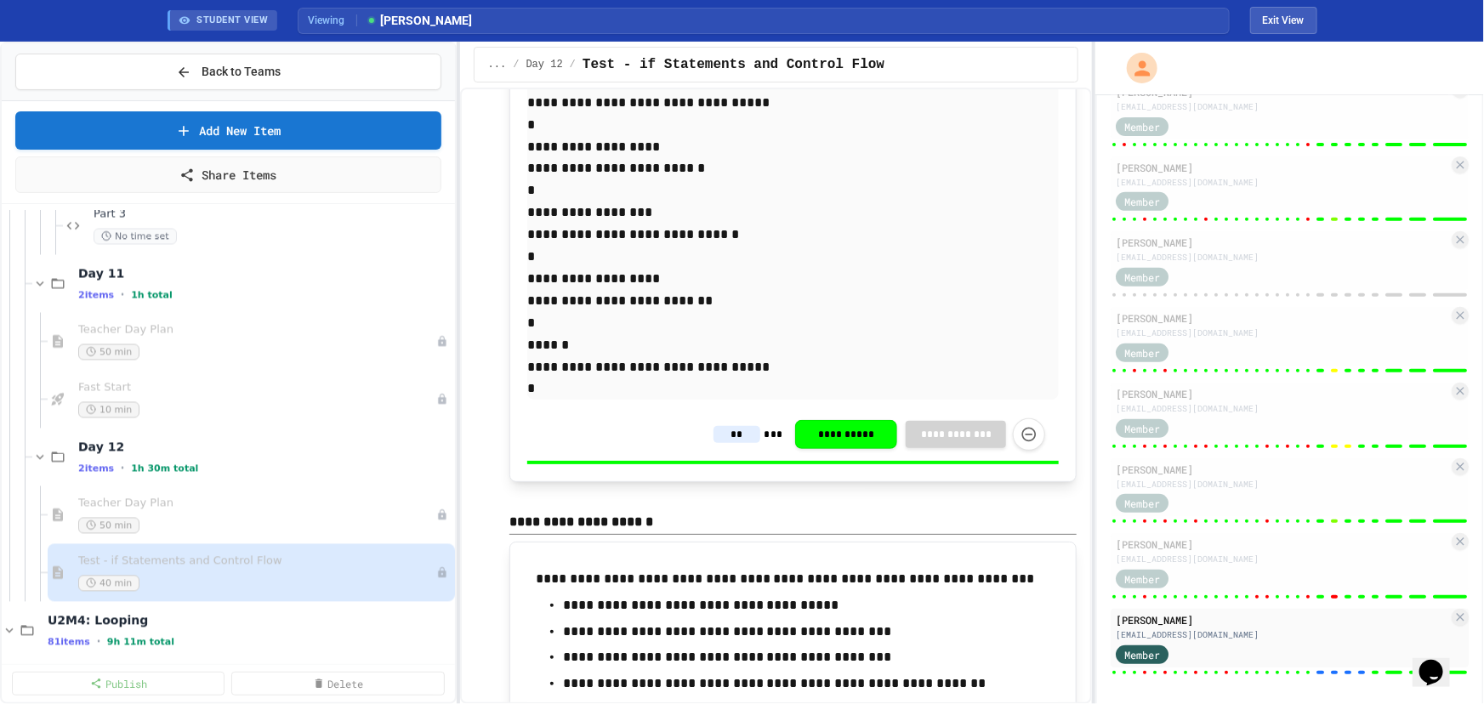
type input "*"
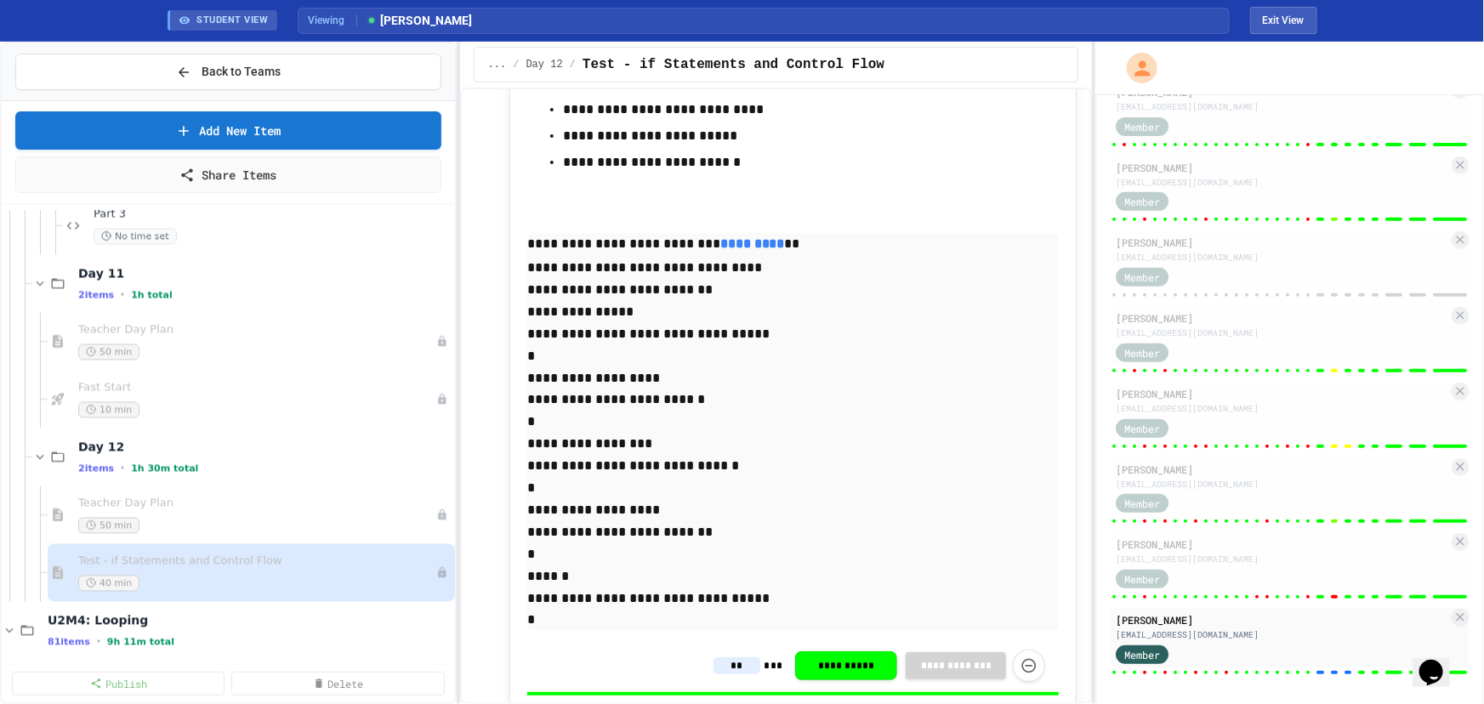
scroll to position [13367, 0]
type input "*"
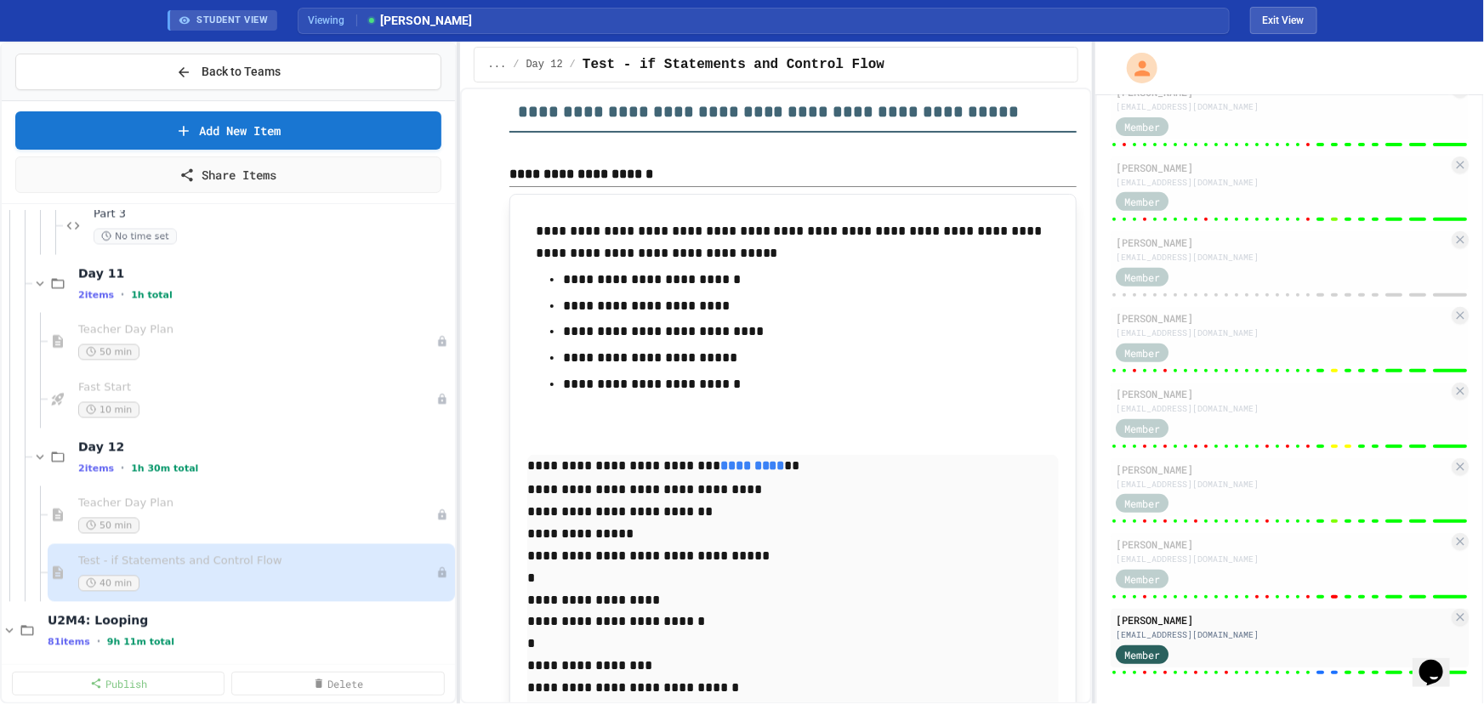
scroll to position [13057, 0]
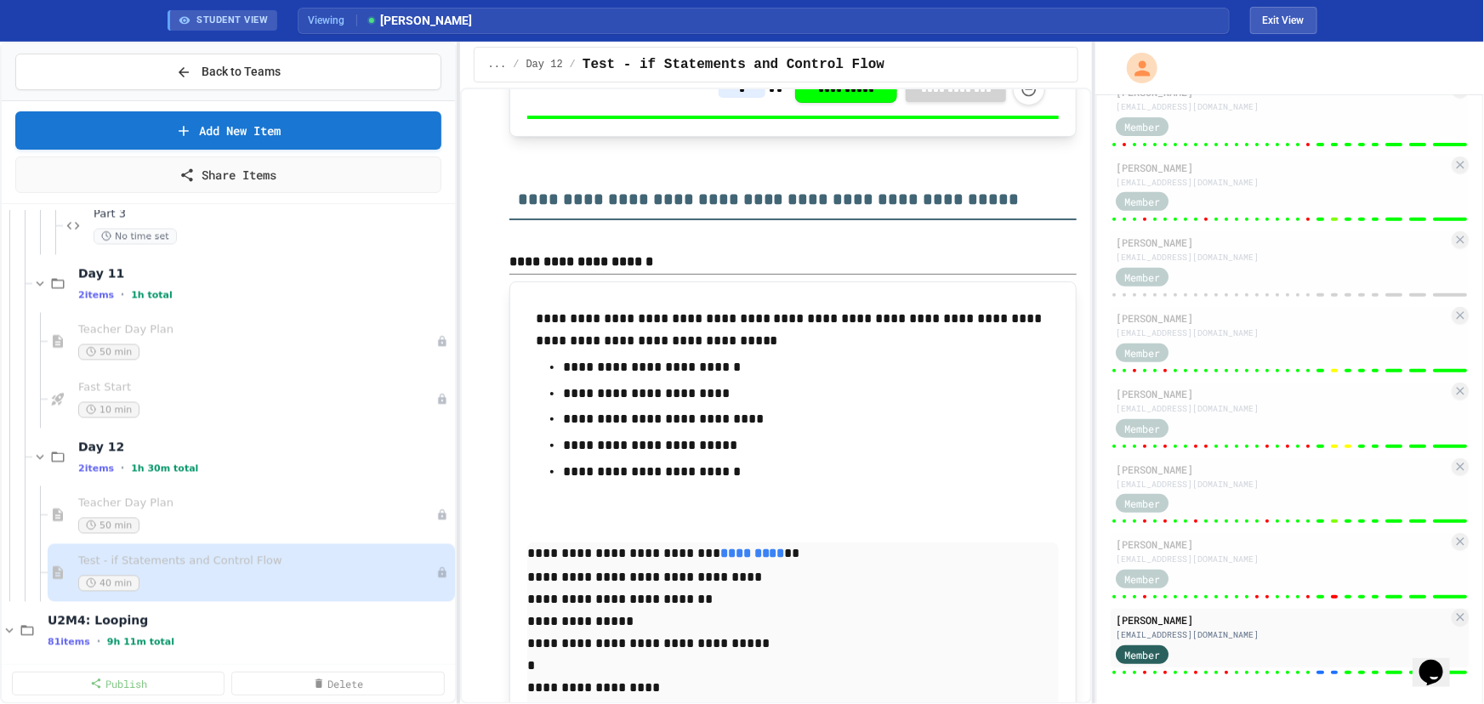
type input "*"
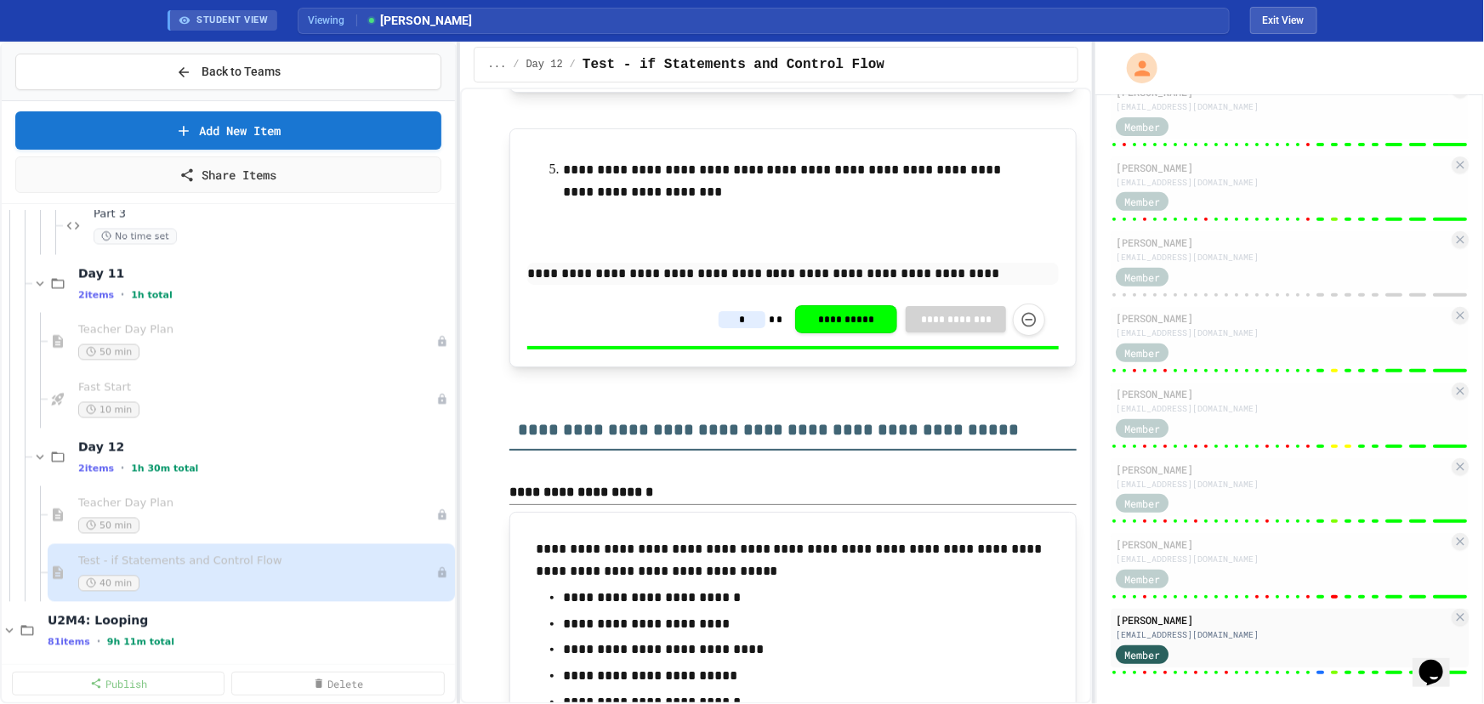
scroll to position [12825, 0]
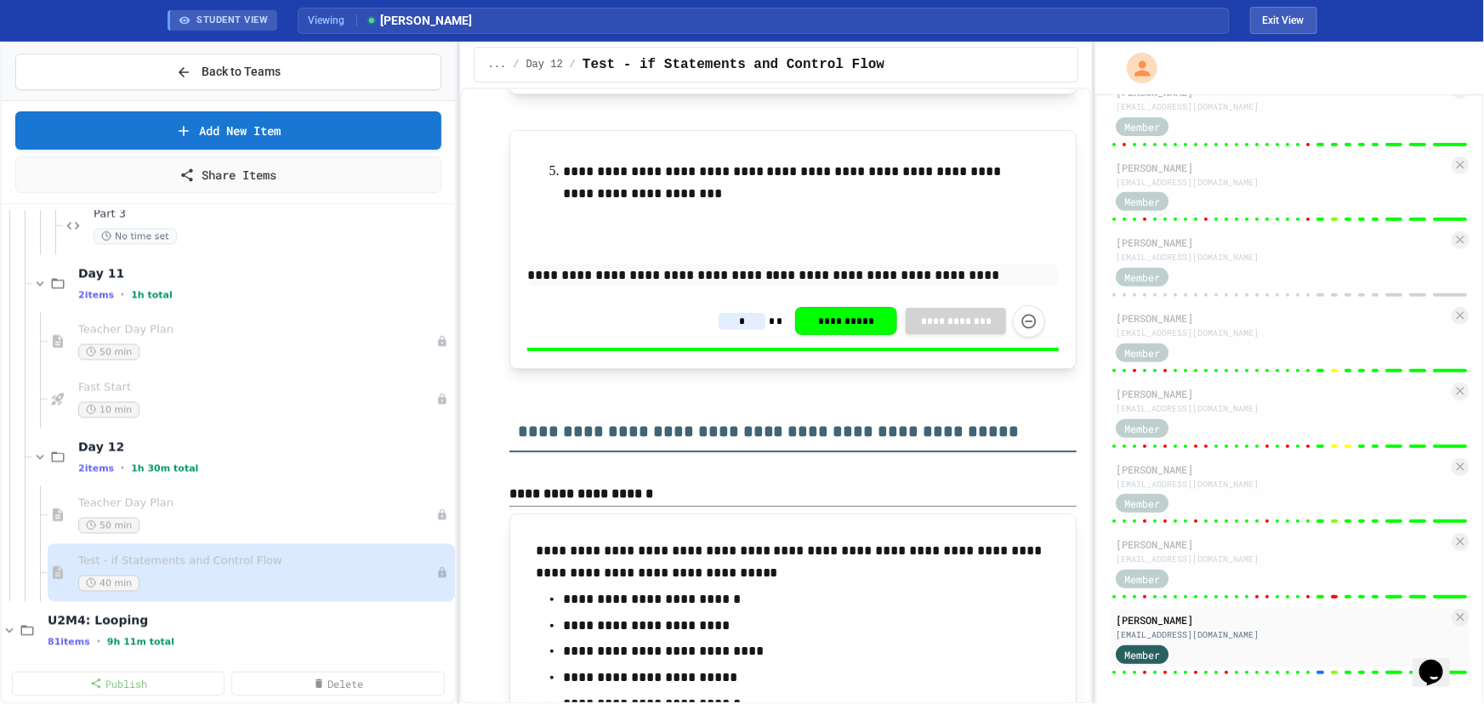
type input "*"
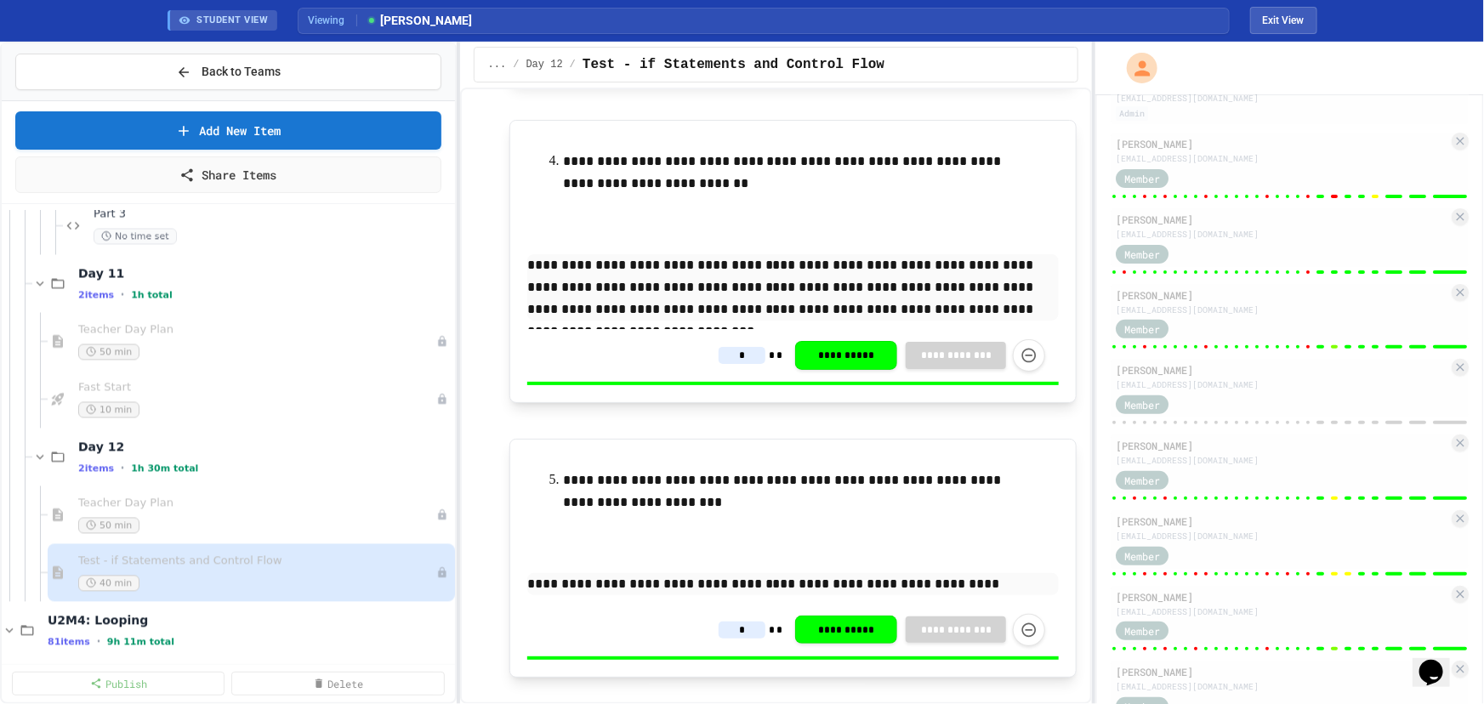
scroll to position [0, 0]
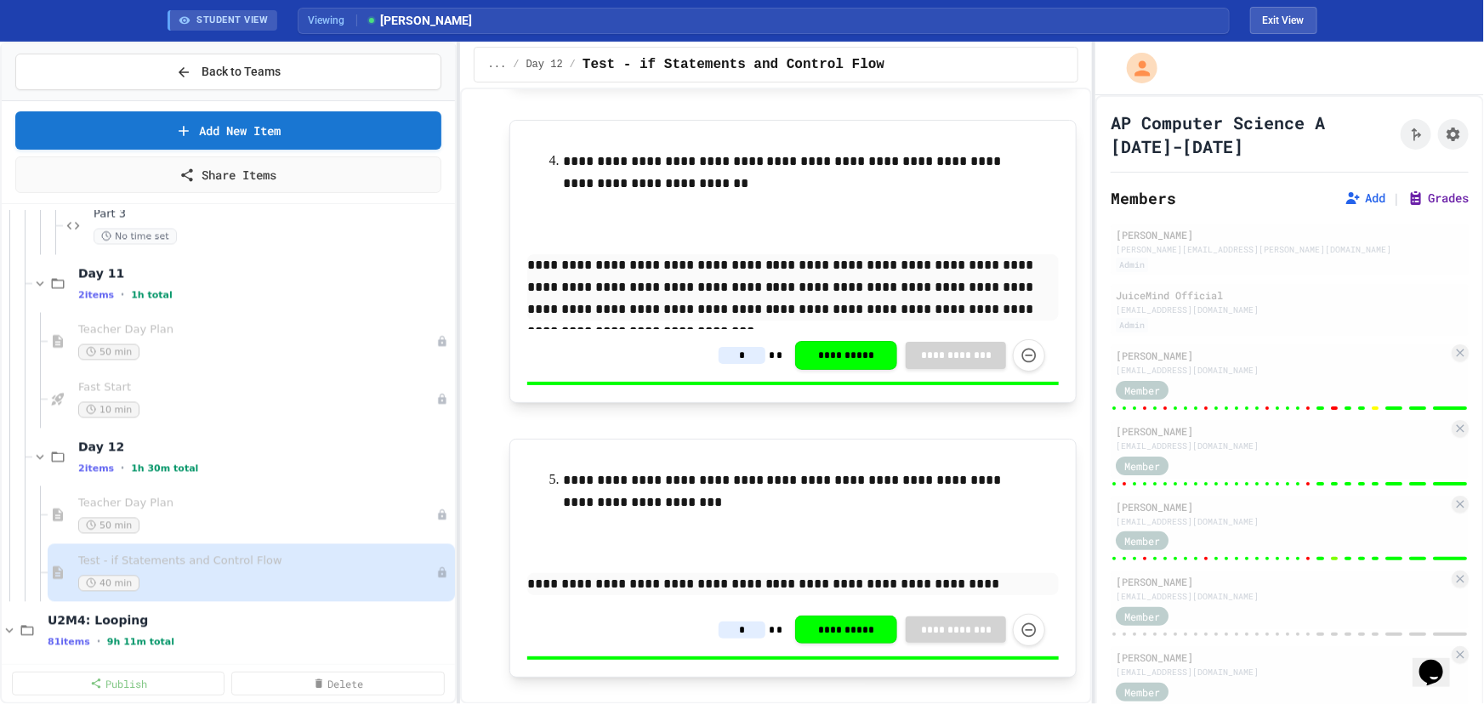
type input "*"
click at [1445, 202] on button "Grades" at bounding box center [1437, 198] width 61 height 17
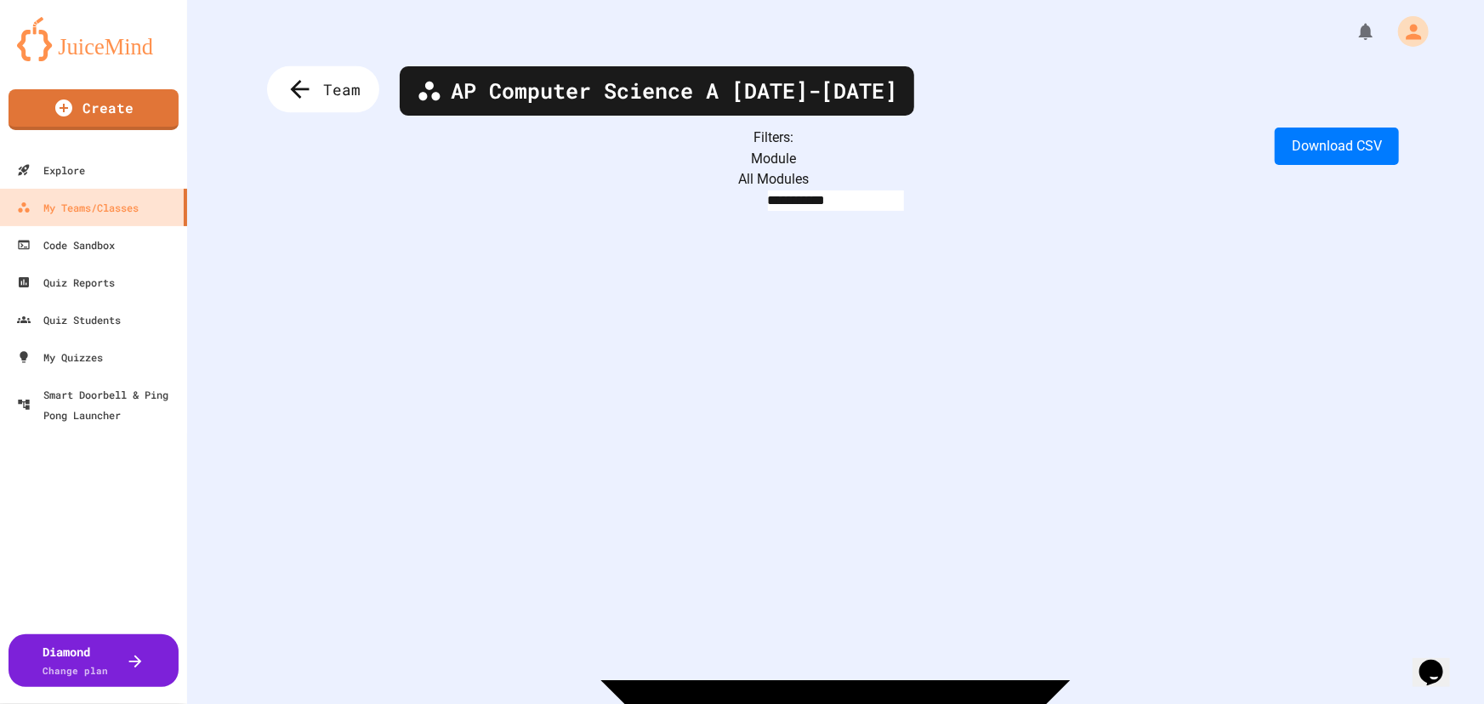
click at [331, 89] on span "Team" at bounding box center [341, 89] width 37 height 22
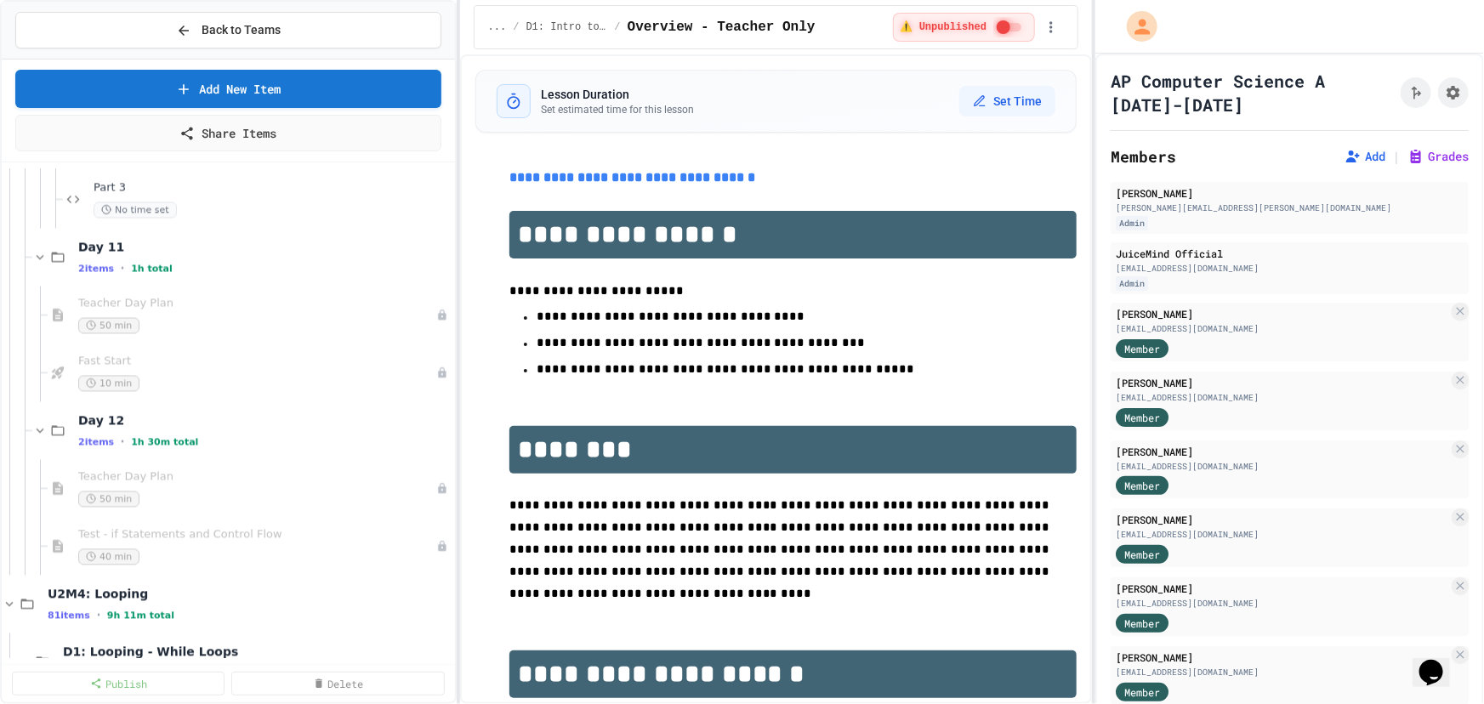
scroll to position [1701, 0]
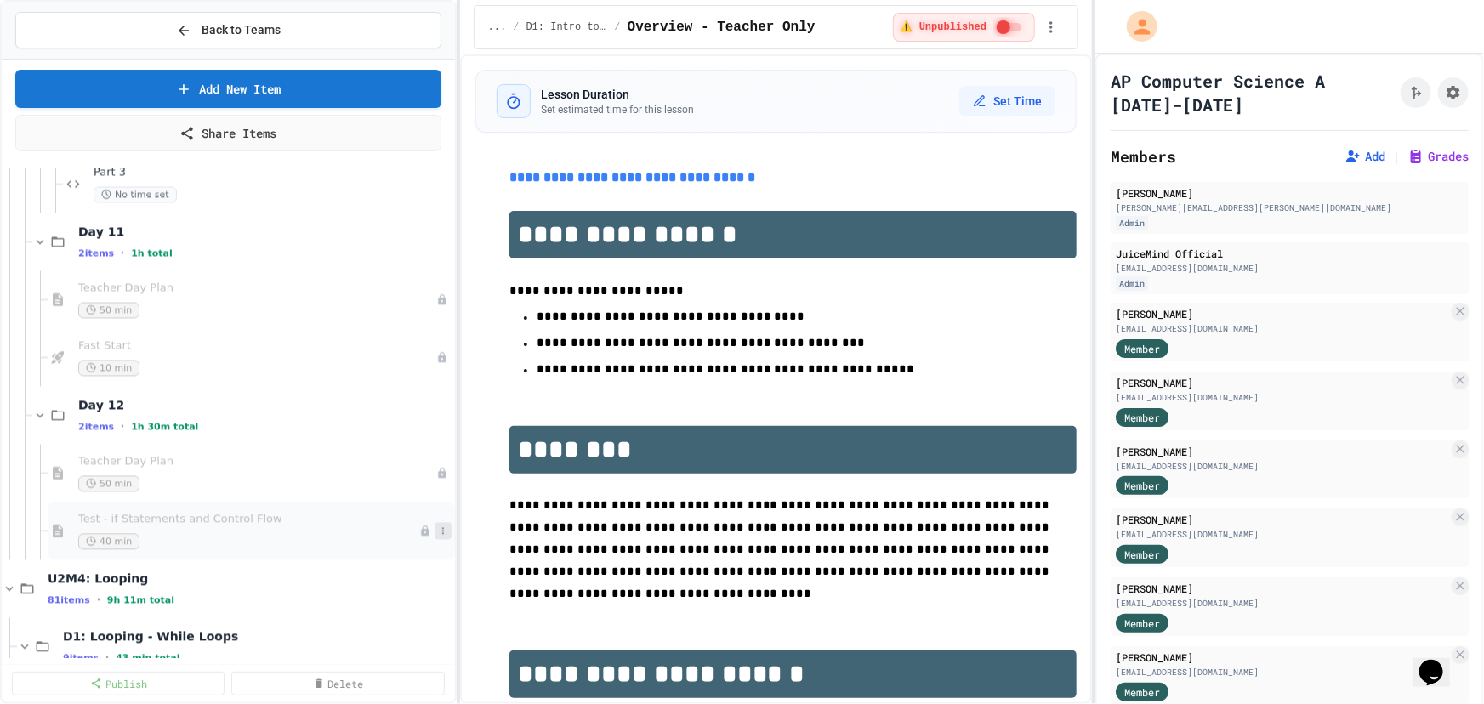
click at [438, 530] on icon at bounding box center [443, 531] width 10 height 10
click at [405, 619] on button "Publish" at bounding box center [397, 623] width 131 height 31
click at [254, 26] on span "Back to Teams" at bounding box center [241, 30] width 79 height 18
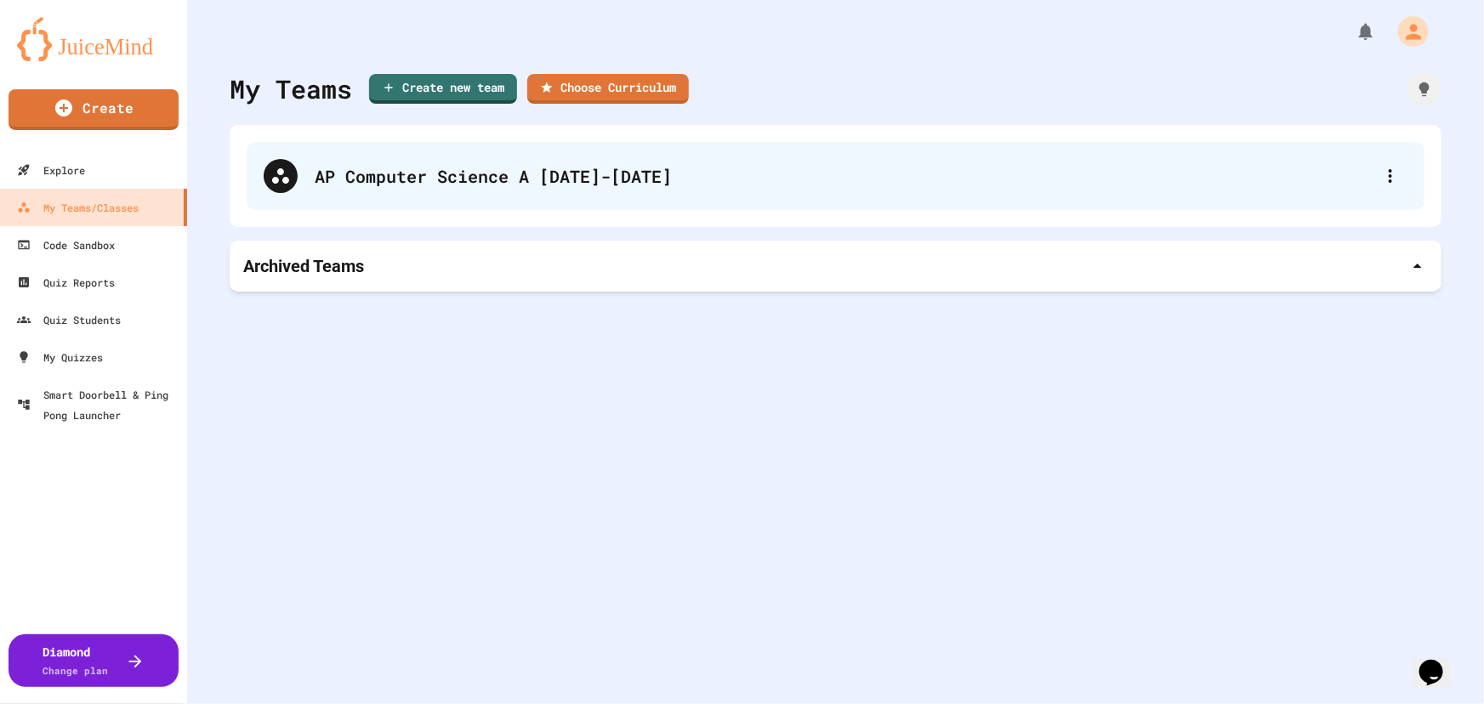
click at [401, 142] on div "AP Computer Science A [DATE]-[DATE]" at bounding box center [836, 176] width 1178 height 68
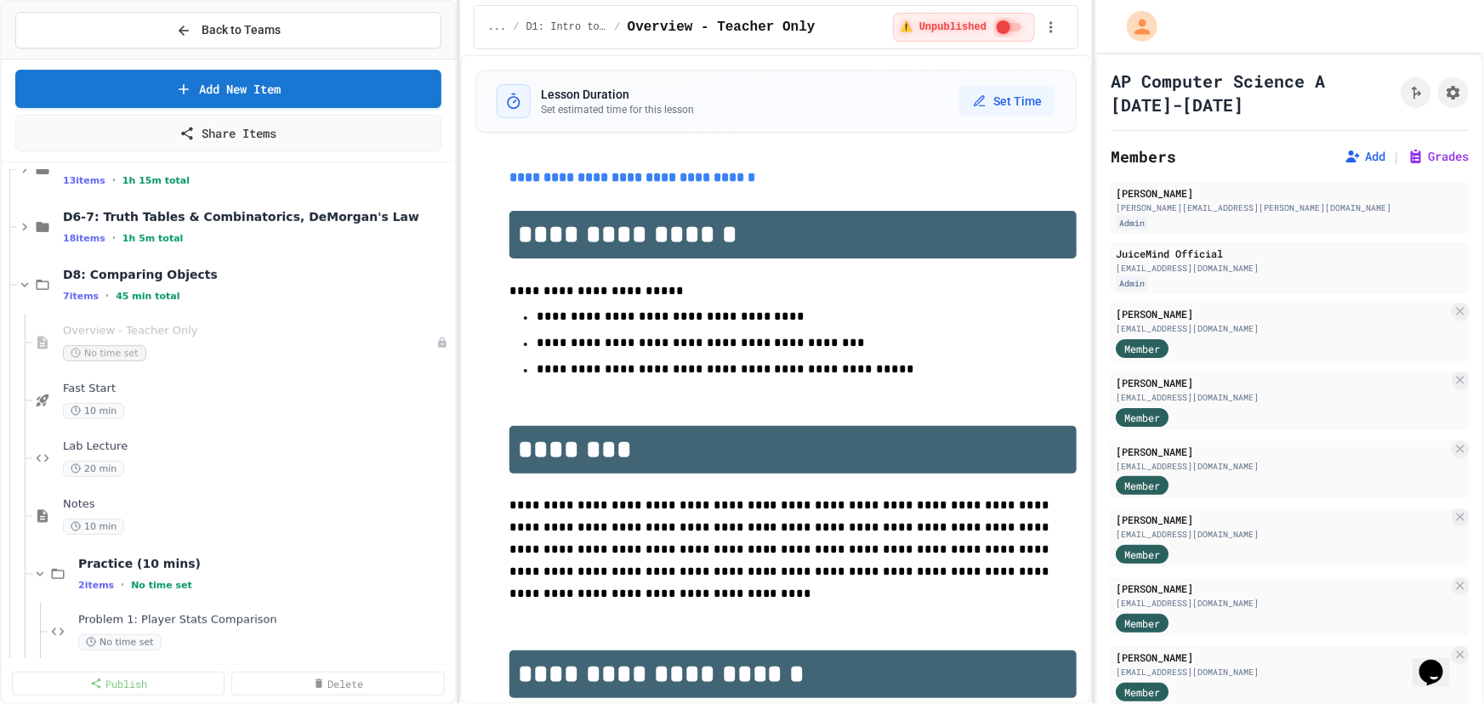
scroll to position [463, 0]
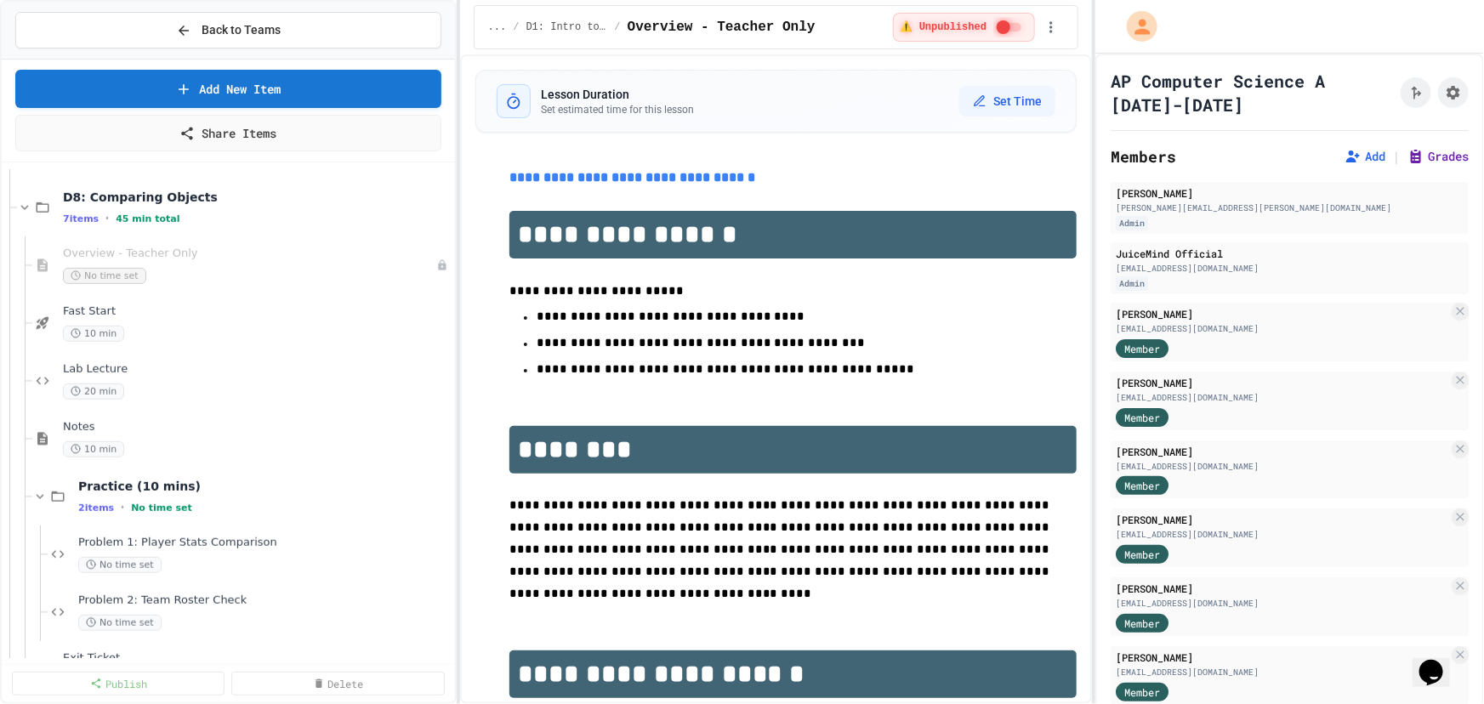
click at [1420, 150] on button "Grades" at bounding box center [1437, 156] width 61 height 17
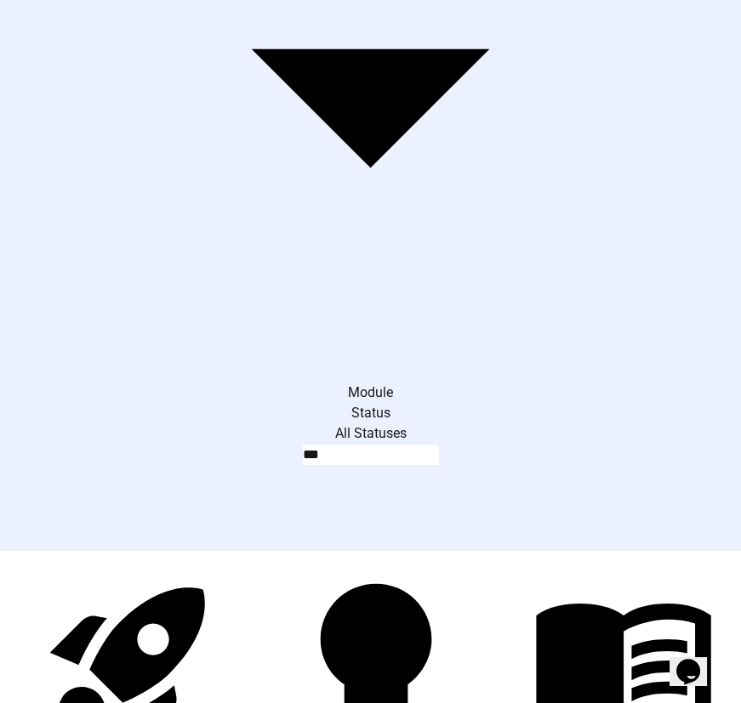
scroll to position [0, 24684]
